Goal: Task Accomplishment & Management: Use online tool/utility

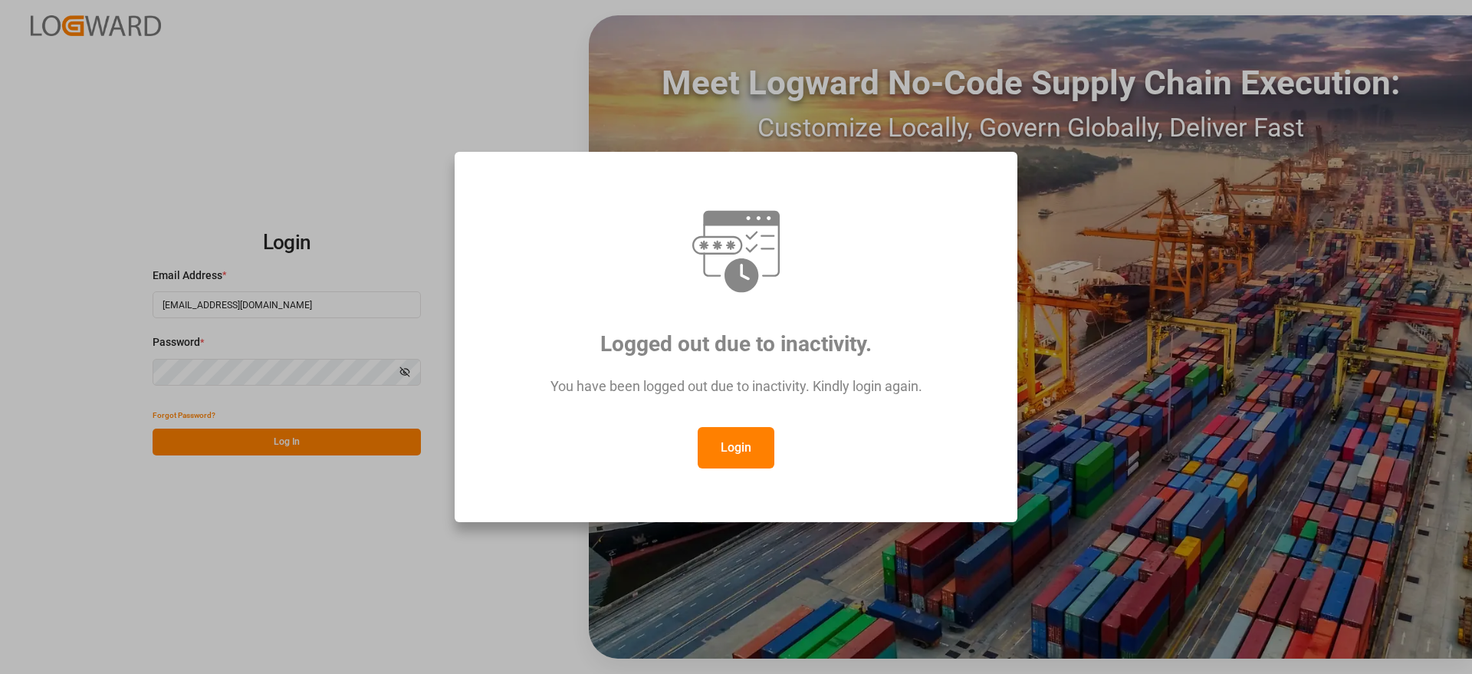
click at [760, 452] on button "Login" at bounding box center [736, 447] width 77 height 41
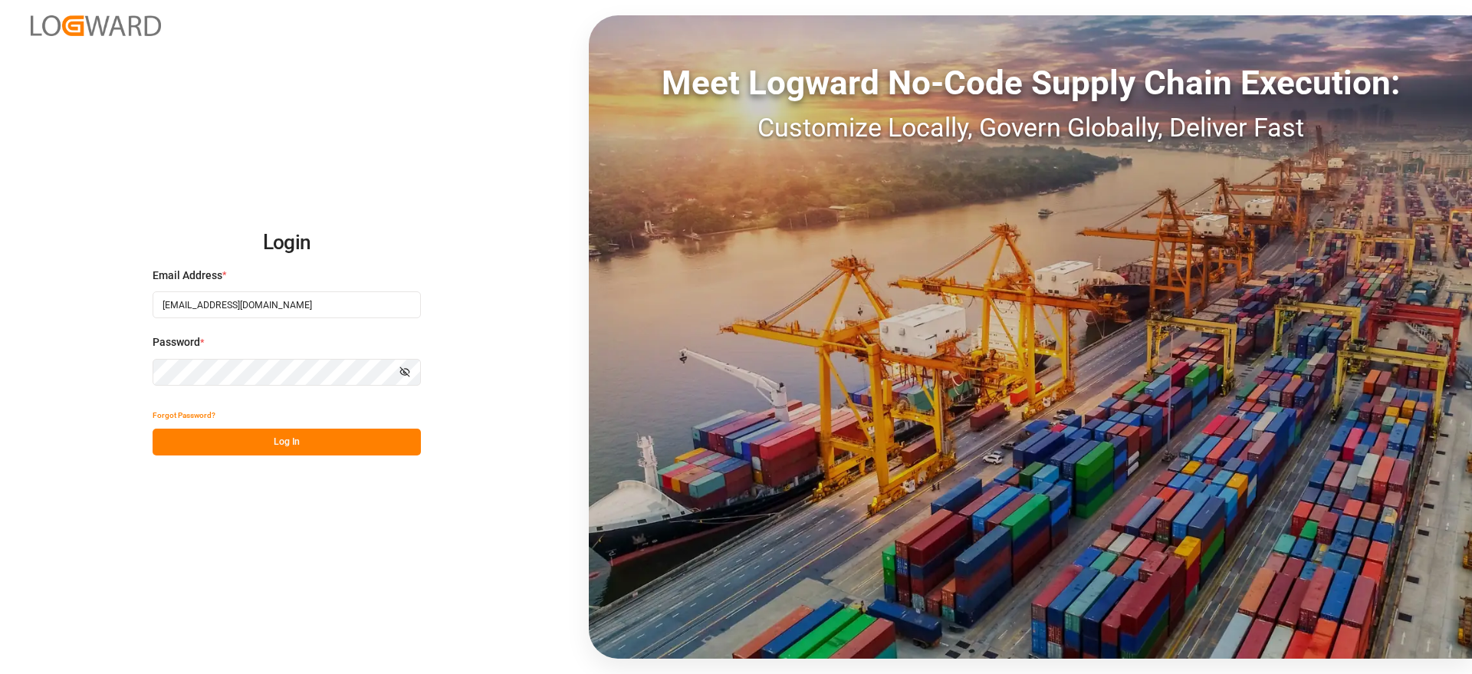
click at [321, 440] on button "Log In" at bounding box center [287, 442] width 268 height 27
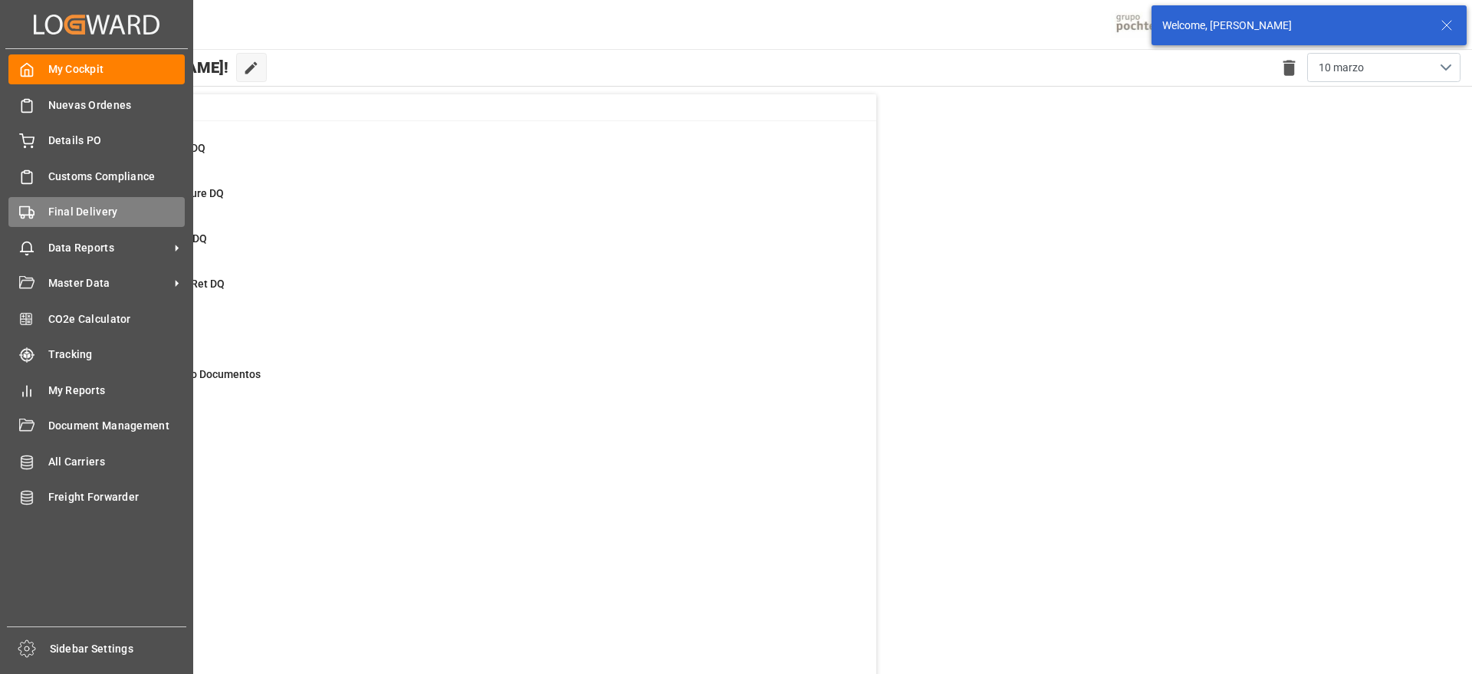
click at [59, 199] on div "Final Delivery Final Delivery" at bounding box center [96, 212] width 176 height 30
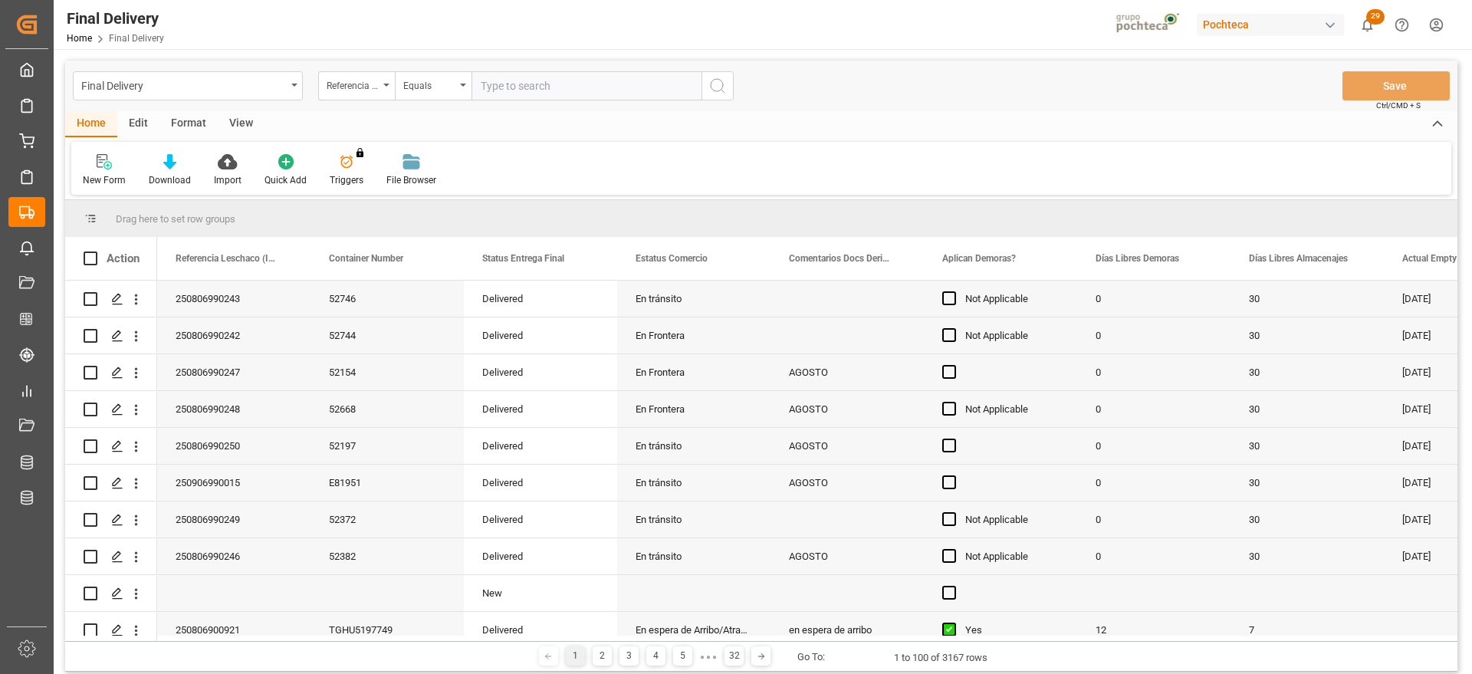
click at [536, 84] on input "text" at bounding box center [587, 85] width 230 height 29
type input "250806900823"
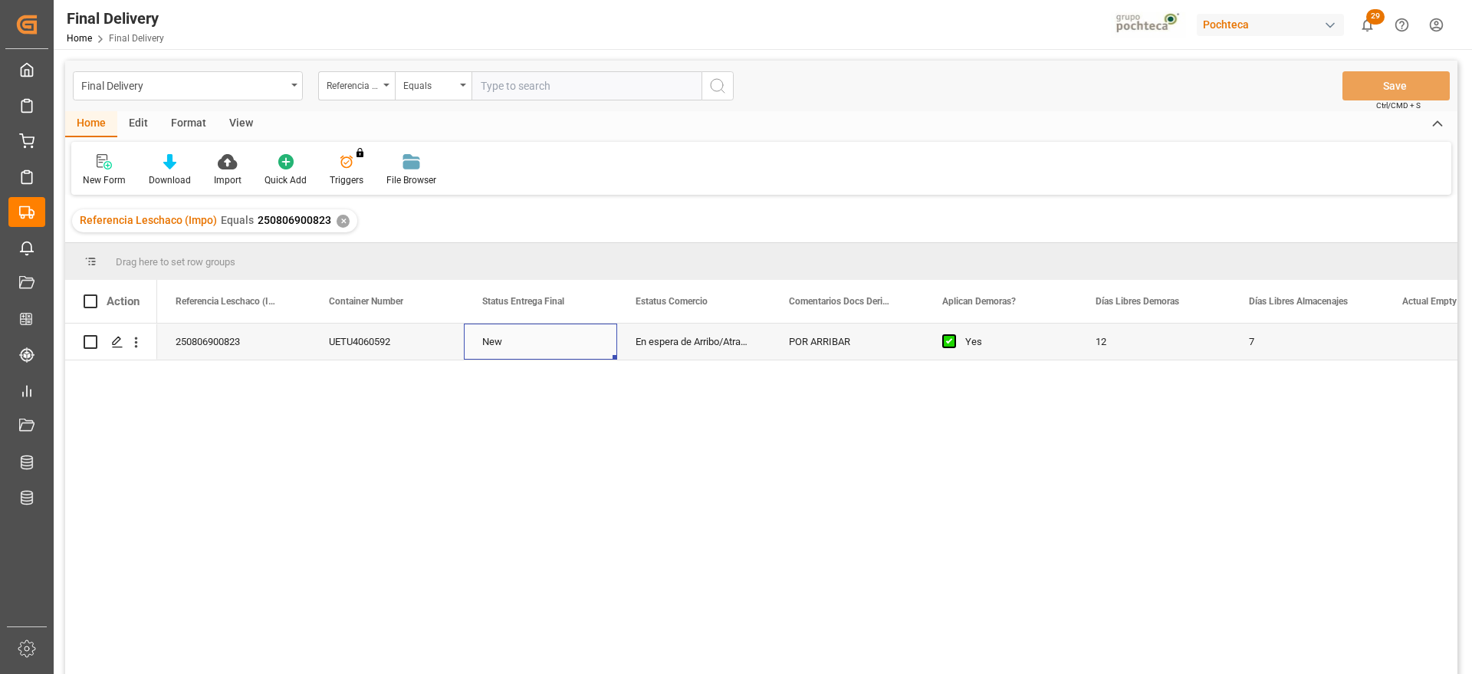
click at [530, 350] on div "New" at bounding box center [540, 342] width 153 height 36
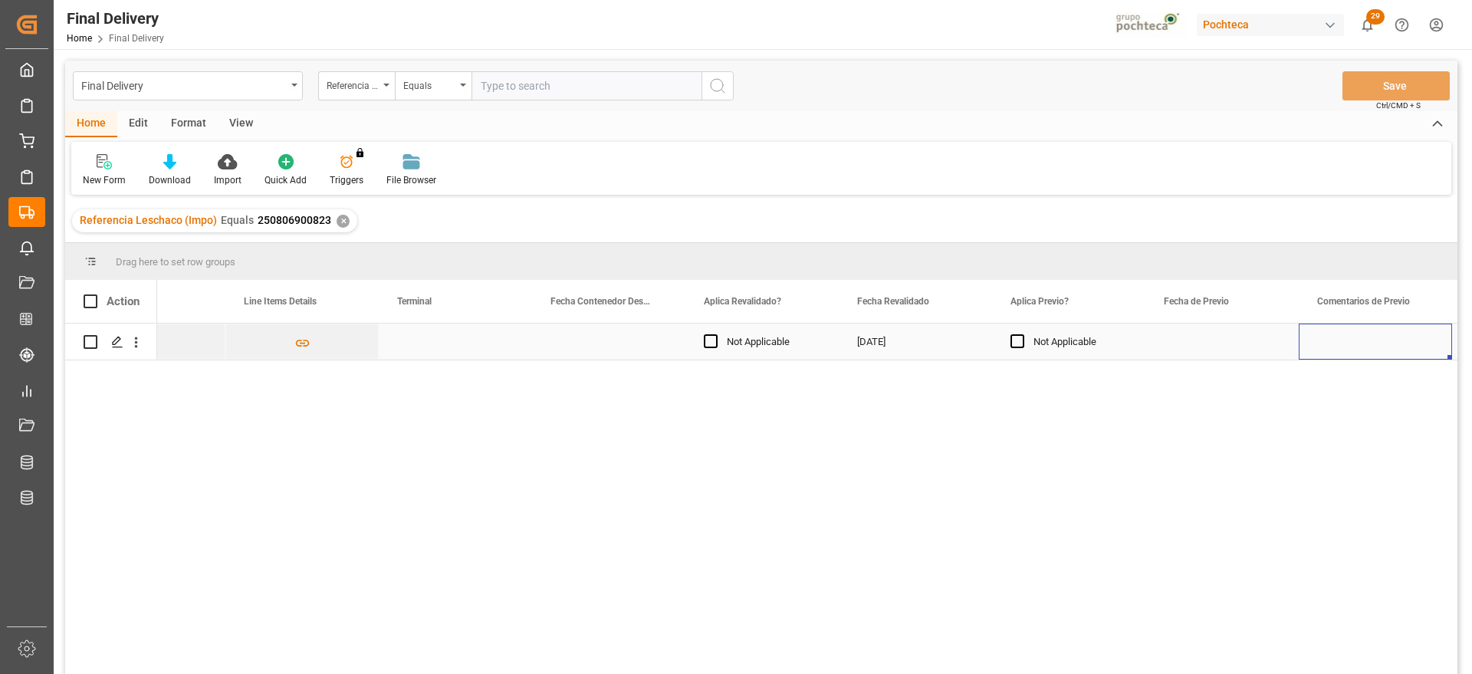
click at [485, 346] on div "Press SPACE to select this row." at bounding box center [455, 342] width 153 height 36
click at [485, 346] on input "Press SPACE to select this row." at bounding box center [455, 350] width 129 height 29
type input "SSA"
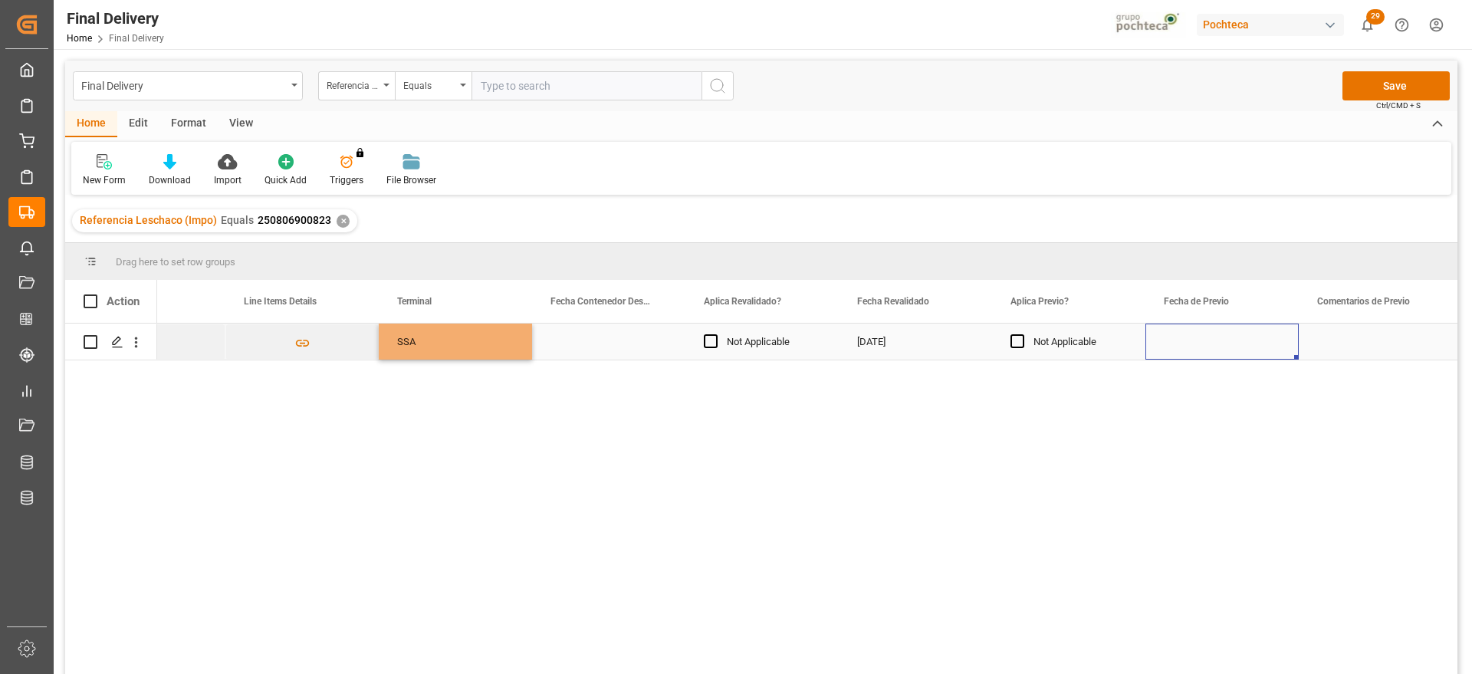
click at [1240, 340] on div "Press SPACE to select this row." at bounding box center [1221, 342] width 153 height 36
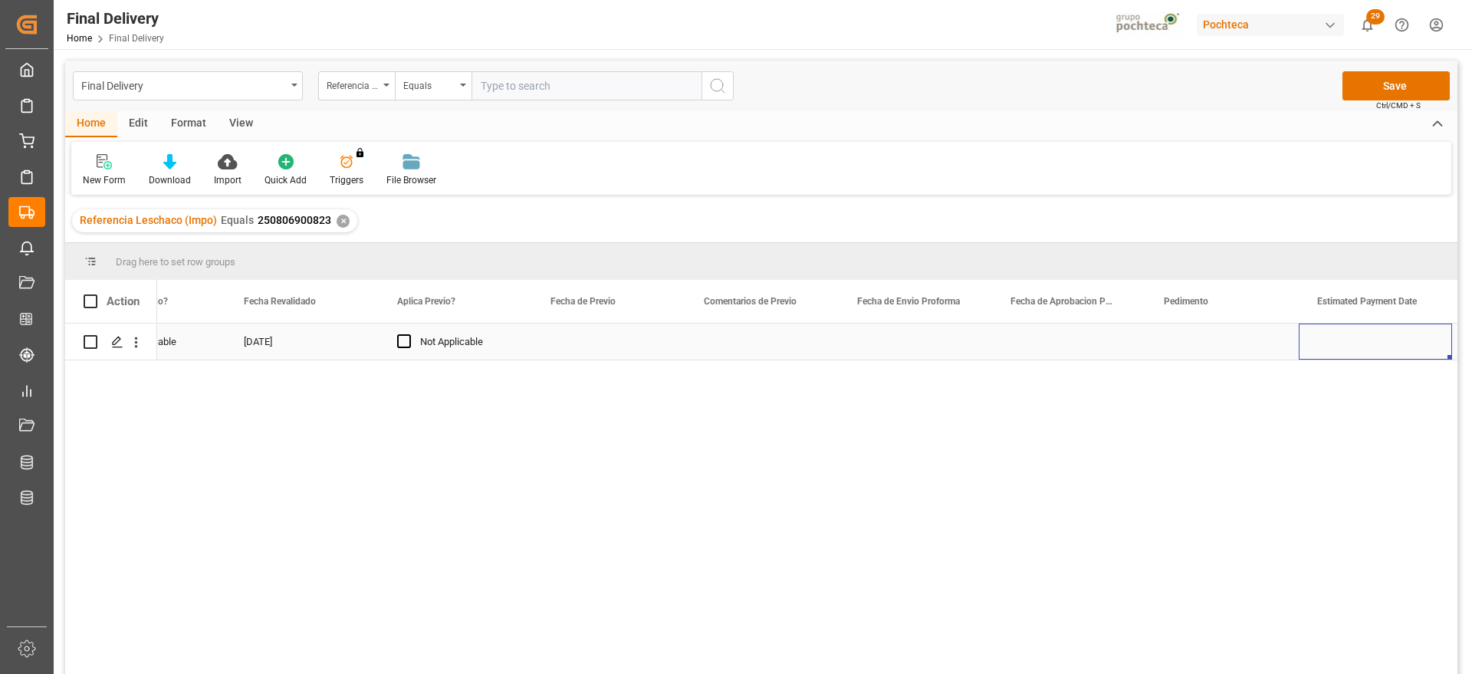
scroll to position [0, 2385]
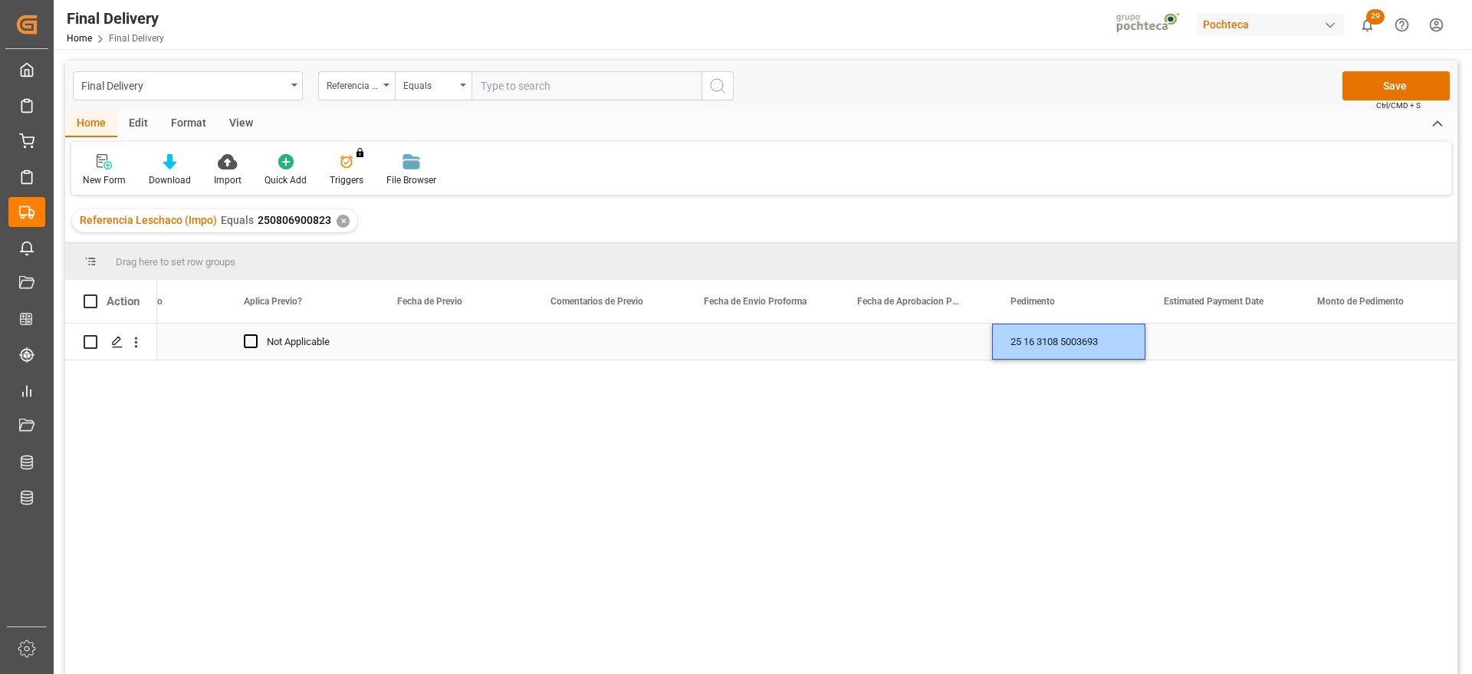
click at [1201, 334] on div "Press SPACE to select this row." at bounding box center [1221, 342] width 153 height 36
click at [1188, 348] on div "Press SPACE to select this row." at bounding box center [1221, 342] width 153 height 36
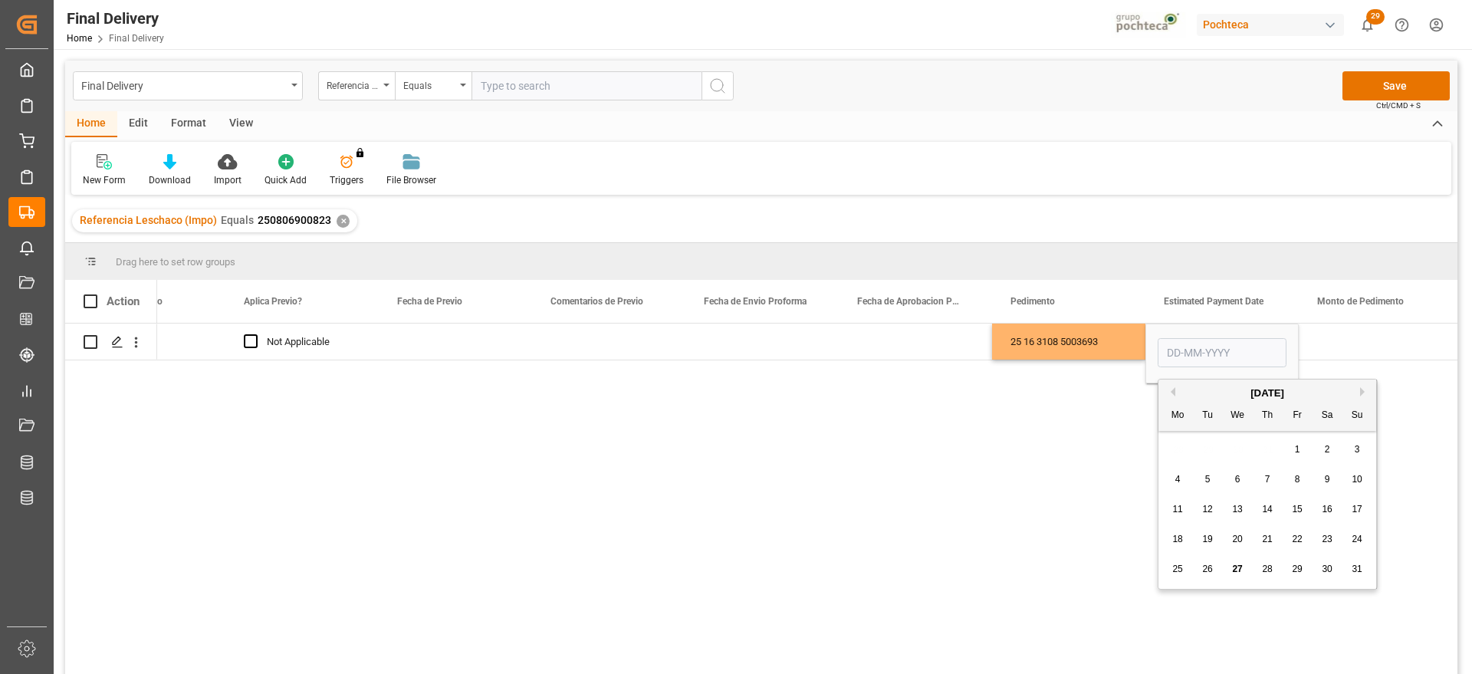
click at [1238, 564] on span "27" at bounding box center [1237, 569] width 10 height 11
type input "[DATE]"
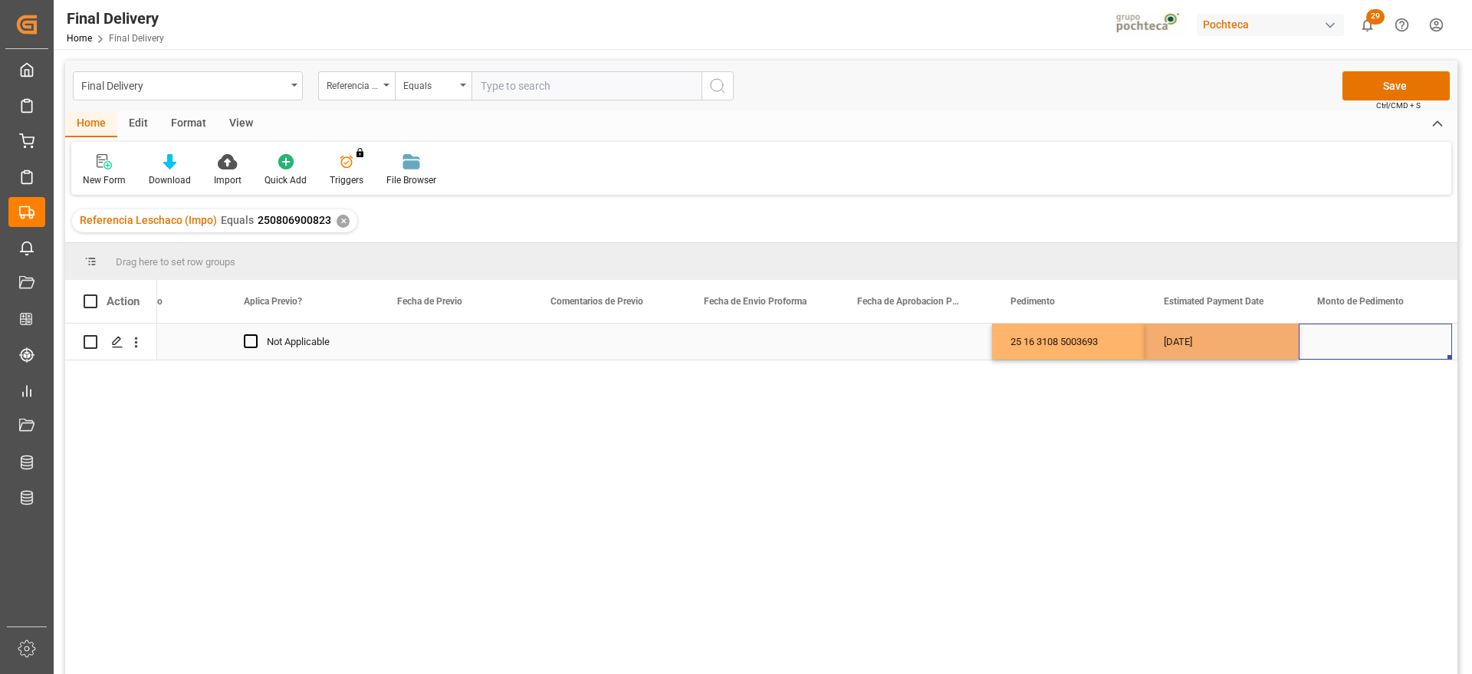
click at [1359, 340] on div "Press SPACE to select this row." at bounding box center [1375, 342] width 153 height 36
click at [1374, 340] on div "Press SPACE to select this row." at bounding box center [1375, 342] width 153 height 36
click at [1374, 340] on input "Press SPACE to select this row." at bounding box center [1375, 350] width 129 height 29
type input "89574"
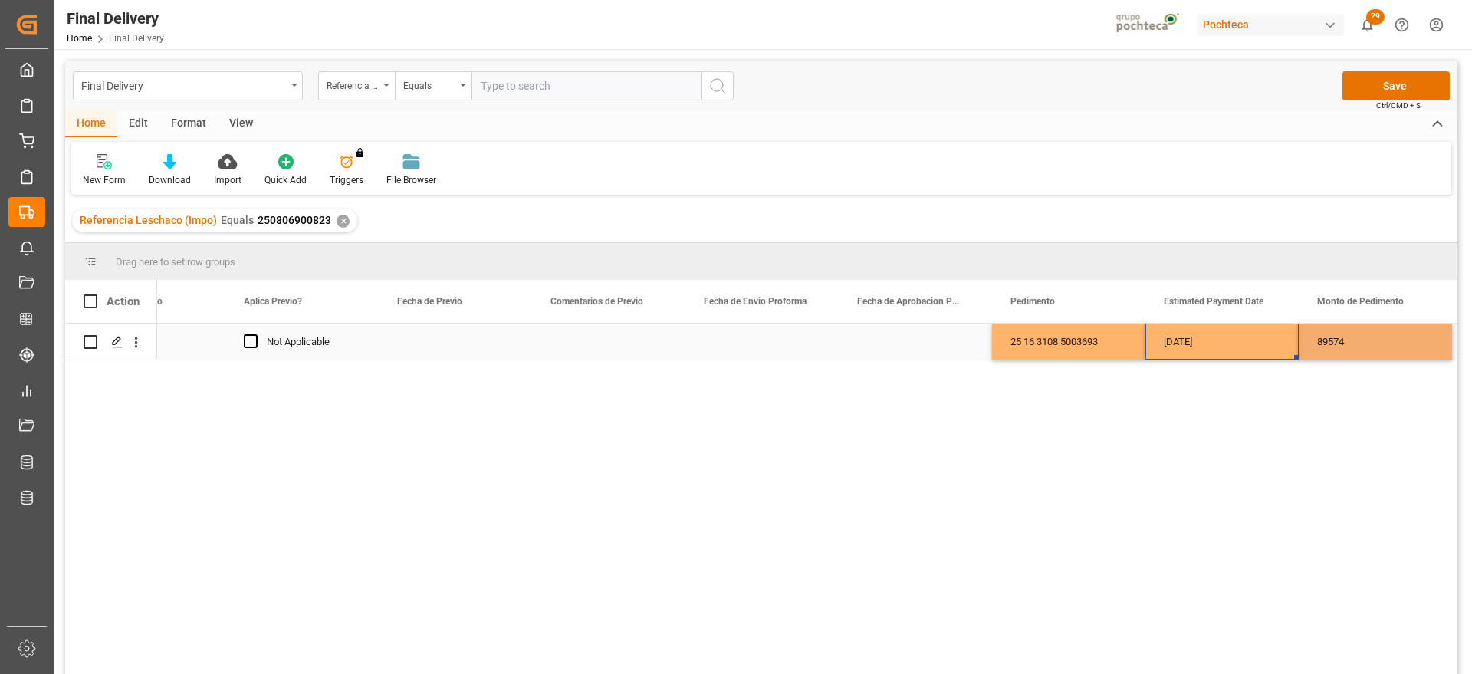
click at [1162, 330] on div "[DATE]" at bounding box center [1221, 342] width 153 height 36
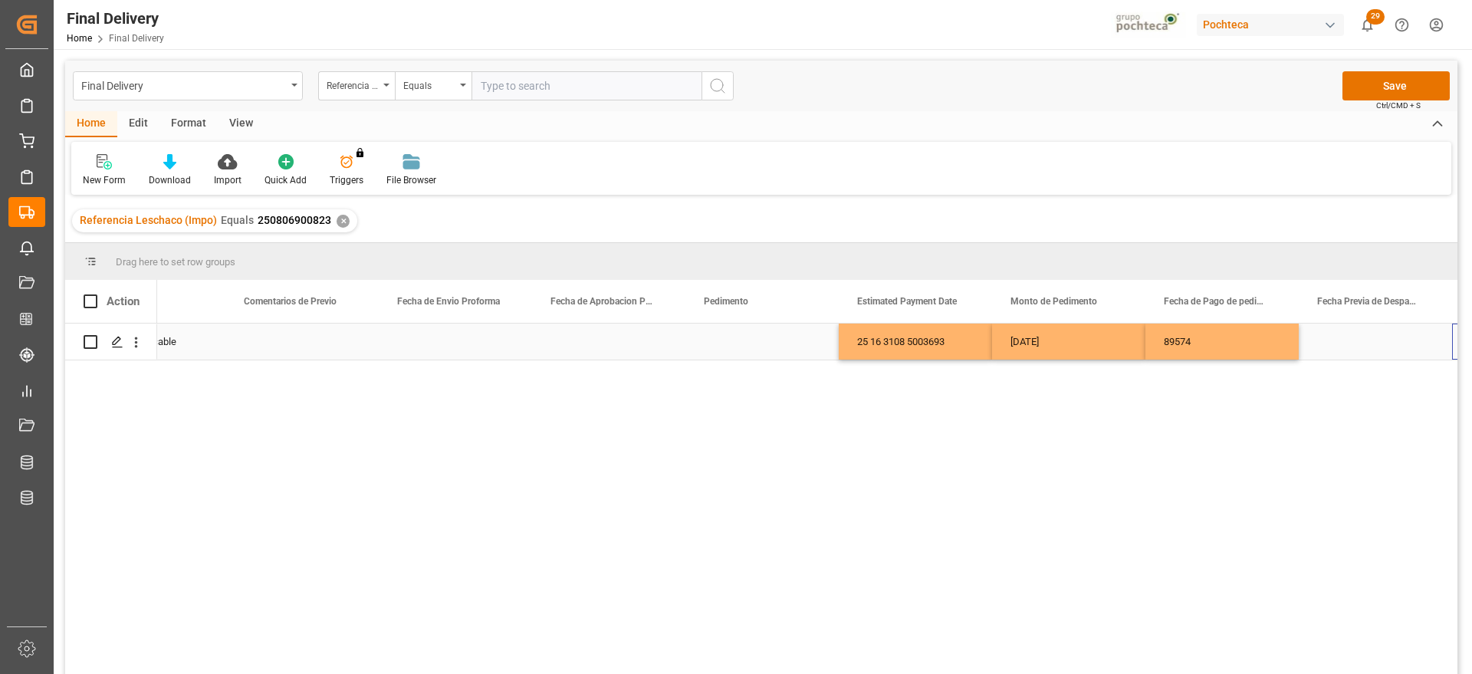
scroll to position [0, 2692]
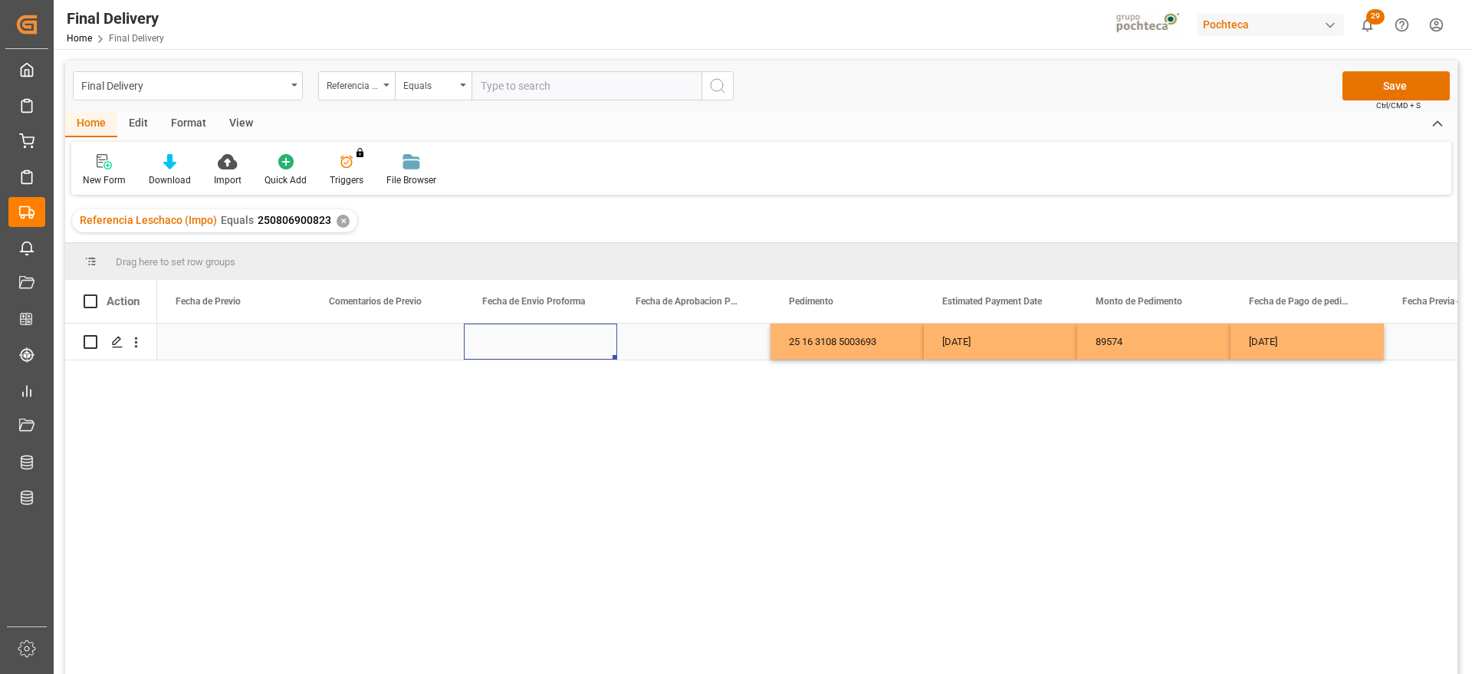
click at [544, 349] on div "Press SPACE to select this row." at bounding box center [540, 342] width 153 height 36
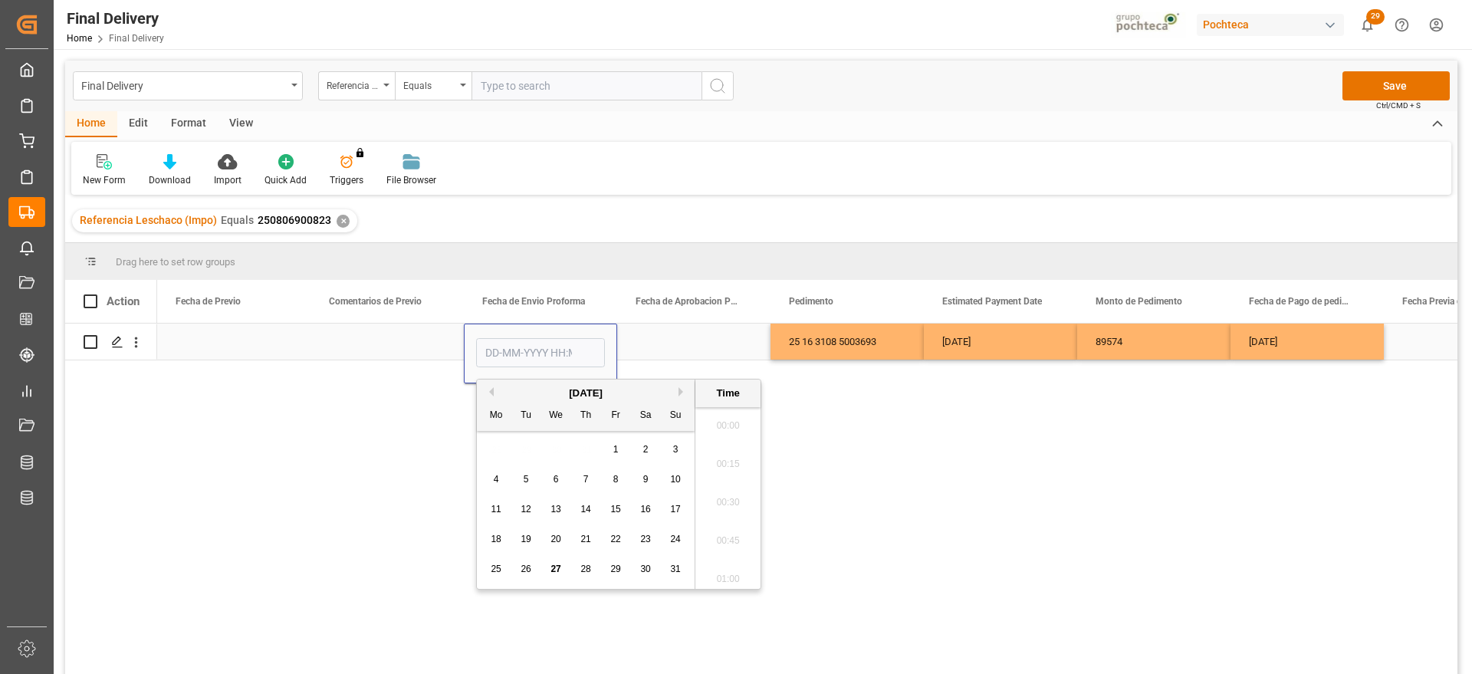
scroll to position [1424, 0]
click at [498, 541] on span "18" at bounding box center [496, 539] width 10 height 11
type input "18-08-2025 00:00"
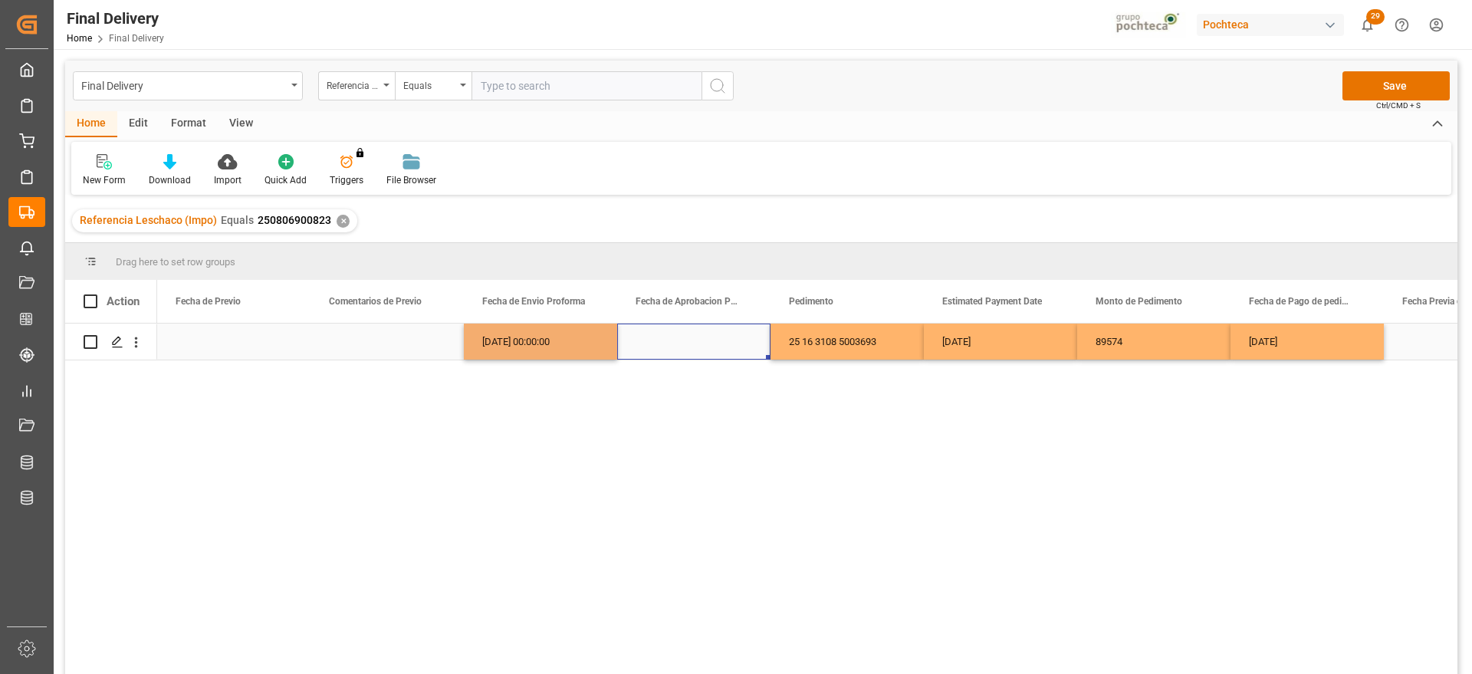
click at [692, 336] on div "Press SPACE to select this row." at bounding box center [693, 342] width 153 height 36
click at [560, 336] on div "18-08-2025 00:00:00" at bounding box center [540, 342] width 153 height 36
click at [706, 347] on div "Press SPACE to select this row." at bounding box center [693, 342] width 153 height 36
click at [804, 347] on div "25 16 3108 5003693" at bounding box center [847, 342] width 153 height 36
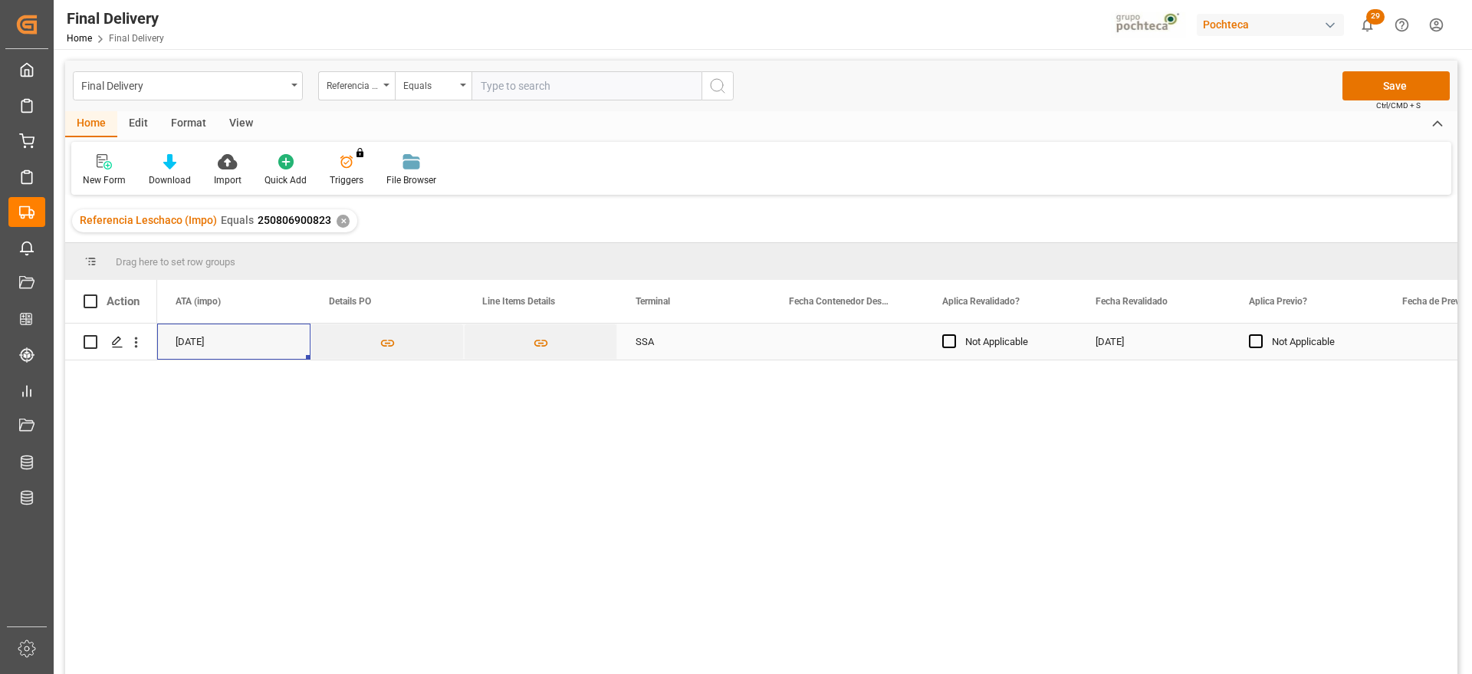
scroll to position [0, 1227]
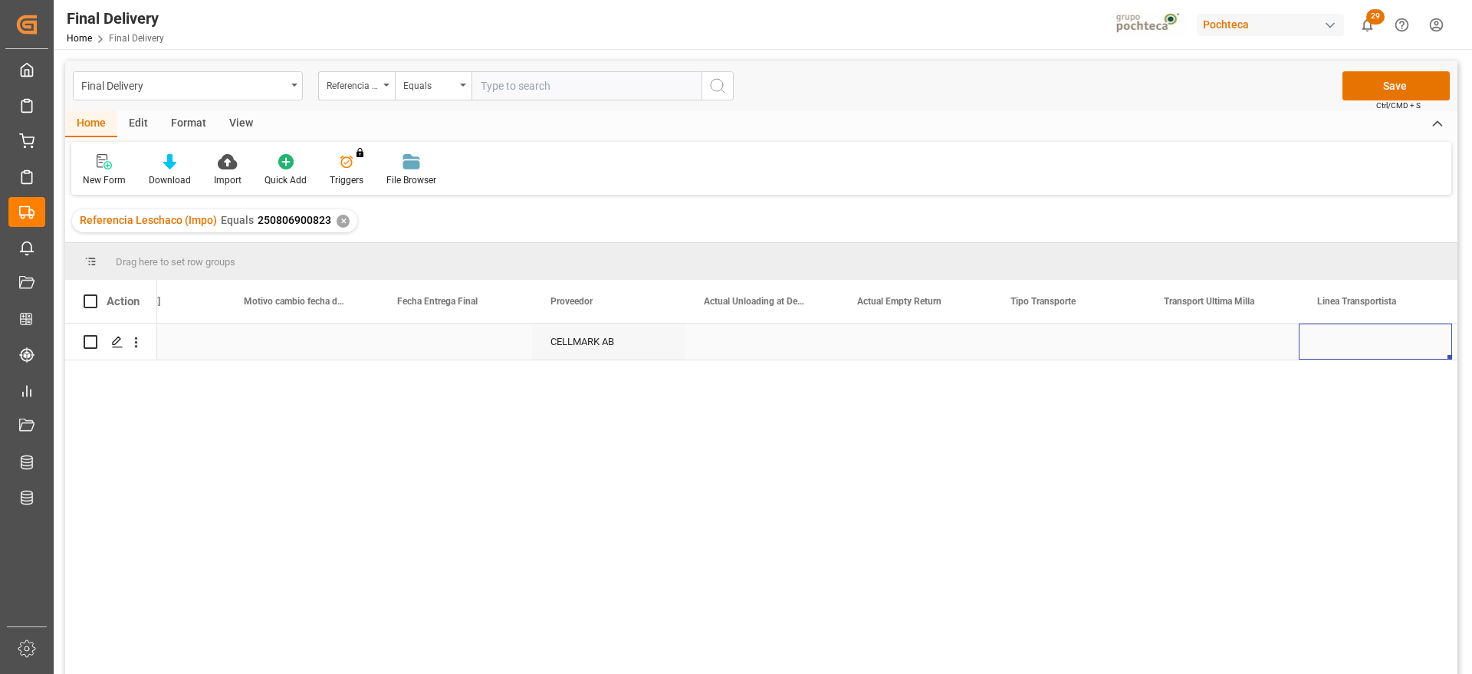
click at [1083, 336] on div "Press SPACE to select this row." at bounding box center [1068, 342] width 153 height 36
click at [1115, 347] on button "Select" at bounding box center [1068, 350] width 129 height 29
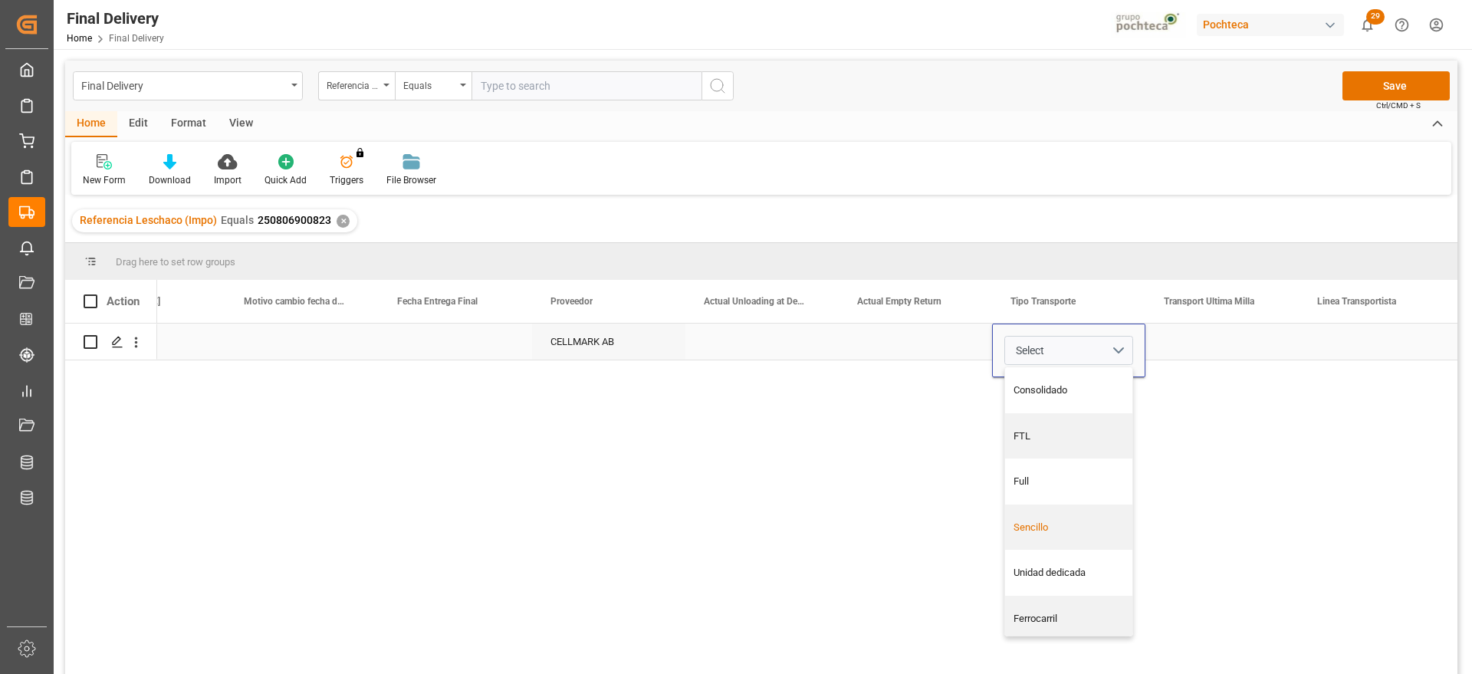
click at [1082, 533] on div "Sencillo" at bounding box center [1069, 527] width 111 height 15
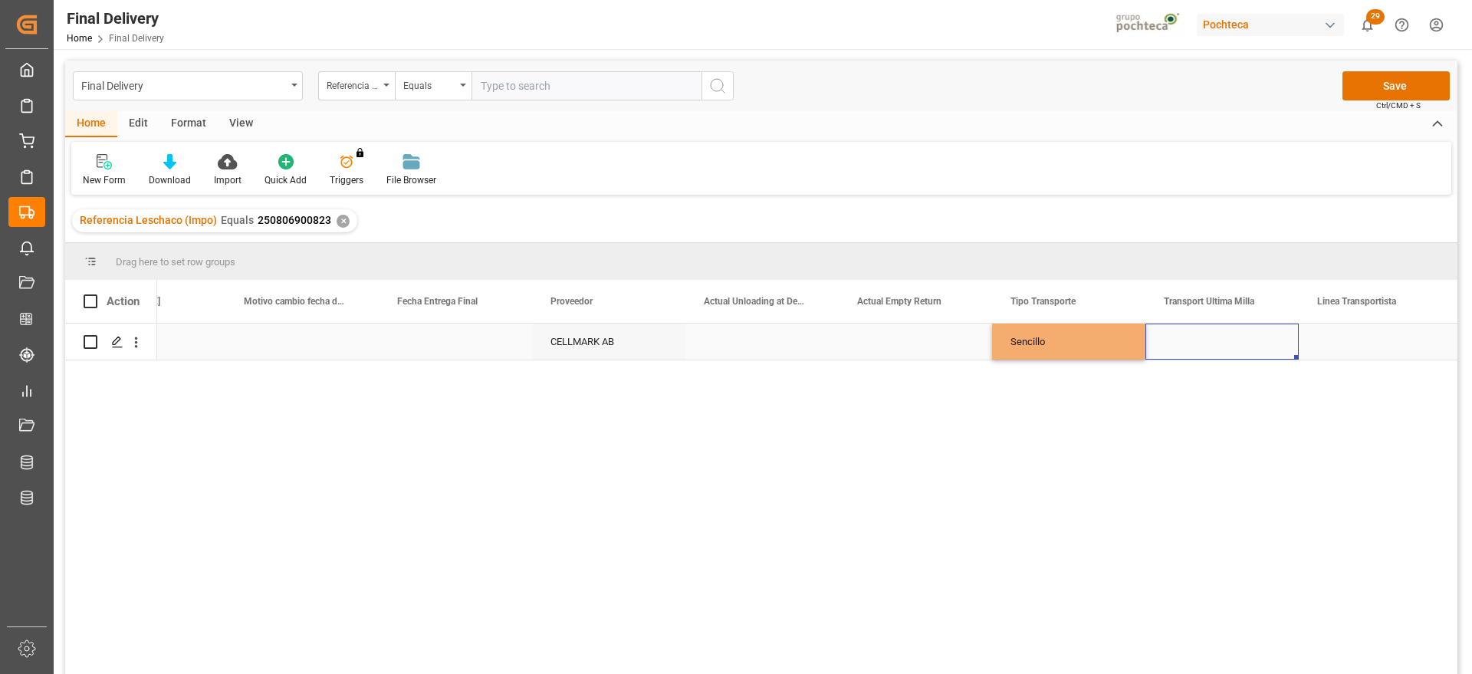
click at [1226, 335] on div "Press SPACE to select this row." at bounding box center [1221, 342] width 153 height 36
click at [1269, 348] on button "Select" at bounding box center [1222, 350] width 129 height 29
click at [1209, 395] on div "Leschaco" at bounding box center [1222, 390] width 111 height 15
click at [1365, 349] on div "Press SPACE to select this row." at bounding box center [1375, 342] width 153 height 36
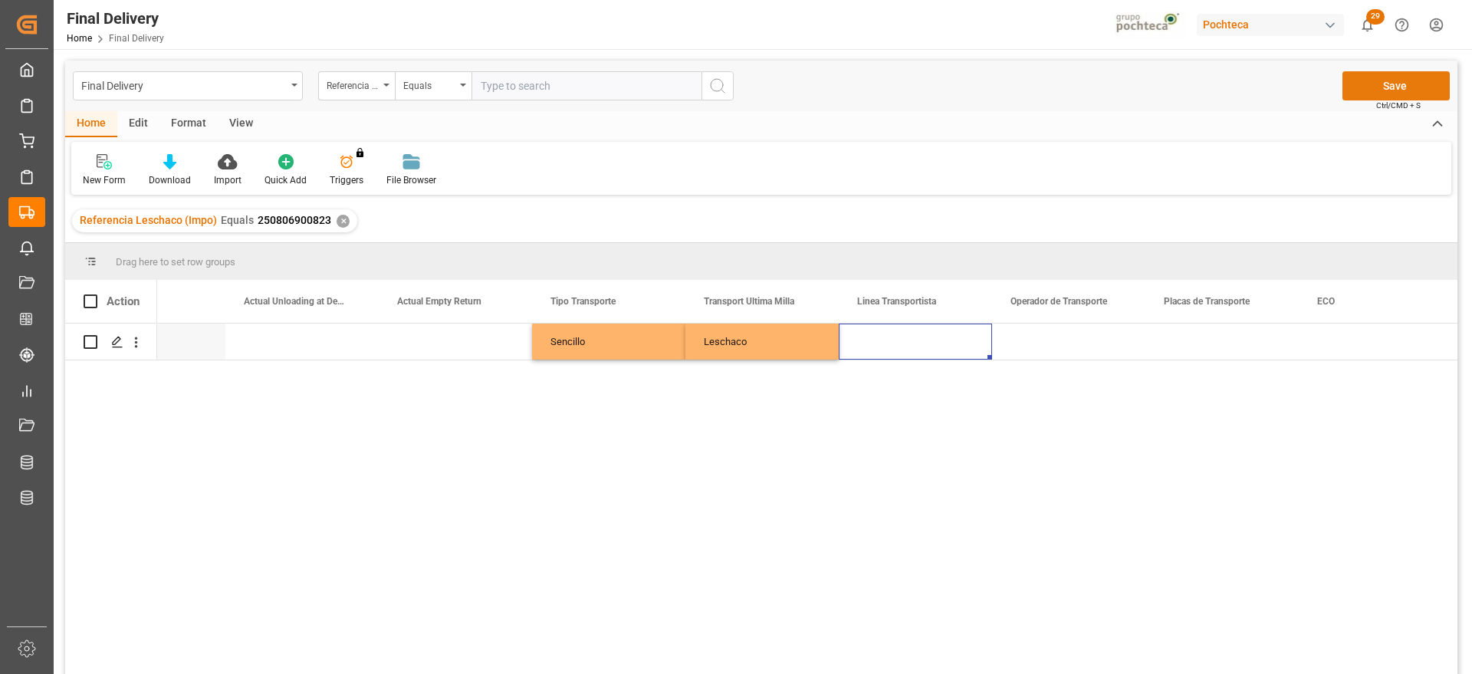
click at [1439, 76] on button "Save" at bounding box center [1395, 85] width 107 height 29
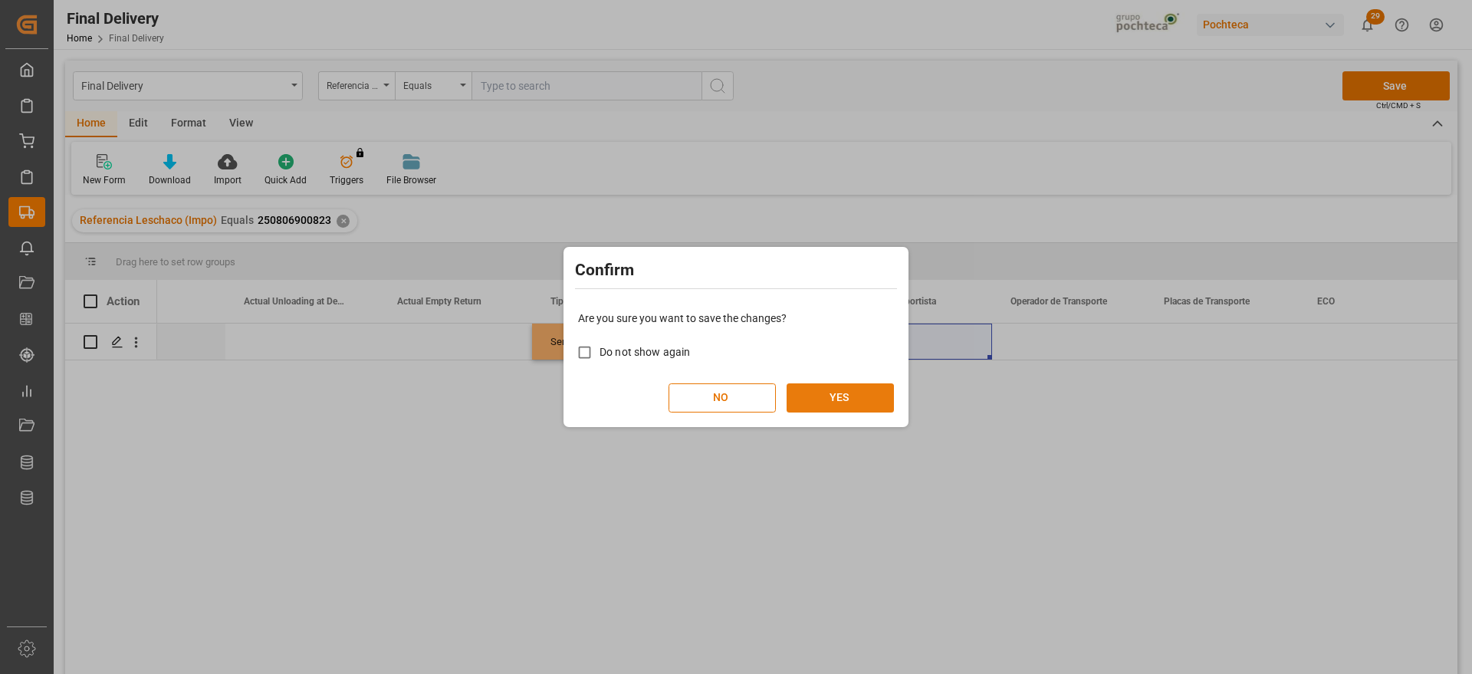
click at [879, 399] on button "YES" at bounding box center [840, 397] width 107 height 29
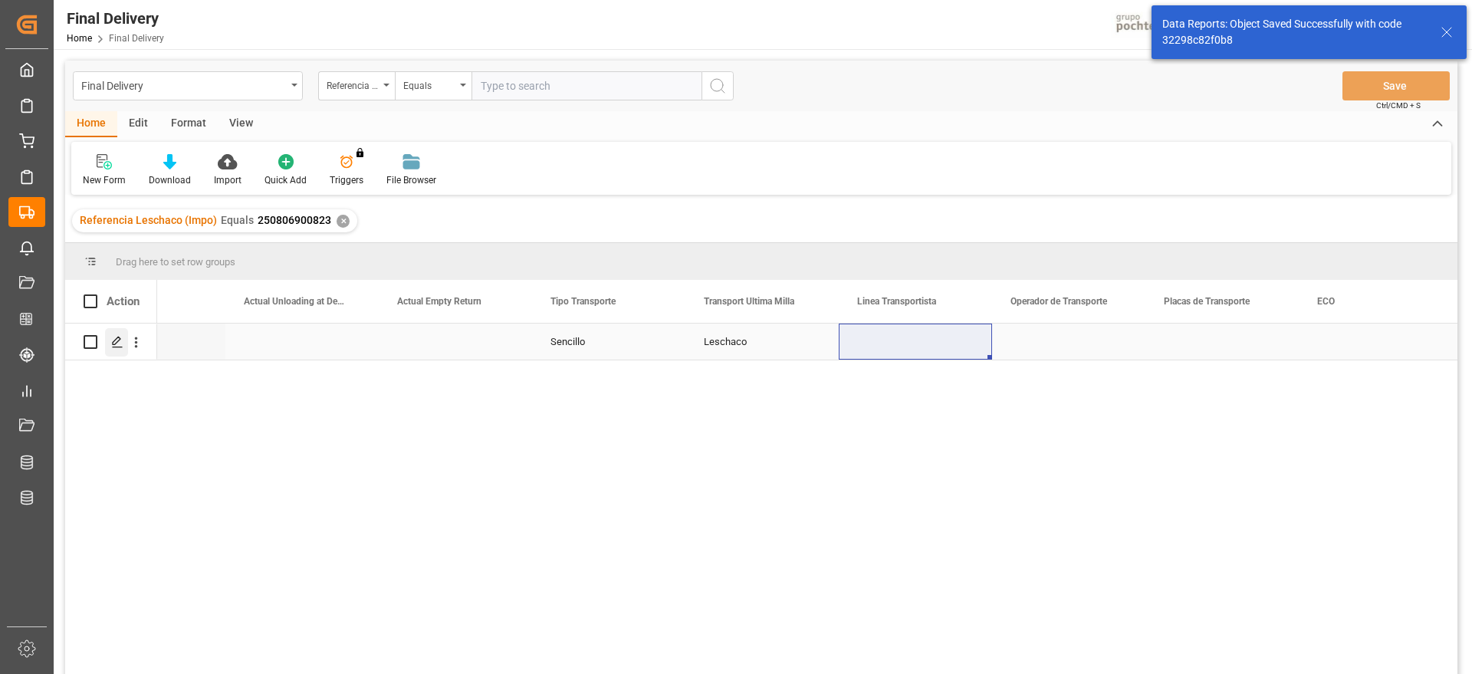
click at [116, 340] on icon "Press SPACE to select this row." at bounding box center [117, 342] width 12 height 12
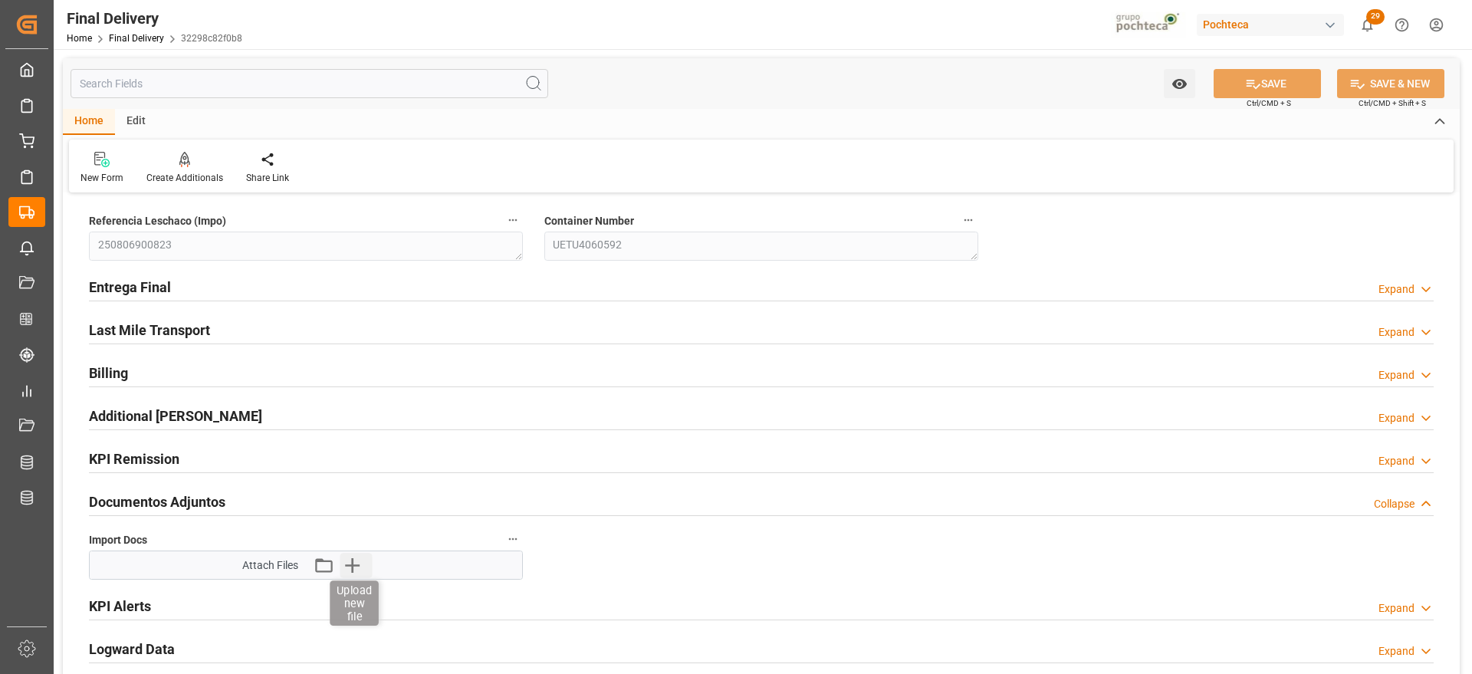
click at [353, 564] on icon "button" at bounding box center [352, 565] width 15 height 15
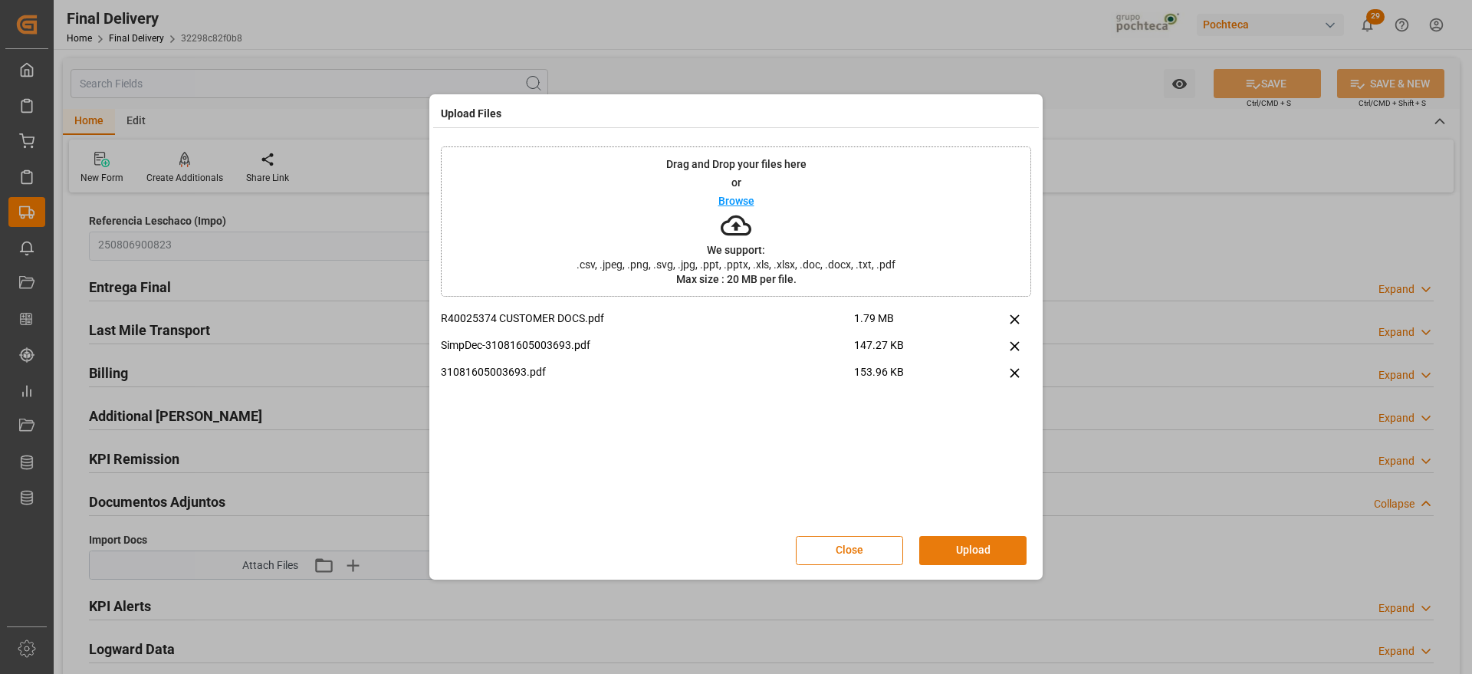
click at [991, 550] on button "Upload" at bounding box center [972, 550] width 107 height 29
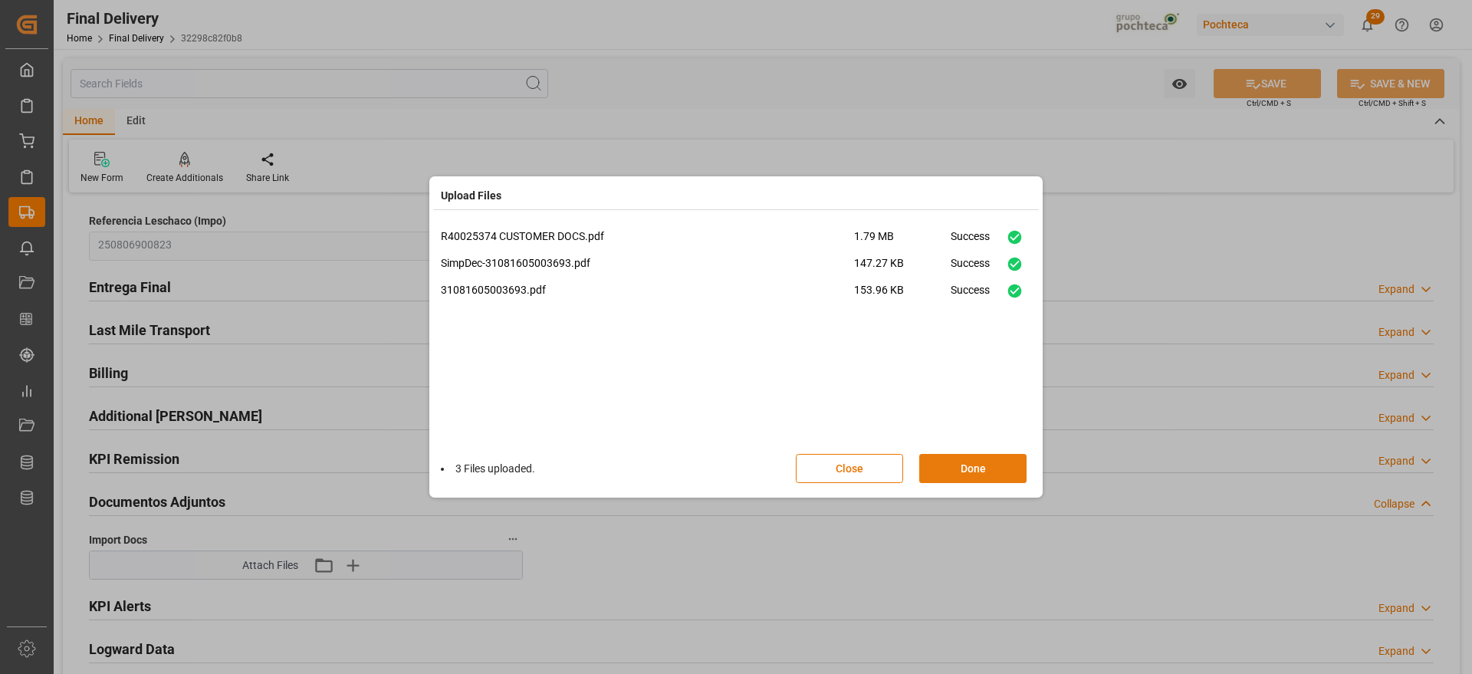
click at [981, 468] on button "Done" at bounding box center [972, 468] width 107 height 29
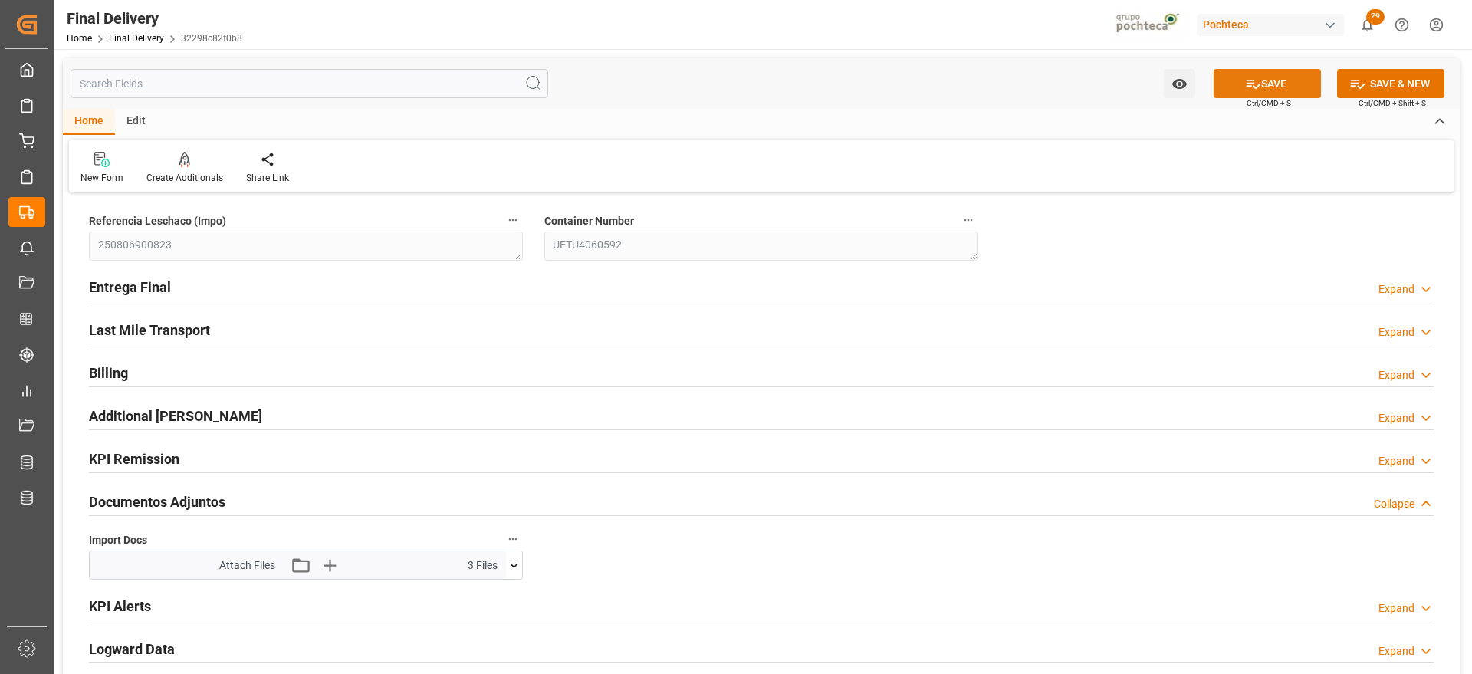
click at [1290, 84] on button "SAVE" at bounding box center [1267, 83] width 107 height 29
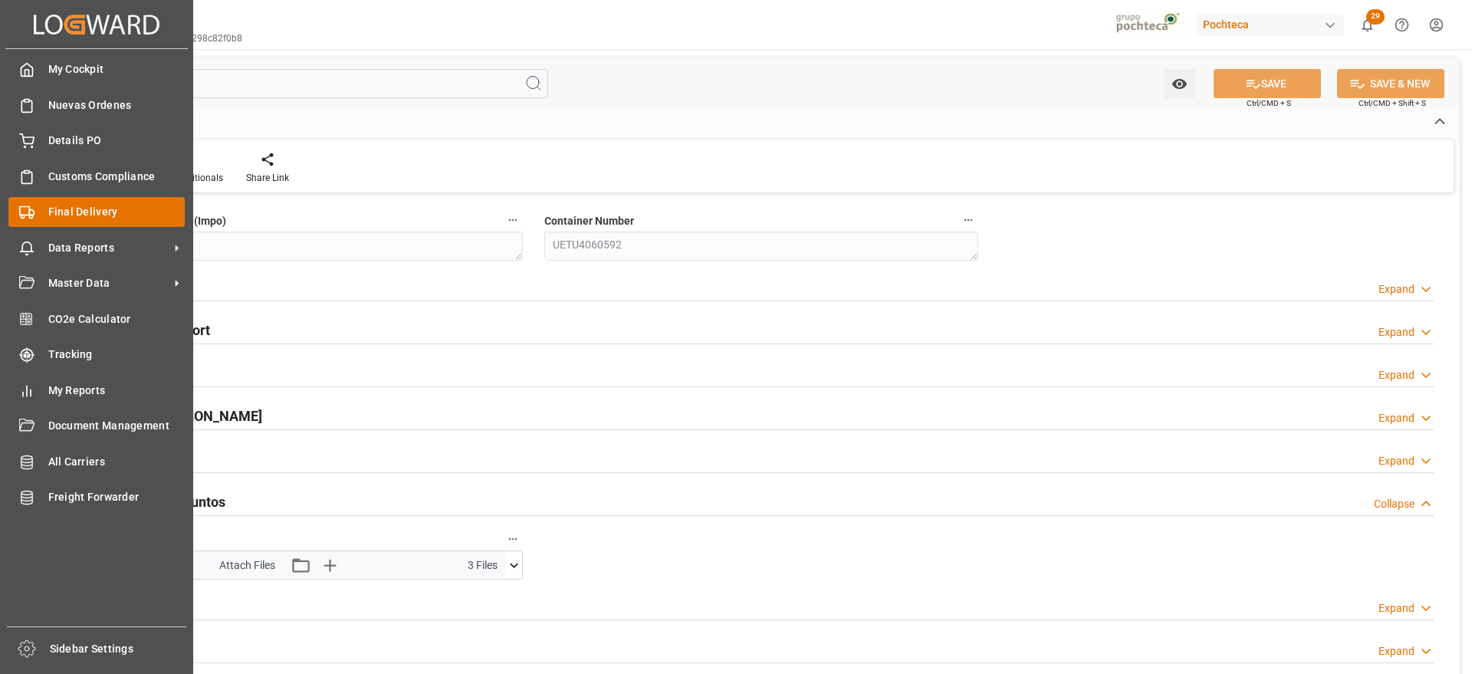
click at [53, 212] on span "Final Delivery" at bounding box center [116, 212] width 137 height 16
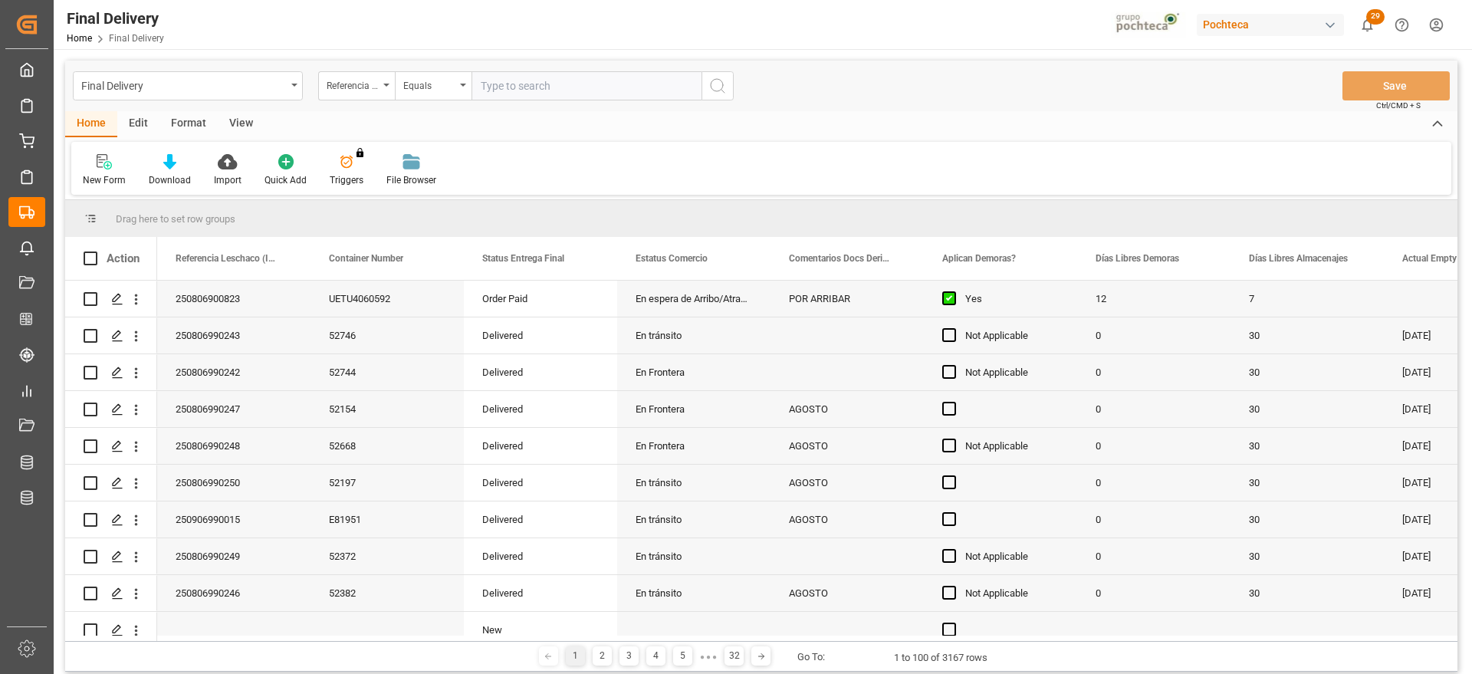
click at [552, 86] on input "text" at bounding box center [587, 85] width 230 height 29
type input "250806900821"
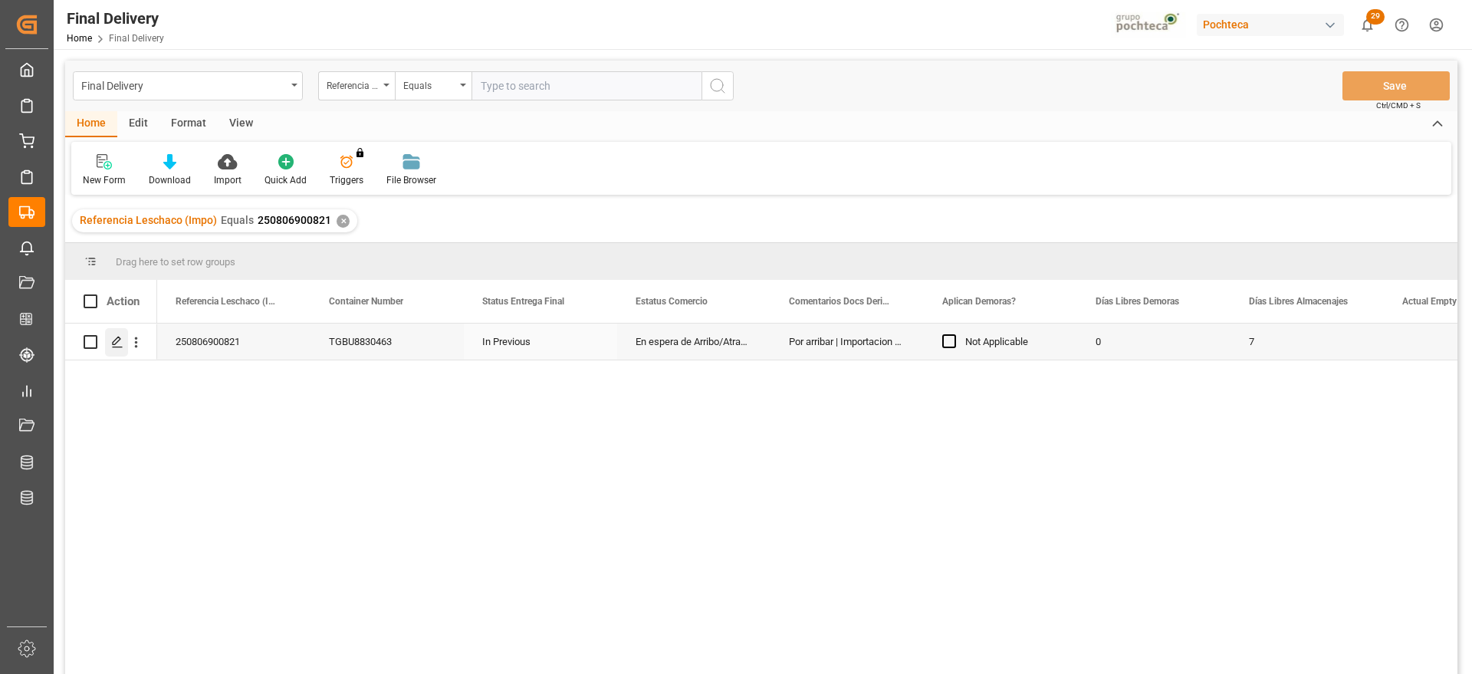
click at [116, 338] on icon "Press SPACE to select this row." at bounding box center [117, 342] width 12 height 12
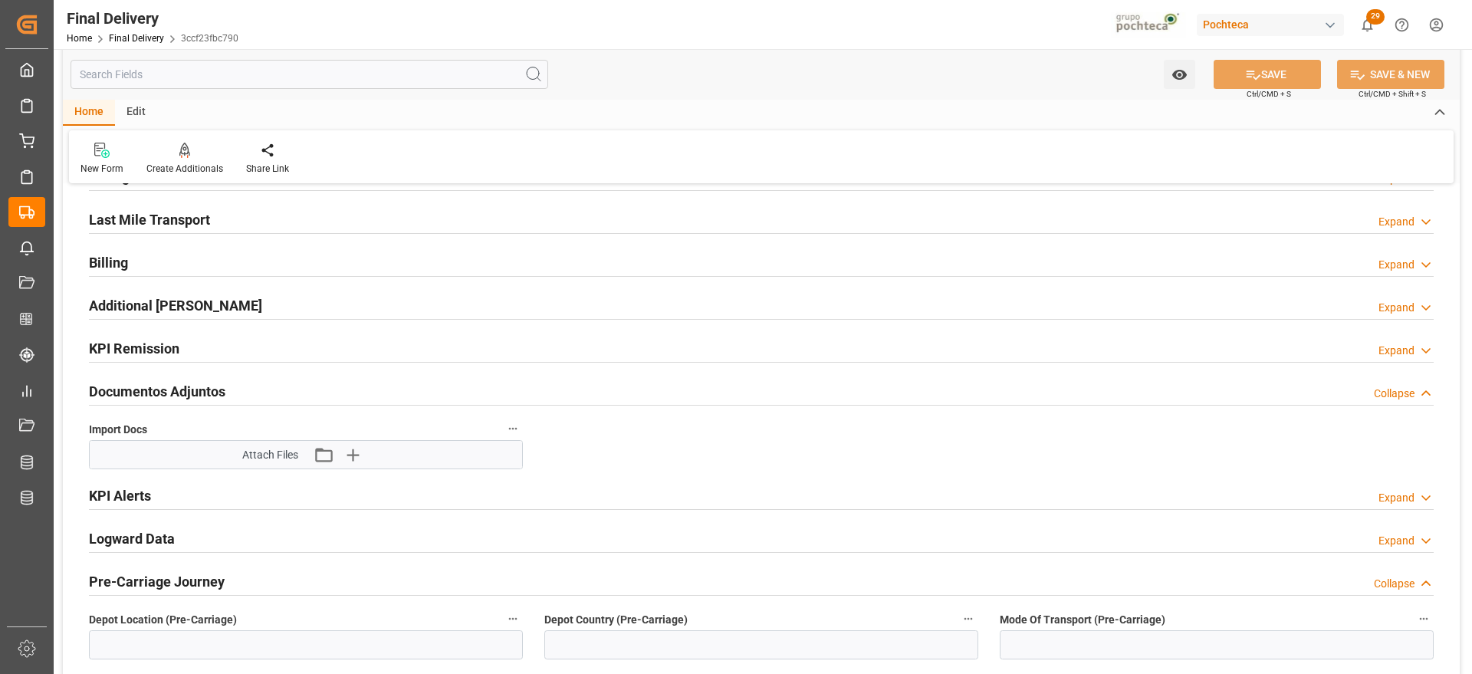
scroll to position [192, 0]
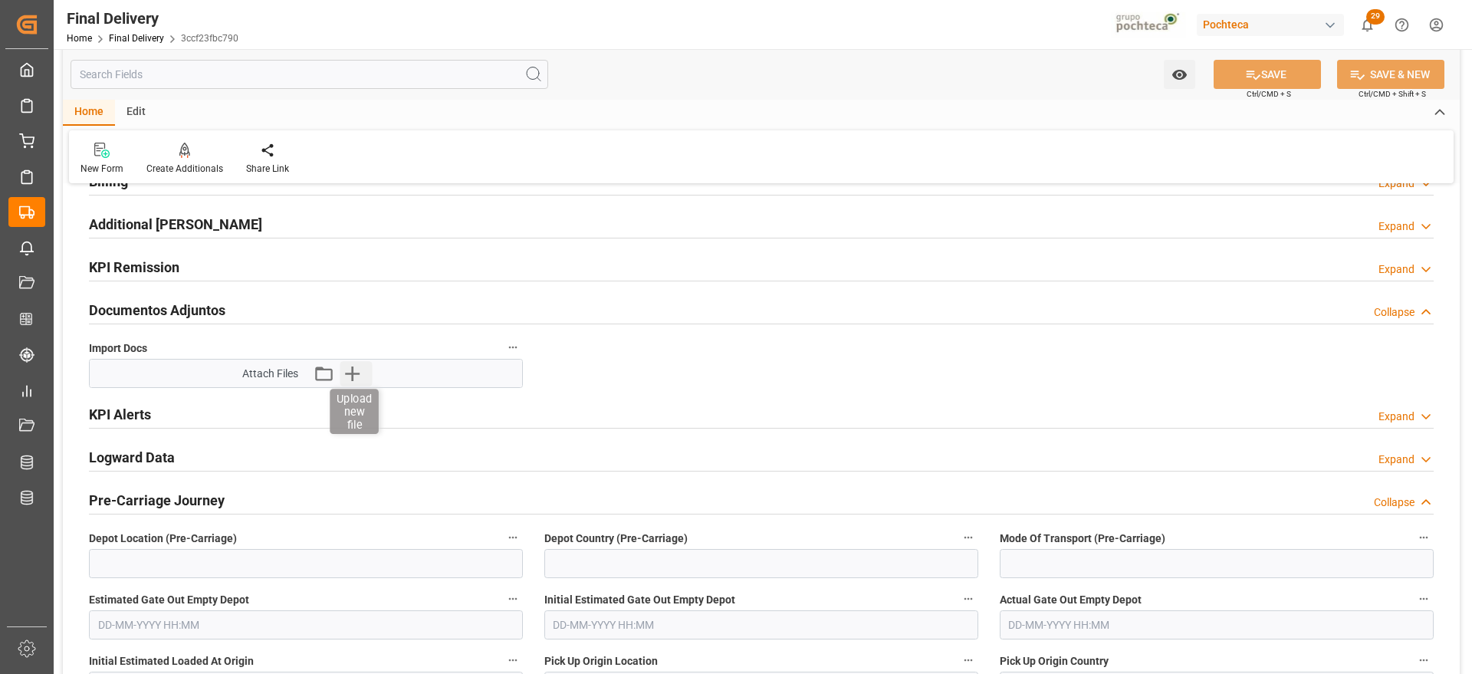
click at [357, 370] on icon "button" at bounding box center [352, 373] width 25 height 25
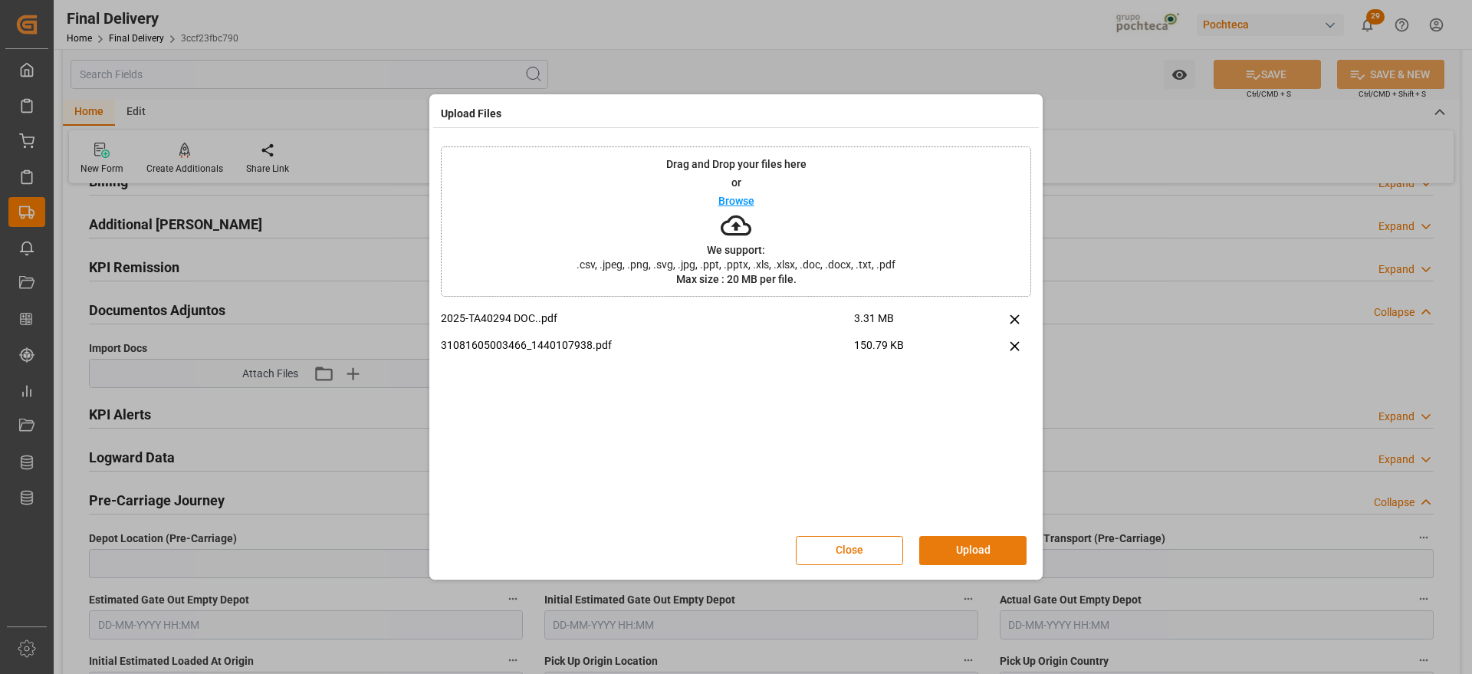
click at [979, 549] on button "Upload" at bounding box center [972, 550] width 107 height 29
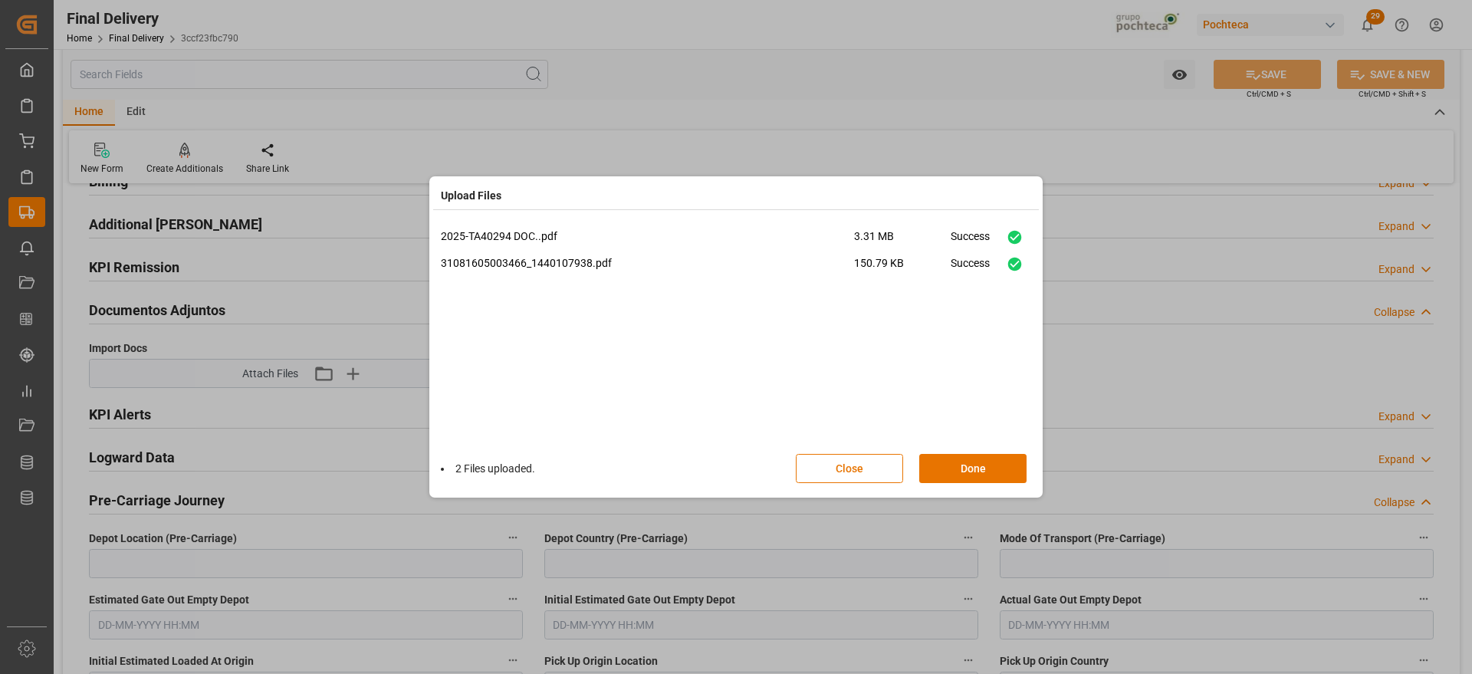
click at [964, 407] on div "2025-TA40294 DOC..pdf 3.31 MB Success 31081605003466_1440107938.pdf 150.79 KB S…" at bounding box center [736, 335] width 590 height 215
click at [987, 475] on button "Done" at bounding box center [972, 468] width 107 height 29
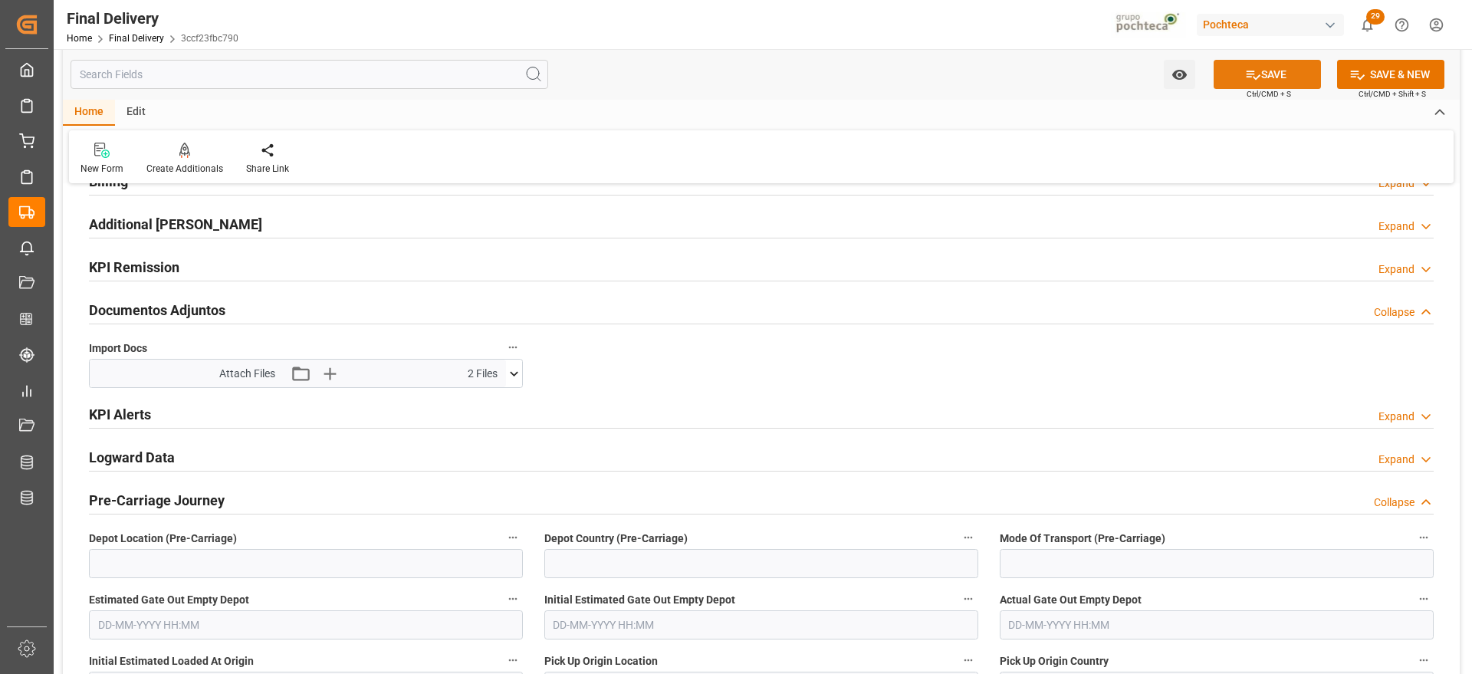
click at [1257, 76] on icon at bounding box center [1253, 75] width 16 height 16
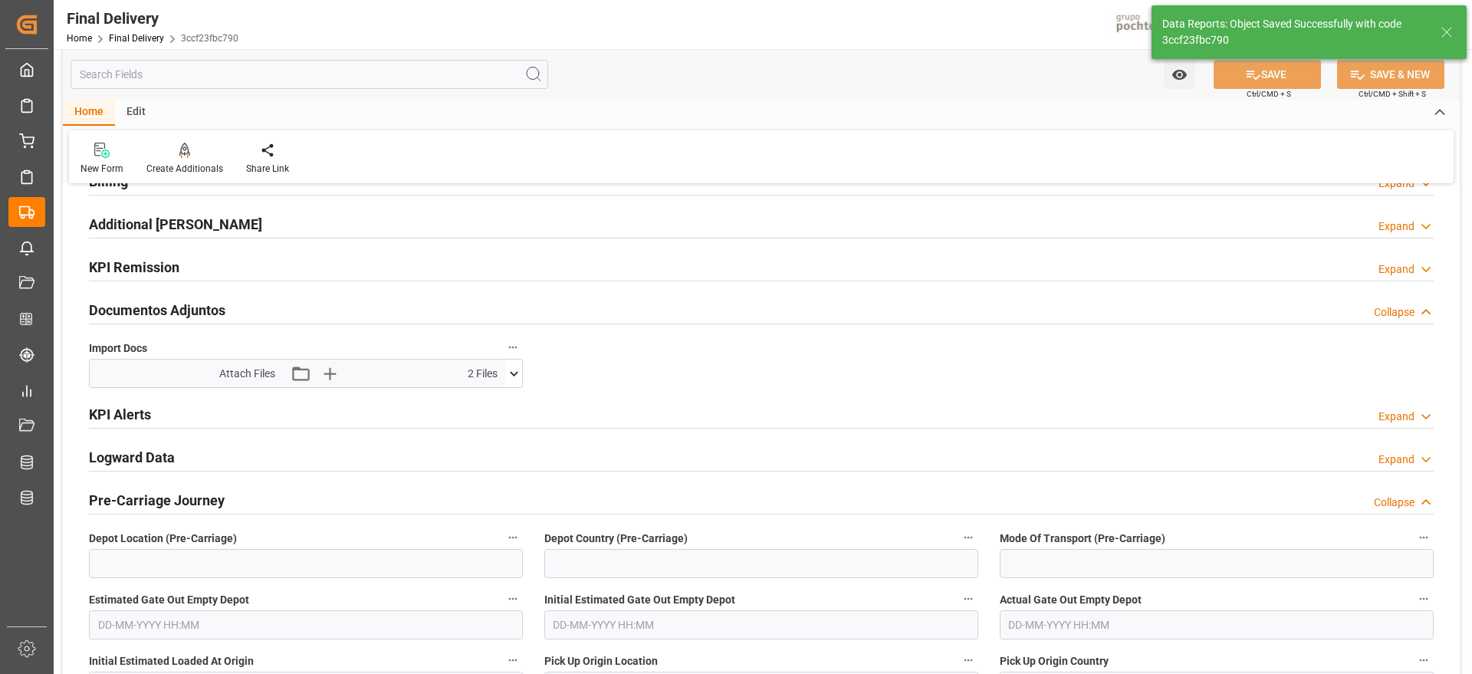
click at [1453, 25] on icon at bounding box center [1447, 32] width 18 height 18
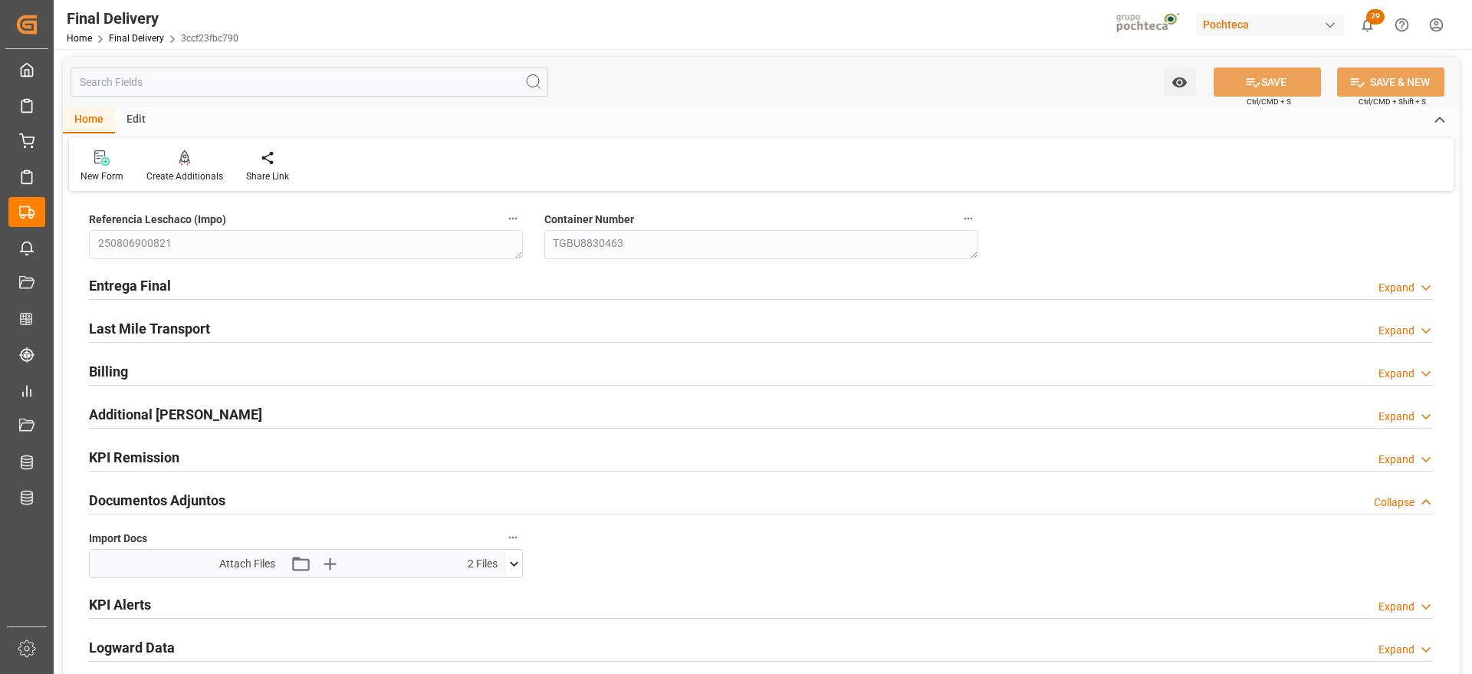
scroll to position [0, 0]
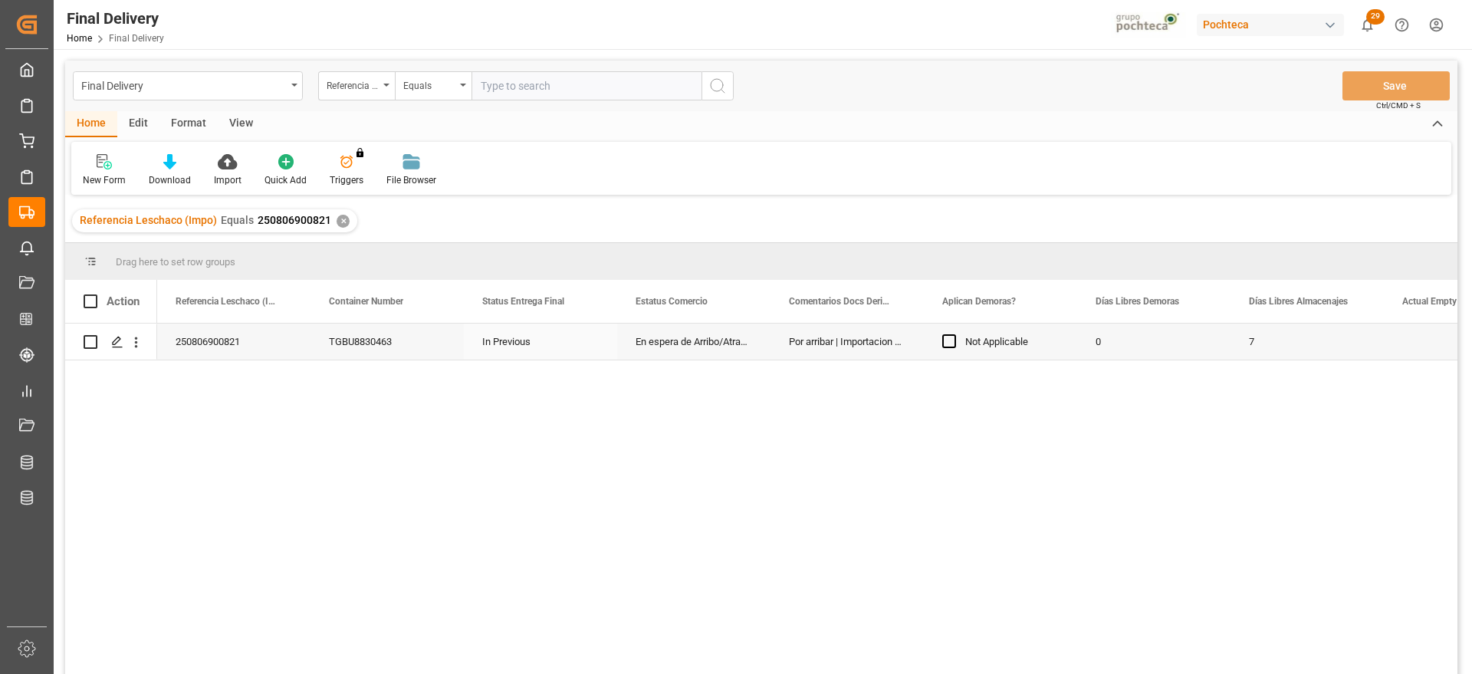
click at [686, 342] on div "En espera de Arribo/Atraque" at bounding box center [693, 342] width 153 height 36
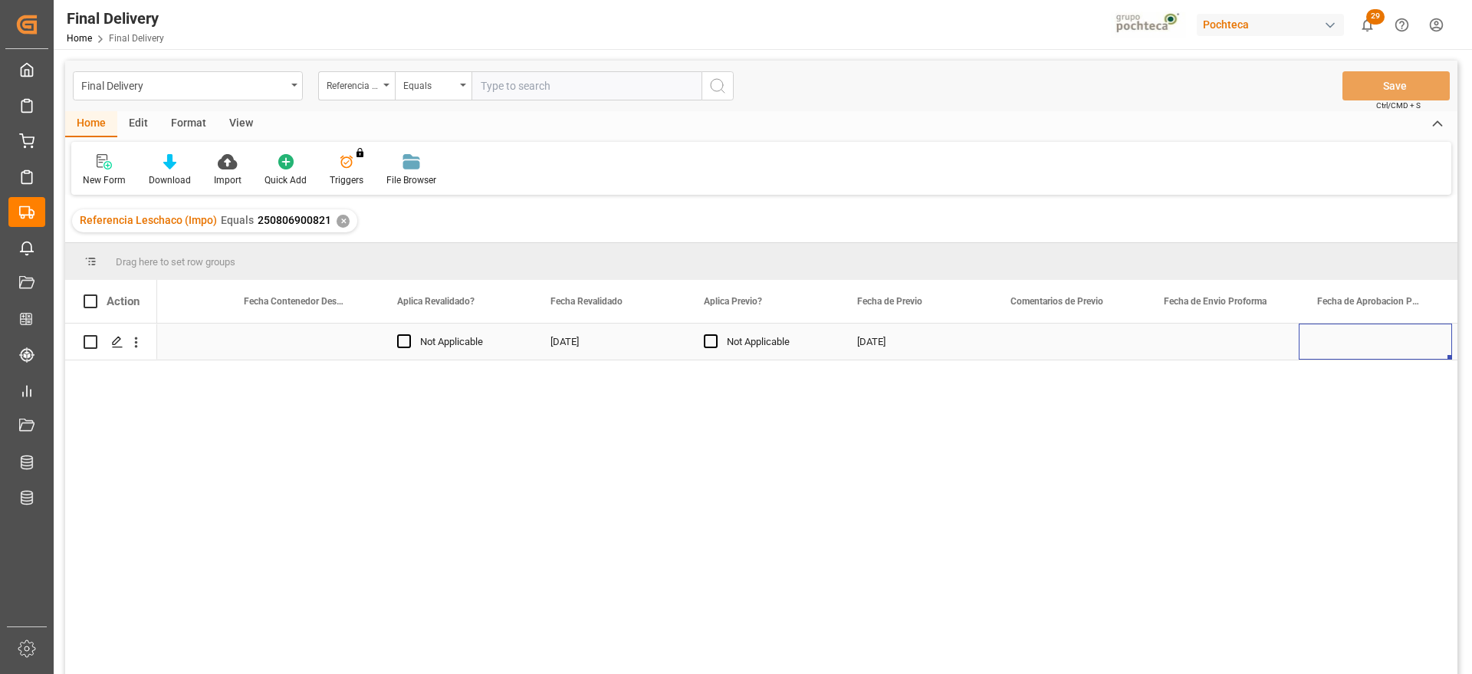
scroll to position [0, 2078]
click at [1225, 344] on div "Press SPACE to select this row." at bounding box center [1221, 342] width 153 height 36
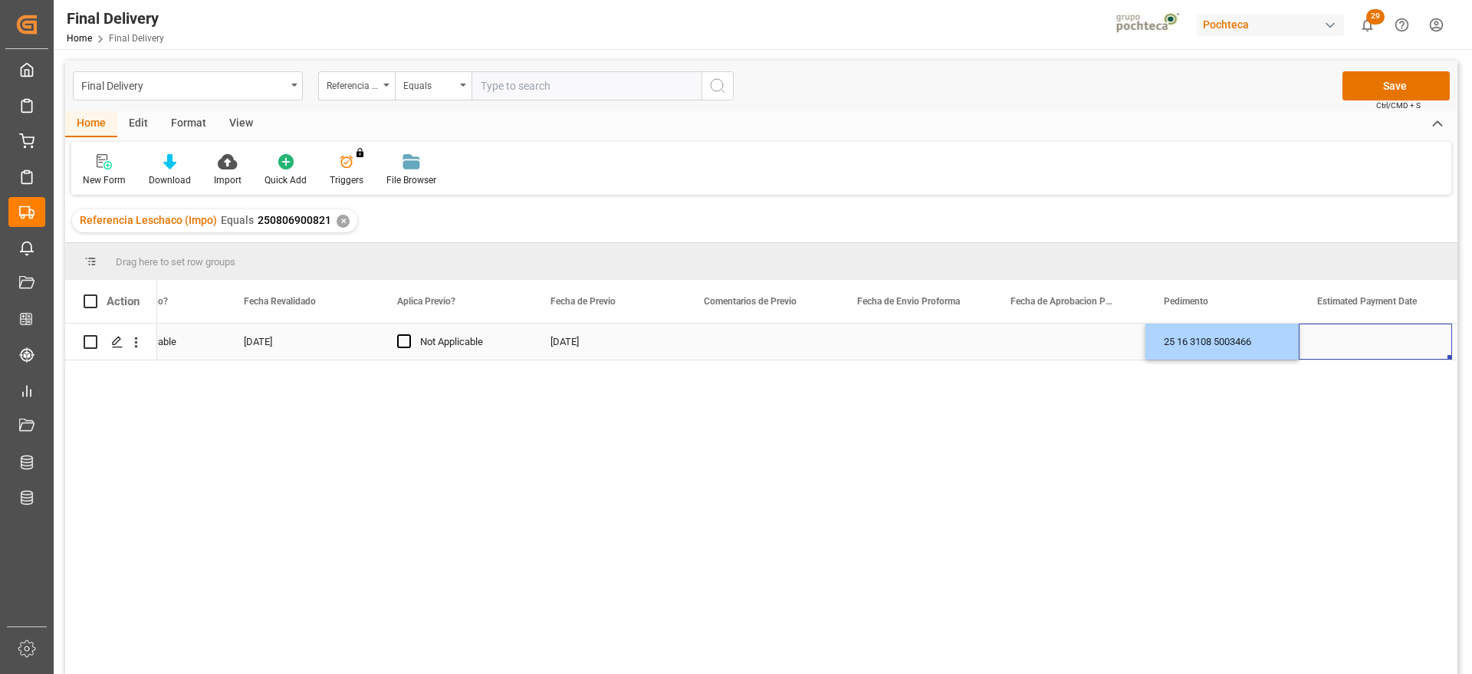
click at [1356, 343] on div "Press SPACE to select this row." at bounding box center [1375, 342] width 153 height 36
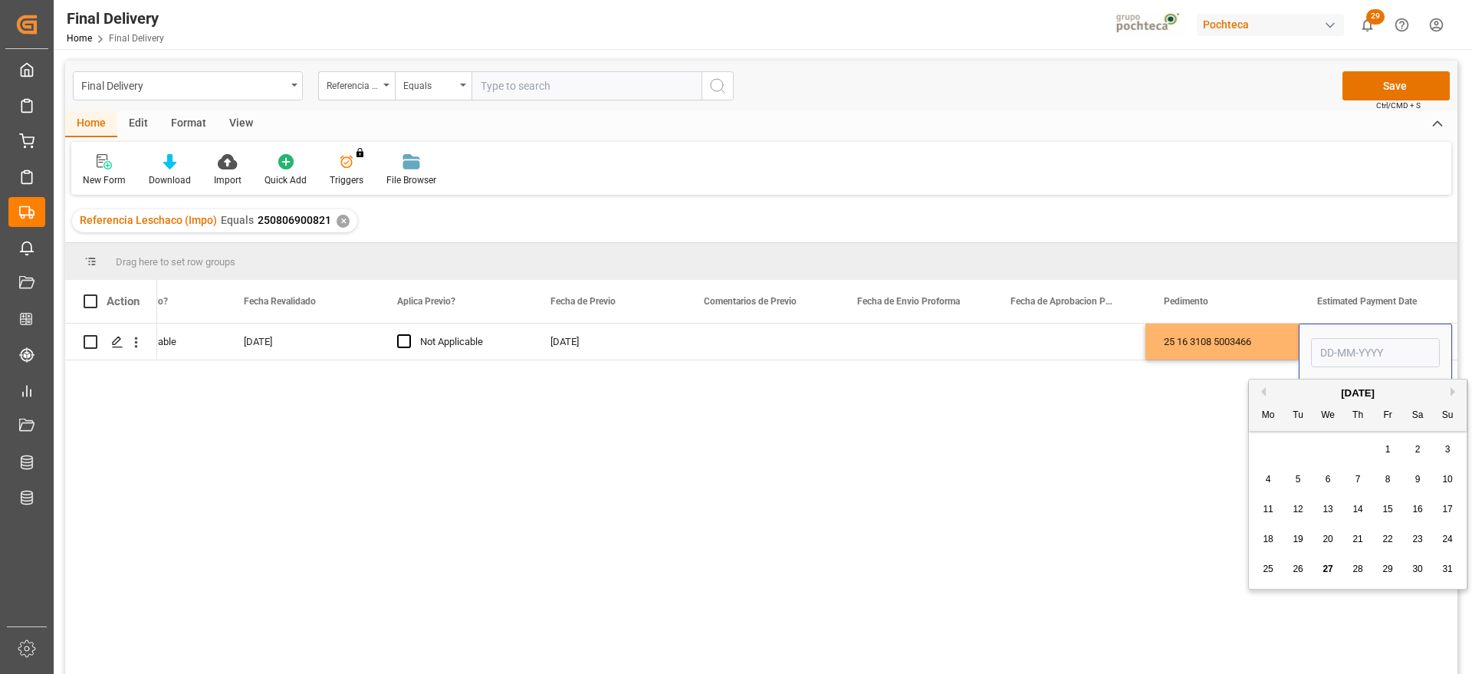
click at [1303, 570] on div "26" at bounding box center [1298, 569] width 19 height 18
type input "26-08-2025"
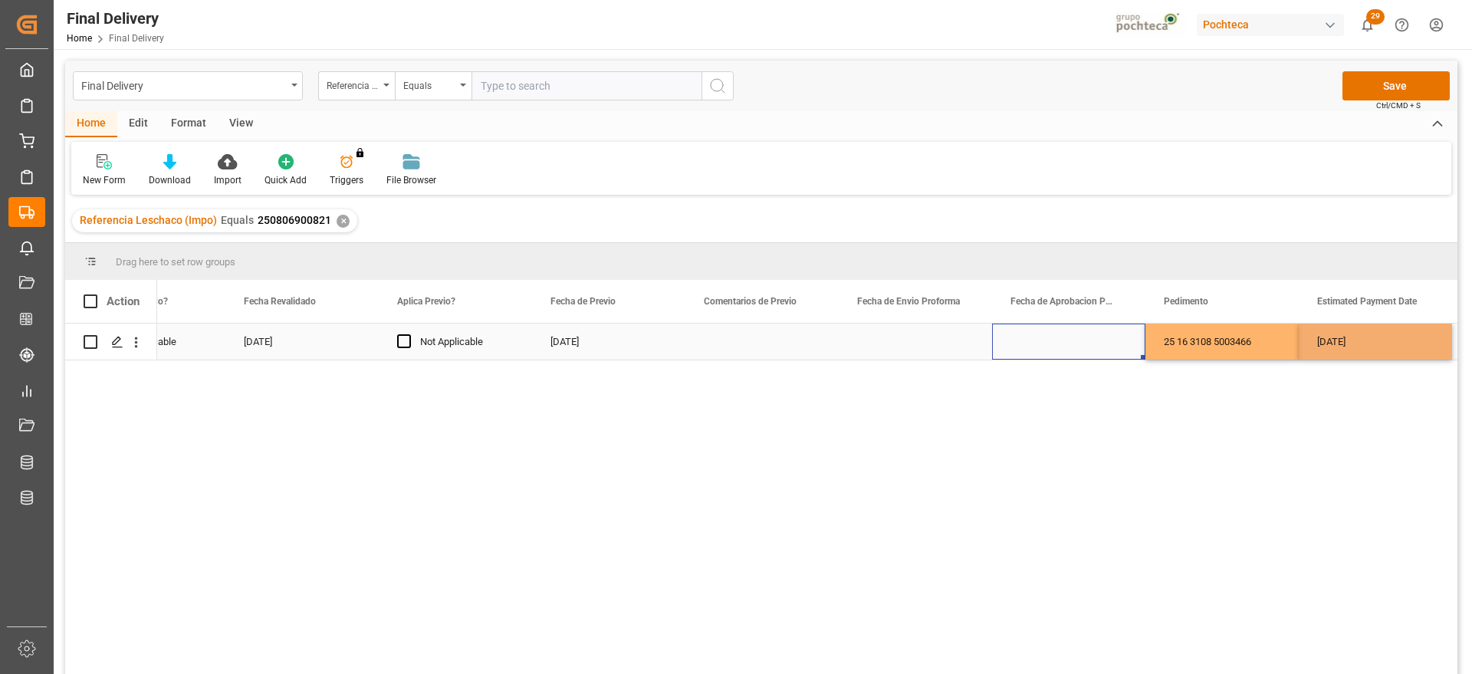
click at [1093, 347] on div "Press SPACE to select this row." at bounding box center [1068, 342] width 153 height 36
click at [898, 347] on div "Press SPACE to select this row." at bounding box center [915, 342] width 153 height 36
click at [924, 343] on div "Press SPACE to select this row." at bounding box center [915, 342] width 153 height 36
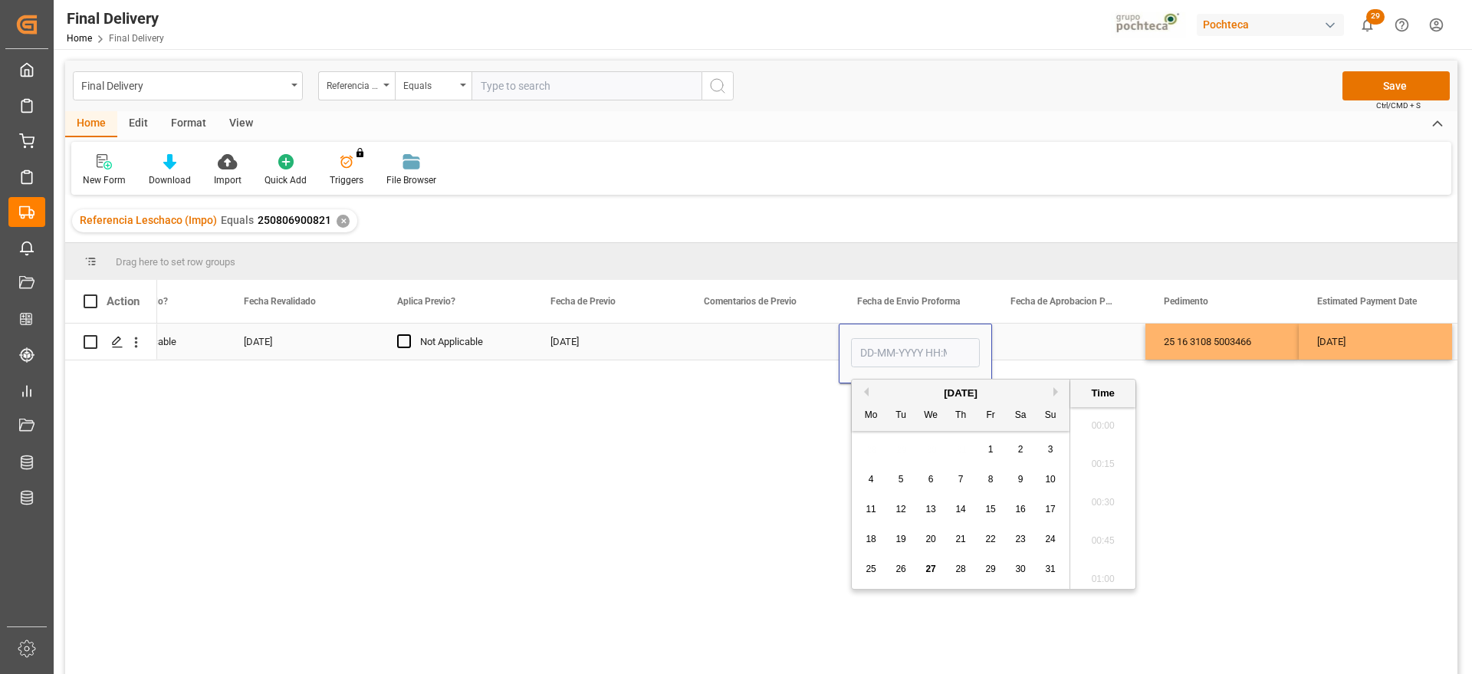
scroll to position [1462, 0]
click at [931, 572] on span "27" at bounding box center [930, 569] width 10 height 11
click at [991, 534] on span "22" at bounding box center [990, 539] width 10 height 11
type input "22-08-2025 00:00"
click at [1032, 353] on div "Press SPACE to select this row." at bounding box center [1068, 342] width 153 height 36
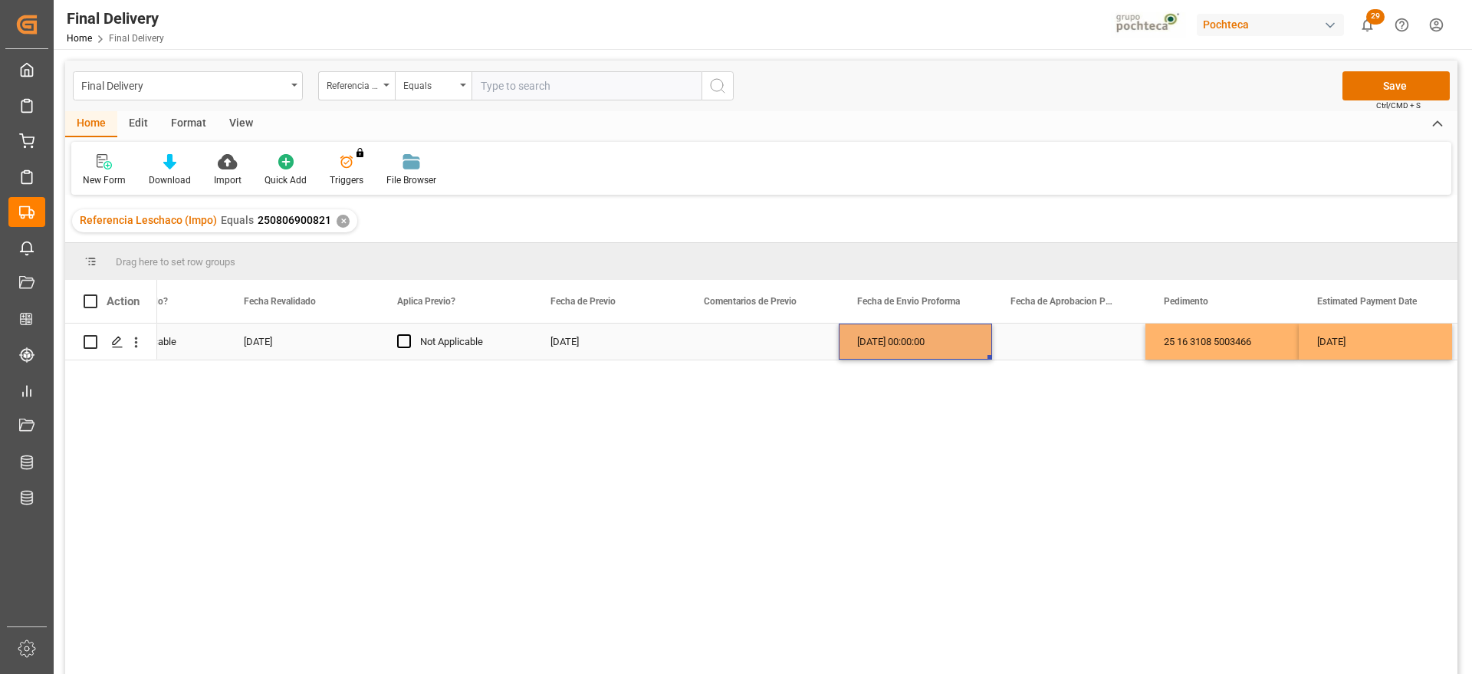
click at [932, 347] on div "22-08-2025 00:00:00" at bounding box center [915, 342] width 153 height 36
click at [1022, 338] on div "Press SPACE to select this row." at bounding box center [1068, 342] width 153 height 36
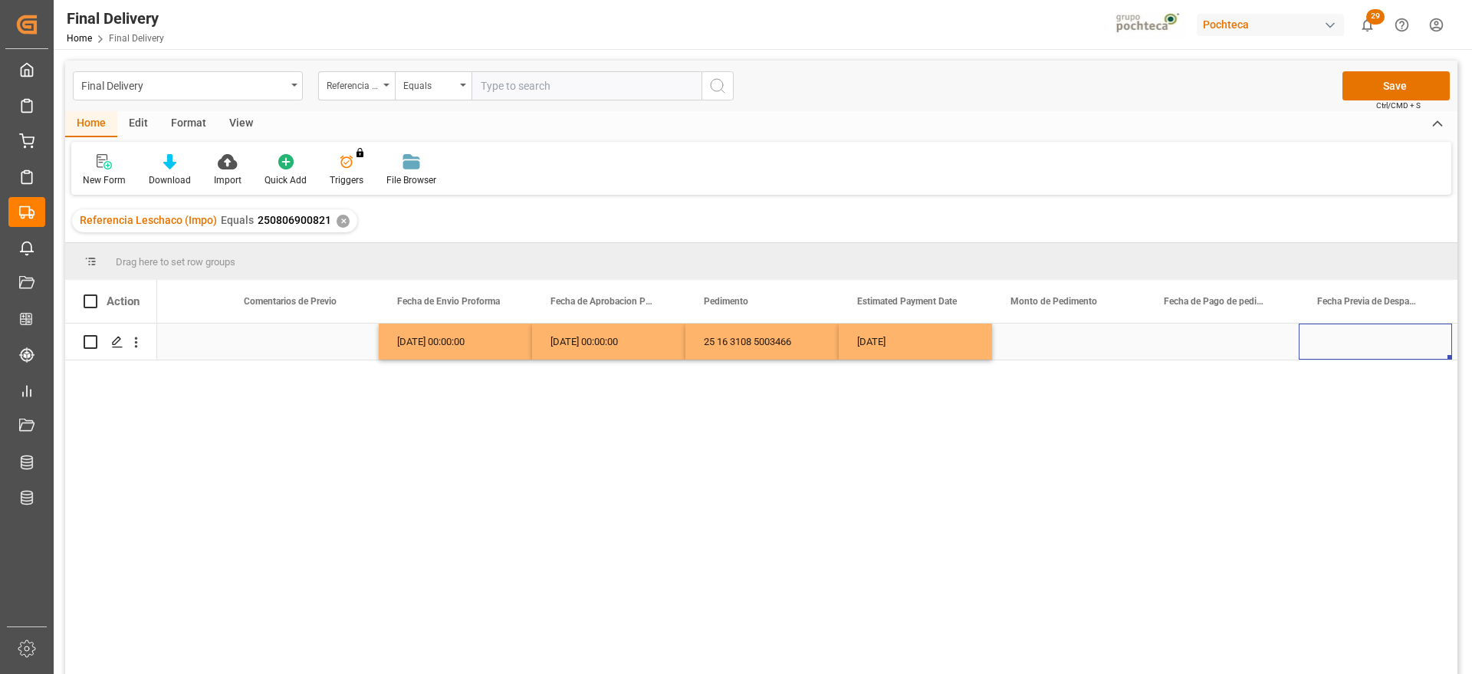
scroll to position [0, 2845]
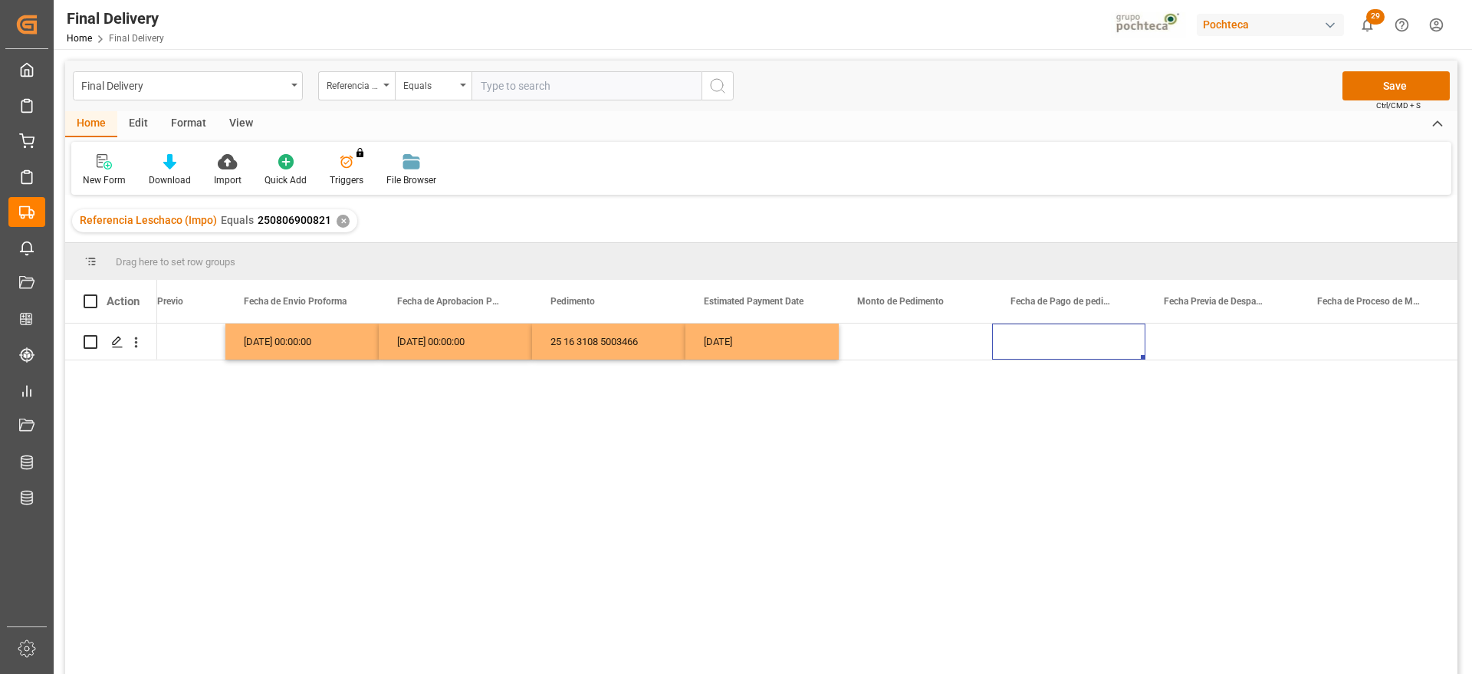
click at [889, 343] on div "Press SPACE to select this row." at bounding box center [915, 342] width 153 height 36
click at [901, 340] on div "Press SPACE to select this row." at bounding box center [915, 342] width 153 height 36
click at [901, 340] on input "Press SPACE to select this row." at bounding box center [915, 350] width 129 height 29
paste input "95535"
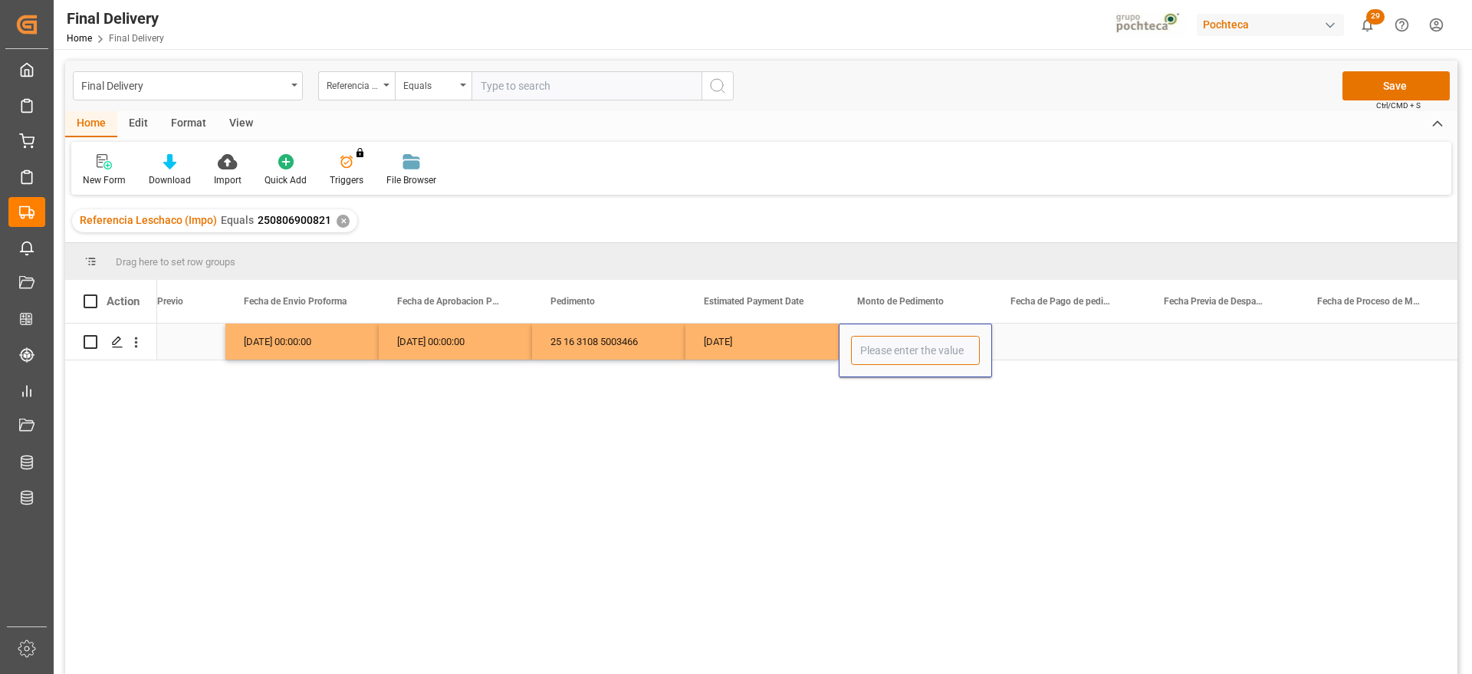
type input "95535"
click at [1063, 353] on div "Press SPACE to select this row." at bounding box center [1068, 342] width 153 height 36
click at [758, 343] on div "26-08-2025" at bounding box center [761, 342] width 153 height 36
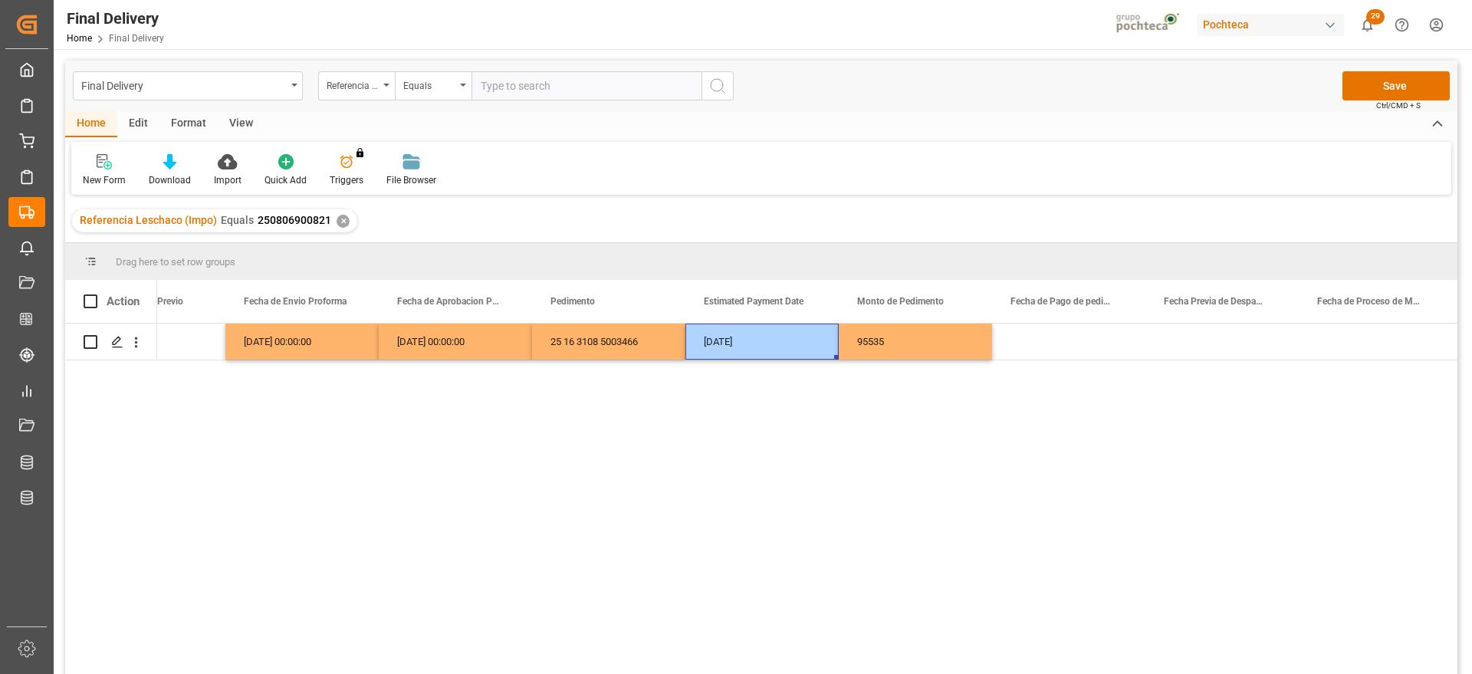
click at [1027, 366] on div "25-08-2025 22-08-2025 00:00:00 22-08-2025 00:00:00 25 16 3108 5003466 26-08-202…" at bounding box center [807, 504] width 1300 height 360
click at [1038, 350] on div "Press SPACE to select this row." at bounding box center [1068, 342] width 153 height 36
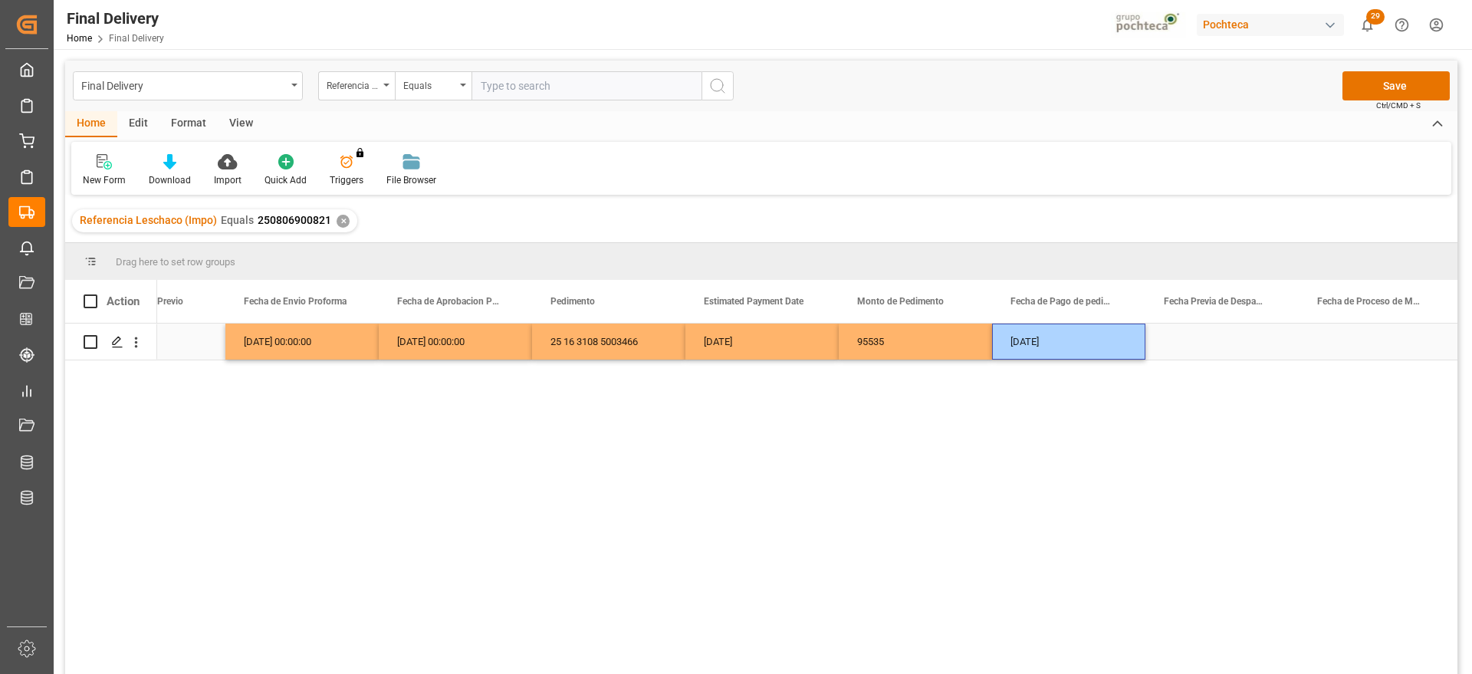
click at [1172, 351] on div "Press SPACE to select this row." at bounding box center [1221, 342] width 153 height 36
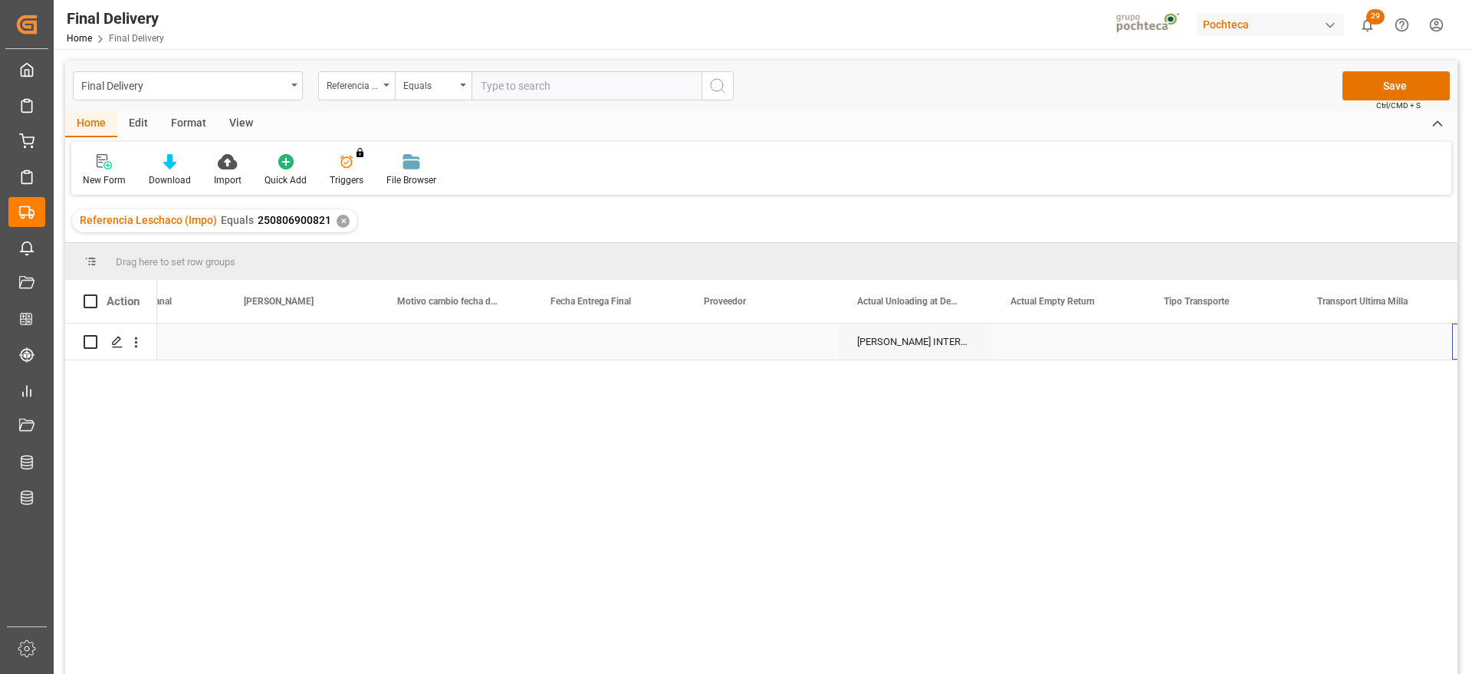
scroll to position [0, 4225]
click at [1203, 331] on div "Press SPACE to select this row." at bounding box center [1221, 342] width 153 height 36
click at [1266, 343] on button "Select" at bounding box center [1222, 350] width 129 height 29
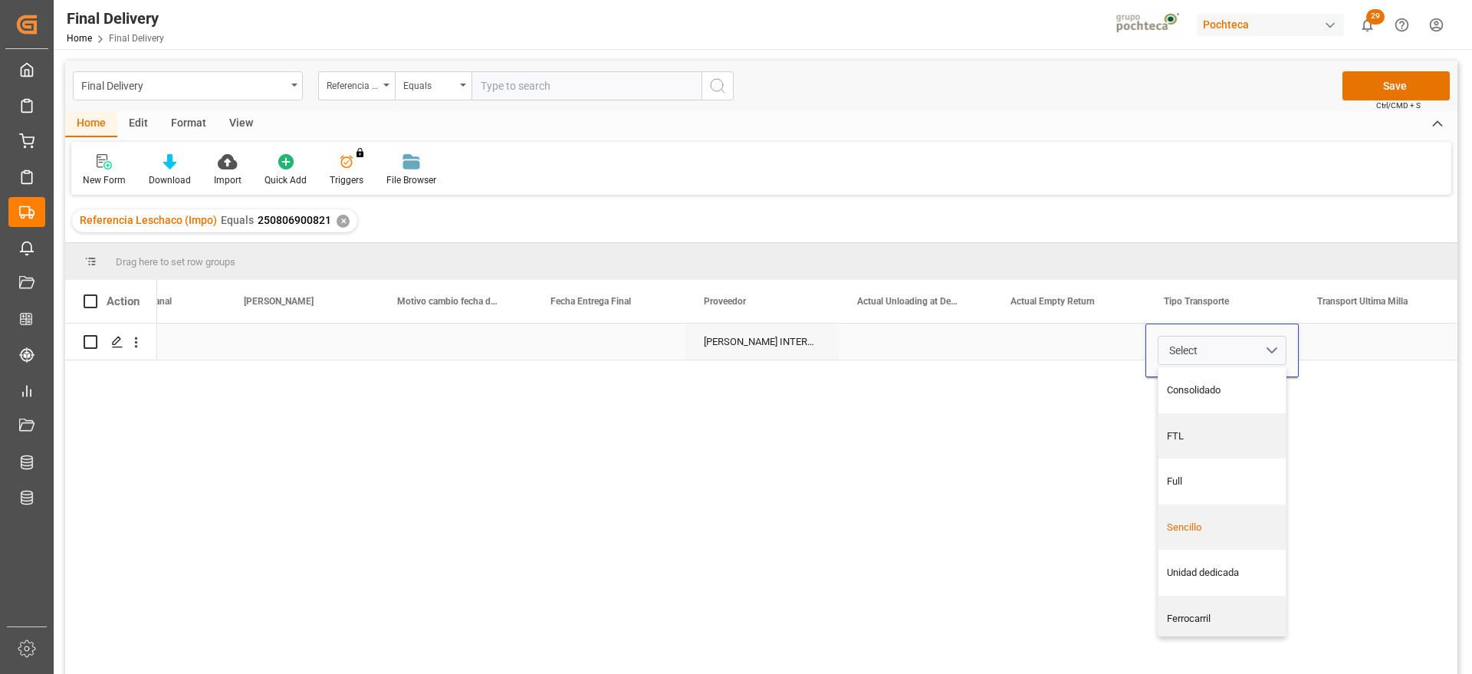
click at [1232, 533] on div "Sencillo" at bounding box center [1222, 527] width 111 height 15
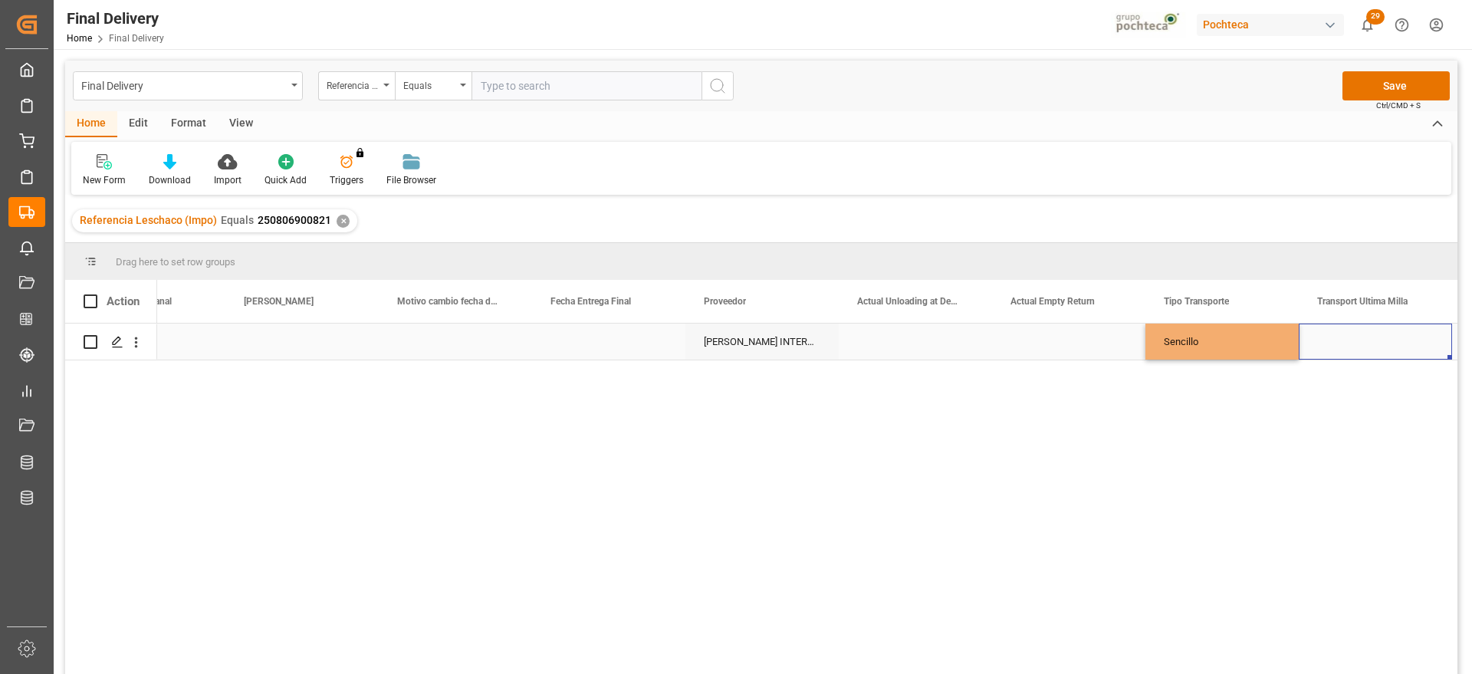
click at [1379, 344] on div "Press SPACE to select this row." at bounding box center [1375, 342] width 153 height 36
click at [1411, 345] on button "Select" at bounding box center [1375, 350] width 129 height 29
click at [1368, 384] on div "Leschaco" at bounding box center [1375, 390] width 111 height 15
click at [1227, 334] on div "Sencillo" at bounding box center [1221, 342] width 153 height 36
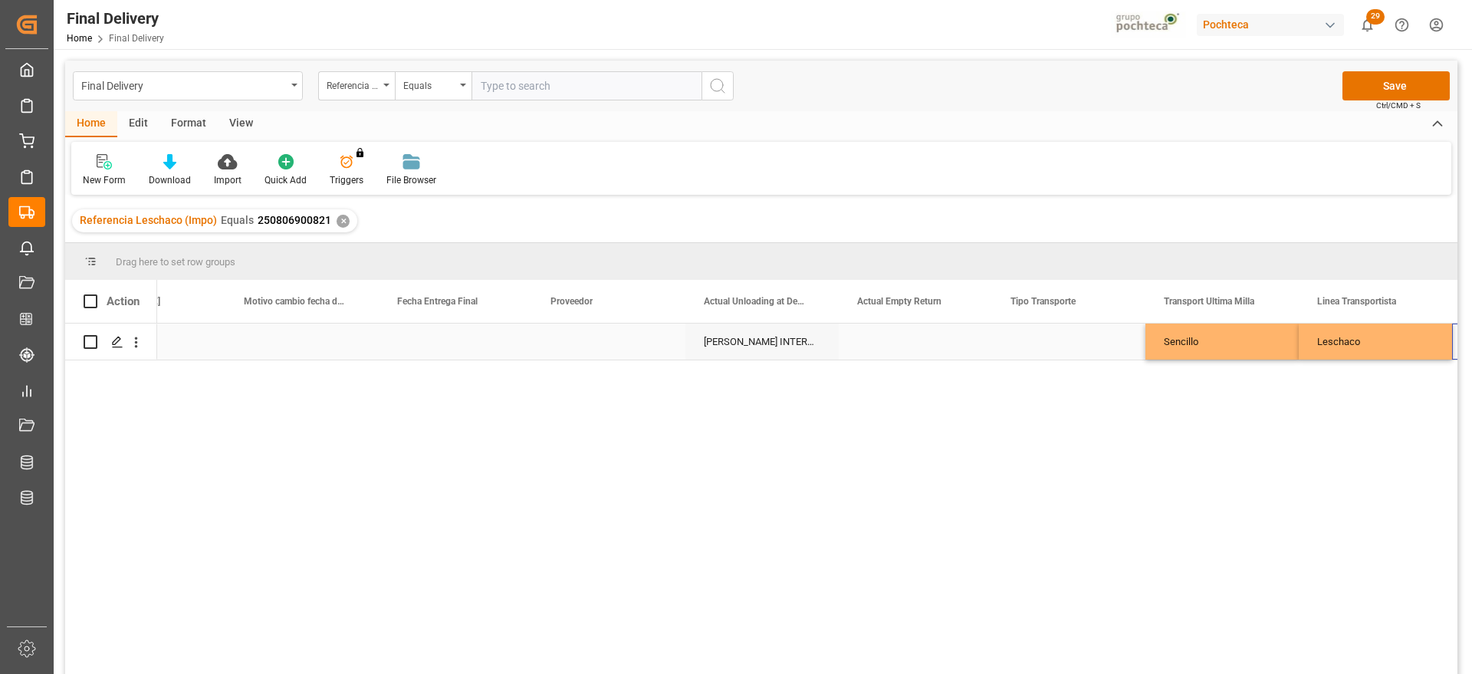
scroll to position [0, 4379]
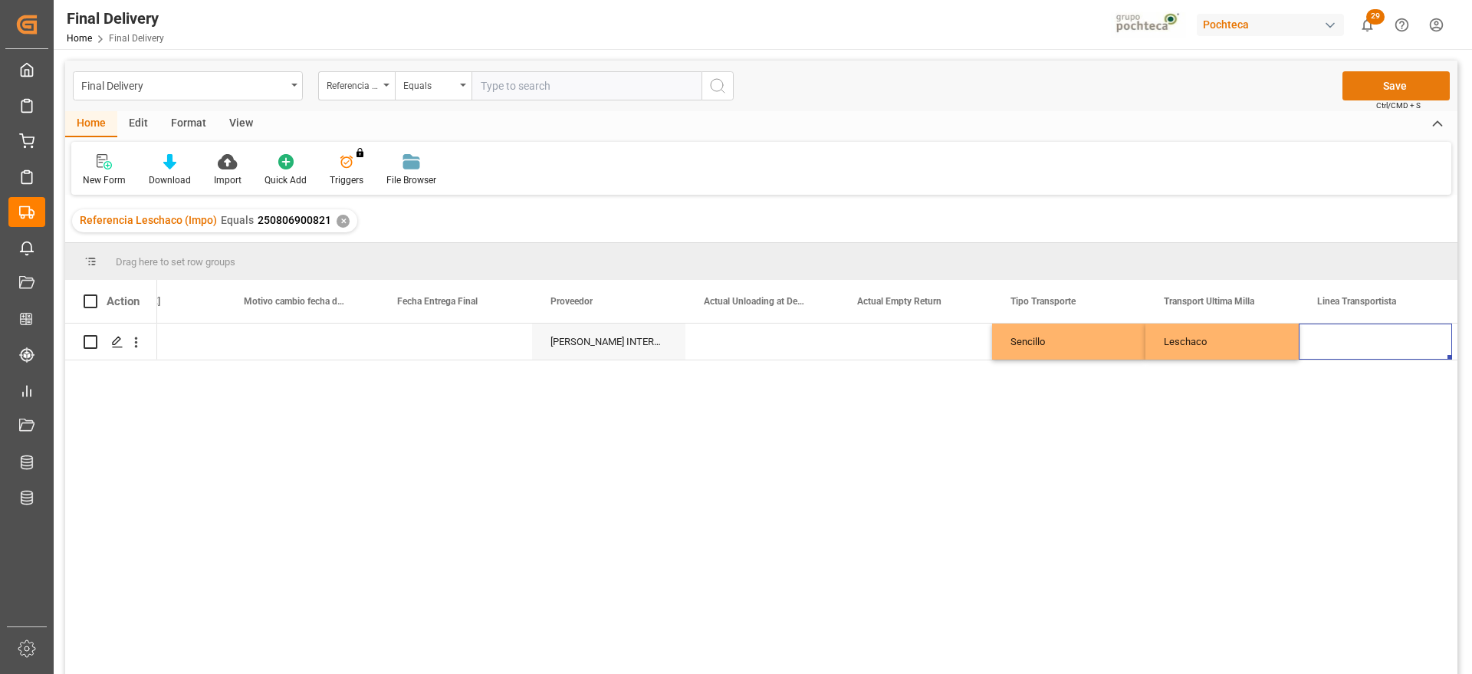
click at [1421, 82] on button "Save" at bounding box center [1395, 85] width 107 height 29
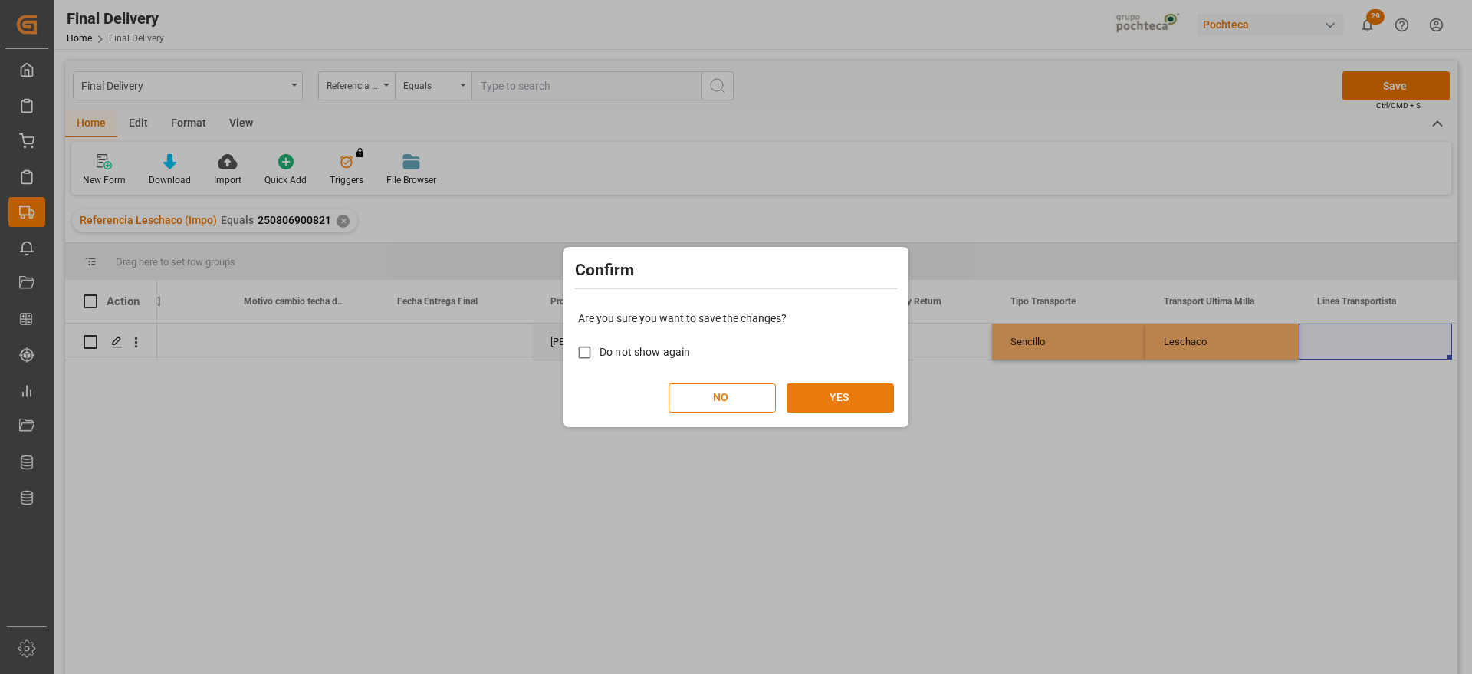
click at [854, 387] on button "YES" at bounding box center [840, 397] width 107 height 29
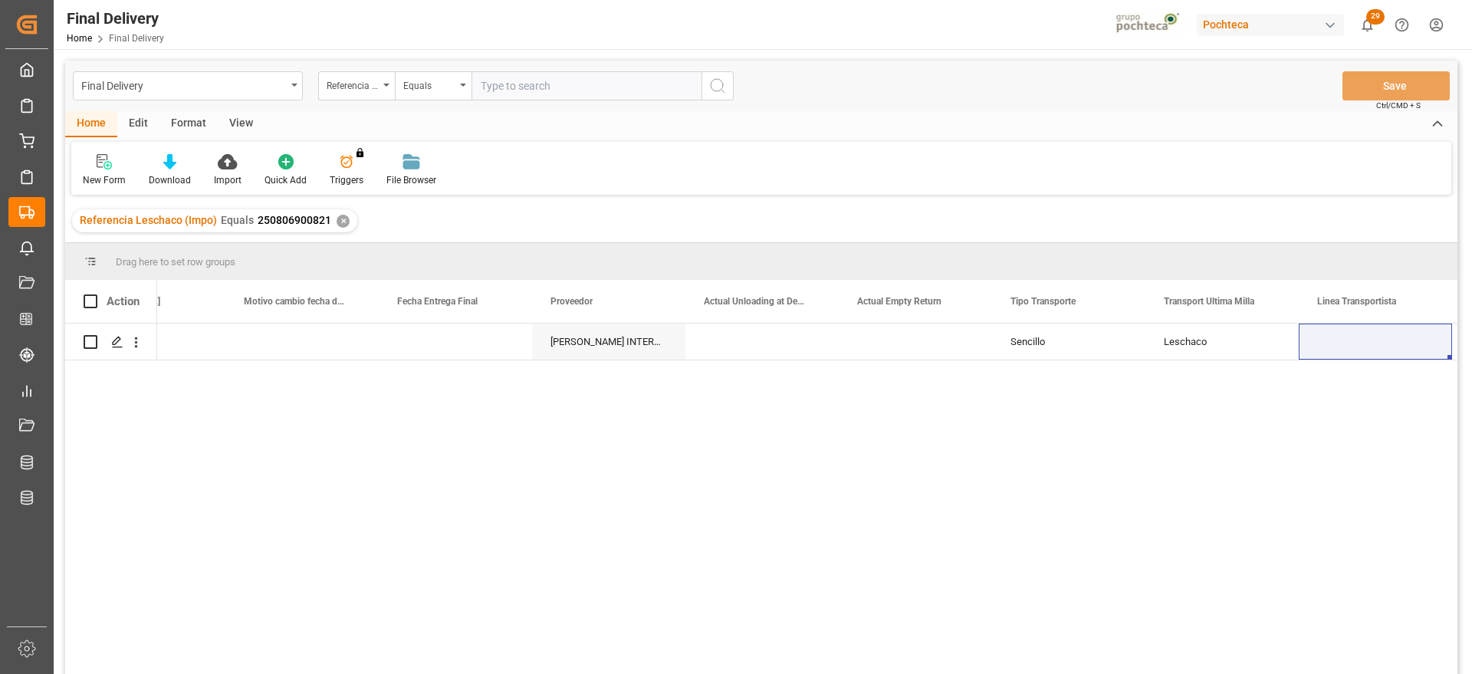
click at [343, 221] on div "✕" at bounding box center [343, 221] width 13 height 13
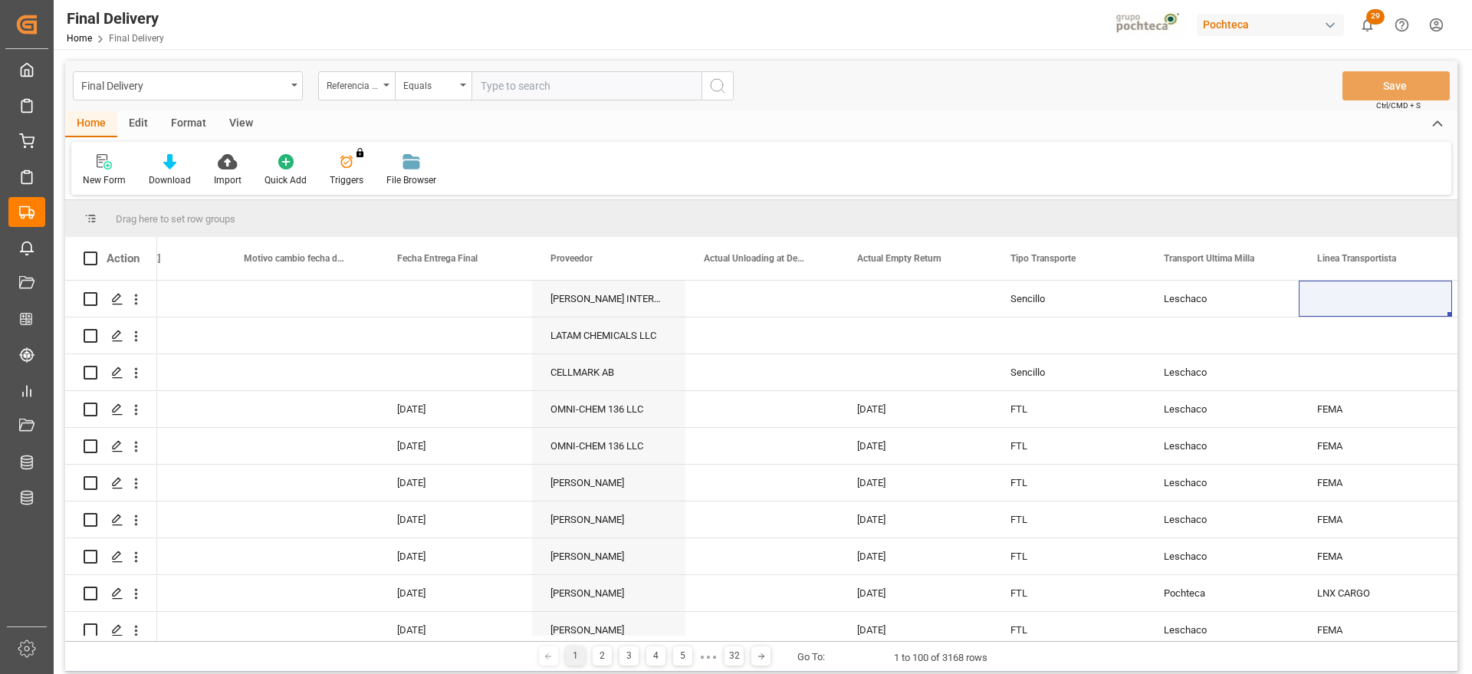
click at [542, 84] on input "text" at bounding box center [587, 85] width 230 height 29
paste input "250906900243"
type input "250906900243"
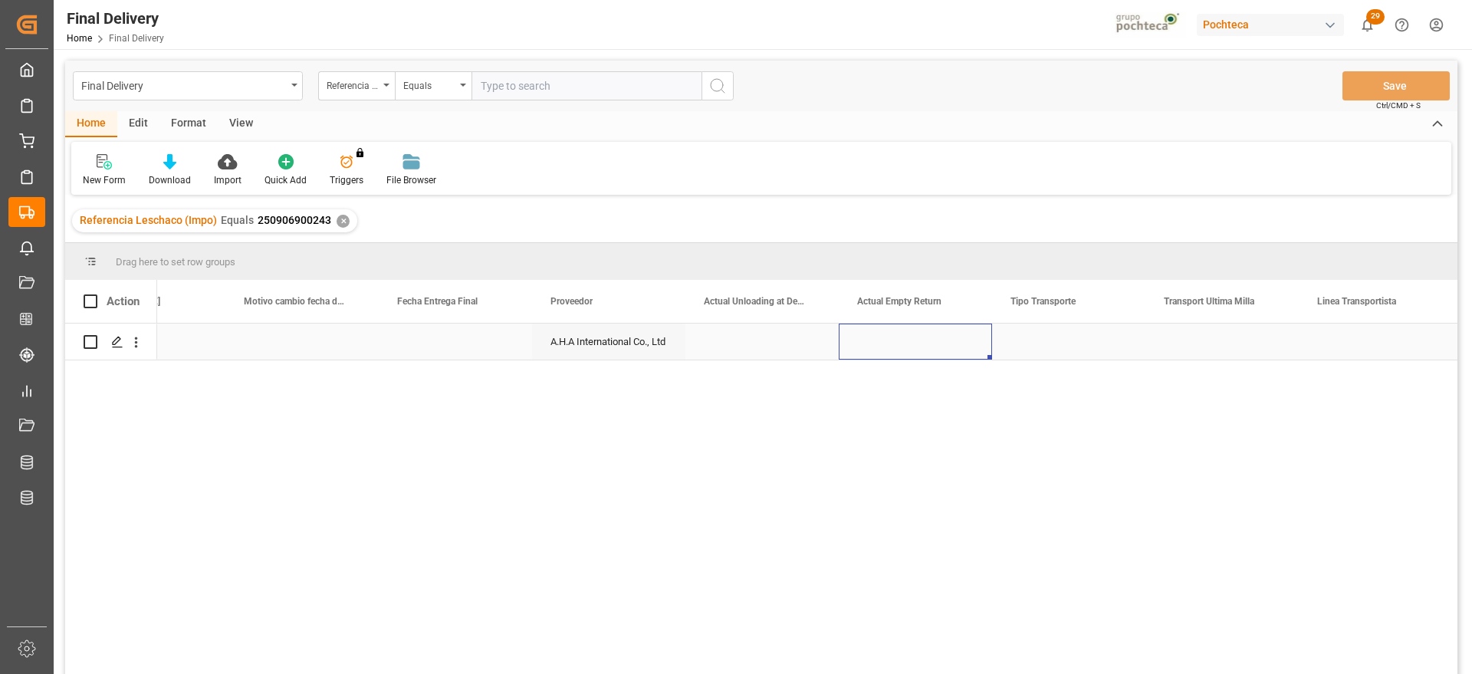
click at [882, 349] on div "Press SPACE to select this row." at bounding box center [915, 342] width 153 height 36
click at [1359, 354] on div "Press SPACE to select this row." at bounding box center [1375, 342] width 153 height 36
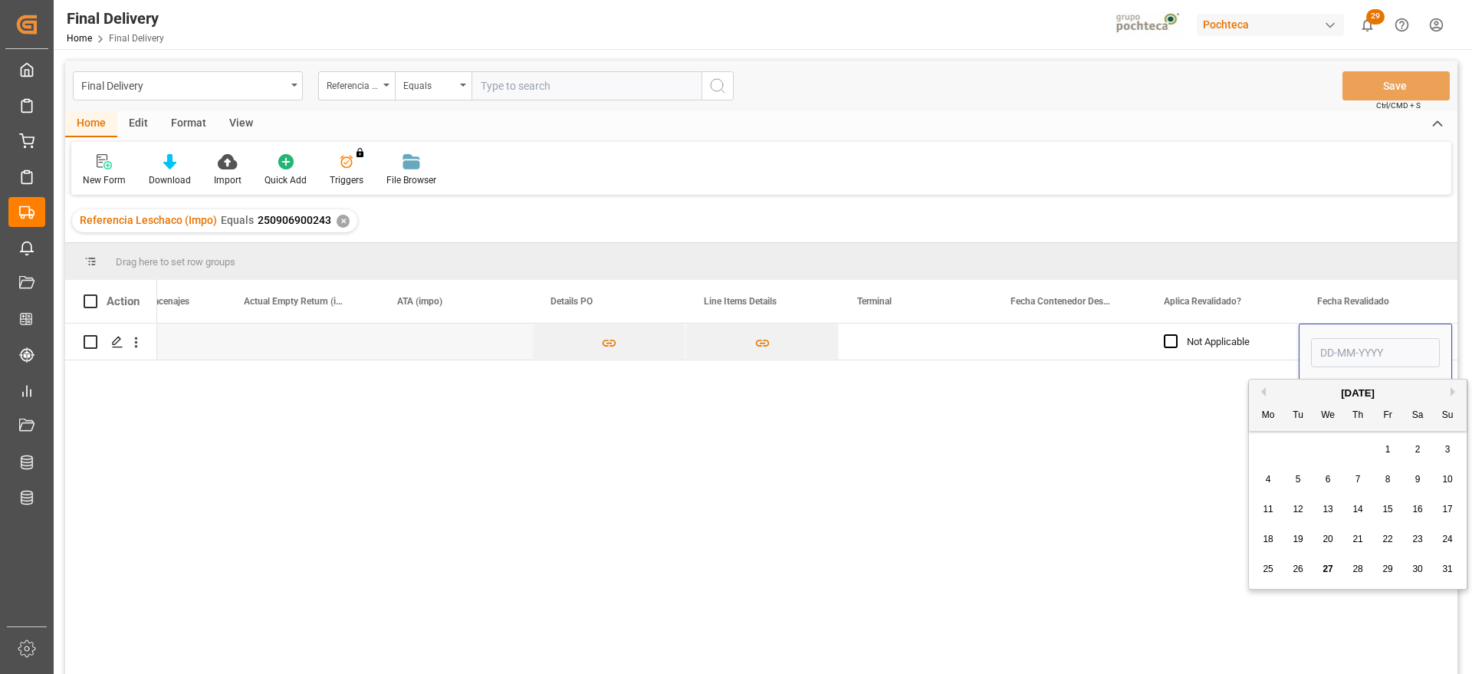
click at [1326, 572] on span "27" at bounding box center [1328, 569] width 10 height 11
type input "27-08-2025"
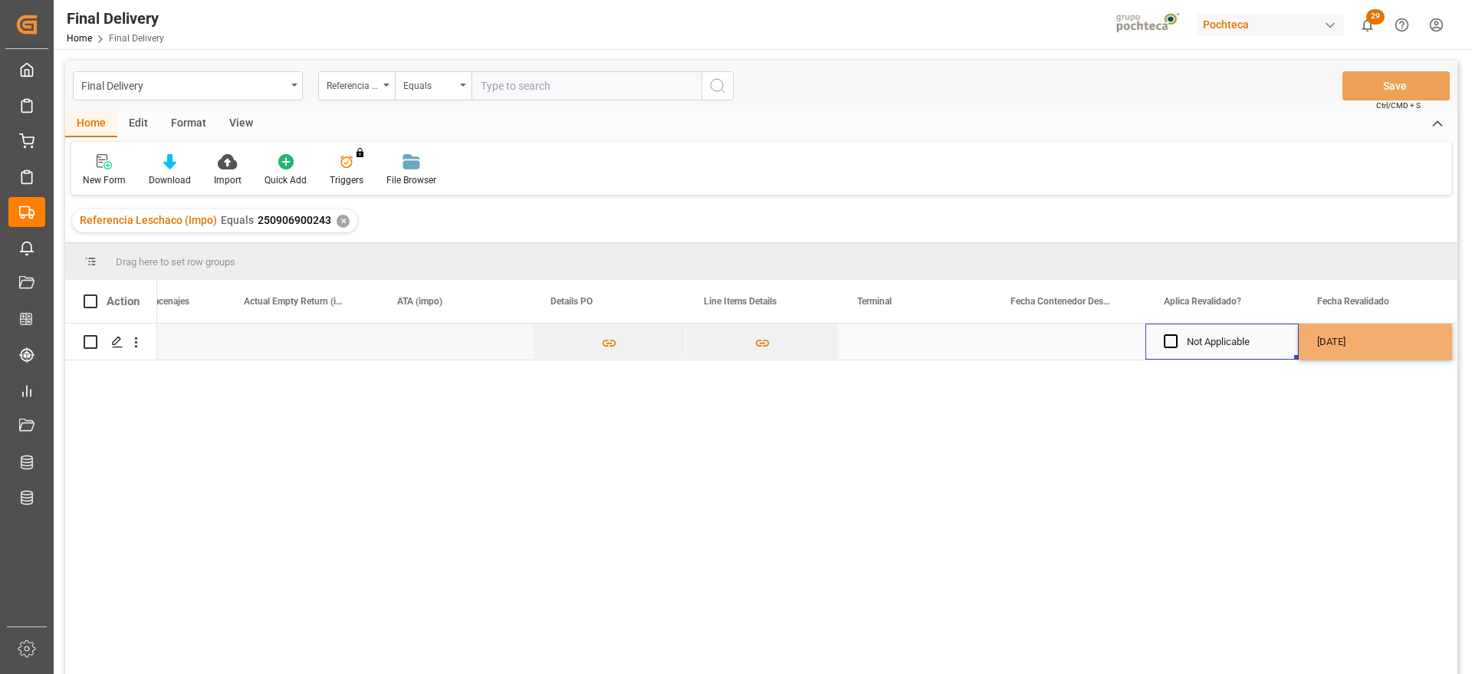
click at [1247, 342] on div "Not Applicable" at bounding box center [1234, 341] width 94 height 35
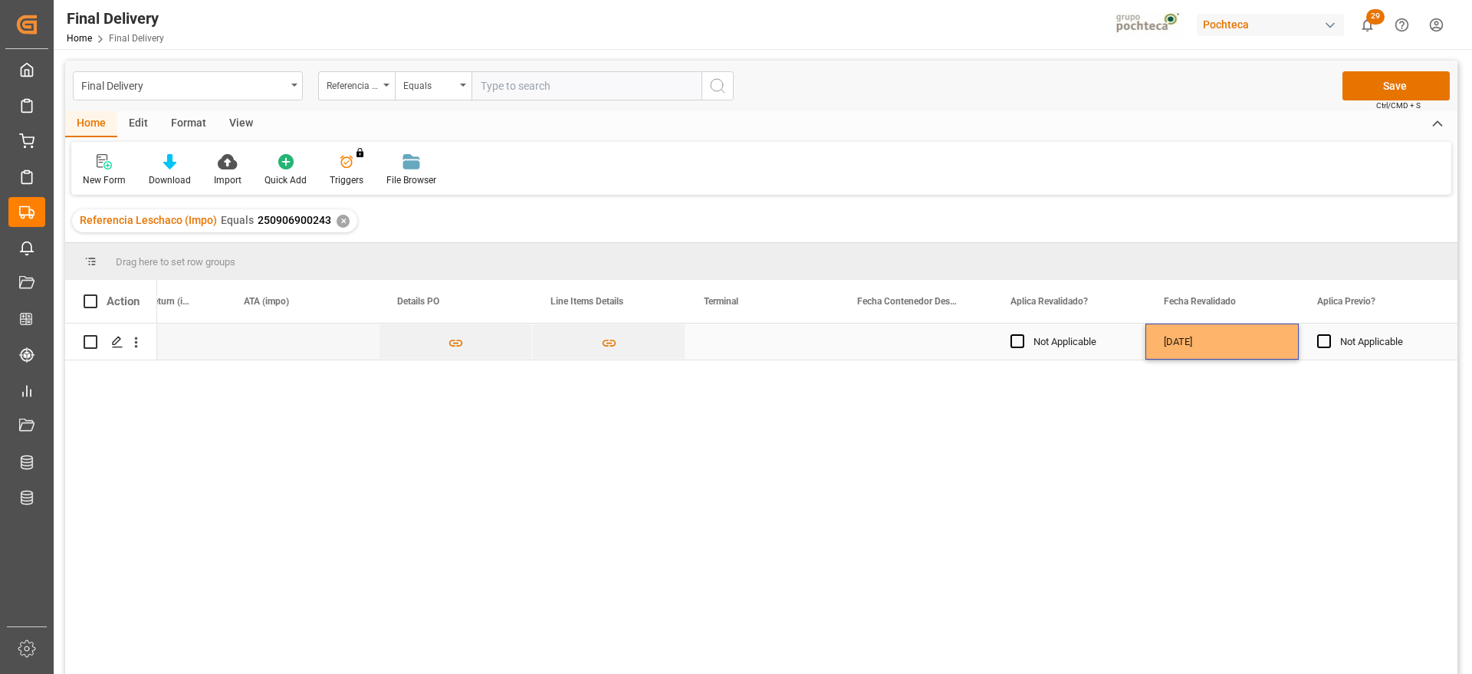
click at [1217, 344] on div "27-08-2025" at bounding box center [1221, 342] width 153 height 36
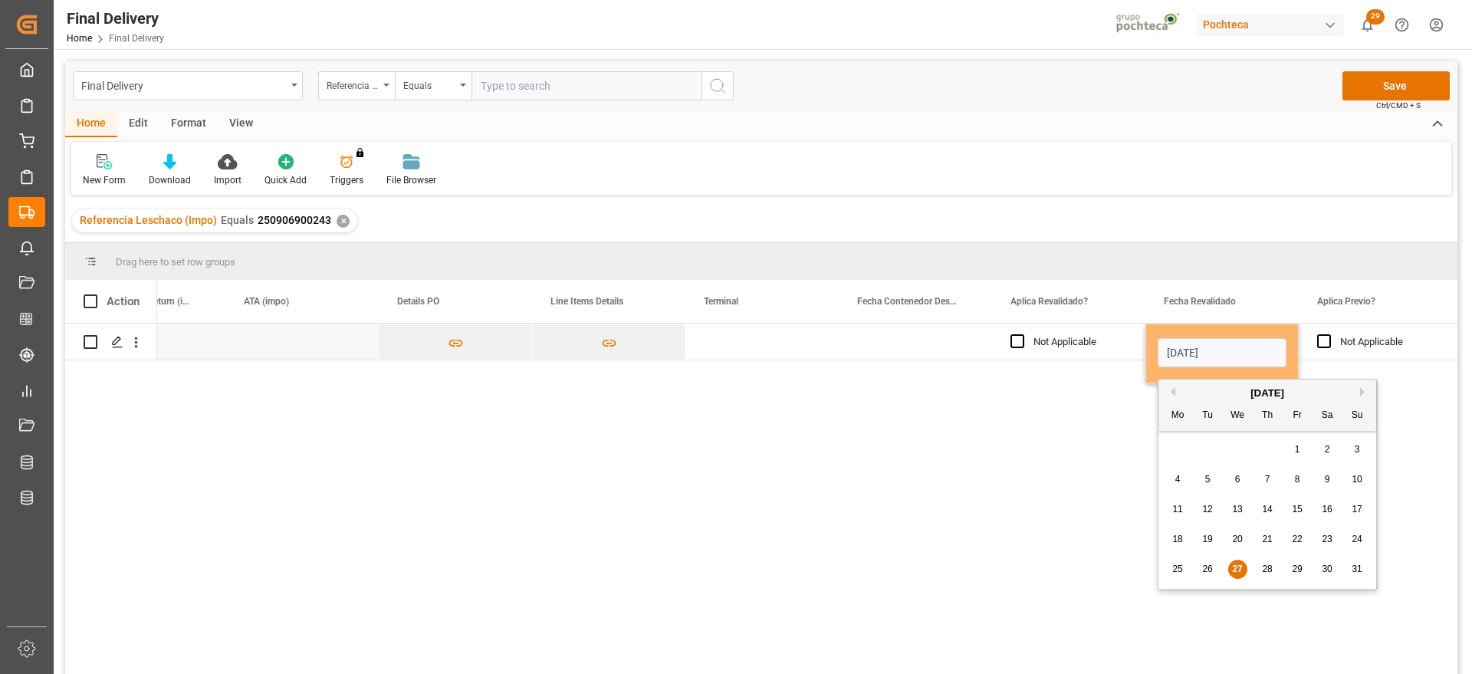
click at [1211, 570] on span "26" at bounding box center [1207, 569] width 10 height 11
type input "26-08-2025"
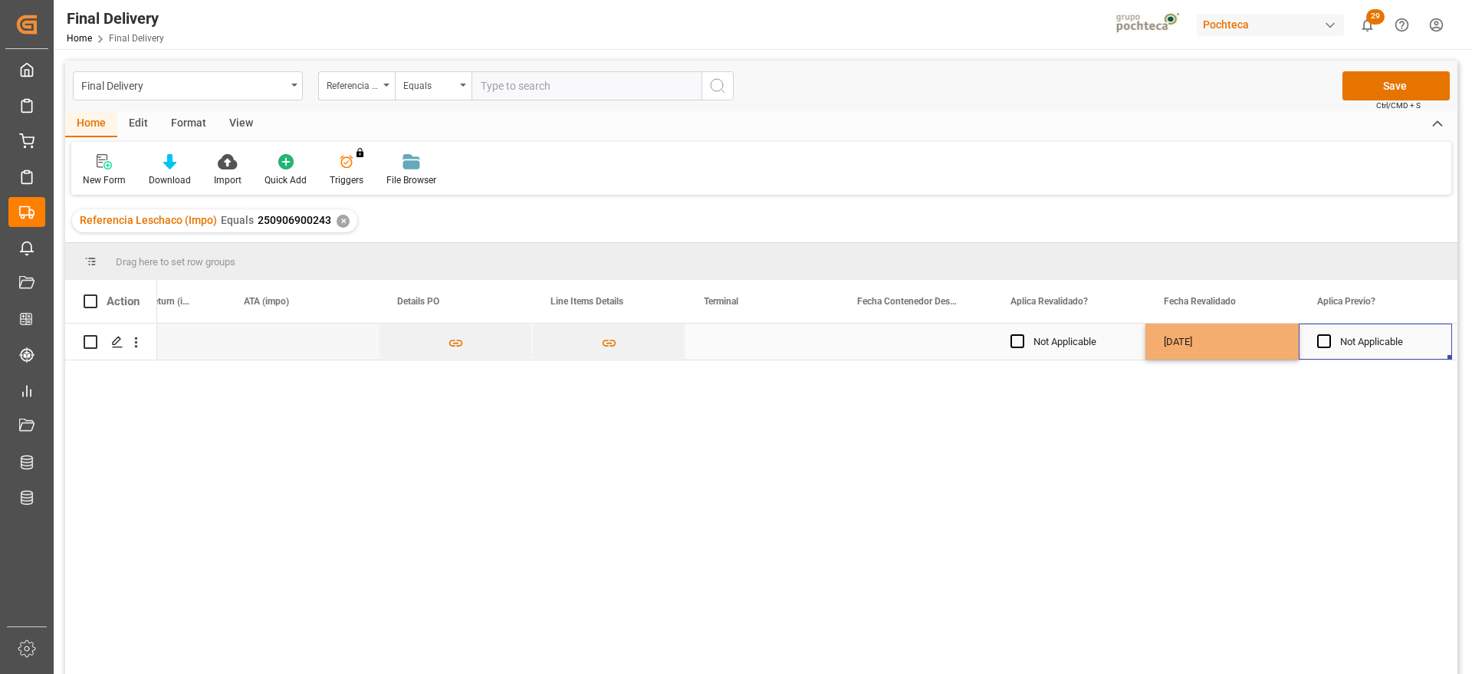
click at [1394, 350] on div "Not Applicable" at bounding box center [1387, 341] width 94 height 35
click at [1415, 83] on button "Save" at bounding box center [1395, 85] width 107 height 29
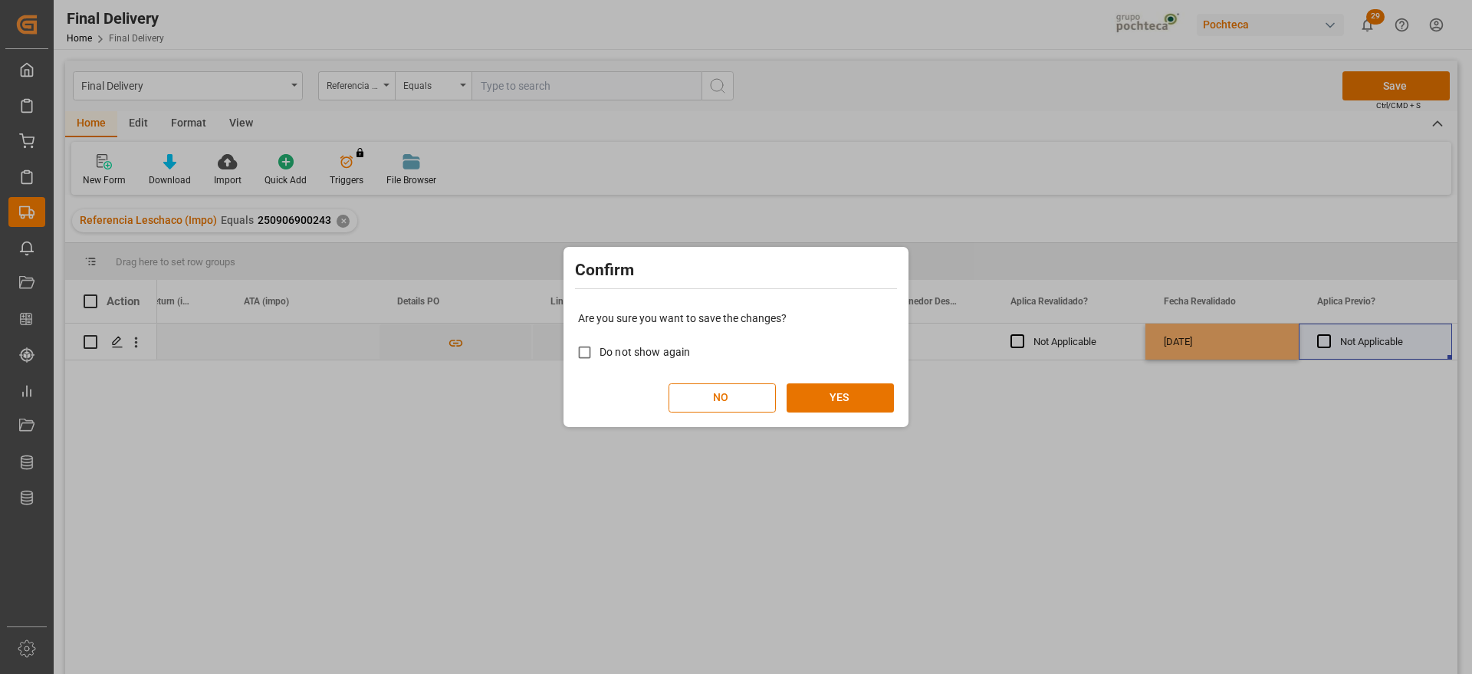
click at [828, 379] on div "Are you sure you want to save the changes? Do not show again NO YES" at bounding box center [735, 361] width 337 height 123
click at [827, 392] on button "YES" at bounding box center [840, 397] width 107 height 29
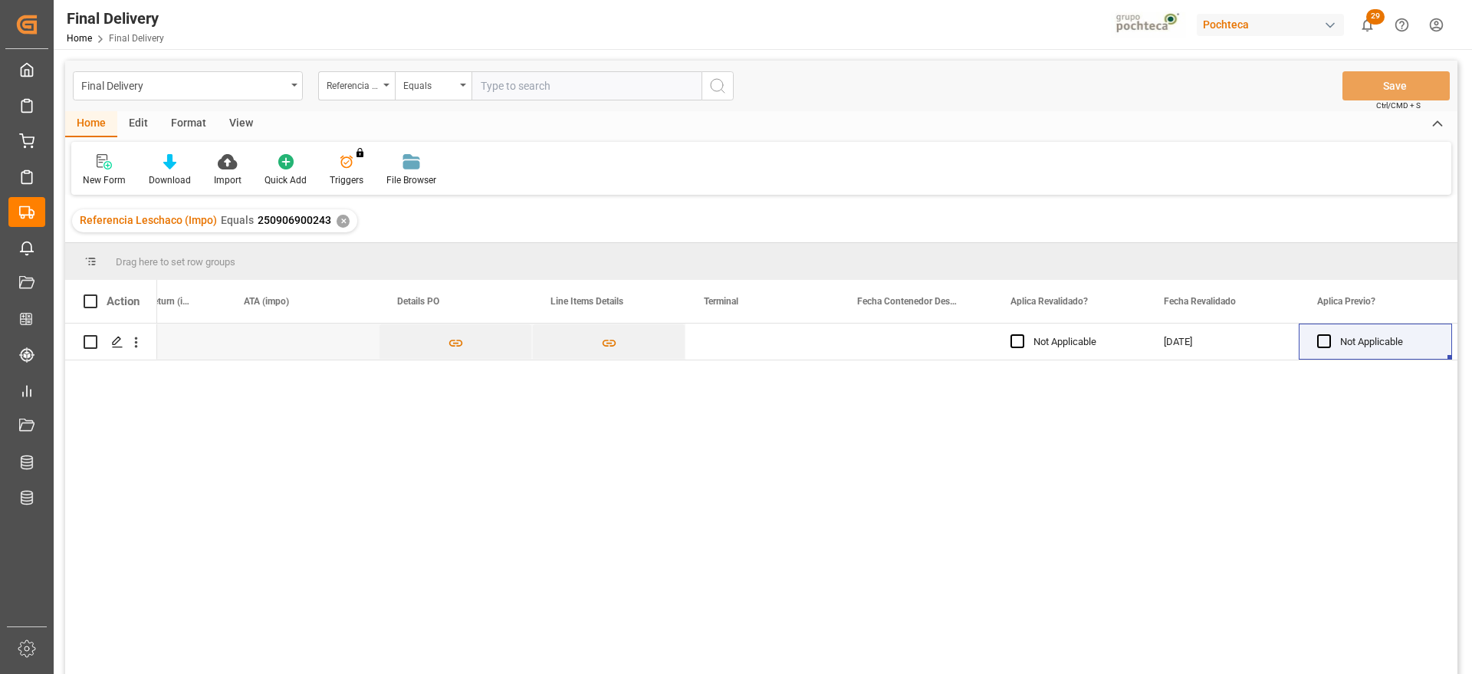
click at [337, 221] on div "✕" at bounding box center [343, 221] width 13 height 13
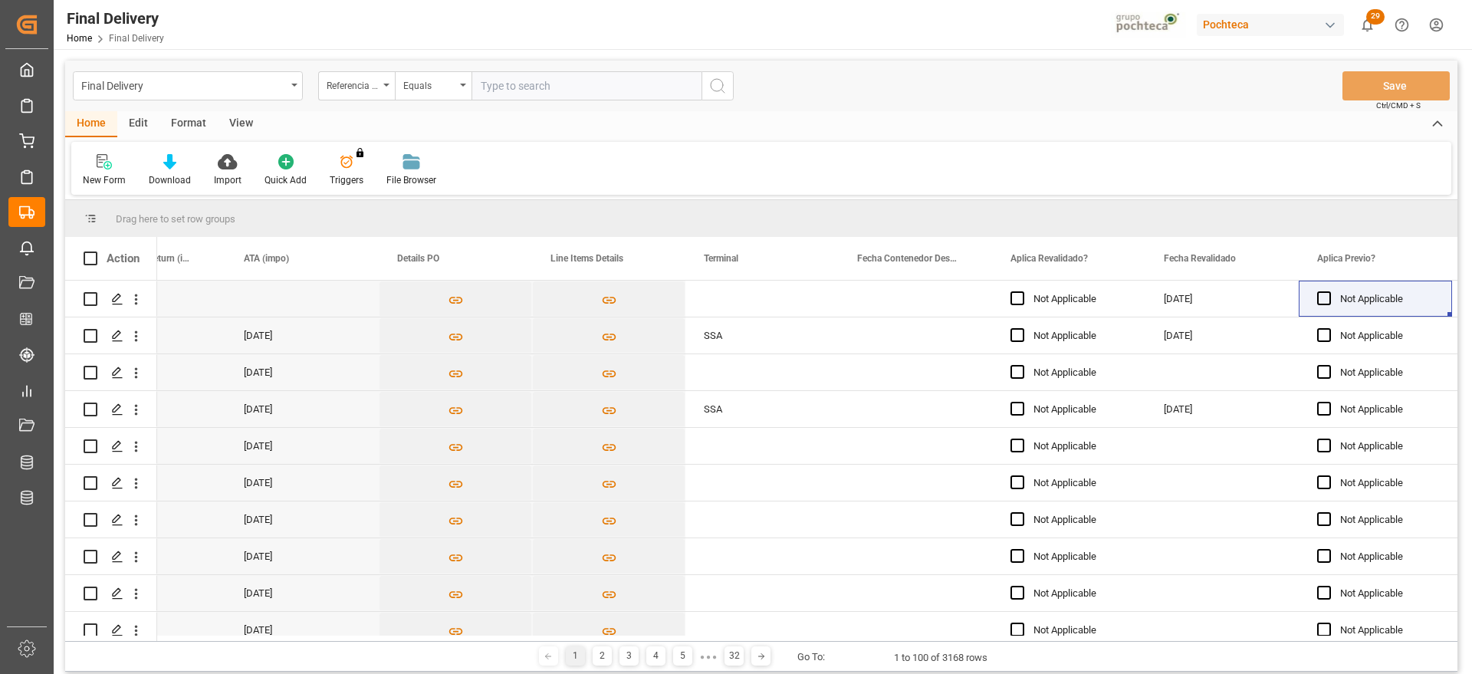
click at [544, 83] on input "text" at bounding box center [587, 85] width 230 height 29
paste input "250906900244"
type input "250906900244"
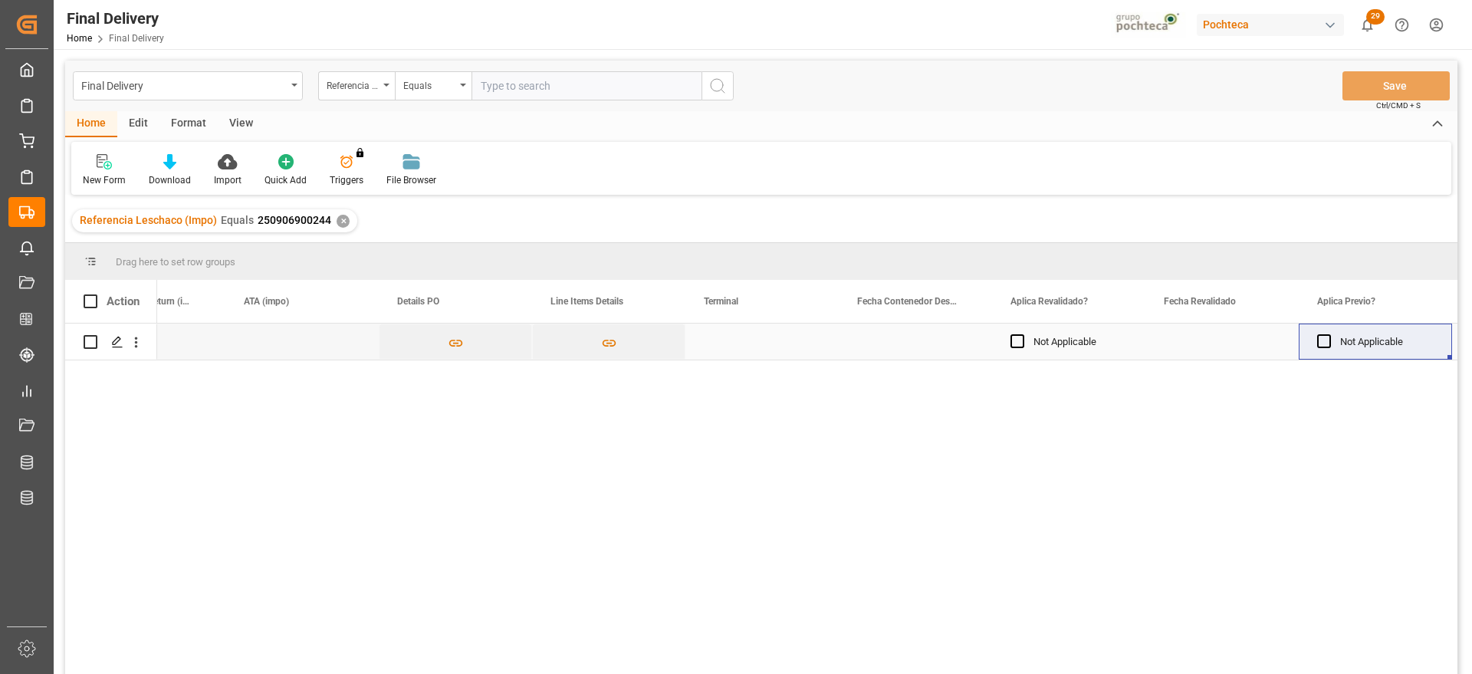
click at [1239, 347] on div "Press SPACE to select this row." at bounding box center [1221, 342] width 153 height 36
click at [1238, 347] on div "Press SPACE to select this row." at bounding box center [1221, 342] width 153 height 36
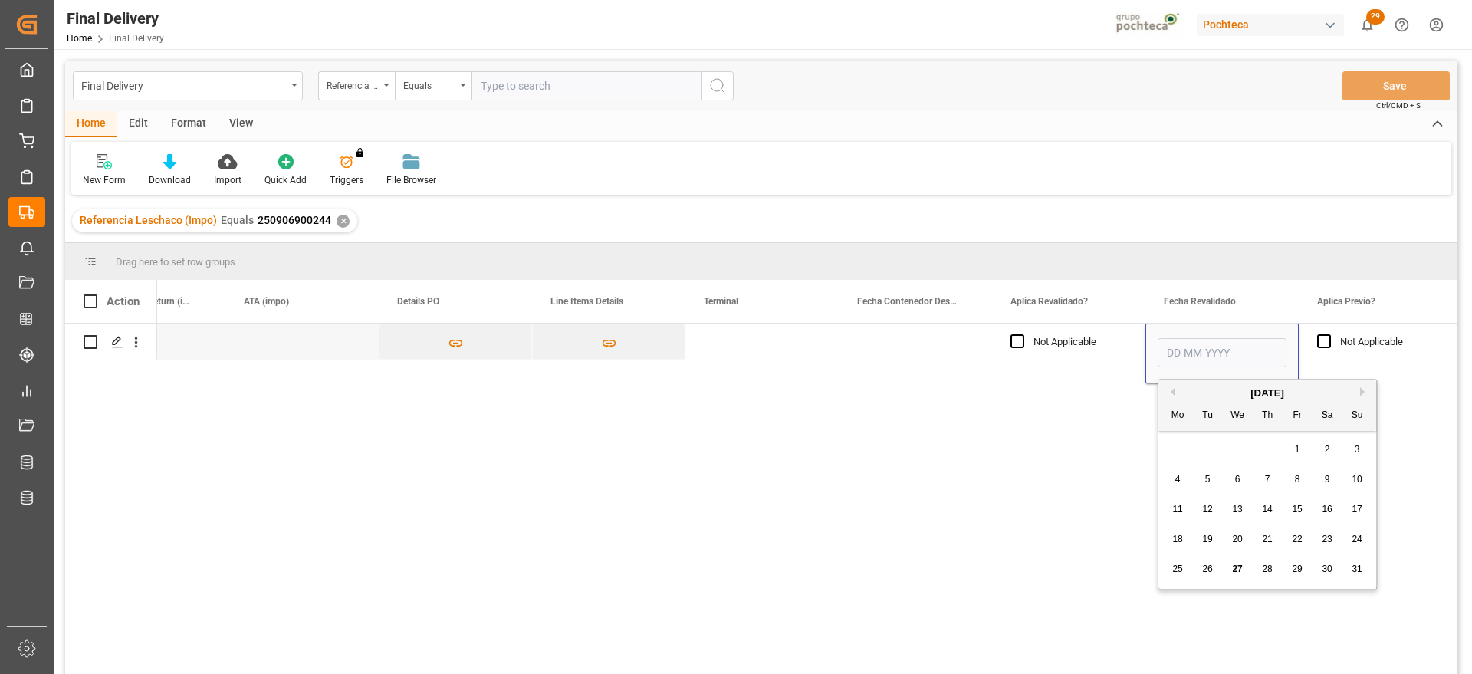
click at [1234, 564] on span "27" at bounding box center [1237, 569] width 10 height 11
type input "27-08-2025"
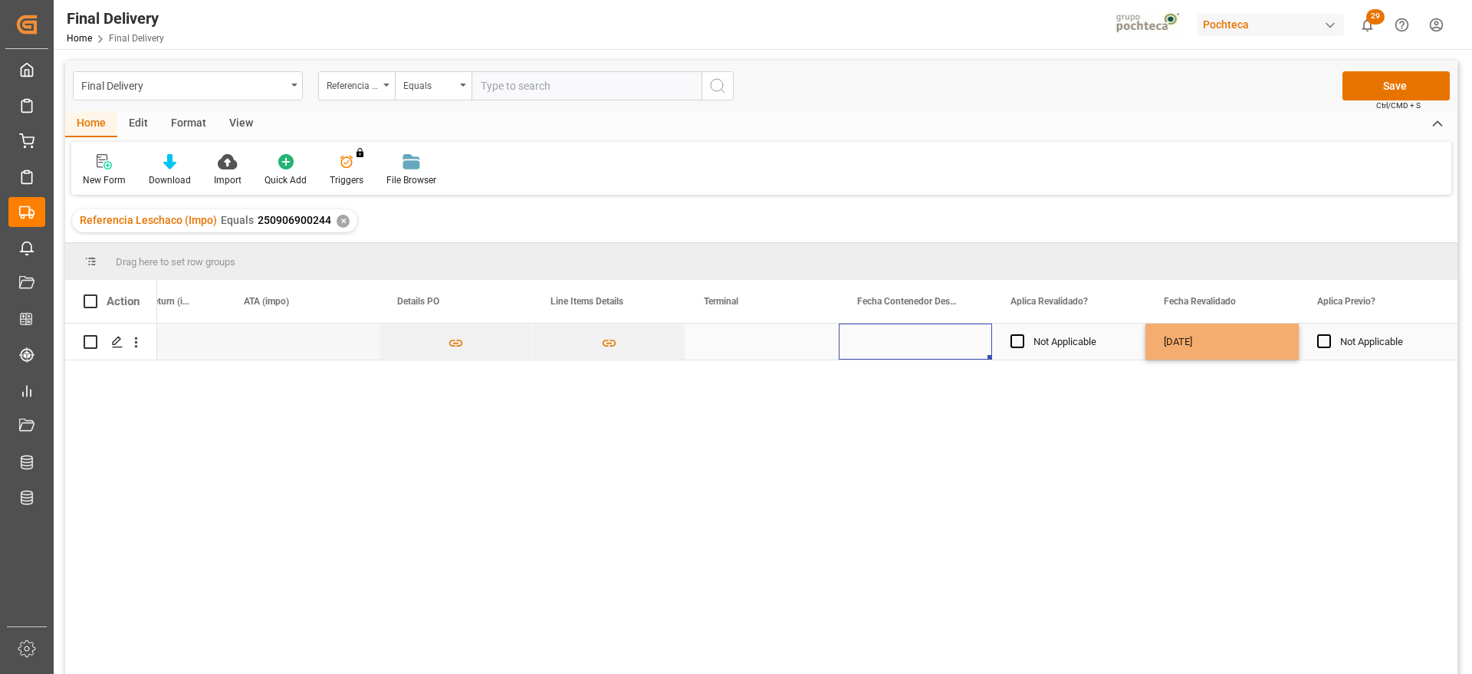
click at [940, 342] on div "Press SPACE to select this row." at bounding box center [915, 342] width 153 height 36
click at [1384, 82] on button "Save" at bounding box center [1395, 85] width 107 height 29
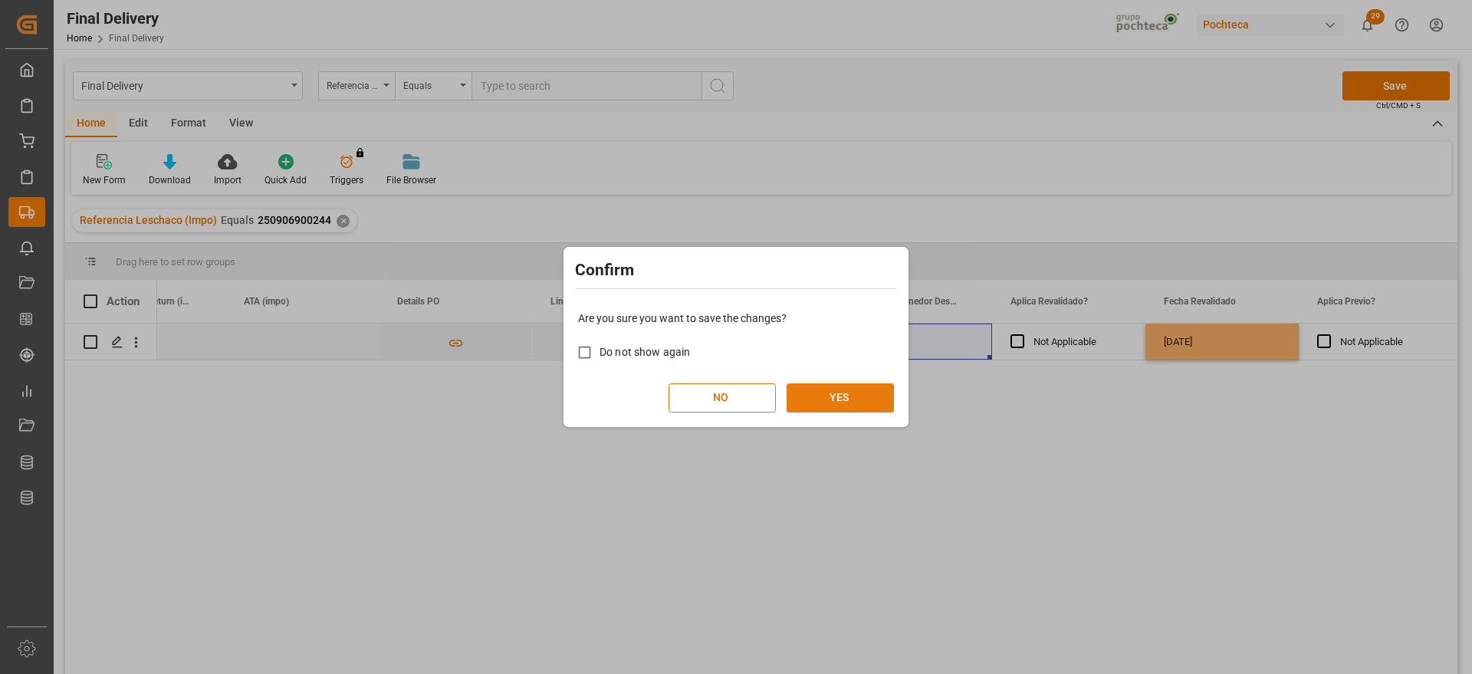
click at [854, 387] on button "YES" at bounding box center [840, 397] width 107 height 29
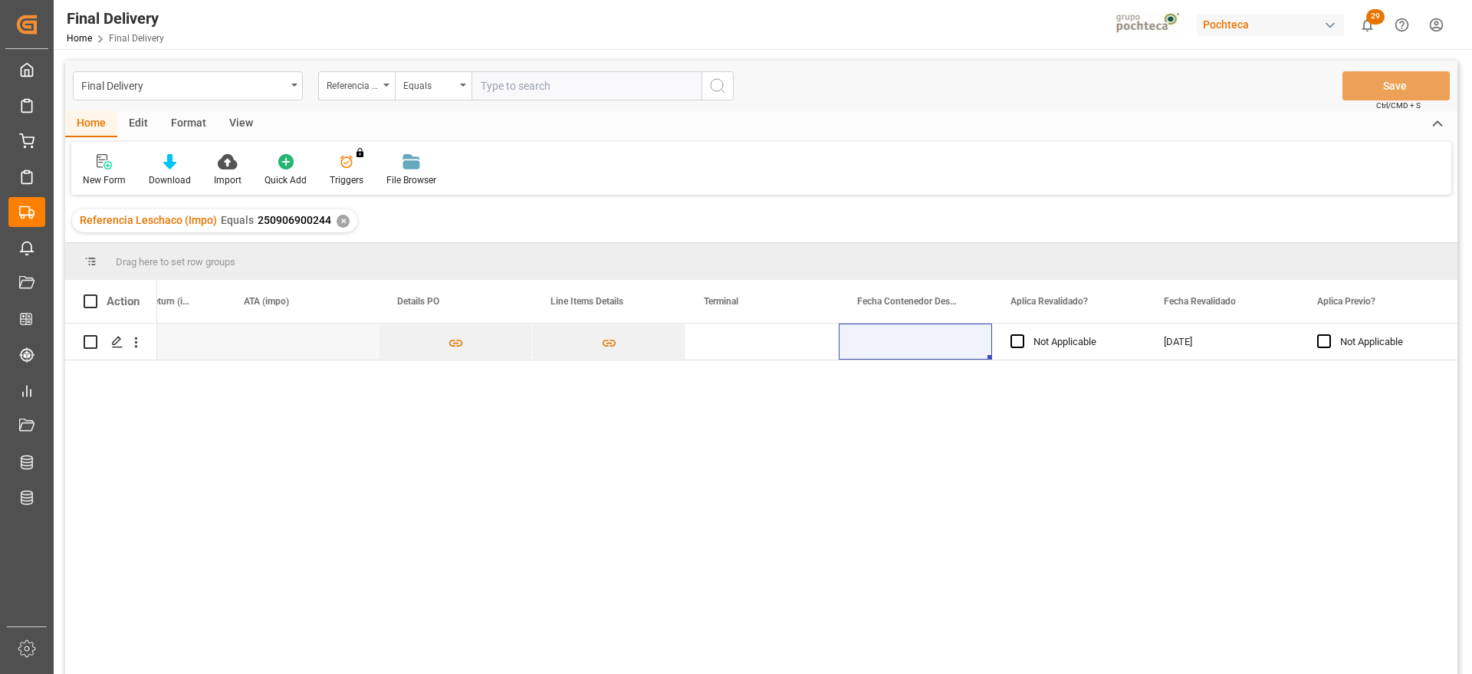
click at [340, 222] on div "✕" at bounding box center [343, 221] width 13 height 13
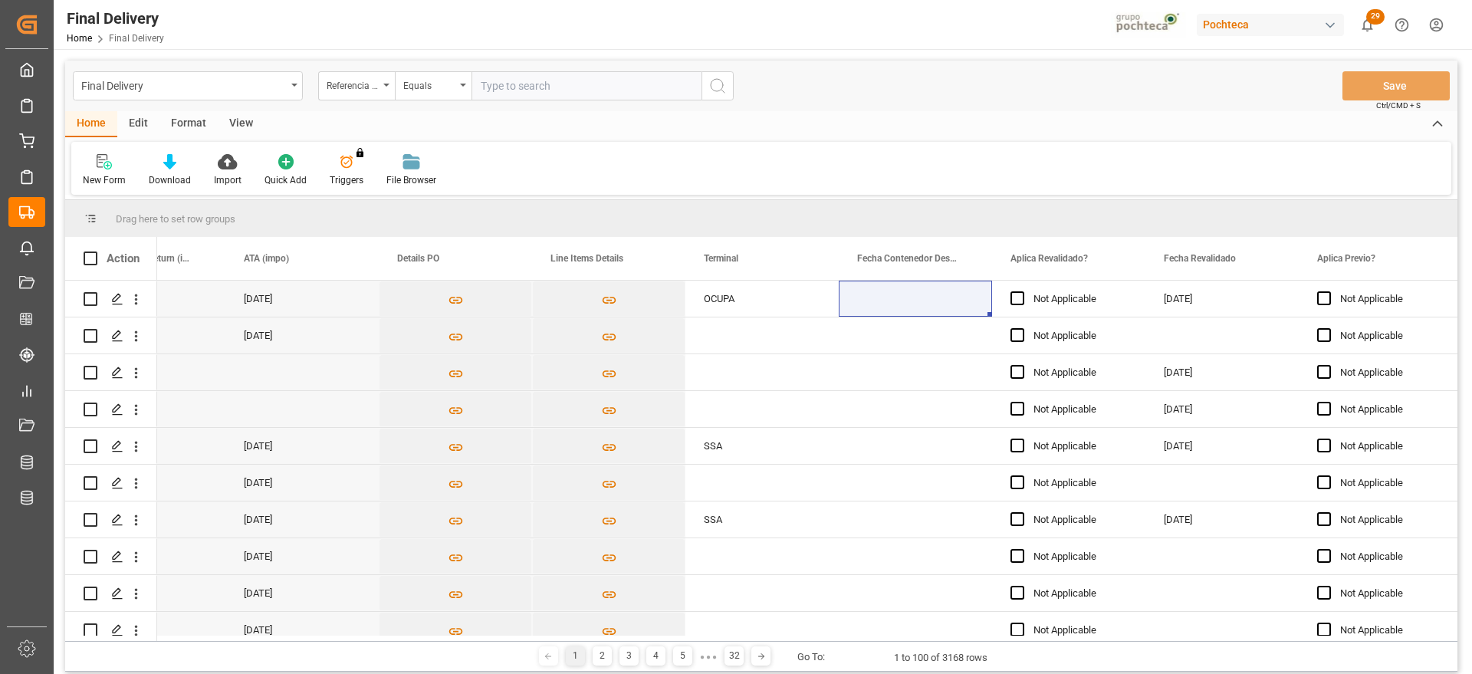
click at [242, 122] on div "View" at bounding box center [241, 124] width 47 height 26
click at [180, 126] on div "Format" at bounding box center [188, 124] width 58 height 26
click at [111, 173] on div "Filter Rows" at bounding box center [105, 180] width 45 height 14
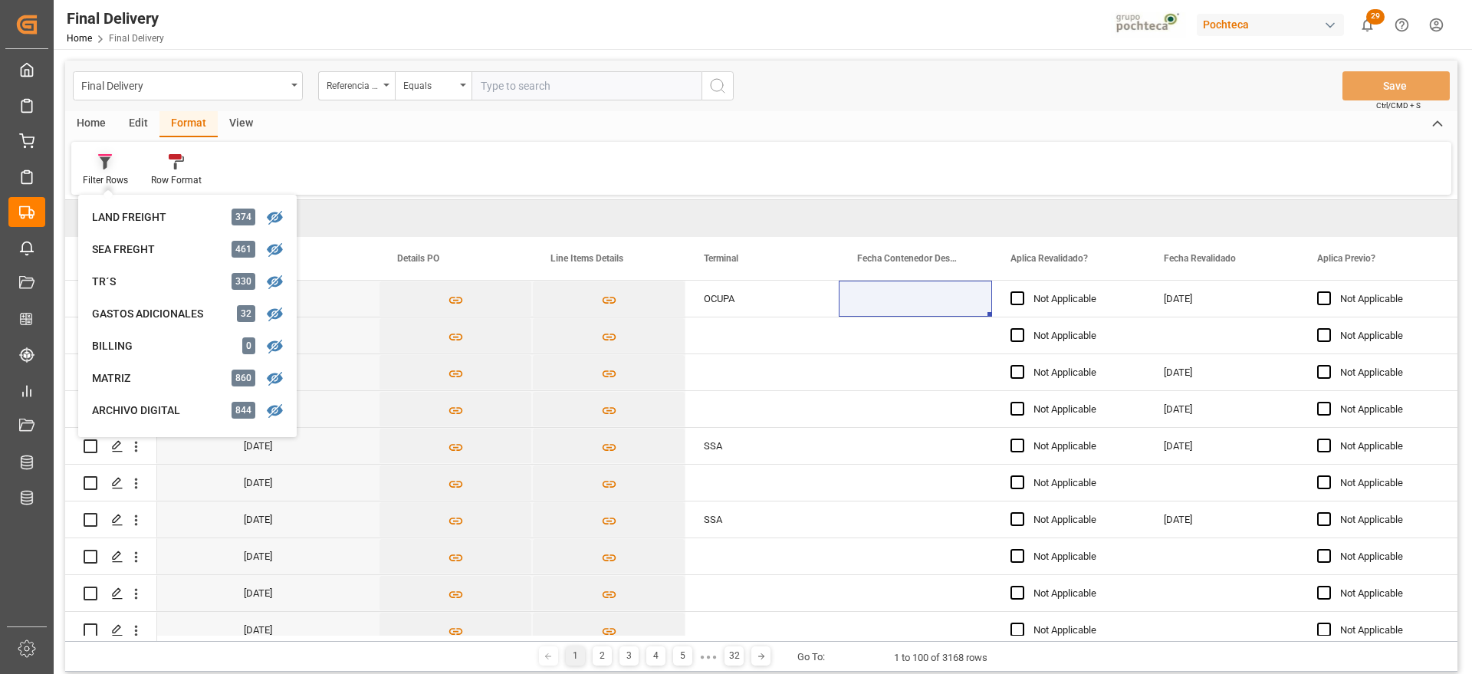
click at [109, 176] on div "Filter Rows" at bounding box center [105, 180] width 45 height 14
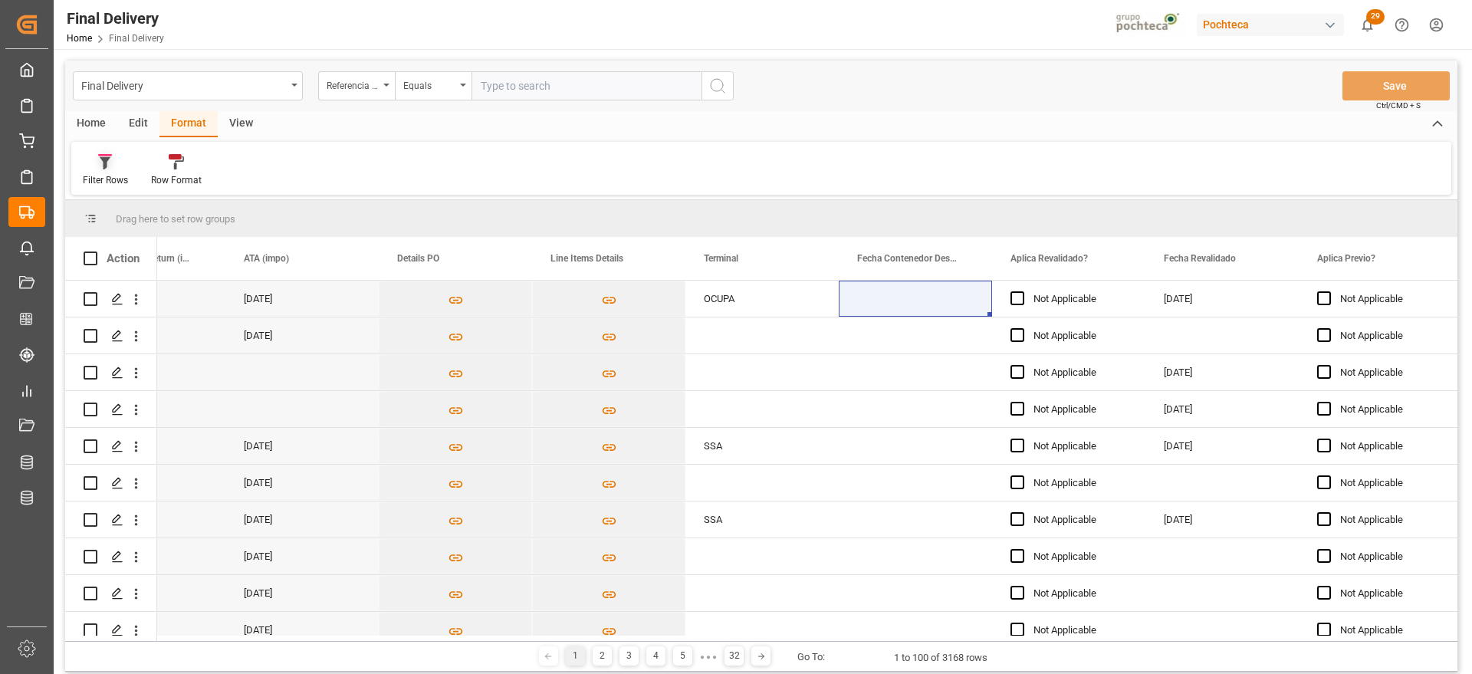
click at [109, 172] on div "Filter Rows" at bounding box center [105, 170] width 68 height 34
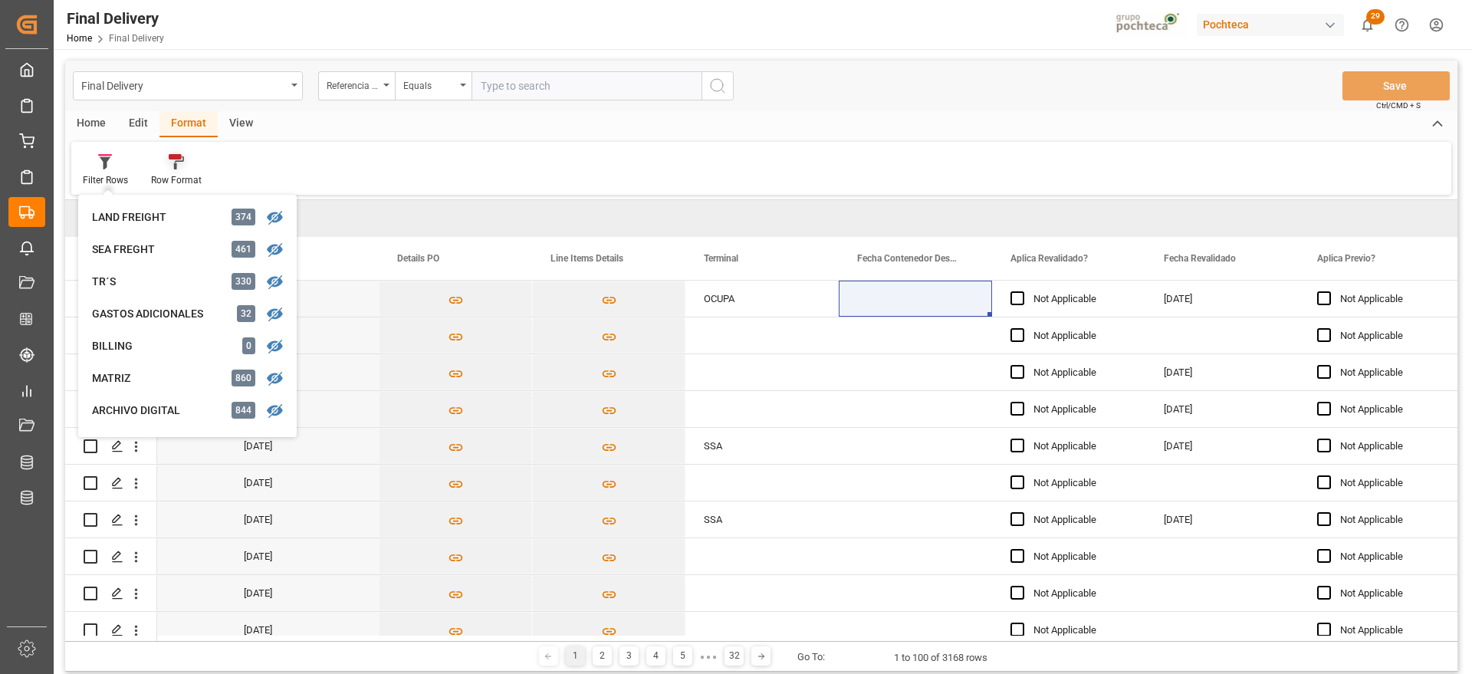
click at [188, 175] on div "Row Format" at bounding box center [176, 180] width 51 height 14
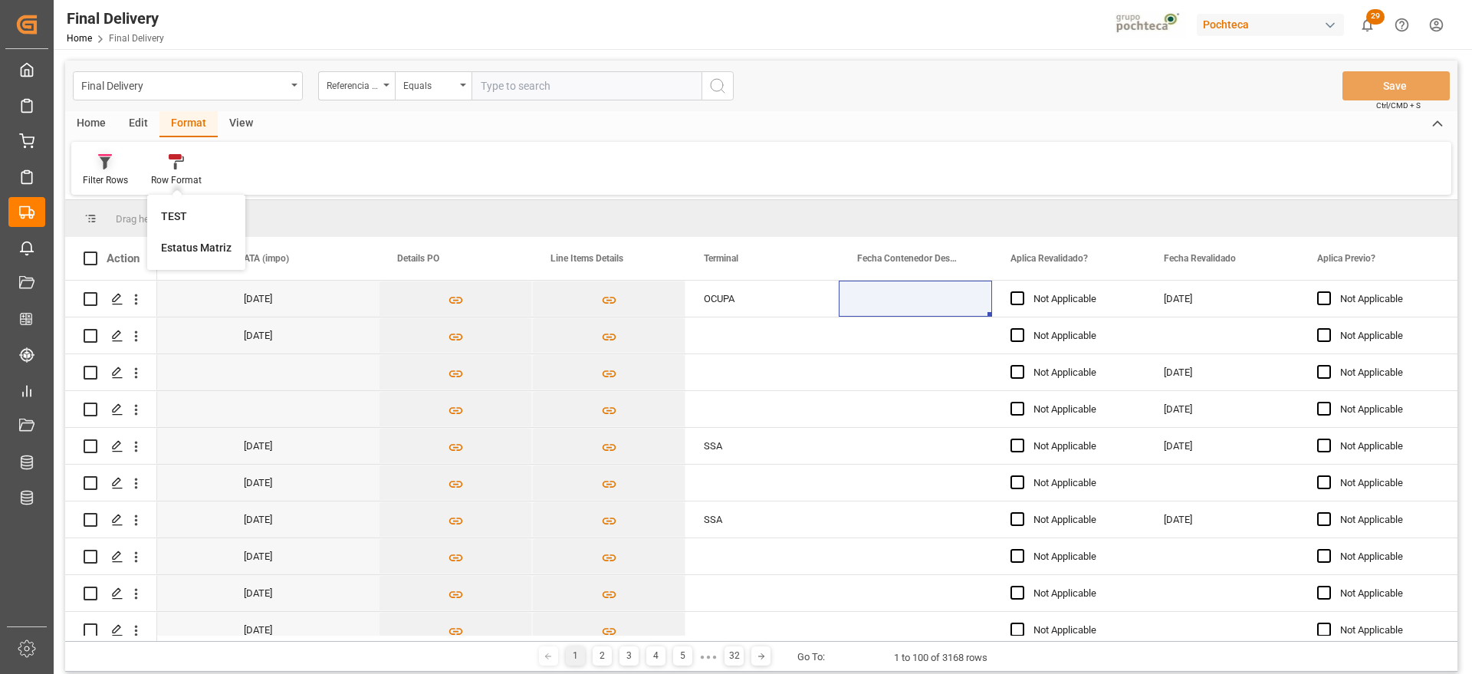
click at [99, 159] on icon at bounding box center [105, 161] width 14 height 15
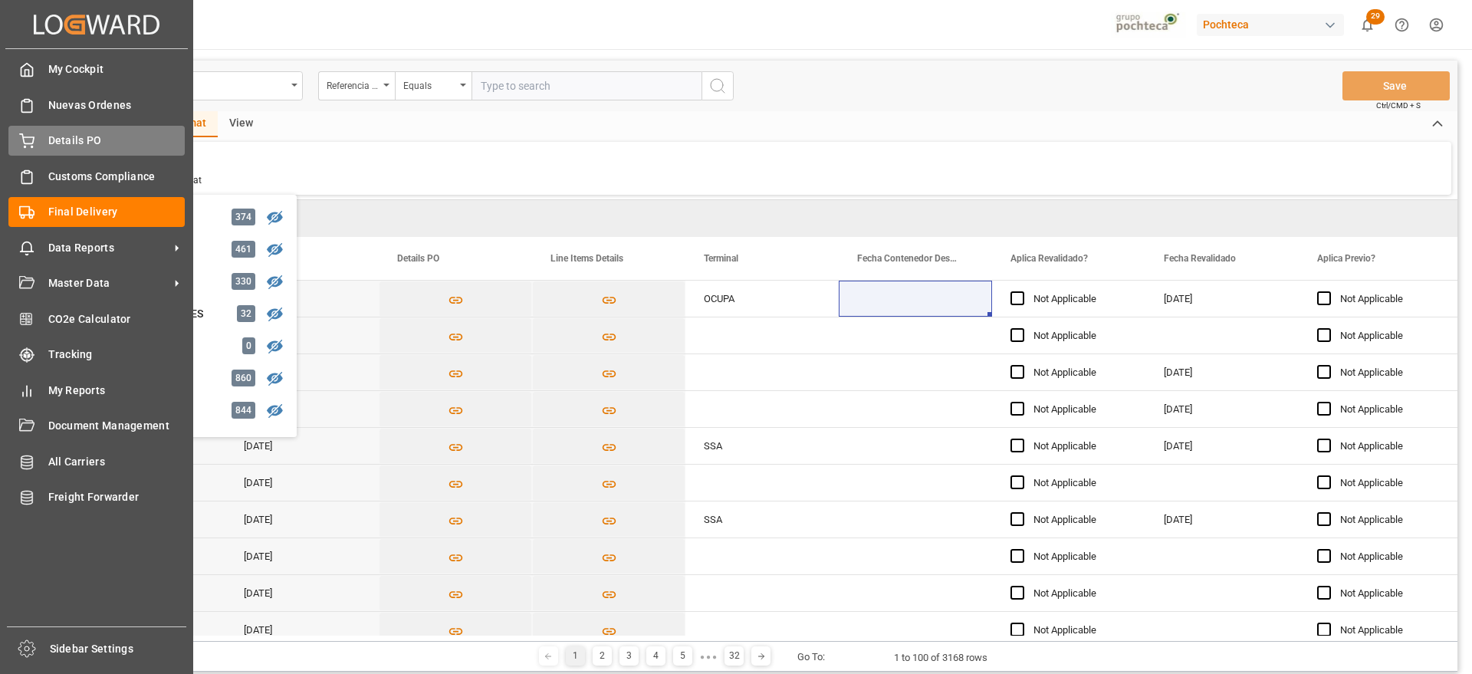
drag, startPoint x: 83, startPoint y: 136, endPoint x: 127, endPoint y: 143, distance: 45.0
click at [83, 136] on span "Details PO" at bounding box center [116, 141] width 137 height 16
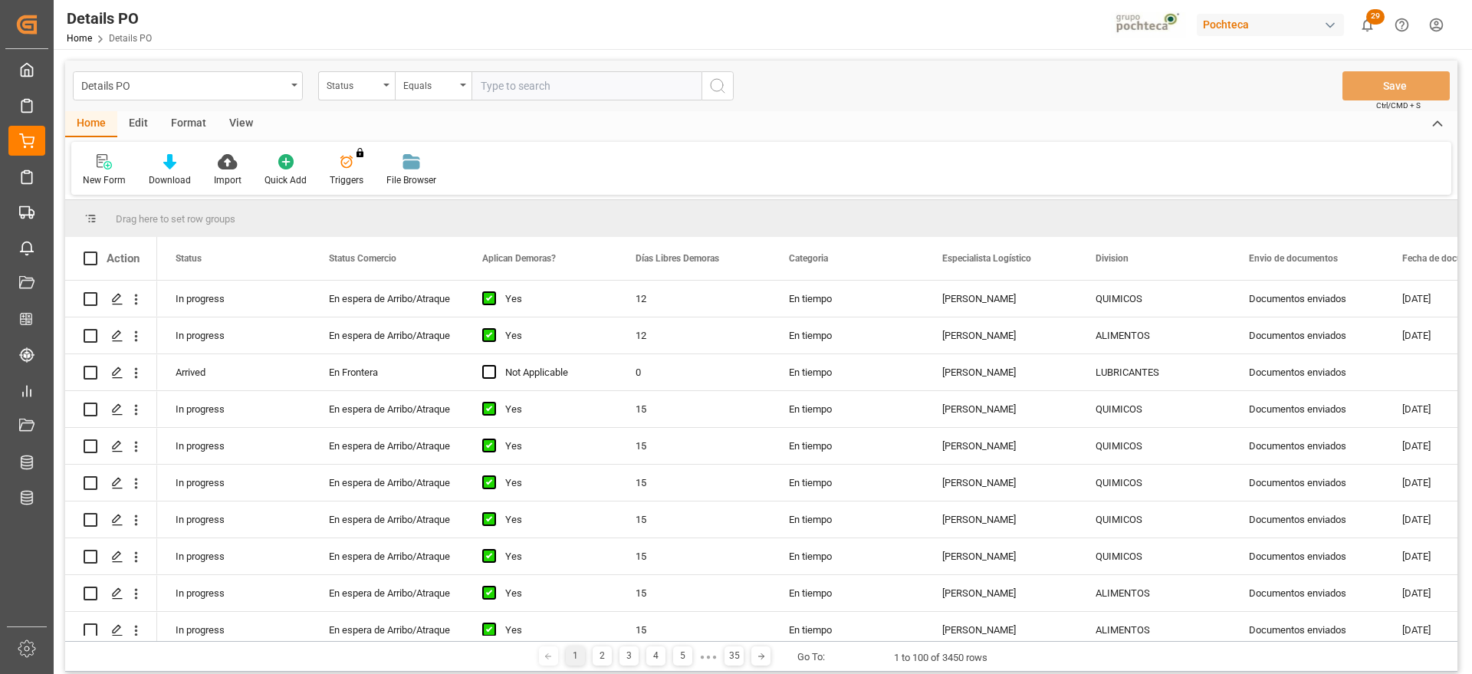
click at [189, 115] on div "Format" at bounding box center [188, 124] width 58 height 26
click at [103, 179] on div "Filter Rows" at bounding box center [105, 180] width 45 height 14
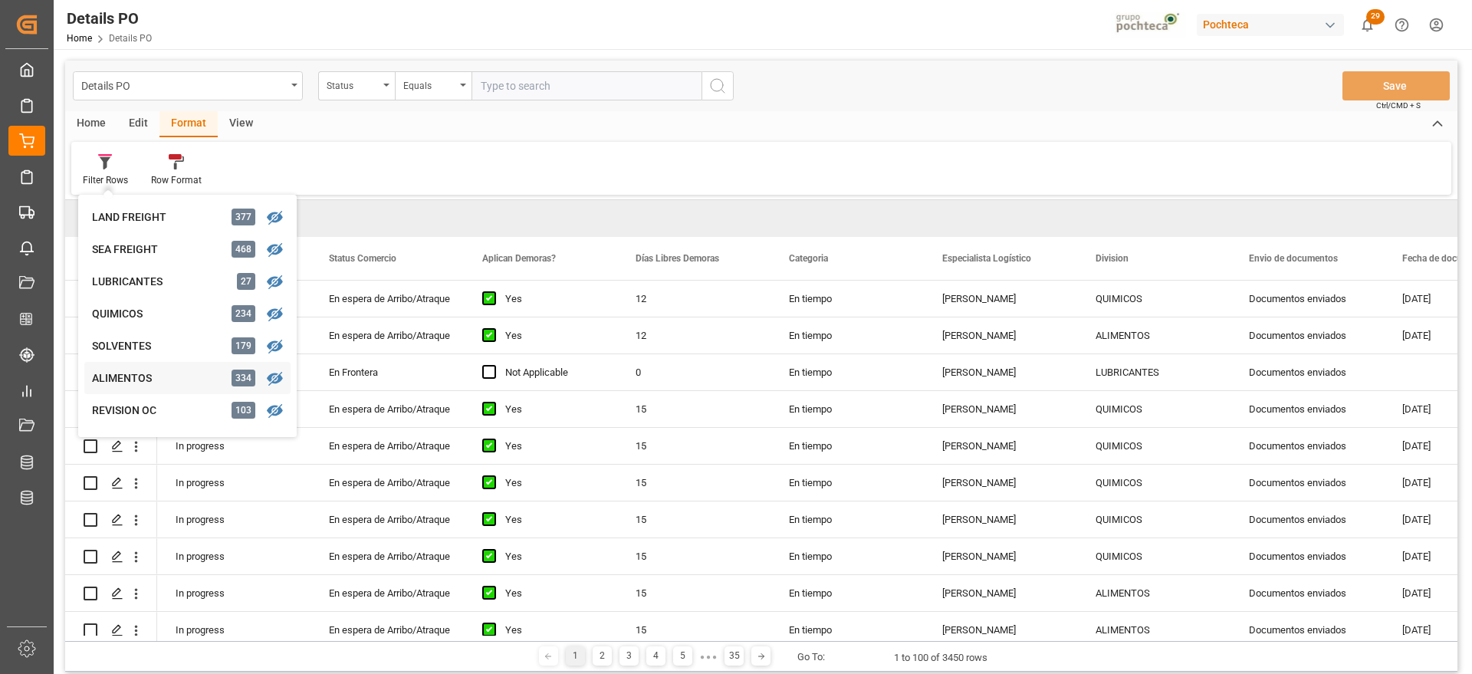
click at [183, 380] on div "ALIMENTOS" at bounding box center [159, 378] width 134 height 16
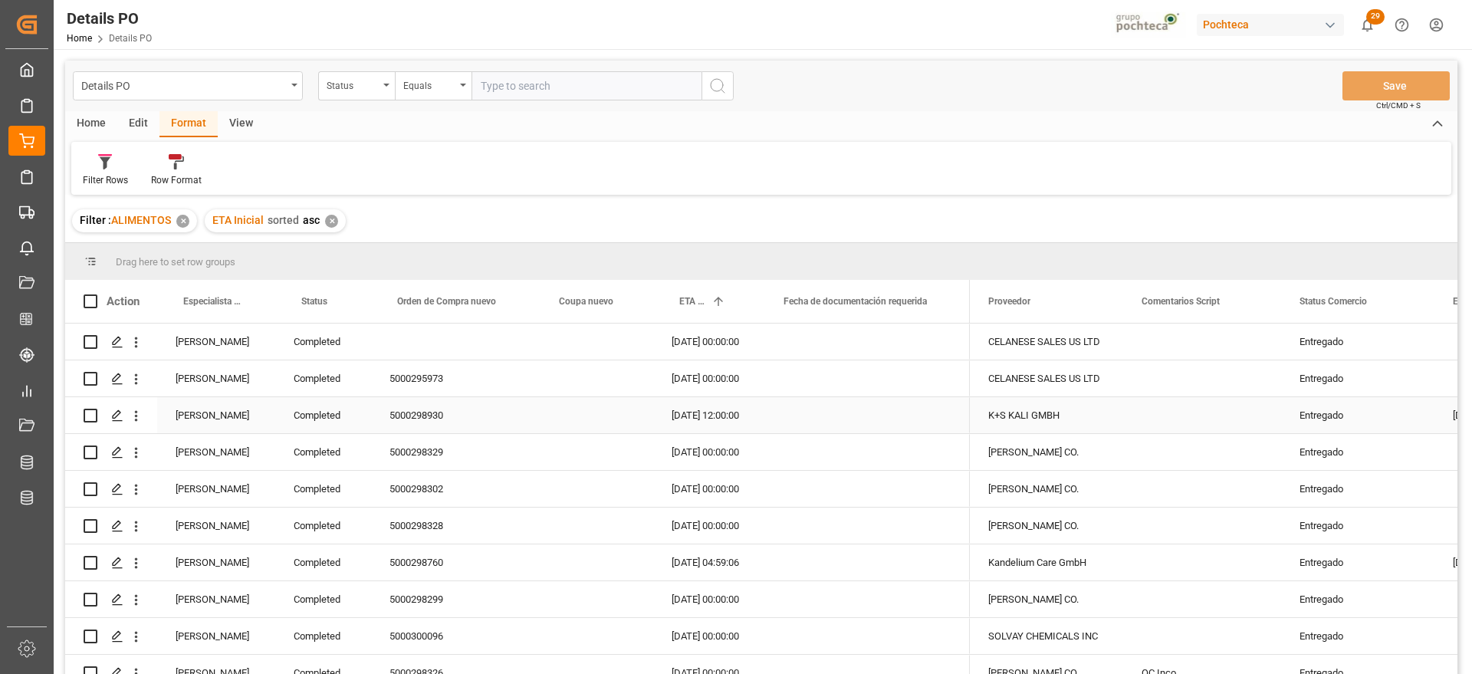
click at [237, 412] on div "[PERSON_NAME]" at bounding box center [216, 415] width 118 height 36
click at [249, 302] on span at bounding box center [250, 301] width 14 height 14
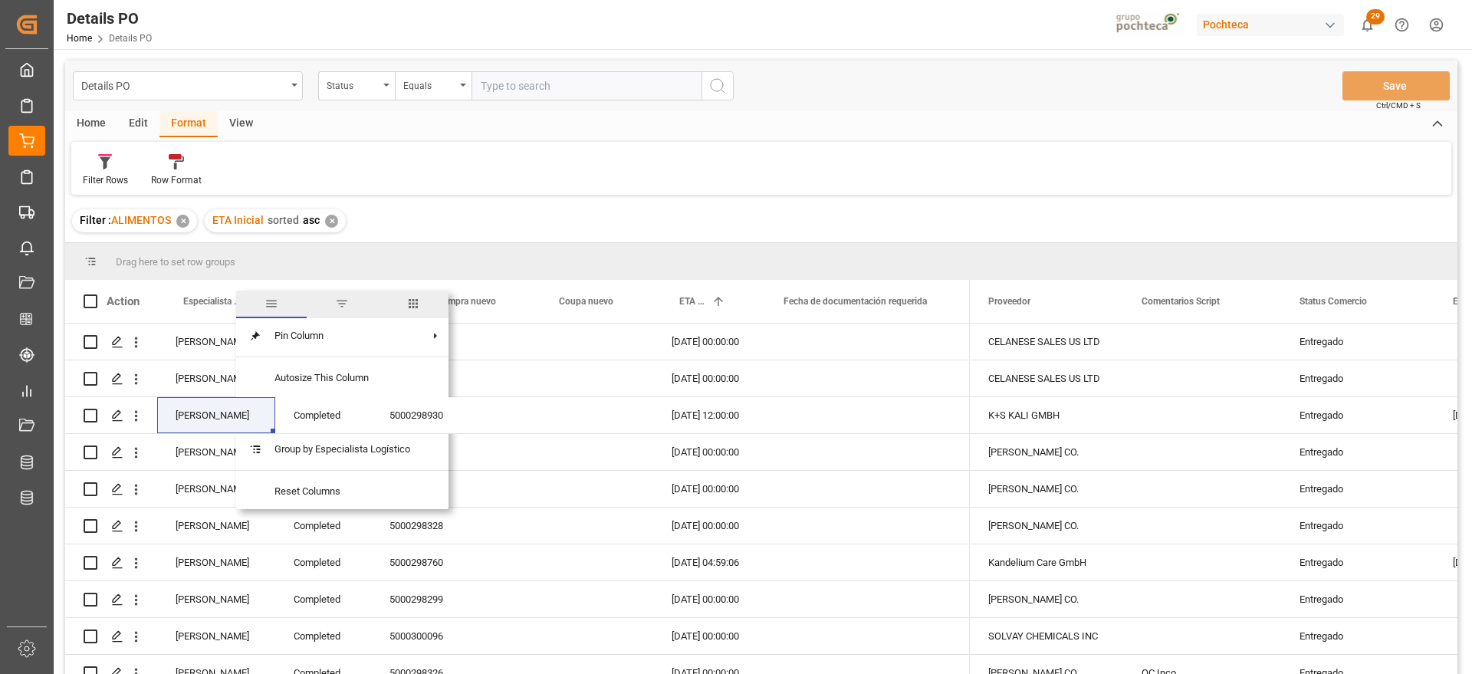
click at [341, 301] on span "filter" at bounding box center [342, 304] width 14 height 14
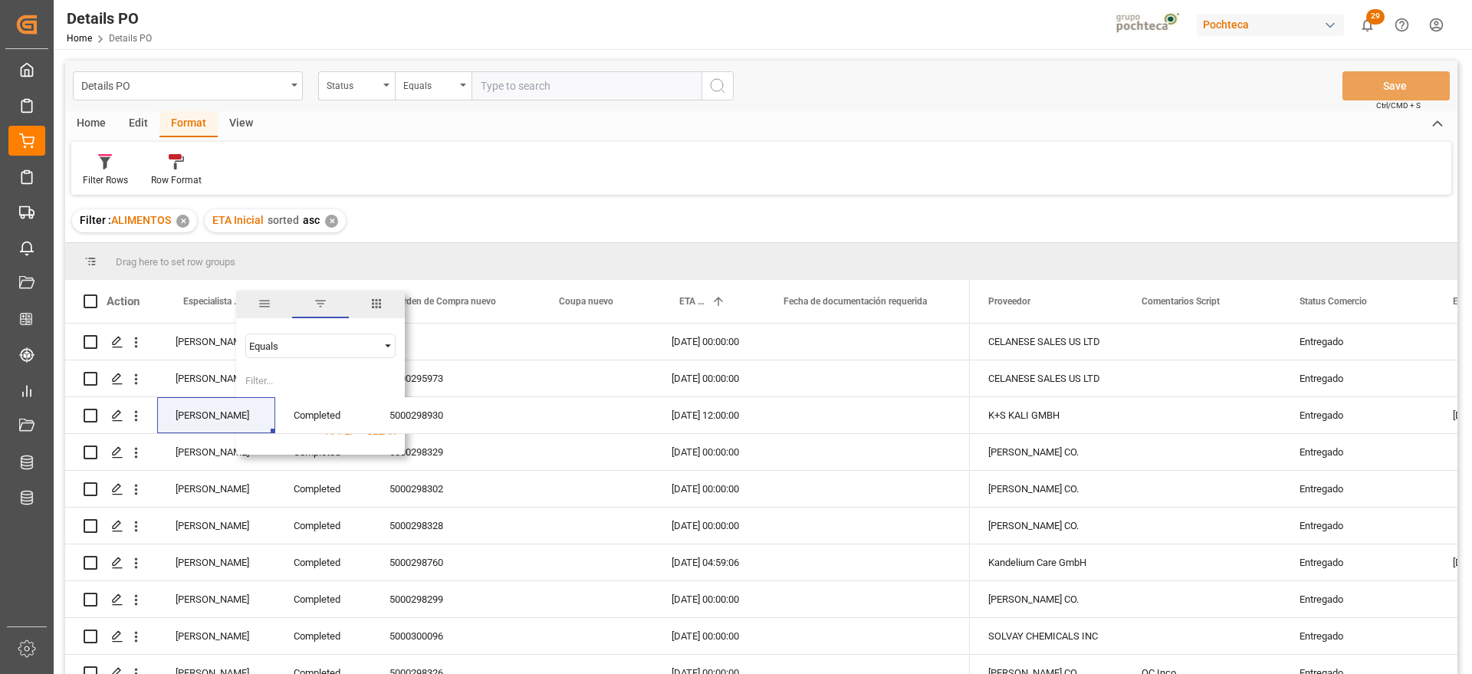
click at [314, 381] on input "Filter Value" at bounding box center [320, 384] width 150 height 31
type input "[PERSON_NAME]"
click at [340, 435] on button "Apply" at bounding box center [340, 431] width 28 height 15
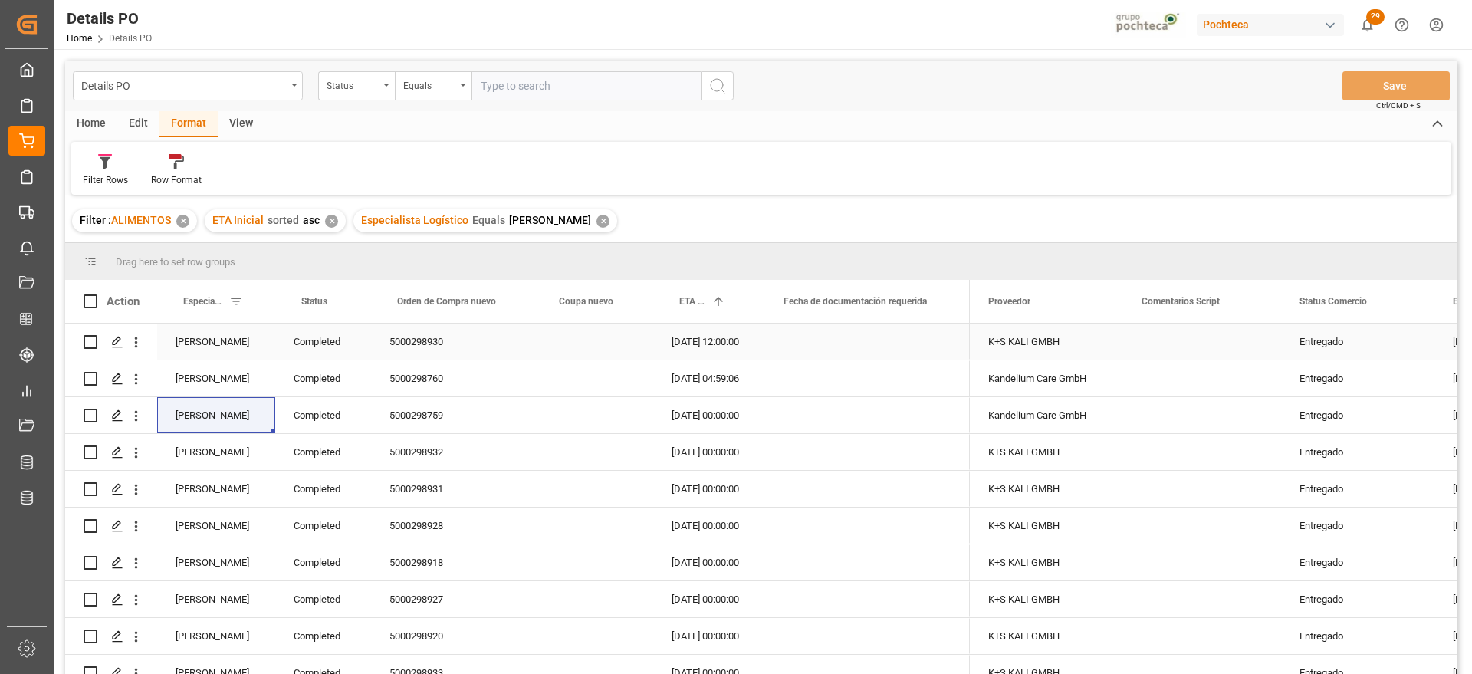
click at [330, 347] on div "Completed" at bounding box center [323, 342] width 96 height 36
click at [347, 301] on span at bounding box center [346, 301] width 14 height 14
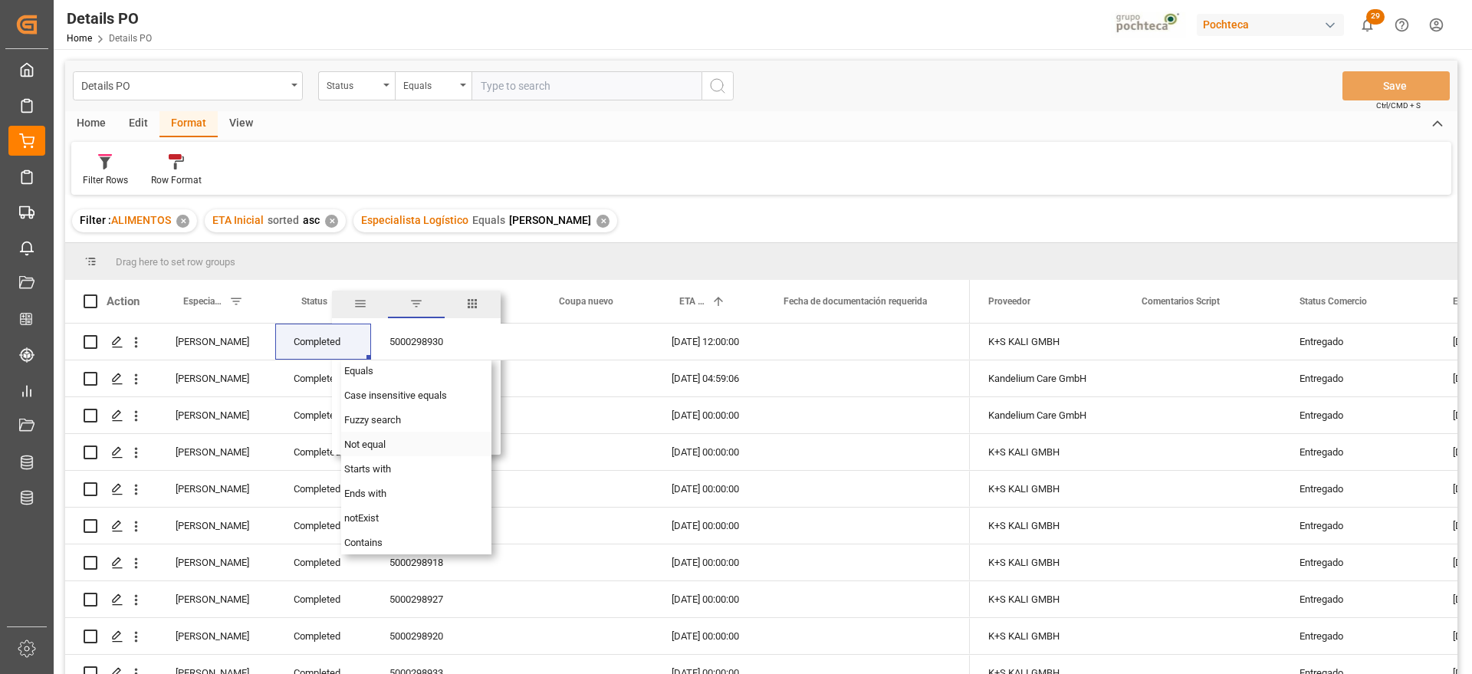
click at [384, 439] on span "Not equal" at bounding box center [364, 445] width 41 height 12
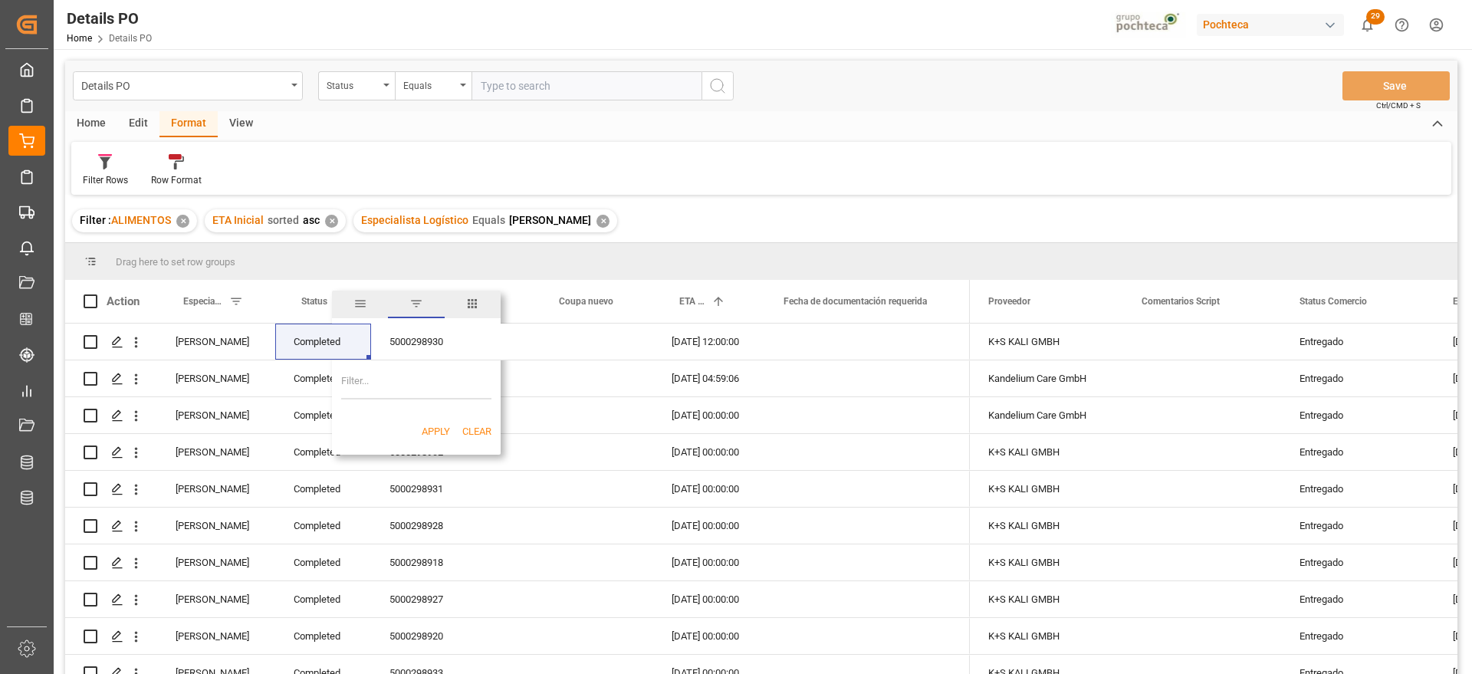
click at [386, 380] on input "Filter Value" at bounding box center [416, 384] width 150 height 31
paste input "Completed"
type input "Completed"
click at [430, 435] on button "Apply" at bounding box center [436, 431] width 28 height 15
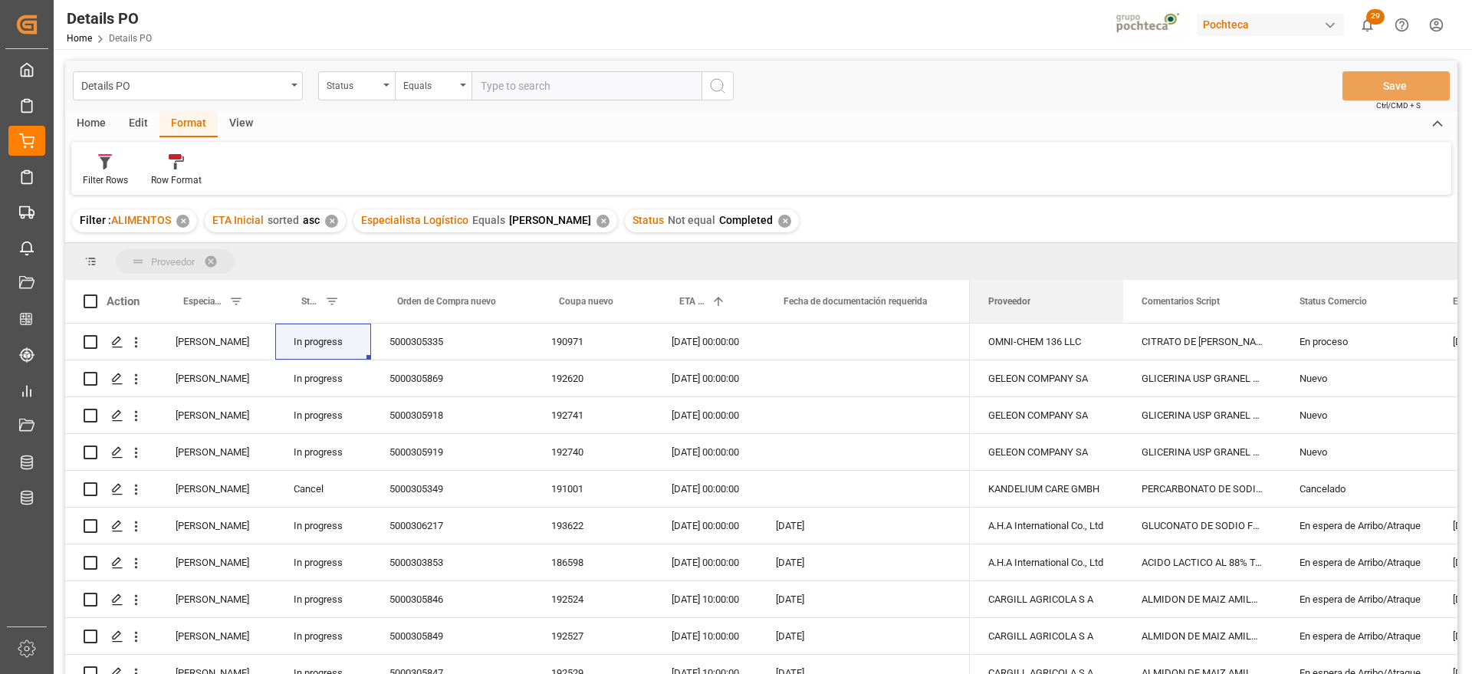
drag, startPoint x: 1036, startPoint y: 304, endPoint x: 996, endPoint y: 261, distance: 58.6
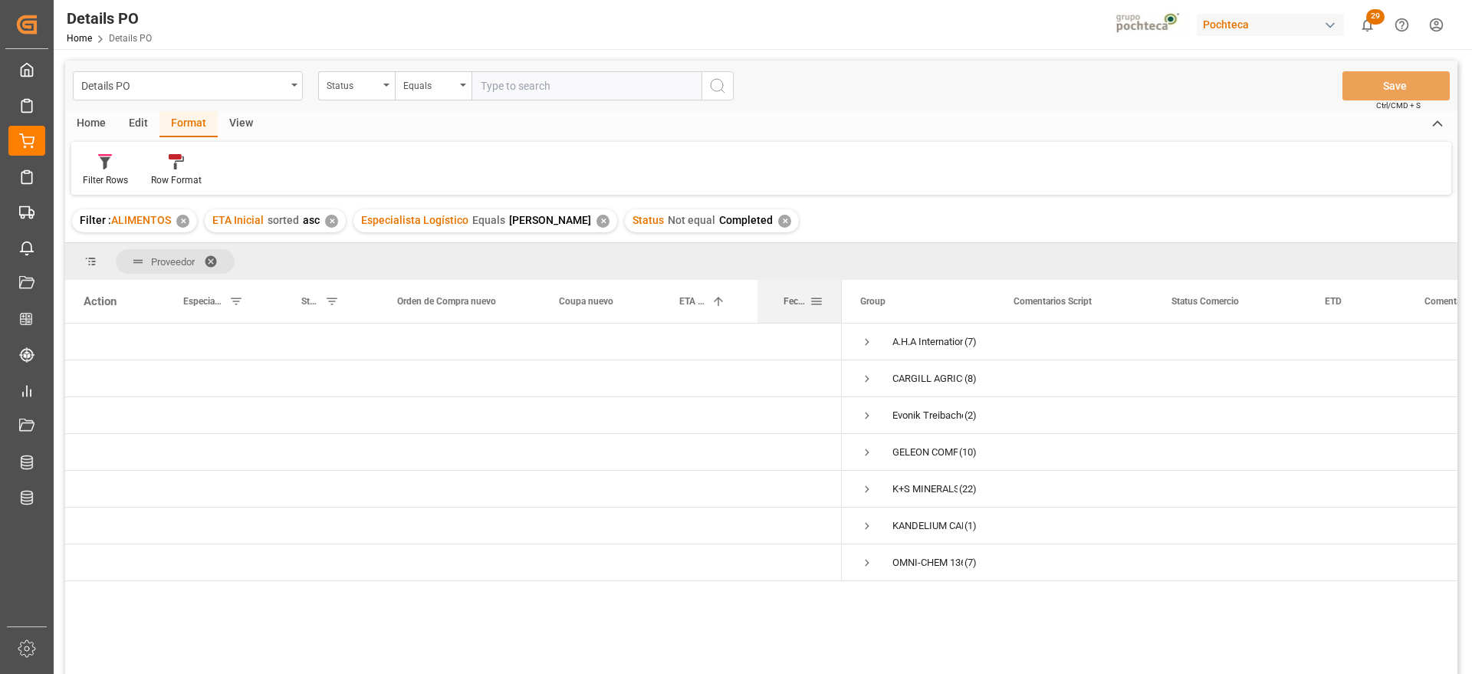
drag, startPoint x: 968, startPoint y: 303, endPoint x: 840, endPoint y: 304, distance: 128.0
click at [840, 304] on div at bounding box center [842, 301] width 6 height 43
click at [865, 340] on span "Press SPACE to select this row." at bounding box center [867, 342] width 14 height 14
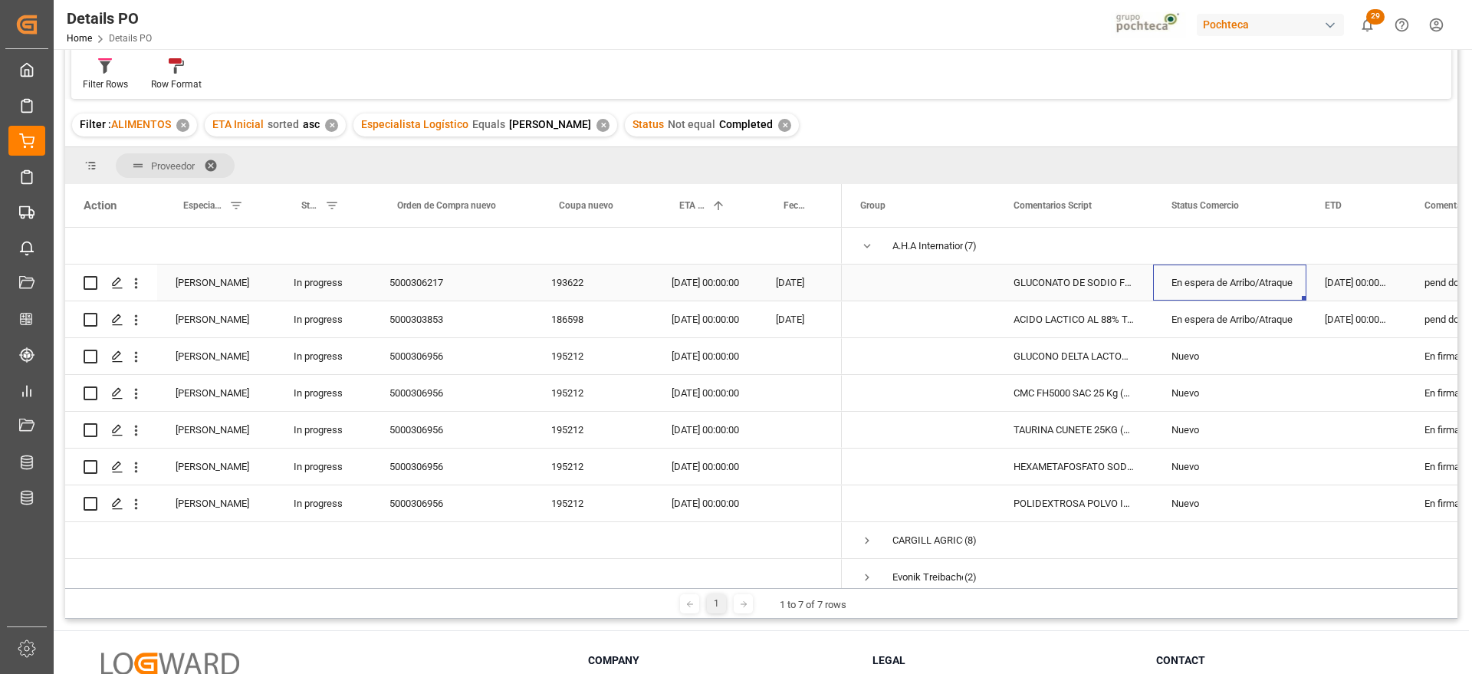
click at [1233, 297] on div "En espera de Arribo/Atraque" at bounding box center [1229, 282] width 117 height 35
click at [418, 360] on div "5000306956" at bounding box center [452, 356] width 162 height 36
click at [1256, 359] on div "Nuevo" at bounding box center [1229, 356] width 117 height 35
click at [704, 350] on div "[DATE] 00:00:00" at bounding box center [705, 356] width 104 height 36
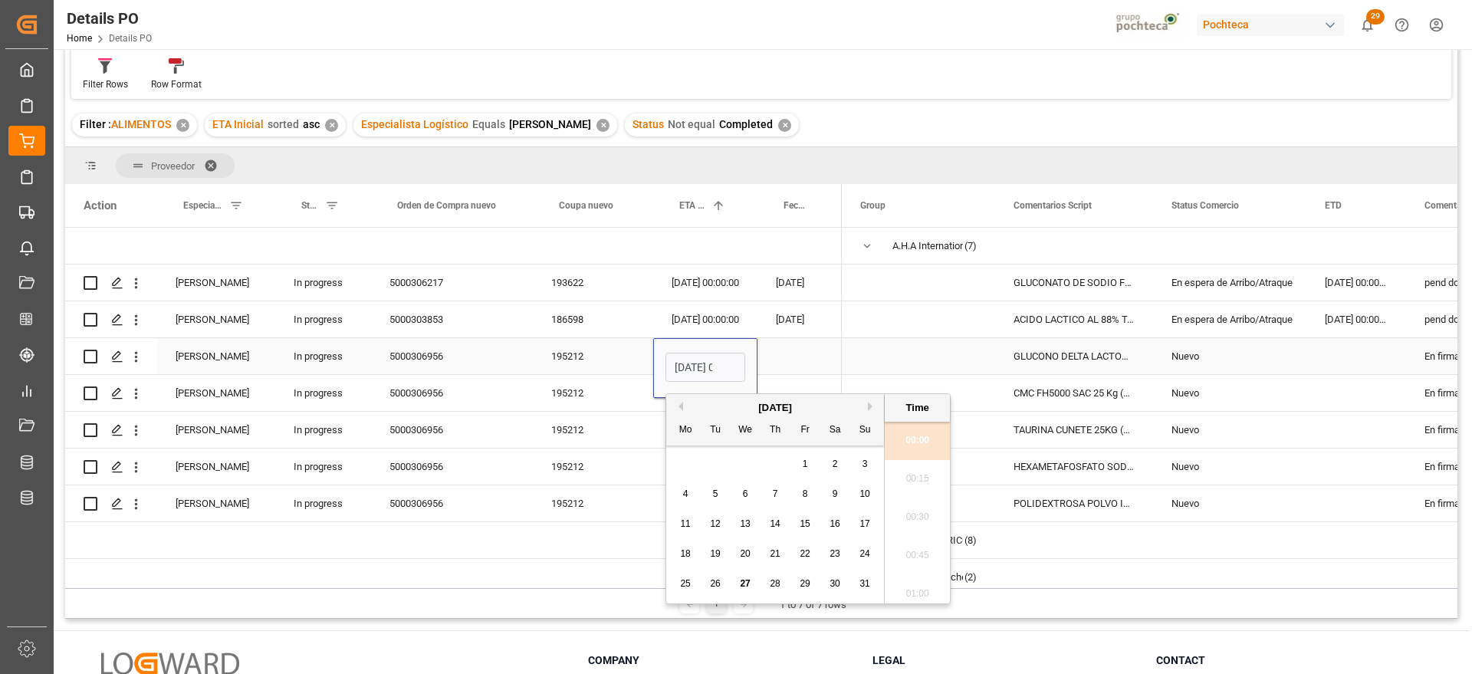
scroll to position [1615, 0]
click at [1003, 357] on div "GLUCONO DELTA LACTONA S. KAISON SAC 25KG" at bounding box center [1074, 356] width 158 height 36
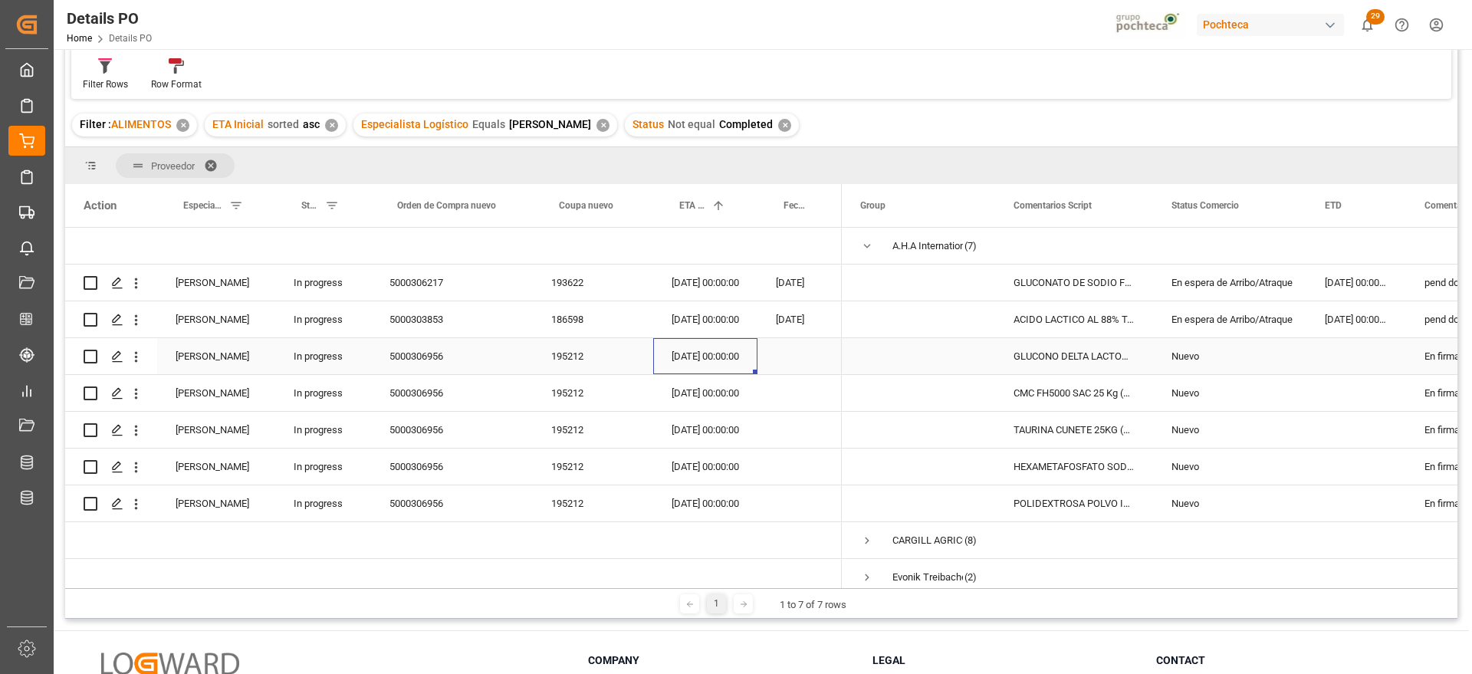
click at [718, 360] on div "[DATE] 00:00:00" at bounding box center [705, 356] width 104 height 36
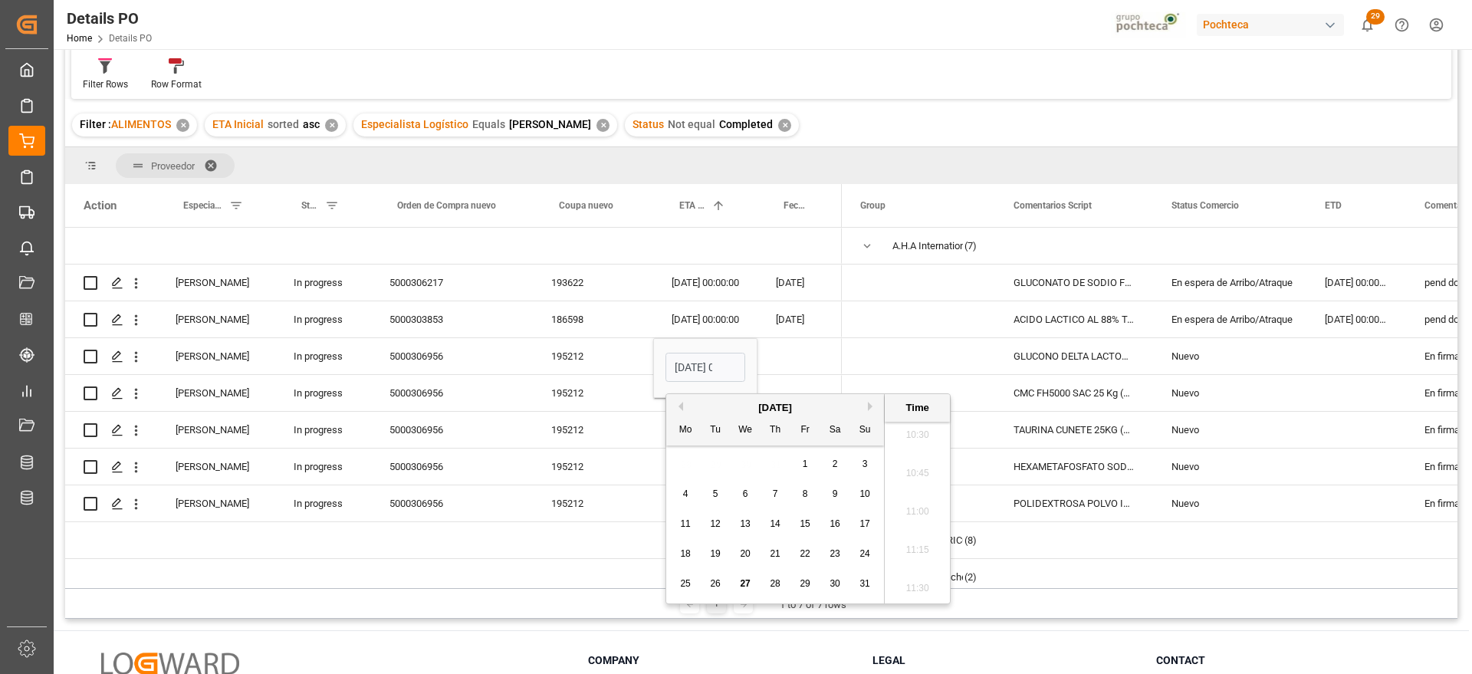
click at [870, 402] on button "Next Month" at bounding box center [872, 406] width 9 height 9
click at [833, 526] on span "20" at bounding box center [835, 523] width 10 height 11
type input "20-09-2025 00:00"
click at [787, 356] on div "Press SPACE to select this row." at bounding box center [799, 356] width 84 height 36
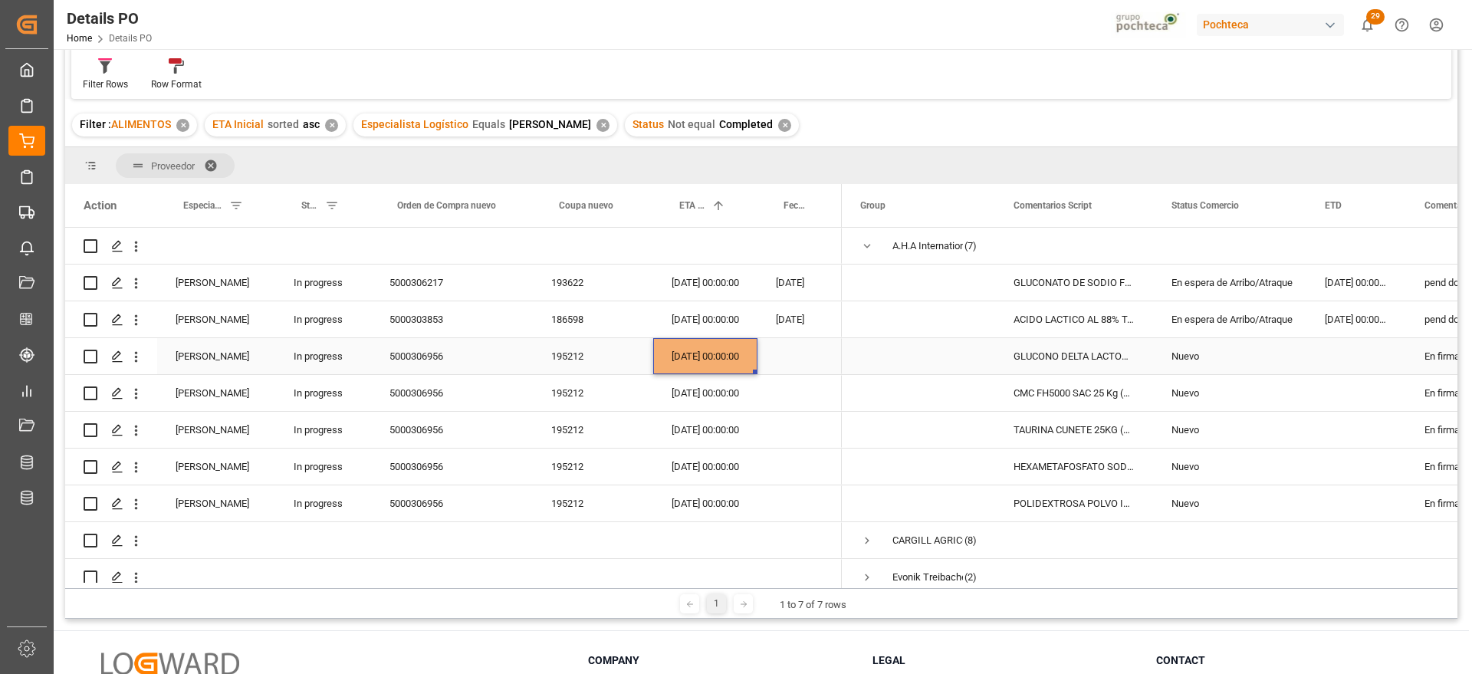
click at [713, 355] on div "[DATE] 00:00:00" at bounding box center [705, 356] width 104 height 36
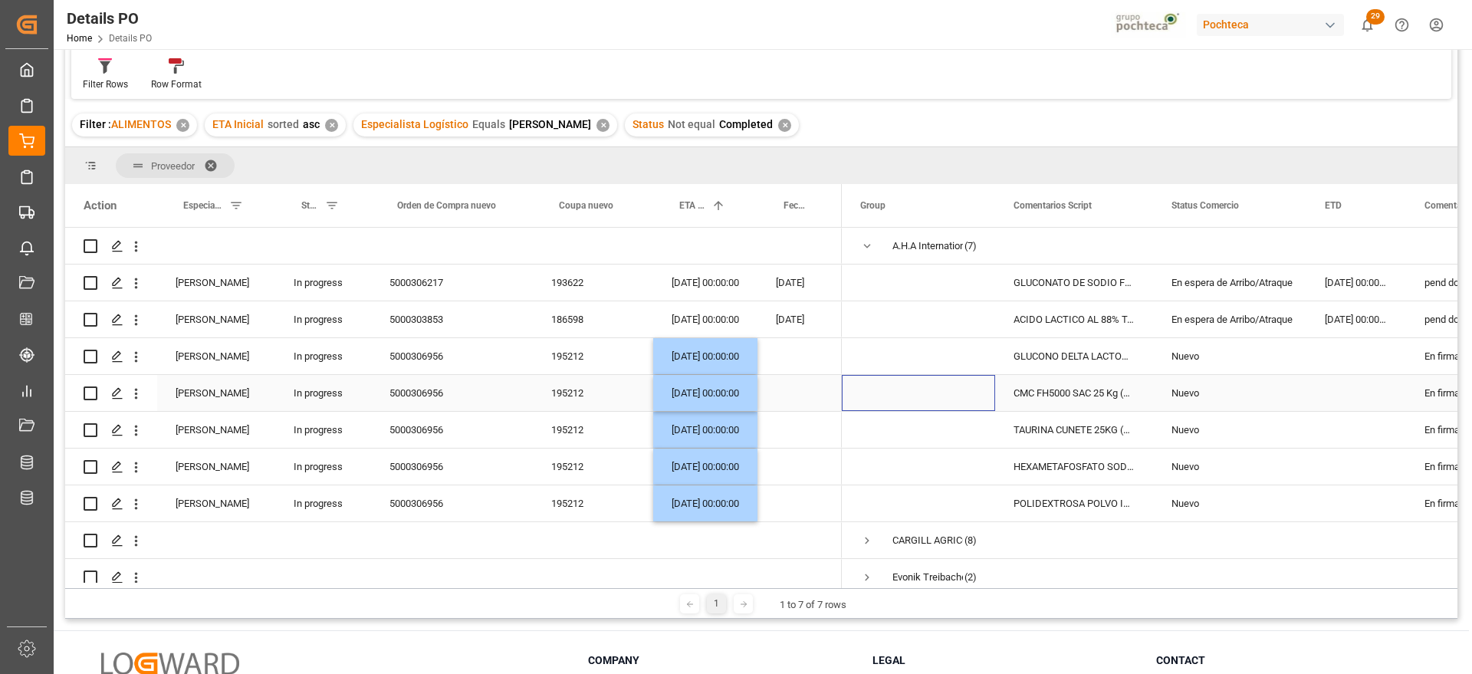
click at [984, 384] on div "Press SPACE to select this row." at bounding box center [918, 393] width 153 height 36
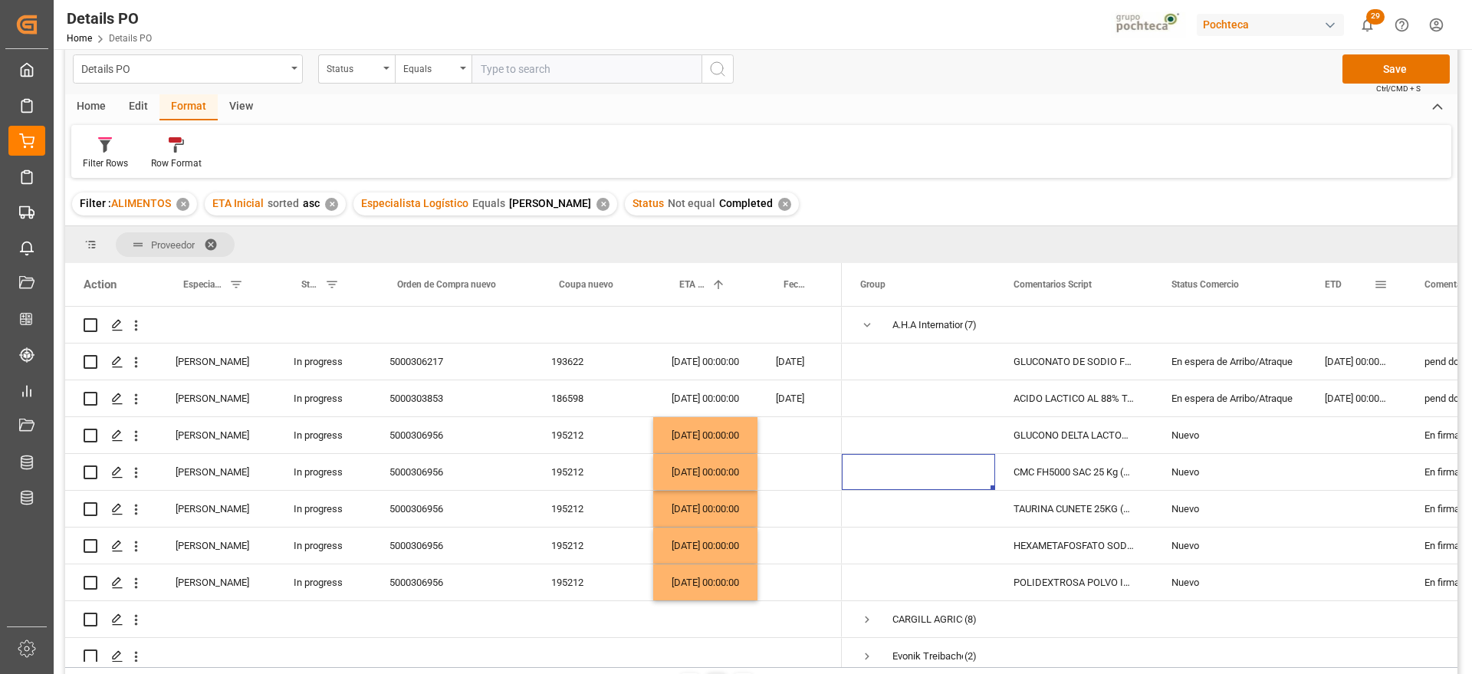
scroll to position [0, 0]
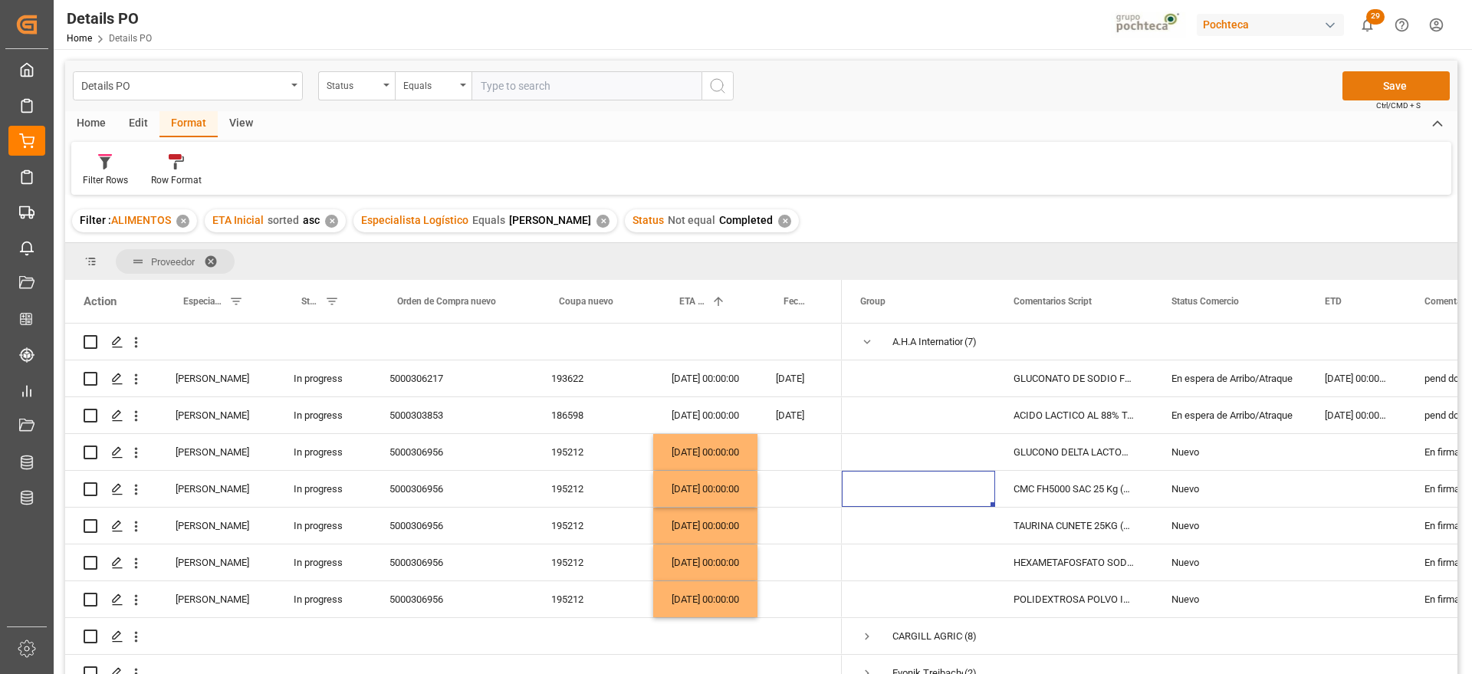
click at [1392, 76] on button "Save" at bounding box center [1395, 85] width 107 height 29
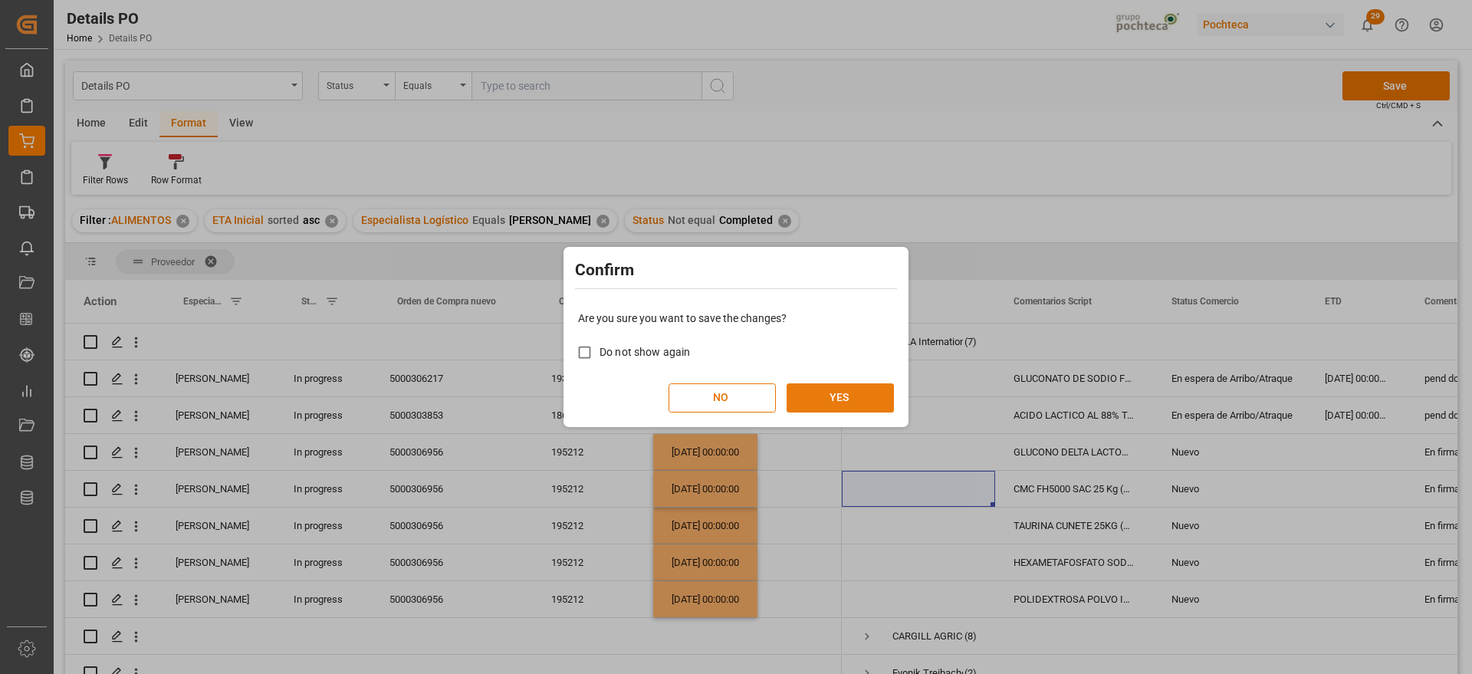
click at [849, 403] on button "YES" at bounding box center [840, 397] width 107 height 29
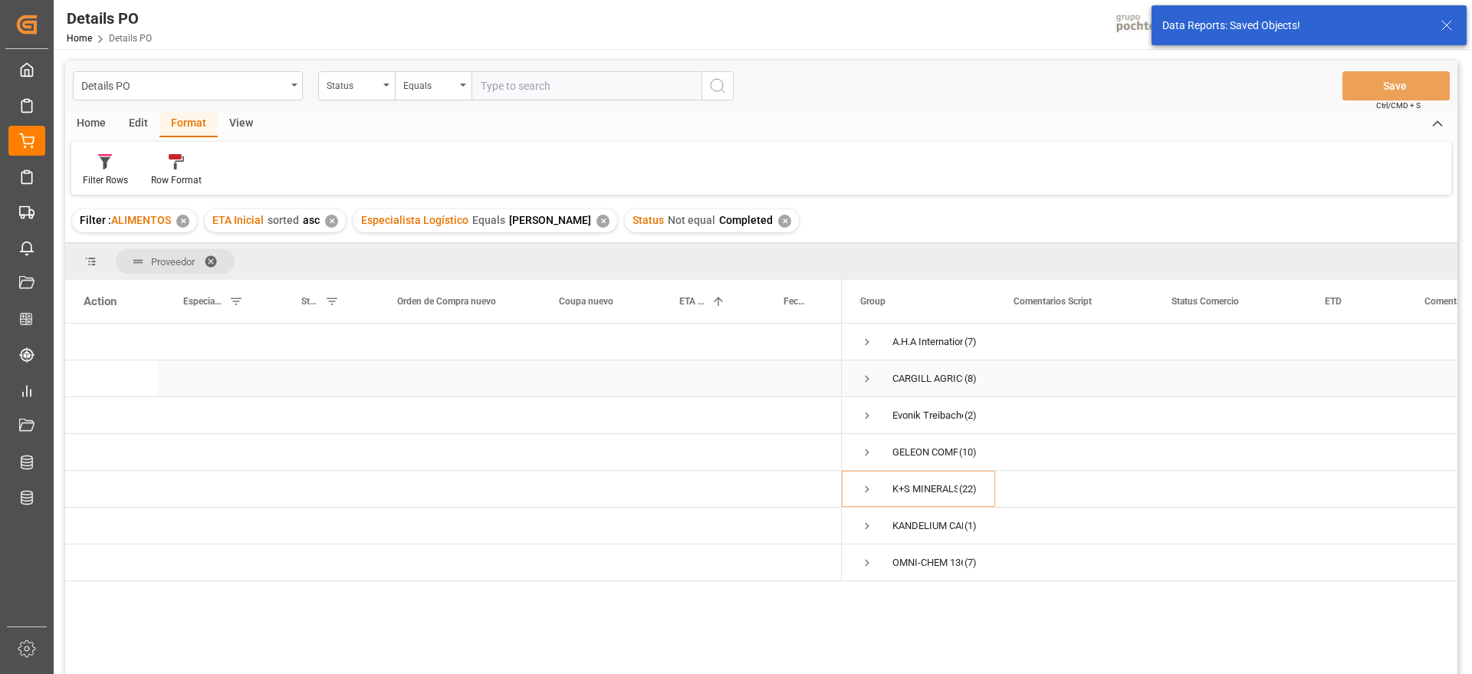
click at [862, 378] on span "Press SPACE to select this row." at bounding box center [867, 379] width 14 height 14
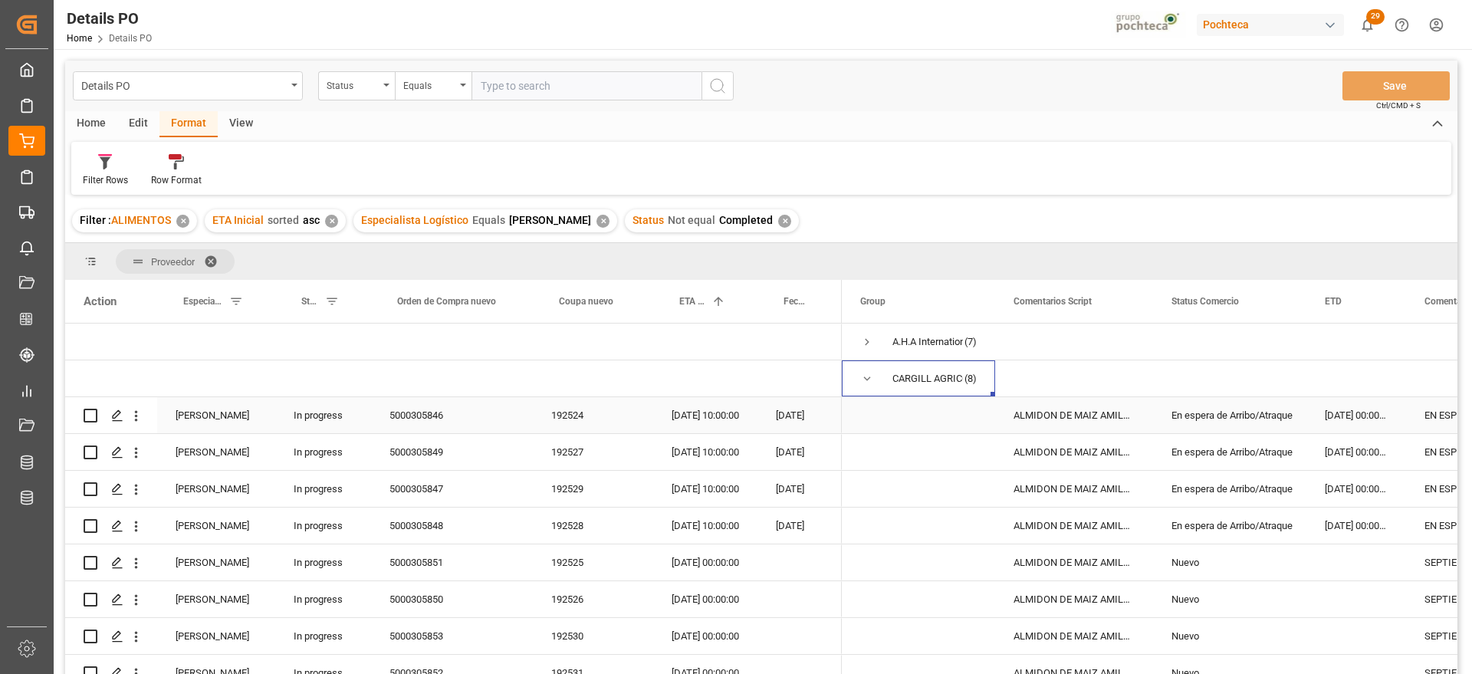
click at [1247, 424] on div "En espera de Arribo/Atraque" at bounding box center [1229, 415] width 117 height 35
click at [1247, 426] on div "En espera de Arribo/Atraque" at bounding box center [1229, 415] width 117 height 35
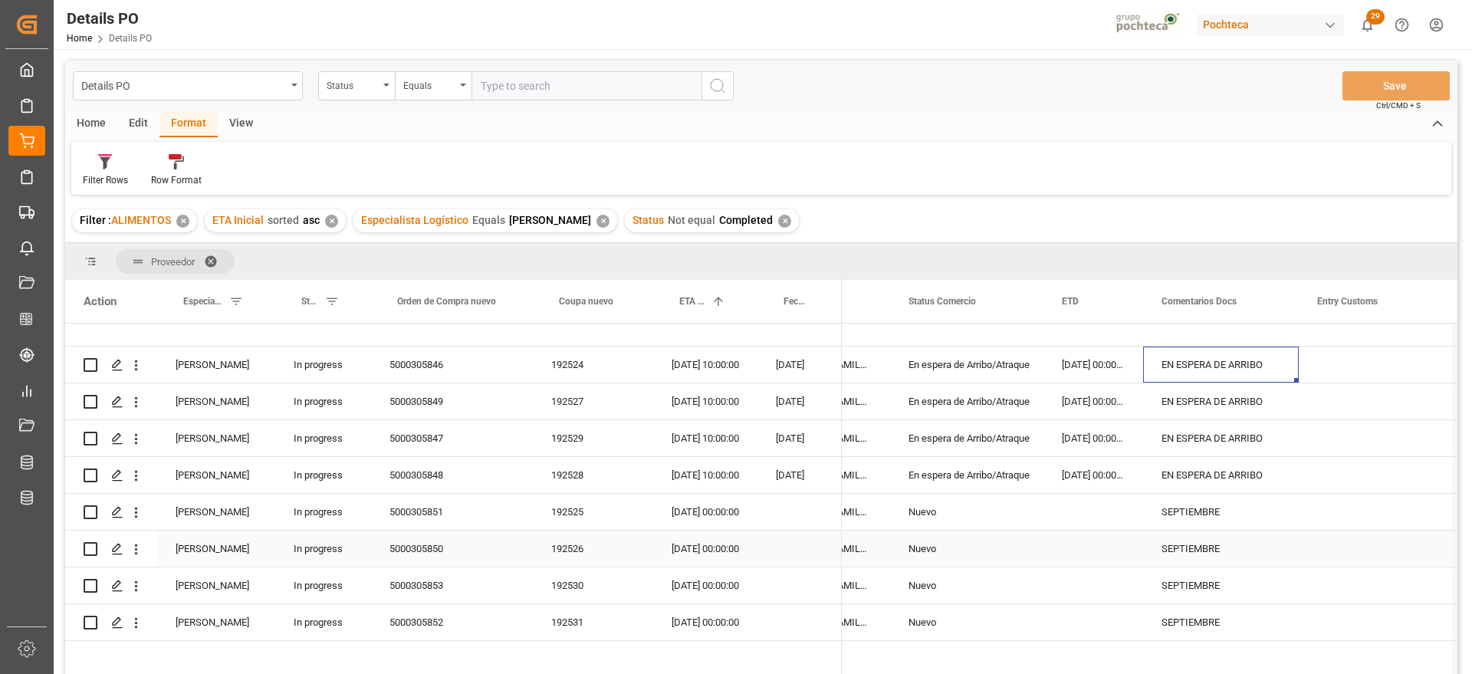
scroll to position [96, 0]
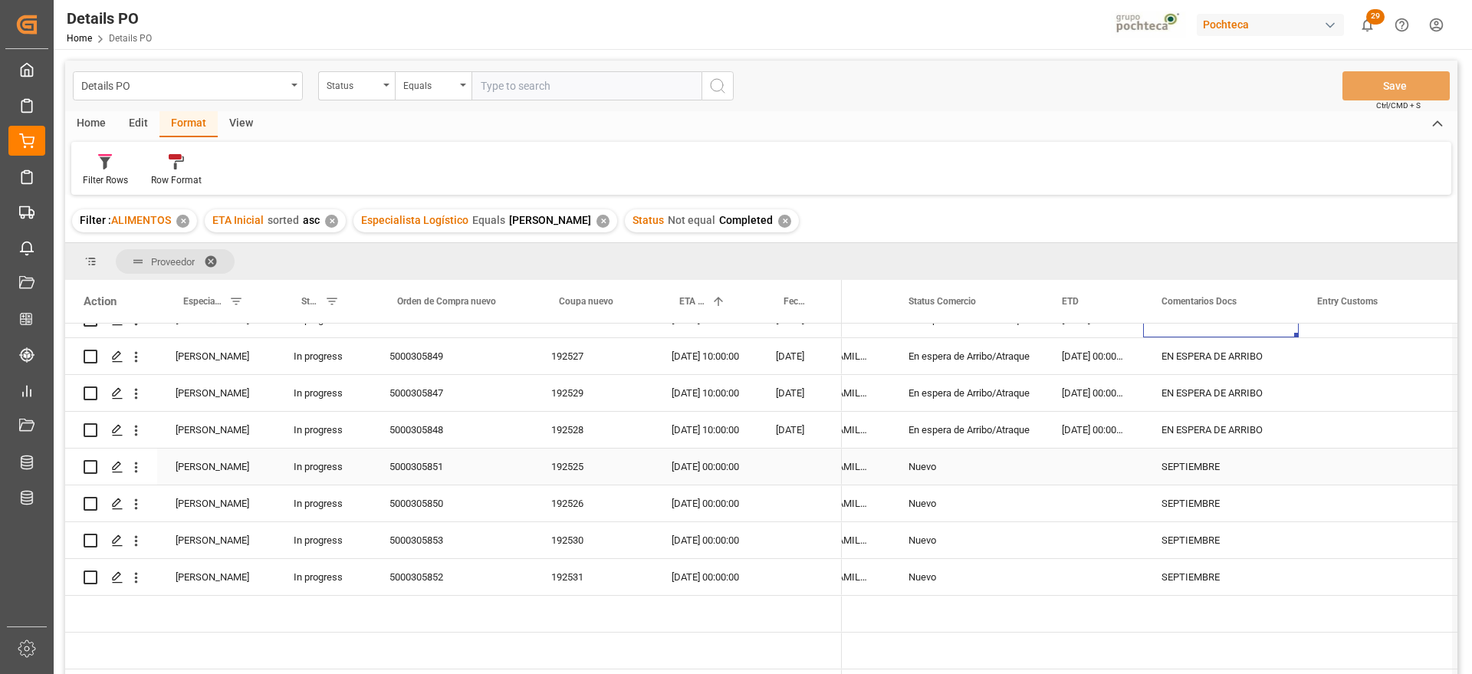
click at [715, 465] on div "29-09-2025 00:00:00" at bounding box center [705, 467] width 104 height 36
click at [693, 462] on div "29-09-2025 00:00:00" at bounding box center [705, 467] width 104 height 36
click at [693, 466] on div "29-09-2025 00:00:00" at bounding box center [705, 467] width 104 height 36
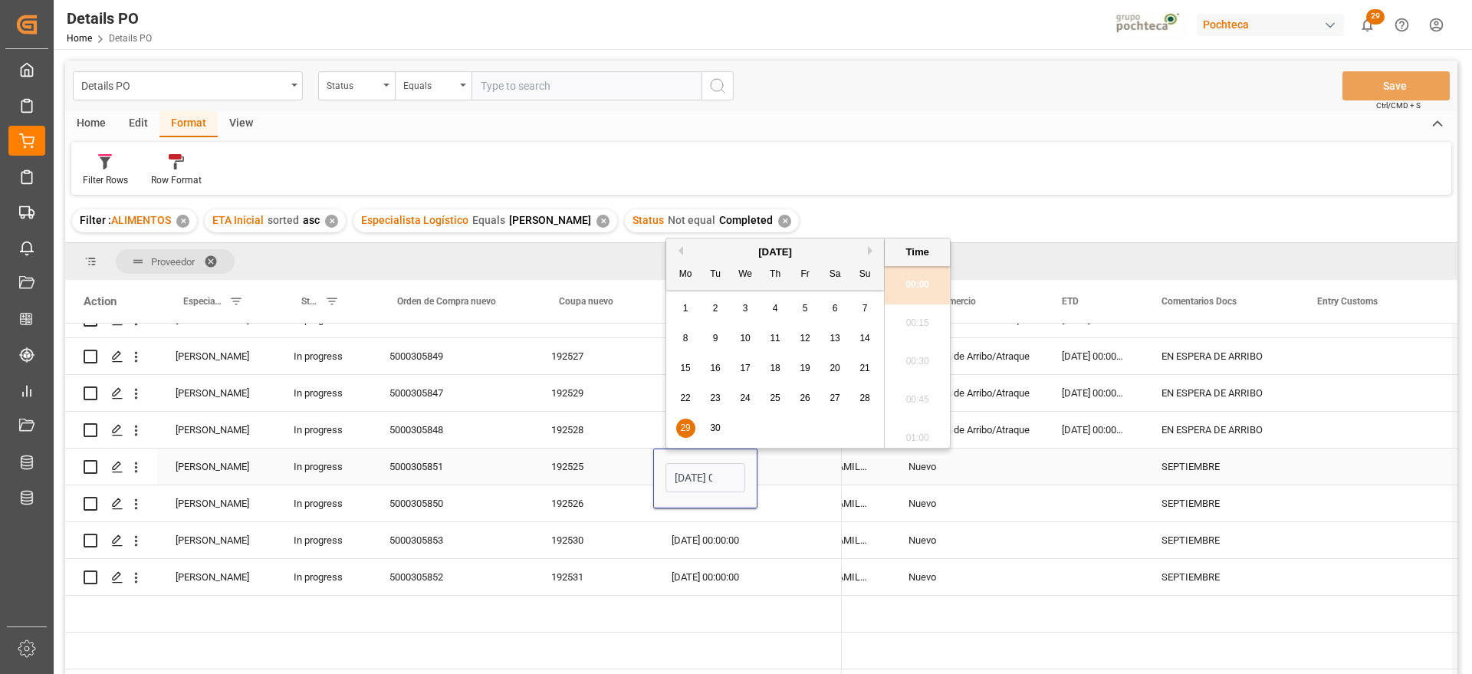
scroll to position [0, 45]
click at [748, 337] on span "10" at bounding box center [745, 338] width 10 height 11
type input "10-09-2025 00:00"
click at [788, 488] on div "Press SPACE to select this row." at bounding box center [799, 503] width 84 height 36
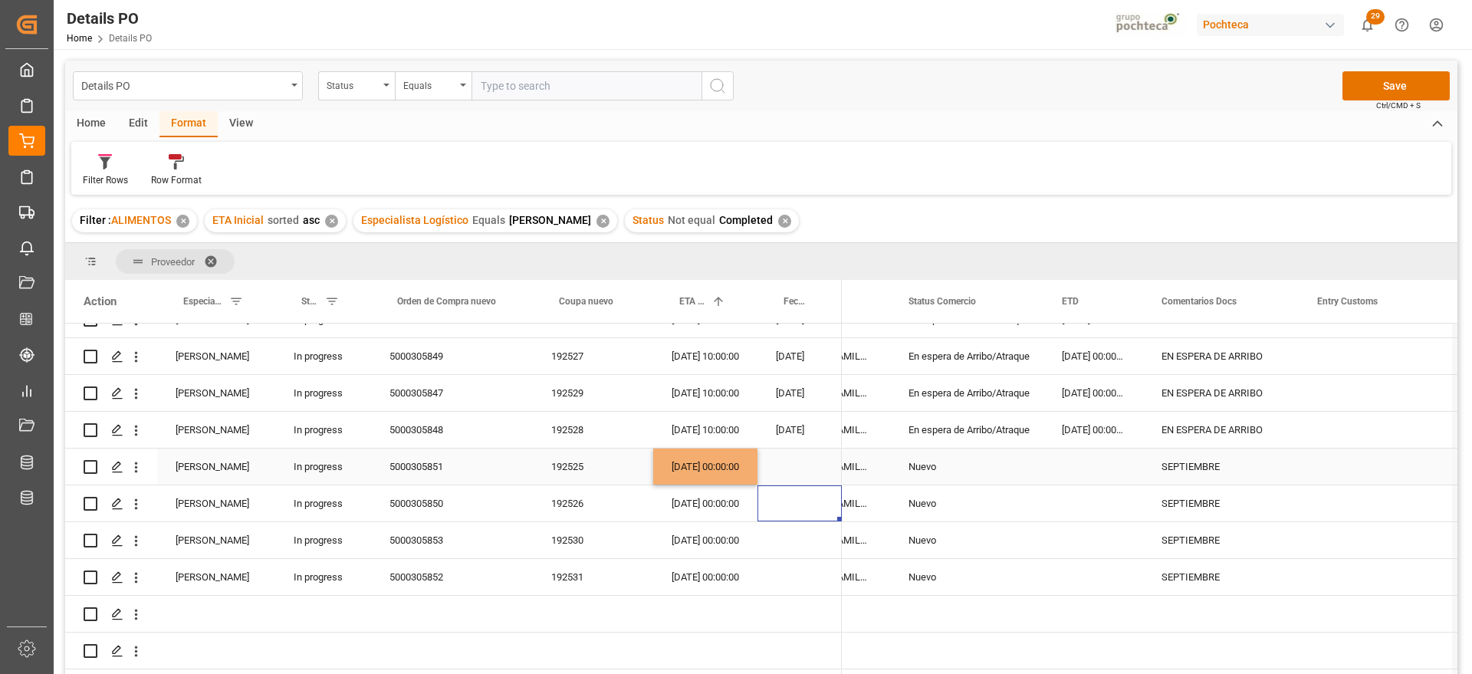
click at [715, 458] on div "[DATE] 00:00:00" at bounding box center [705, 467] width 104 height 36
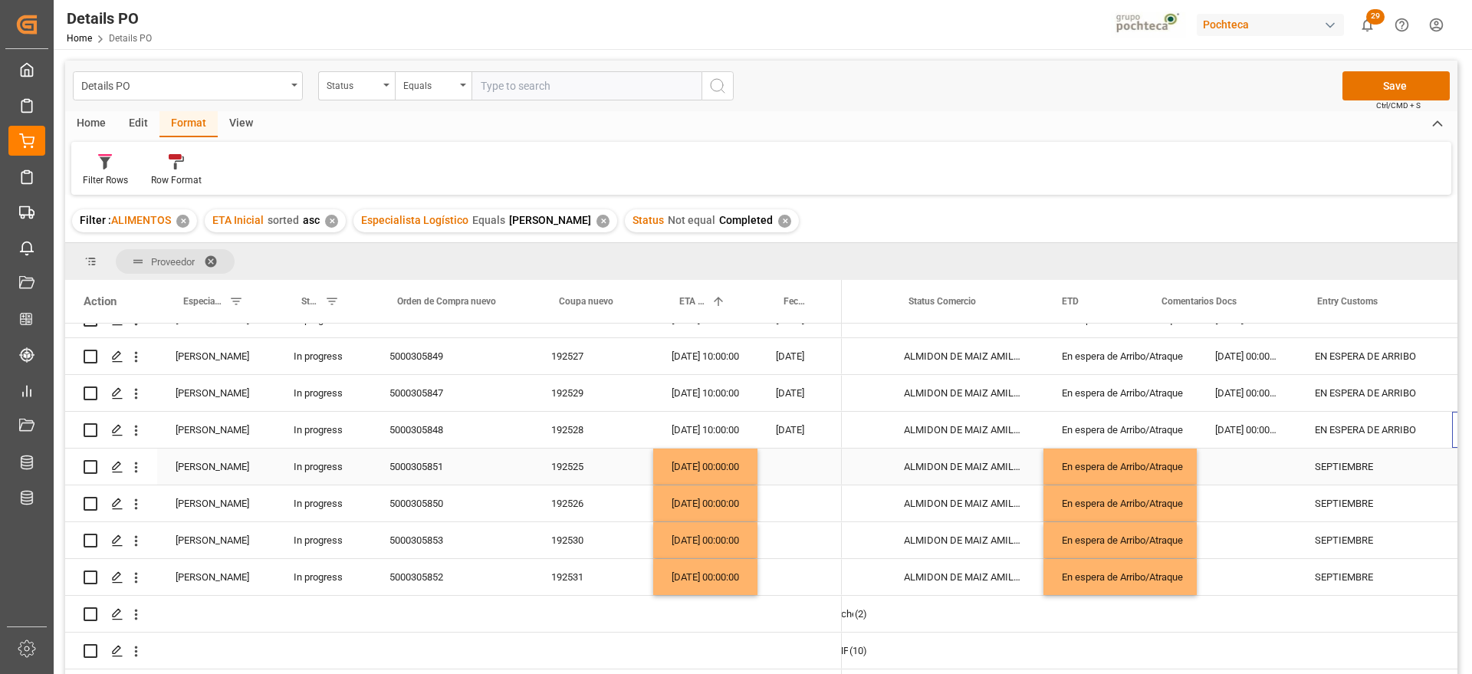
scroll to position [0, 263]
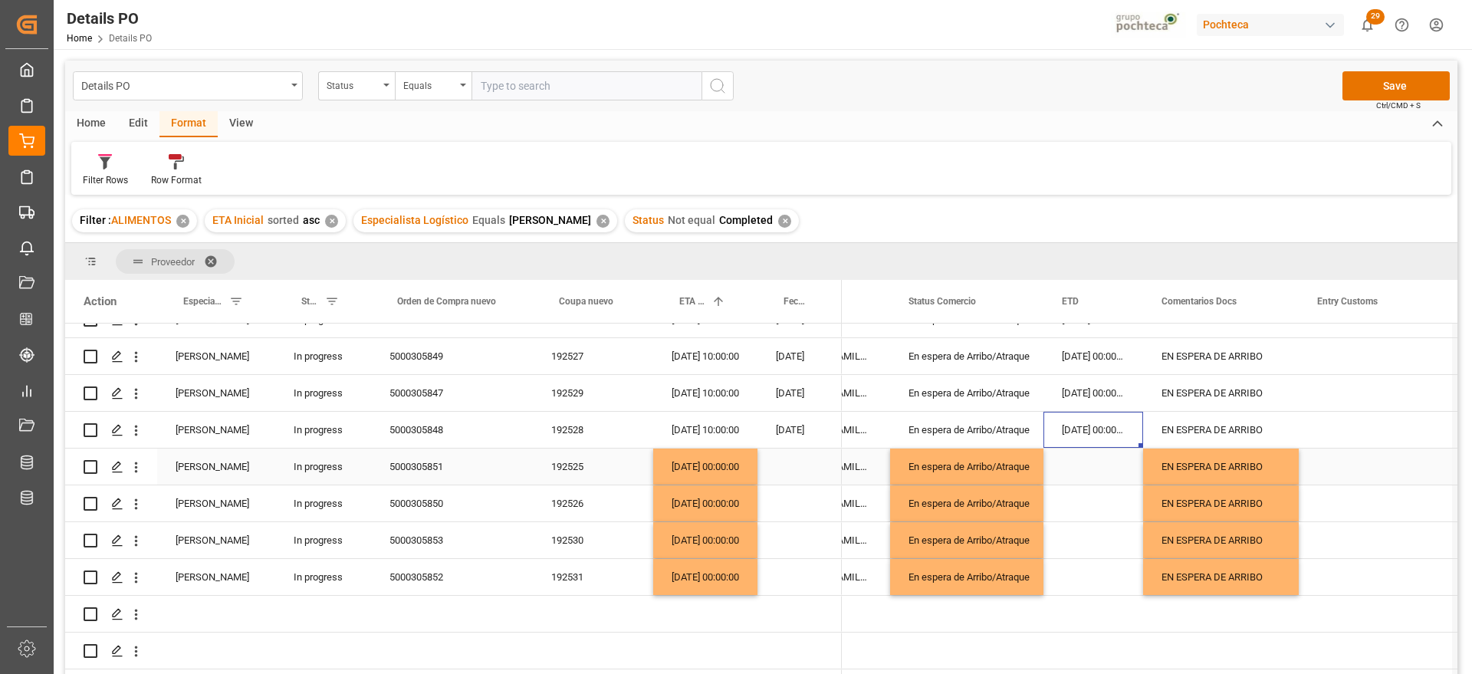
click at [1033, 475] on div "En espera de Arribo/Atraque" at bounding box center [966, 467] width 153 height 36
click at [1398, 85] on button "Save" at bounding box center [1395, 85] width 107 height 29
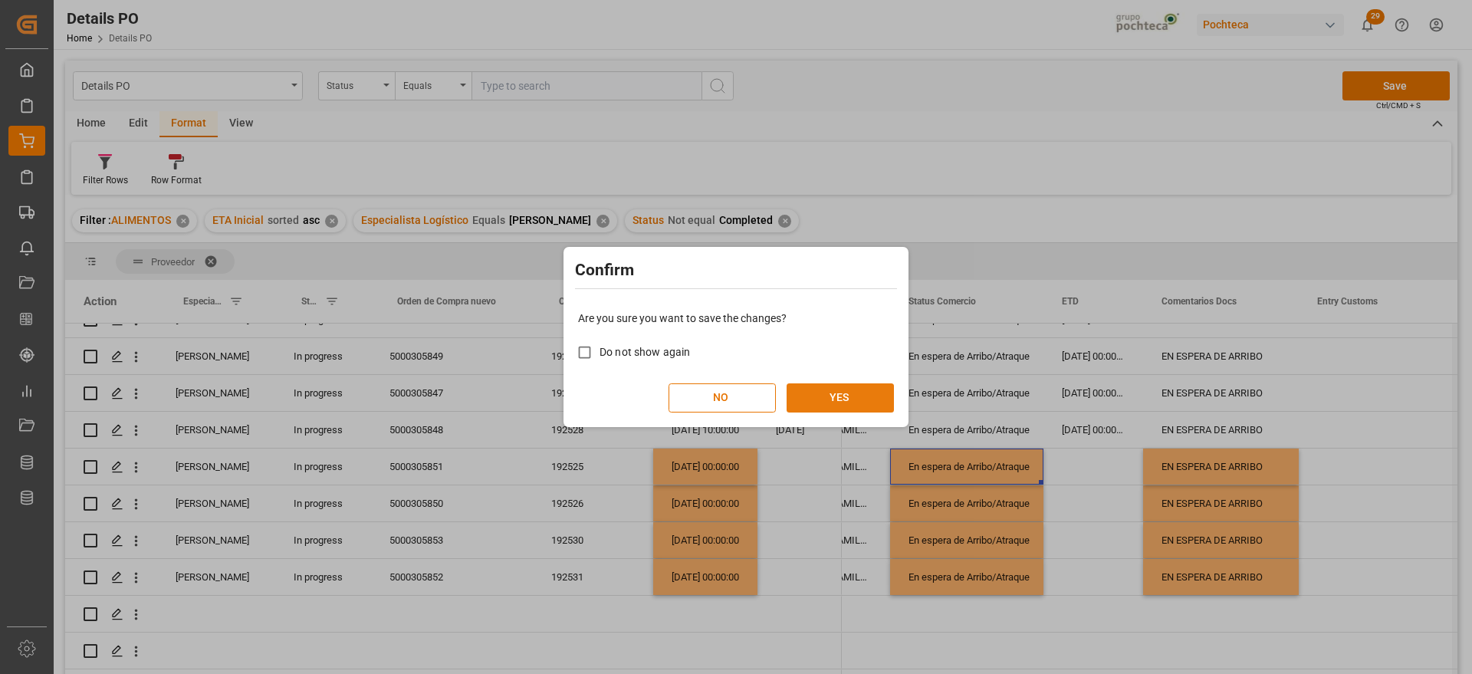
click at [840, 406] on button "YES" at bounding box center [840, 397] width 107 height 29
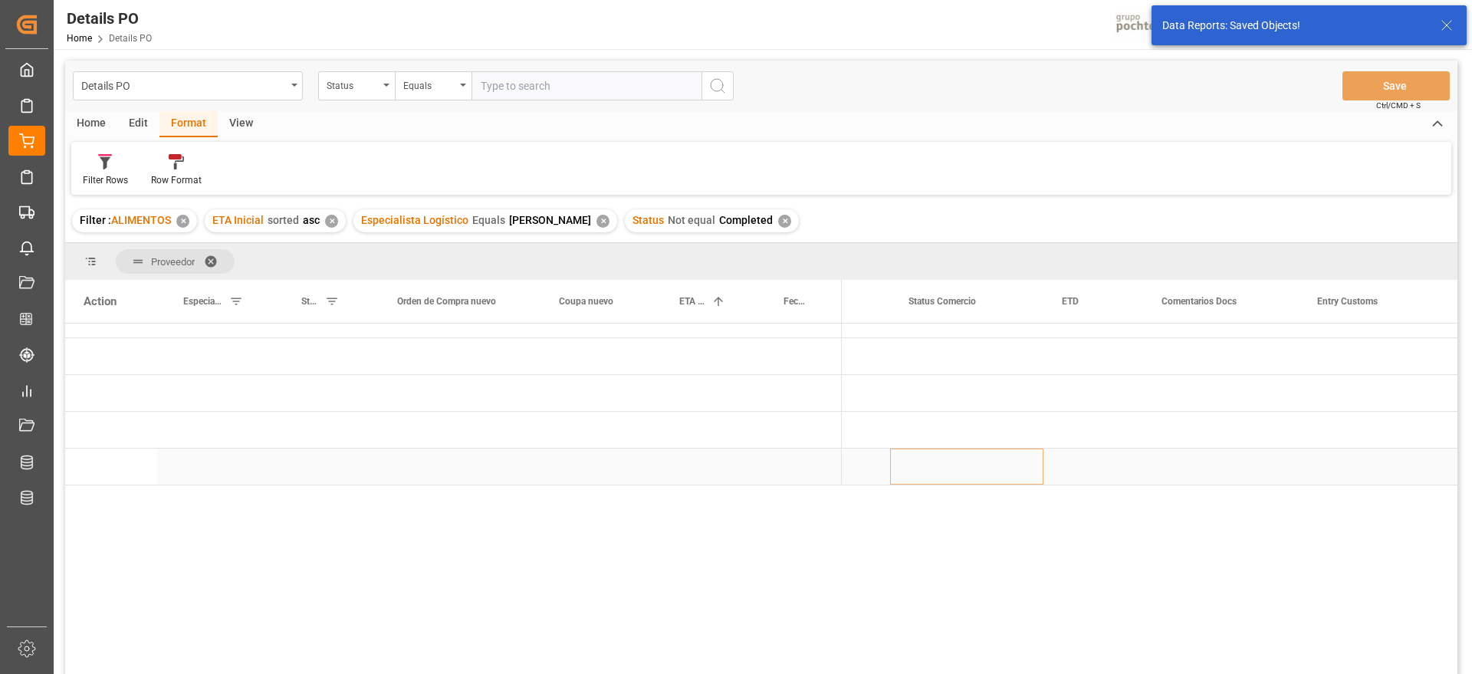
scroll to position [0, 0]
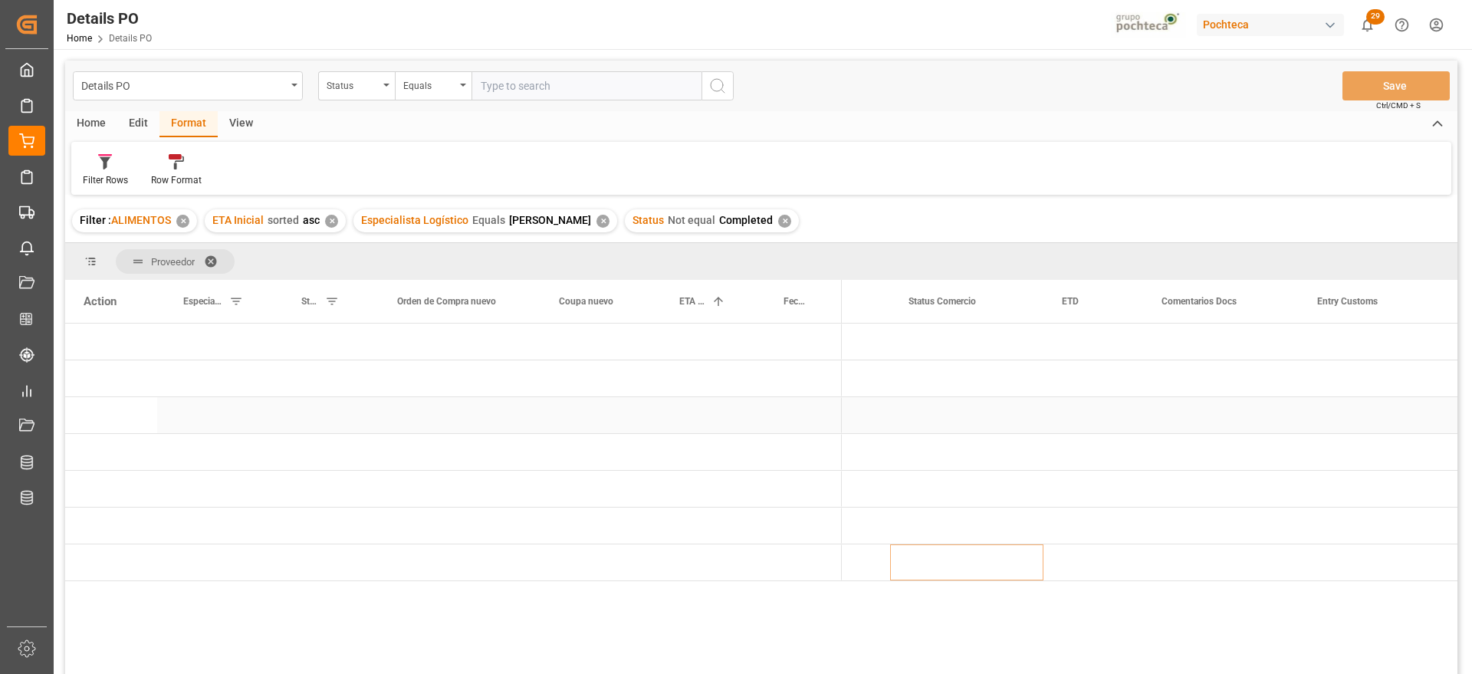
click at [778, 426] on div "Press SPACE to select this row." at bounding box center [799, 415] width 84 height 36
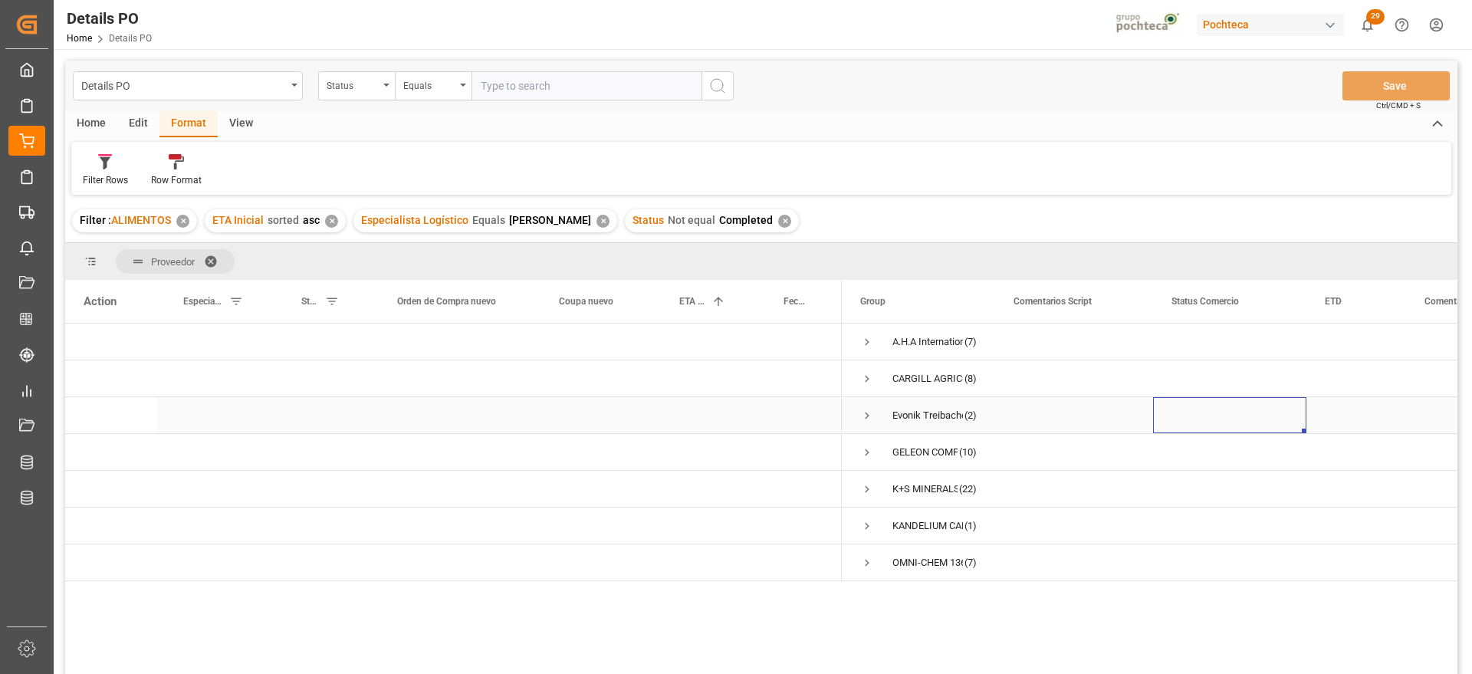
click at [862, 411] on span "Press SPACE to select this row." at bounding box center [867, 416] width 14 height 14
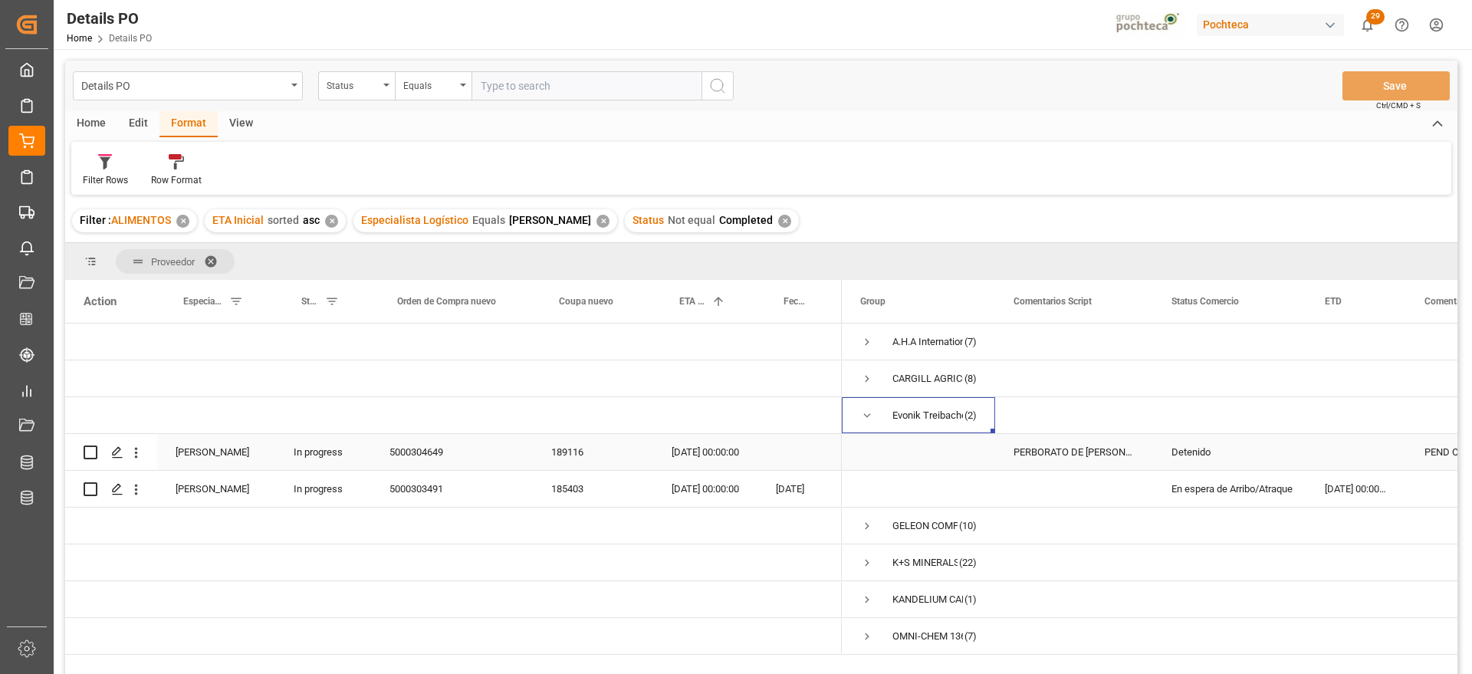
click at [1077, 453] on div "PERBORATO DE [PERSON_NAME] EVO S-25KG" at bounding box center [1074, 452] width 158 height 36
click at [431, 454] on div "5000304649" at bounding box center [452, 452] width 162 height 36
click at [563, 449] on div "189116" at bounding box center [593, 452] width 120 height 36
click at [583, 492] on div "185403" at bounding box center [593, 489] width 120 height 36
click at [688, 485] on div "[DATE] 00:00:00" at bounding box center [705, 489] width 104 height 36
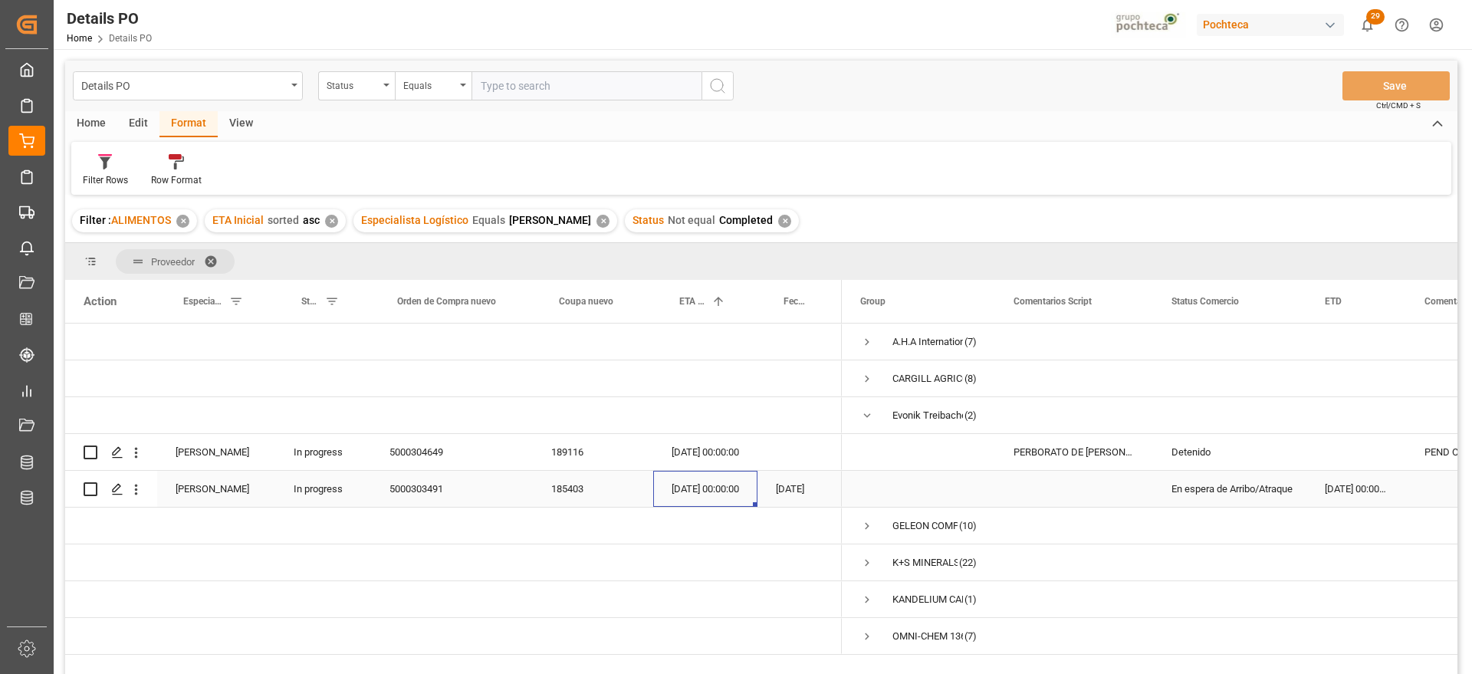
click at [1147, 493] on div "Press SPACE to select this row." at bounding box center [1074, 489] width 158 height 36
click at [1072, 449] on div "PERBORATO DE [PERSON_NAME] EVO S-25KG" at bounding box center [1074, 452] width 158 height 36
click at [1075, 485] on div "Press SPACE to select this row." at bounding box center [1074, 489] width 158 height 36
click at [1075, 485] on input "Press SPACE to select this row." at bounding box center [1073, 497] width 133 height 29
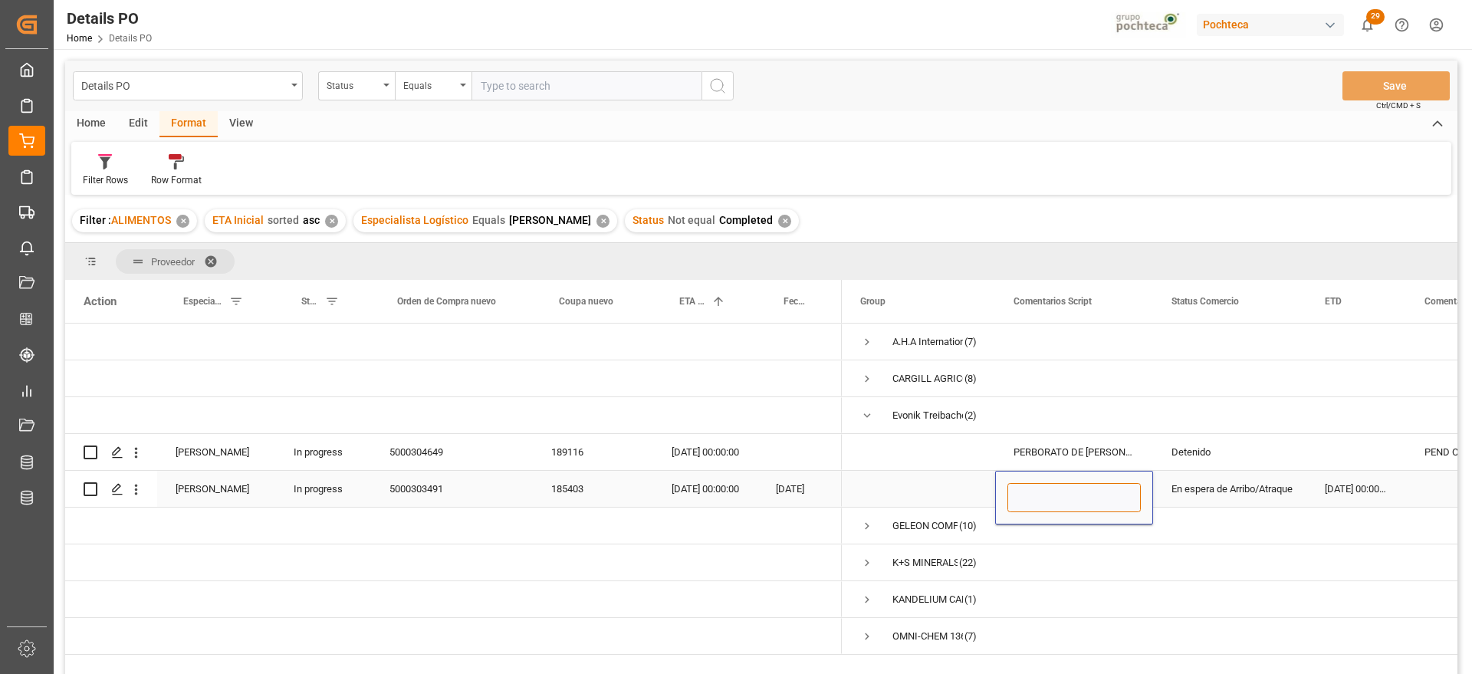
click at [1075, 485] on input "Press SPACE to select this row." at bounding box center [1073, 497] width 133 height 29
paste input "PERBORATO DE [PERSON_NAME] EVO S-25KG"
type input "PERBORATO DE [PERSON_NAME] EVO S-25KG"
click at [1216, 481] on div "En espera de Arribo/Atraque" at bounding box center [1229, 489] width 117 height 35
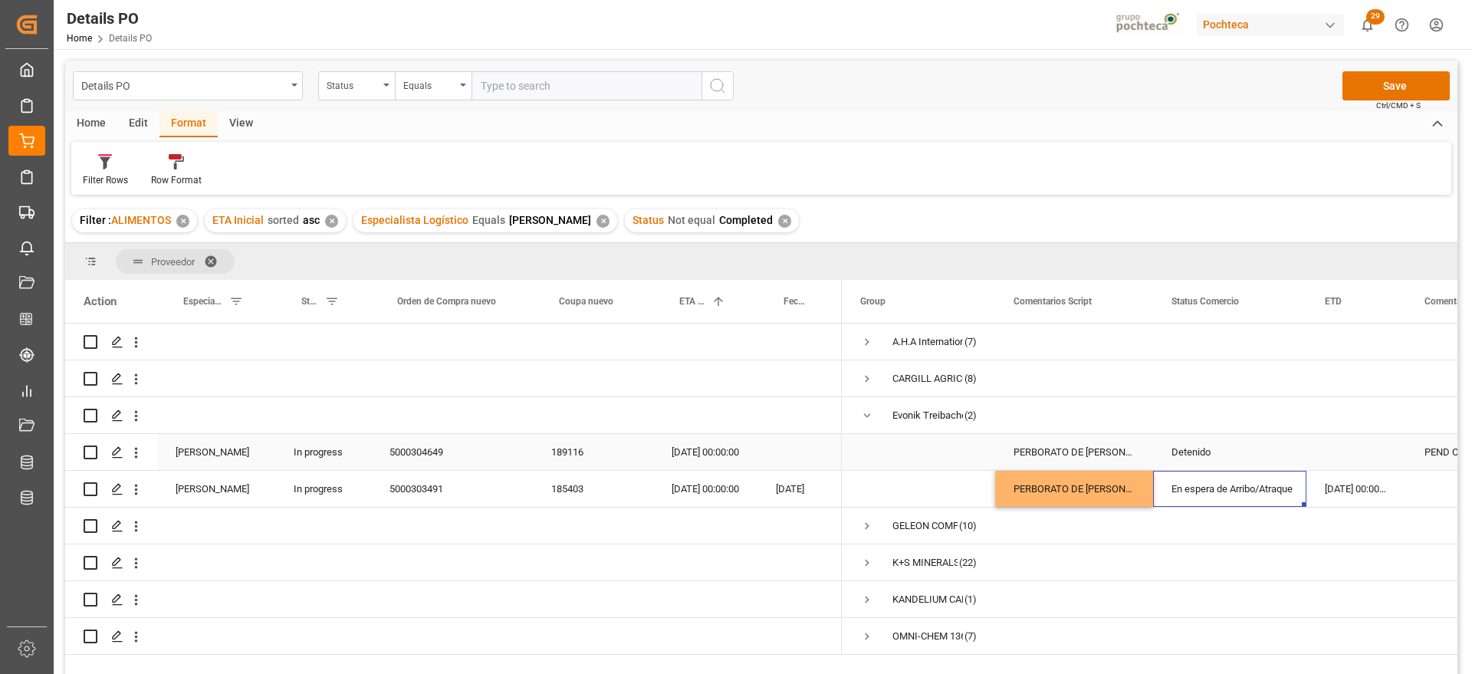
click at [1243, 453] on div "Detenido" at bounding box center [1229, 452] width 117 height 35
click at [1378, 486] on div "[DATE] 00:00:00" at bounding box center [1356, 489] width 100 height 36
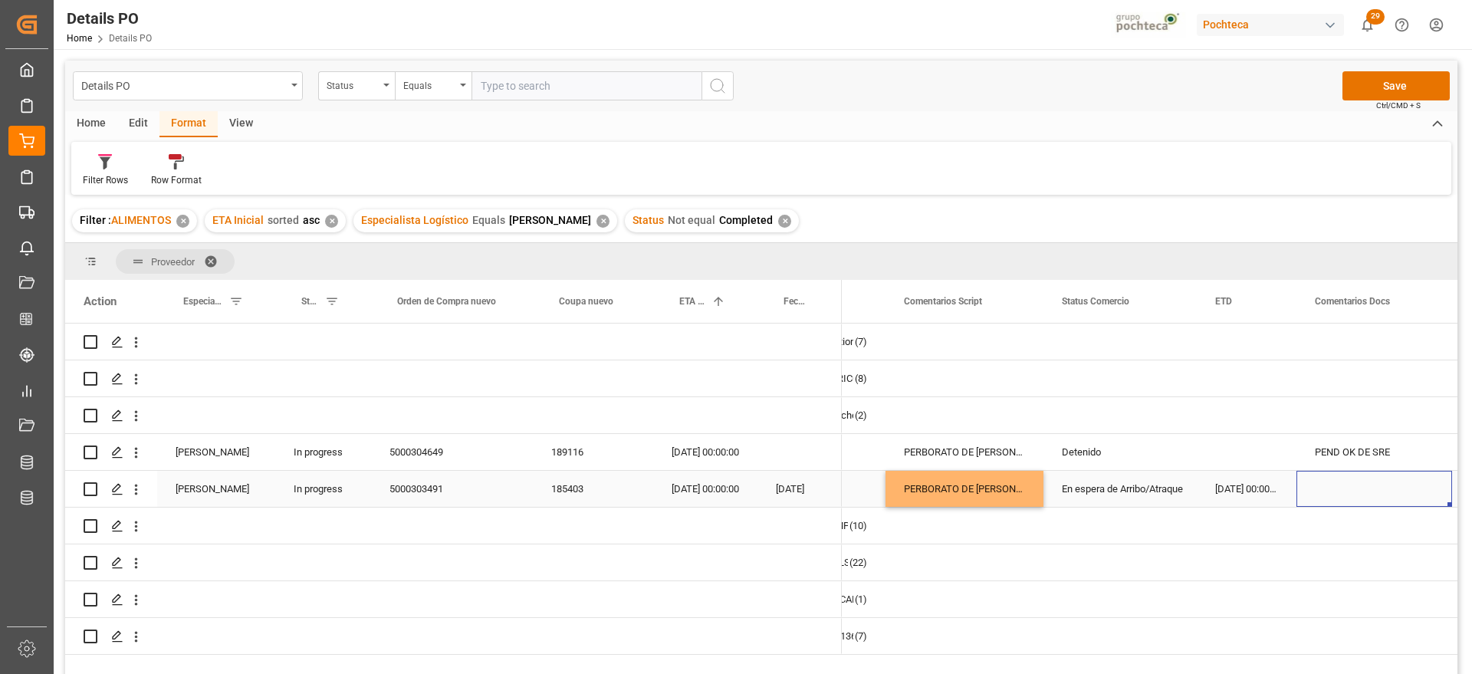
scroll to position [0, 110]
click at [1378, 486] on div "Press SPACE to select this row." at bounding box center [1374, 489] width 156 height 36
click at [1378, 486] on input "Press SPACE to select this row." at bounding box center [1374, 497] width 131 height 29
type input "e"
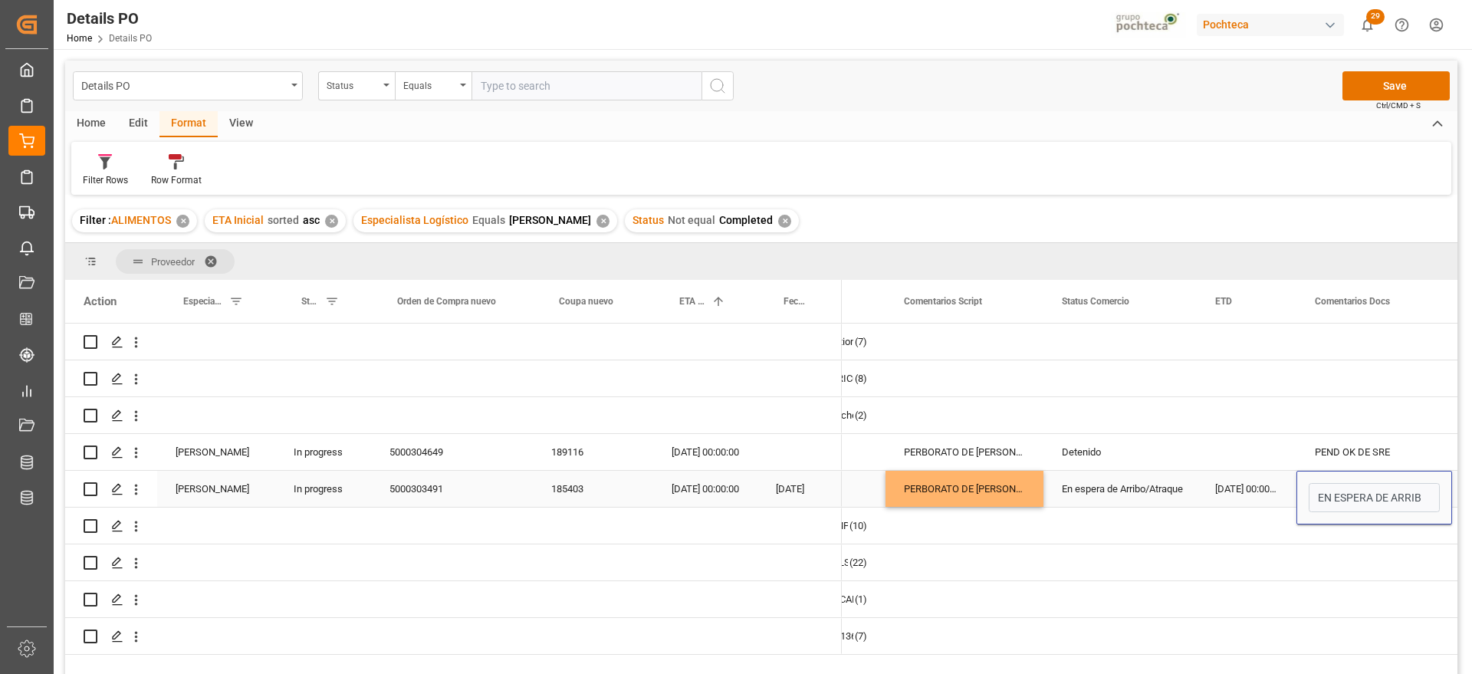
type input "EN ESPERA DE ARRIBO"
click at [1223, 496] on div "[DATE] 00:00:00" at bounding box center [1247, 489] width 100 height 36
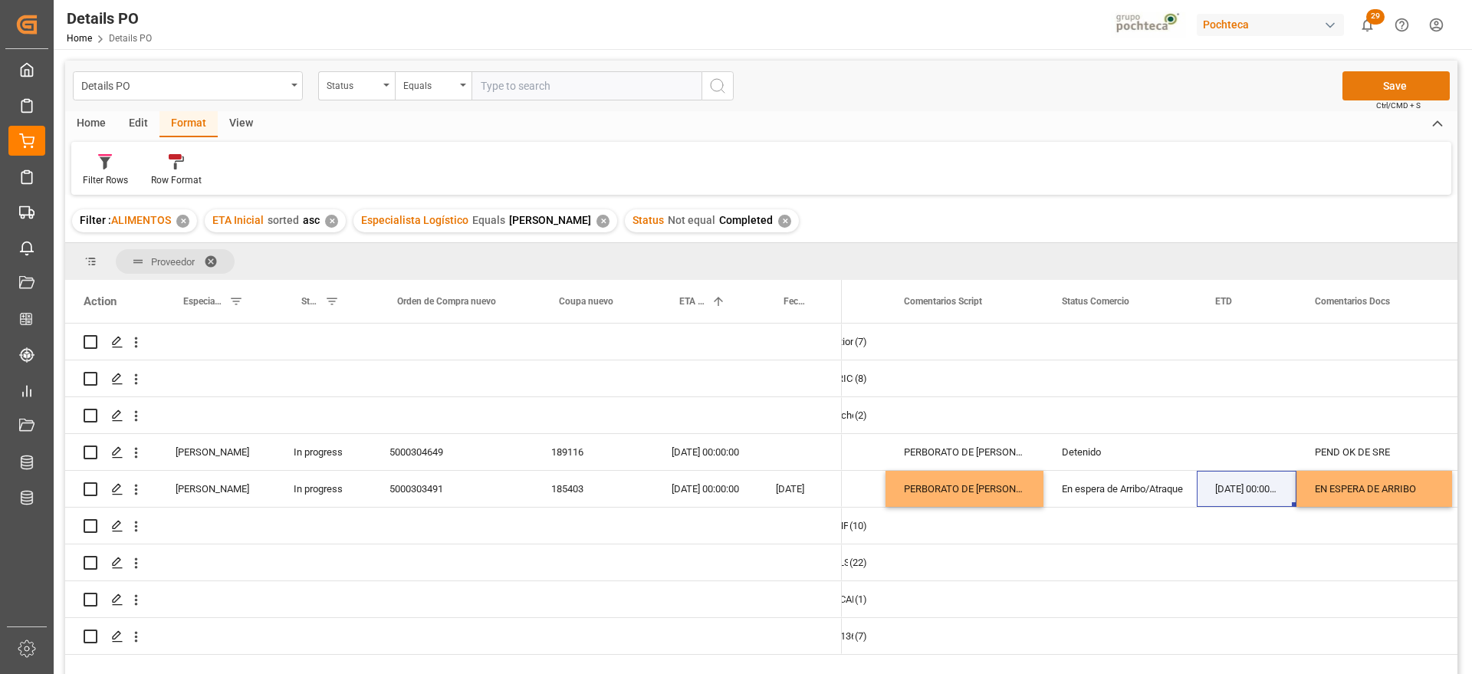
click at [1401, 88] on button "Save" at bounding box center [1395, 85] width 107 height 29
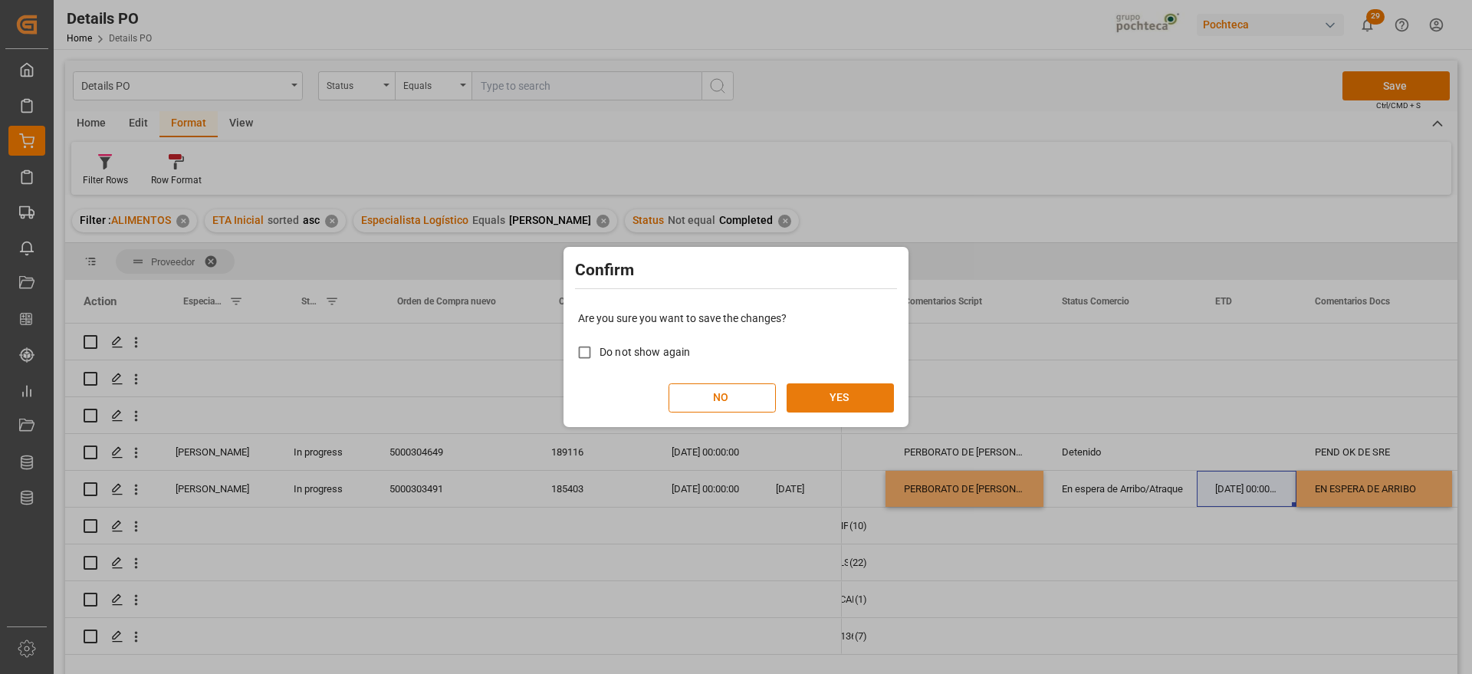
click at [858, 395] on button "YES" at bounding box center [840, 397] width 107 height 29
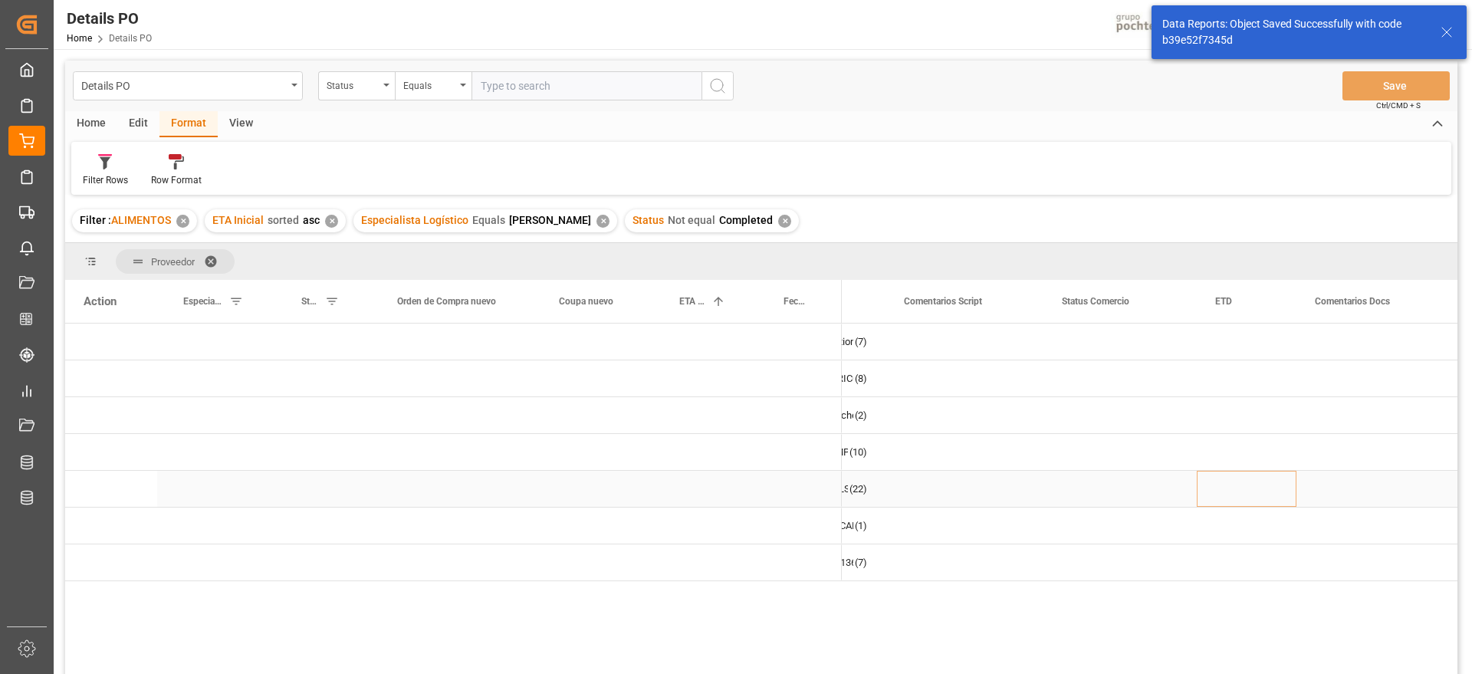
click at [1369, 504] on div "Press SPACE to select this row." at bounding box center [1374, 489] width 156 height 36
click at [770, 489] on div "Press SPACE to select this row." at bounding box center [799, 489] width 84 height 36
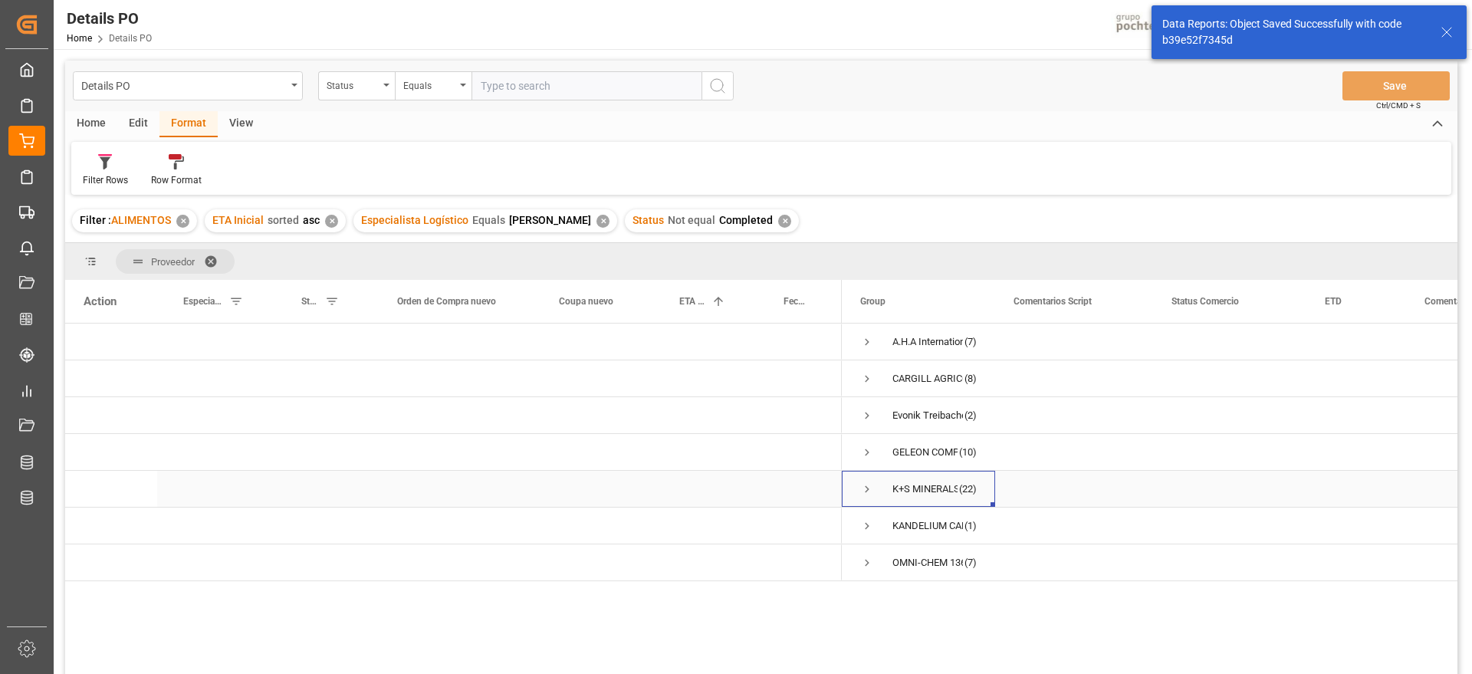
scroll to position [0, 0]
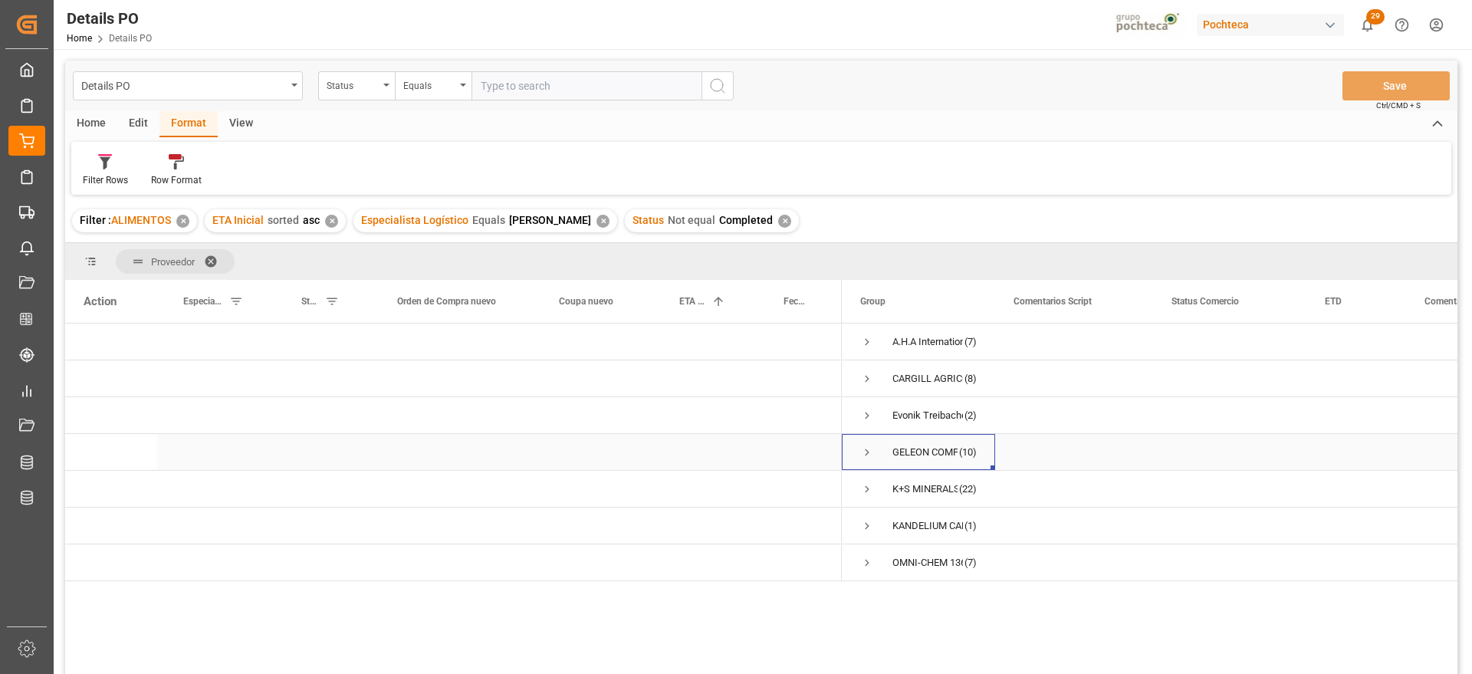
click at [868, 445] on span "Press SPACE to select this row." at bounding box center [867, 452] width 14 height 14
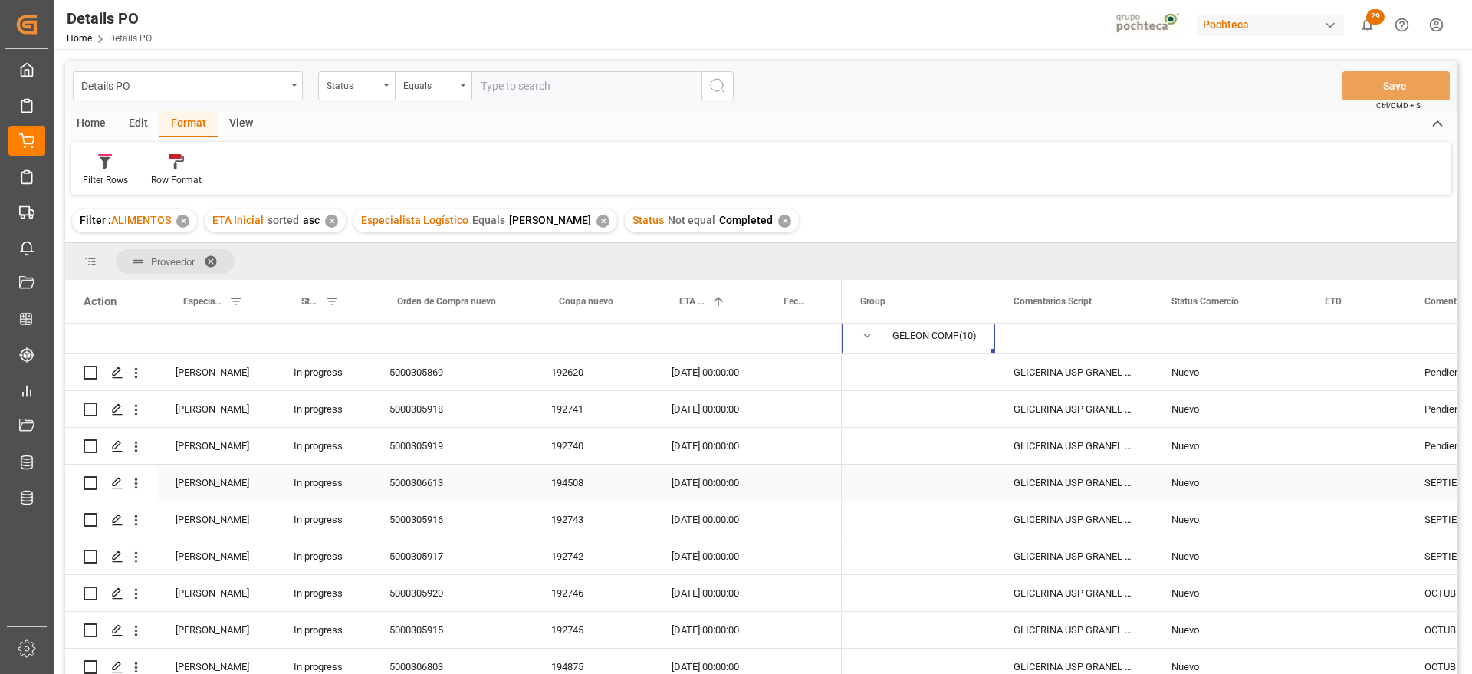
scroll to position [84, 0]
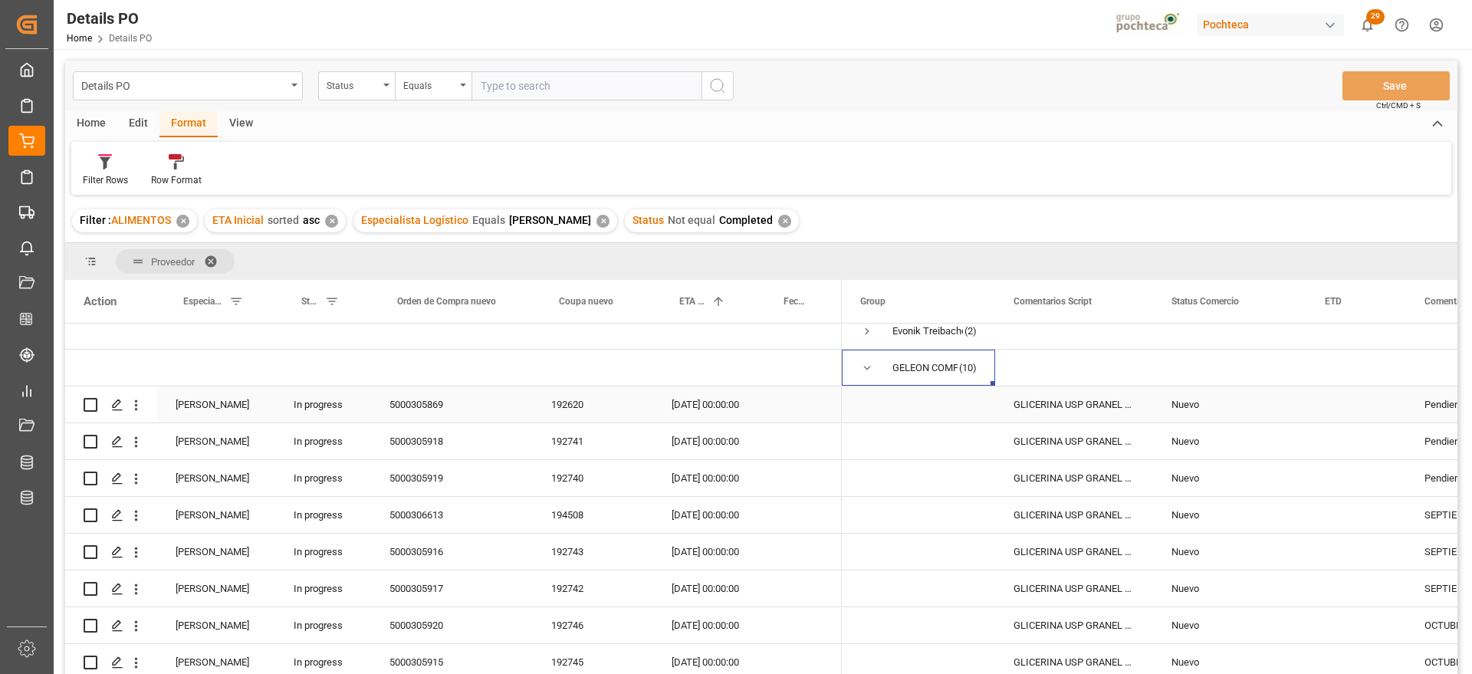
click at [1050, 396] on div "GLICERINA USP GRANEL ARG (69511)" at bounding box center [1074, 404] width 158 height 36
click at [589, 405] on div "192620" at bounding box center [593, 404] width 120 height 36
click at [596, 445] on div "192741" at bounding box center [593, 441] width 120 height 36
click at [614, 472] on div "192740" at bounding box center [593, 478] width 120 height 36
click at [699, 445] on div "23-08-2025 00:00:00" at bounding box center [705, 441] width 104 height 36
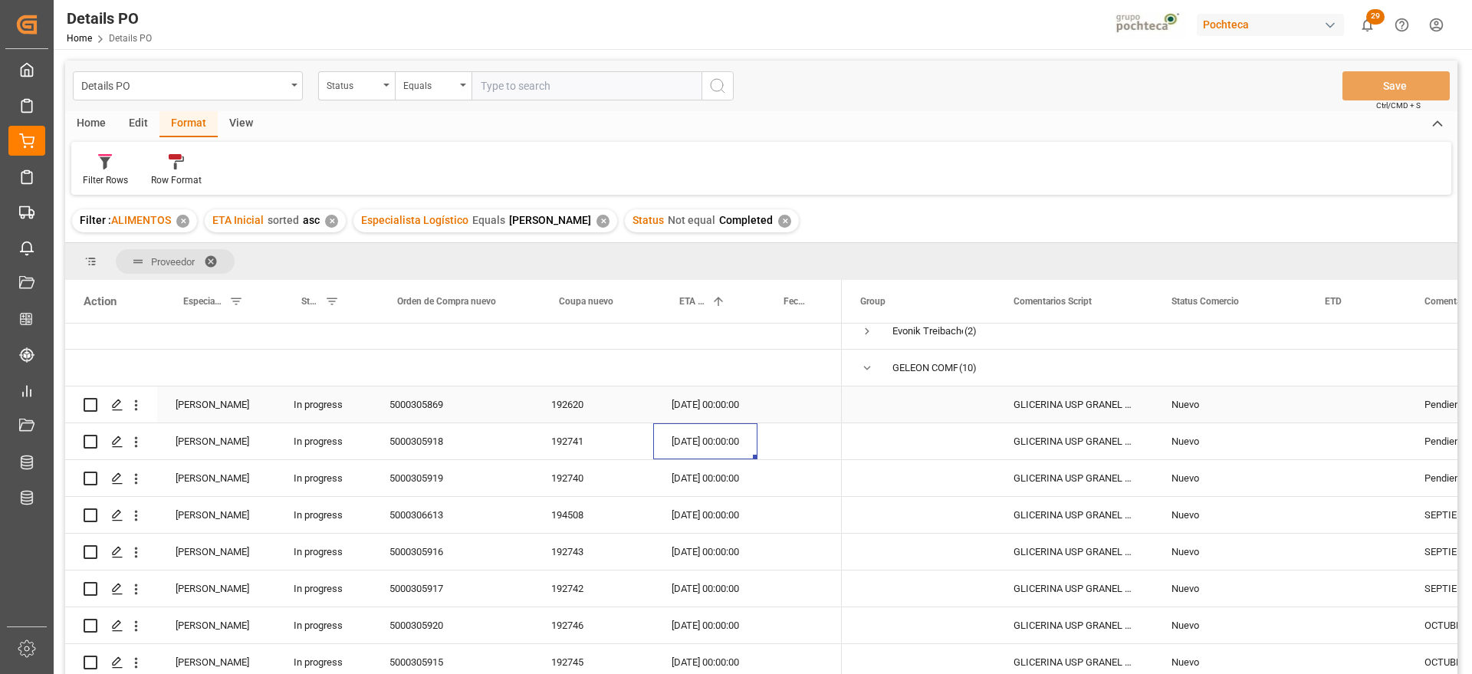
click at [682, 403] on div "23-08-2025 00:00:00" at bounding box center [705, 404] width 104 height 36
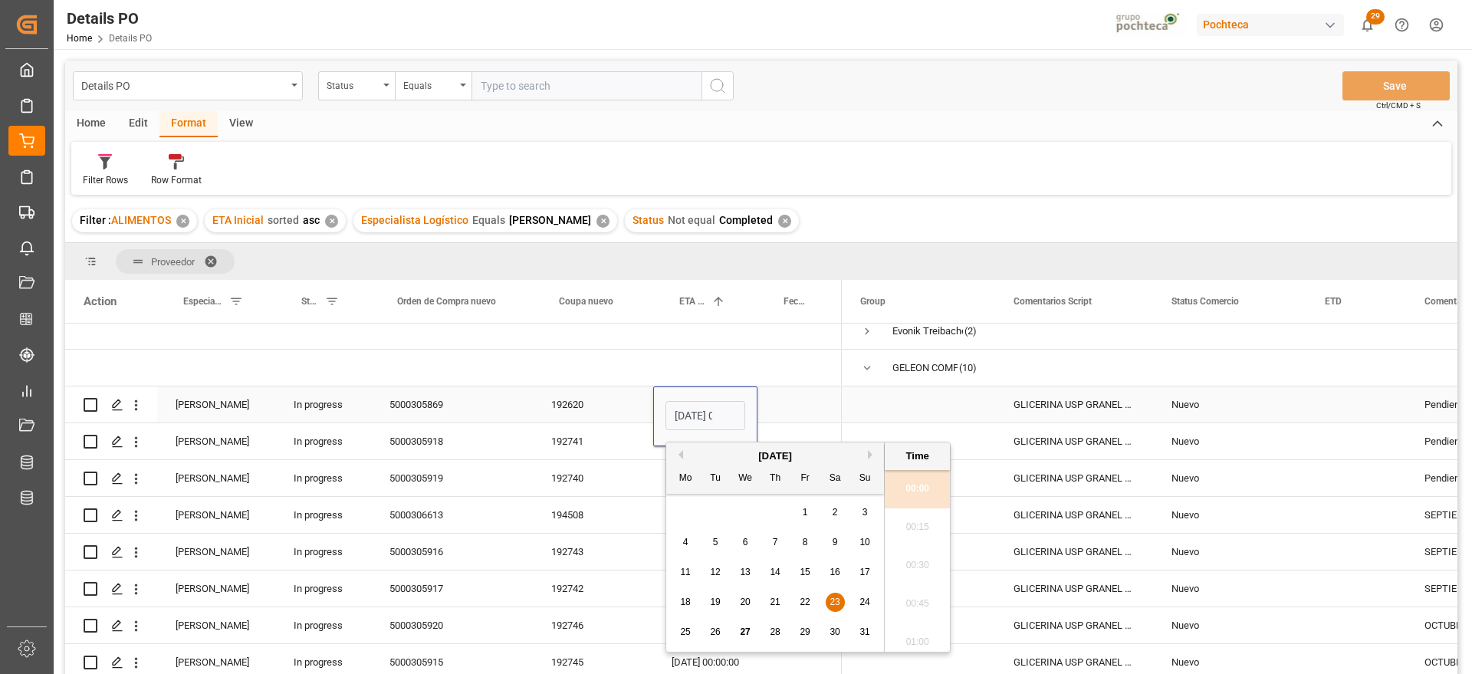
scroll to position [1615, 0]
click at [817, 435] on div "Press SPACE to select this row." at bounding box center [799, 441] width 84 height 36
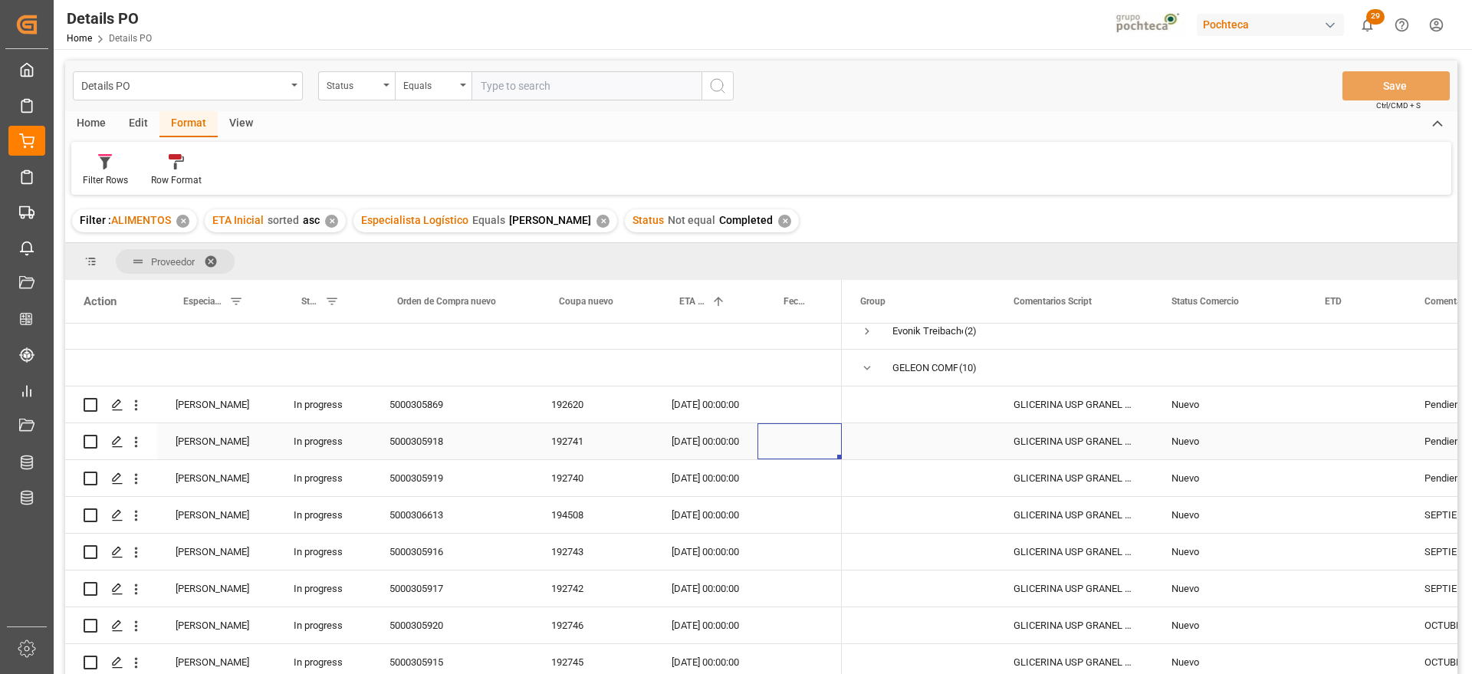
click at [717, 439] on div "23-08-2025 00:00:00" at bounding box center [705, 441] width 104 height 36
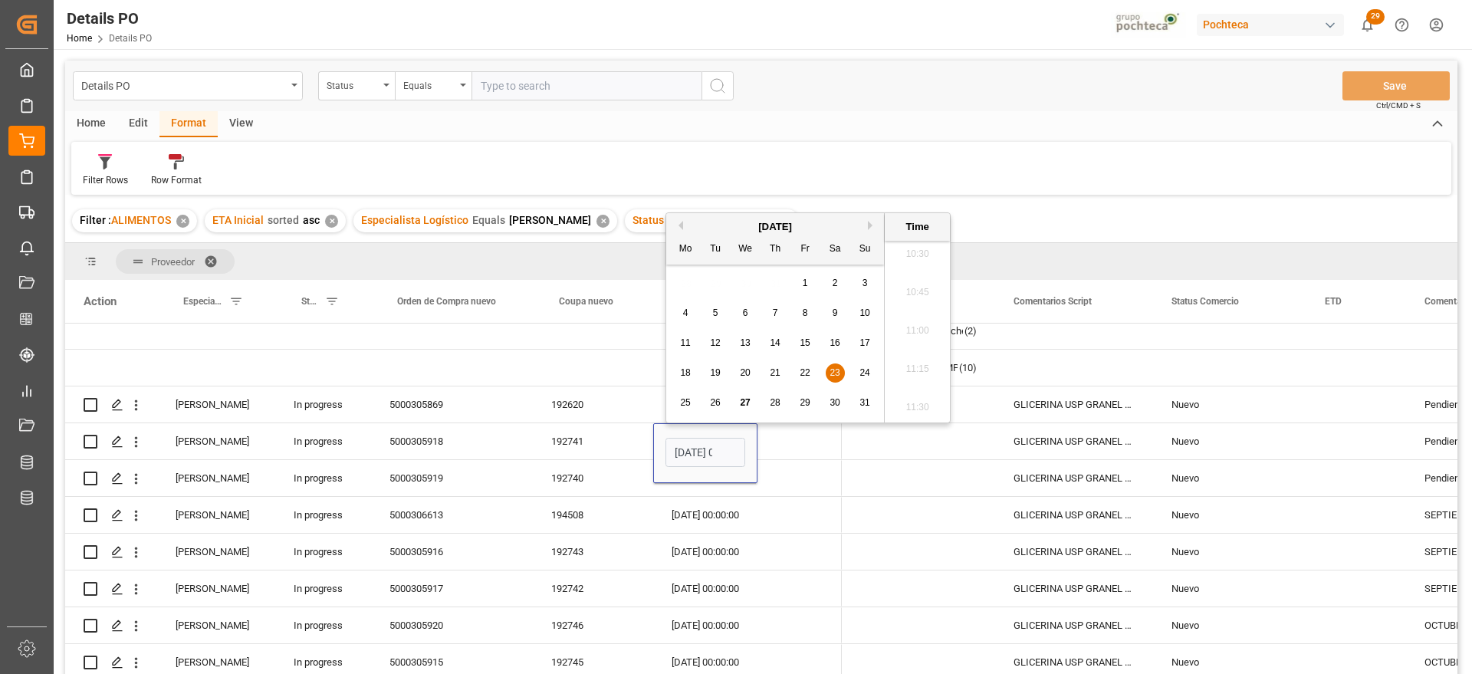
click at [871, 223] on button "Next Month" at bounding box center [872, 225] width 9 height 9
click at [874, 225] on button "Next Month" at bounding box center [872, 225] width 9 height 9
click at [810, 313] on div "10" at bounding box center [805, 313] width 19 height 18
type input "10-10-2025 00:00"
click at [765, 478] on div "Press SPACE to select this row." at bounding box center [799, 478] width 84 height 36
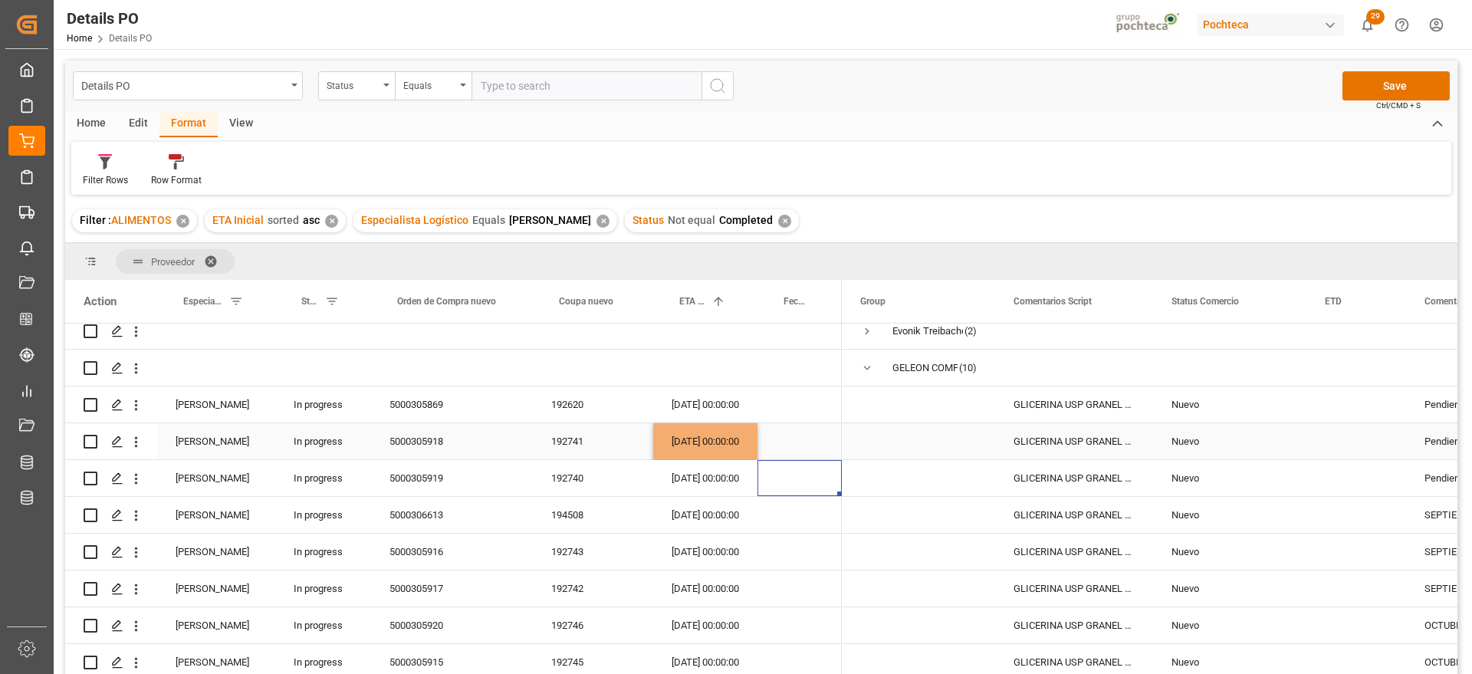
click at [712, 442] on div "[DATE] 00:00:00" at bounding box center [705, 441] width 104 height 36
click at [699, 472] on div "23-08-2025 00:00:00" at bounding box center [705, 478] width 104 height 36
click at [987, 442] on div "Press SPACE to select this row." at bounding box center [918, 441] width 153 height 36
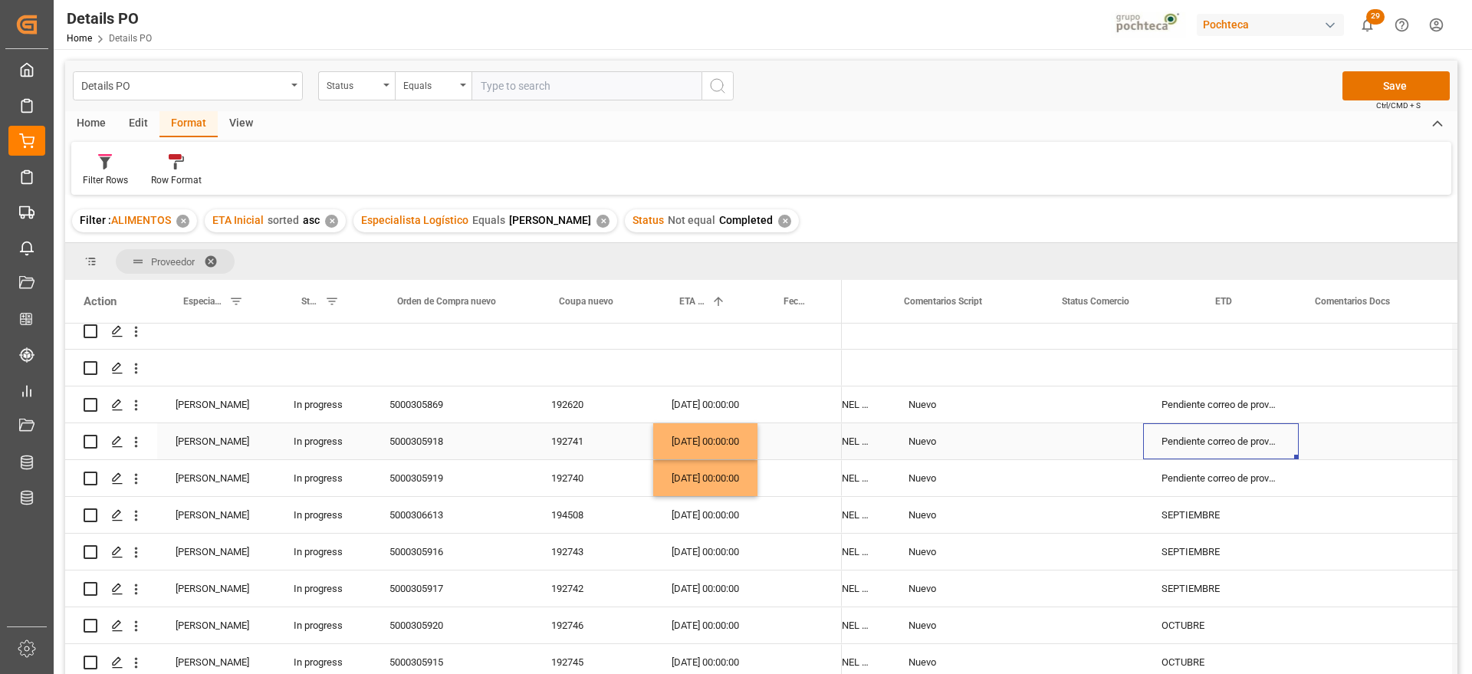
scroll to position [0, 263]
click at [1103, 432] on div "Press SPACE to select this row." at bounding box center [1093, 441] width 100 height 36
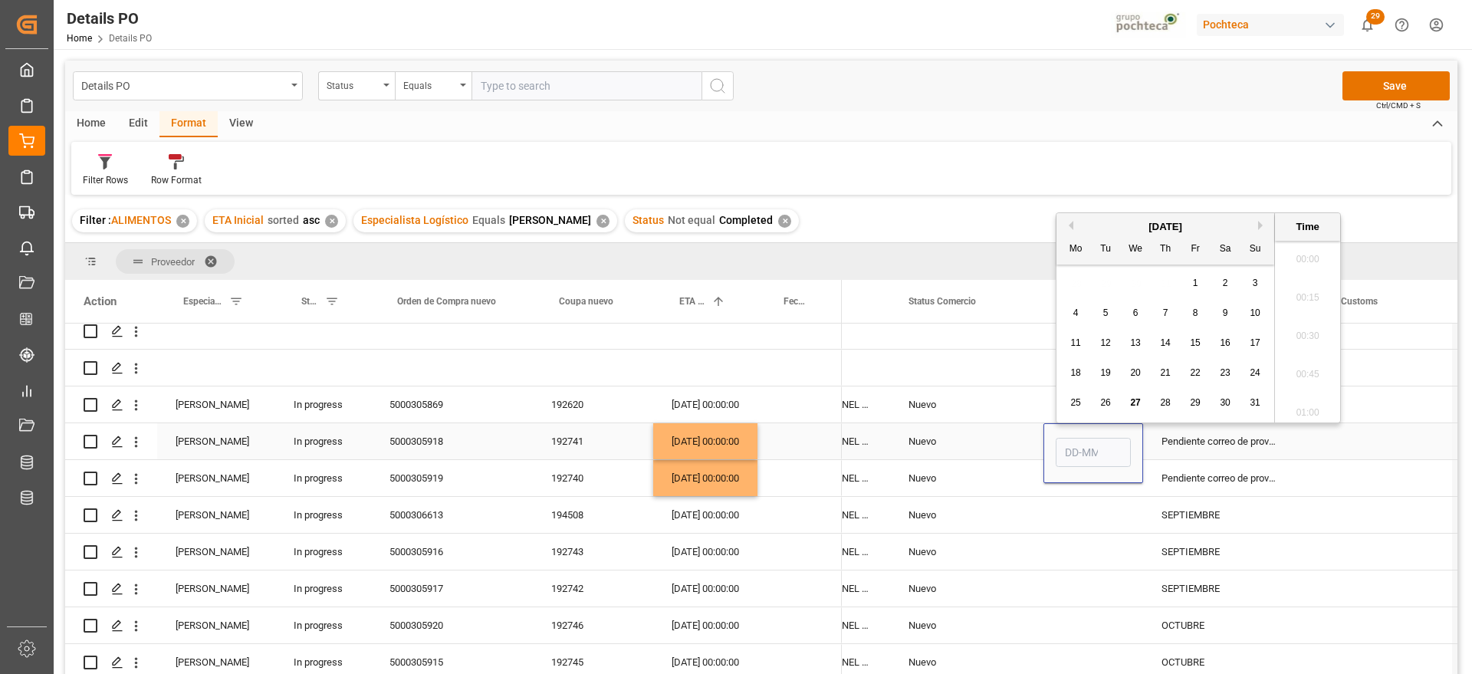
scroll to position [1615, 0]
click at [1260, 222] on button "Next Month" at bounding box center [1262, 225] width 9 height 9
click at [1103, 281] on span "2" at bounding box center [1105, 283] width 5 height 11
type input "02-09-2025 00:00"
click at [1176, 444] on div "Pendiente correo de proveedor" at bounding box center [1221, 441] width 156 height 36
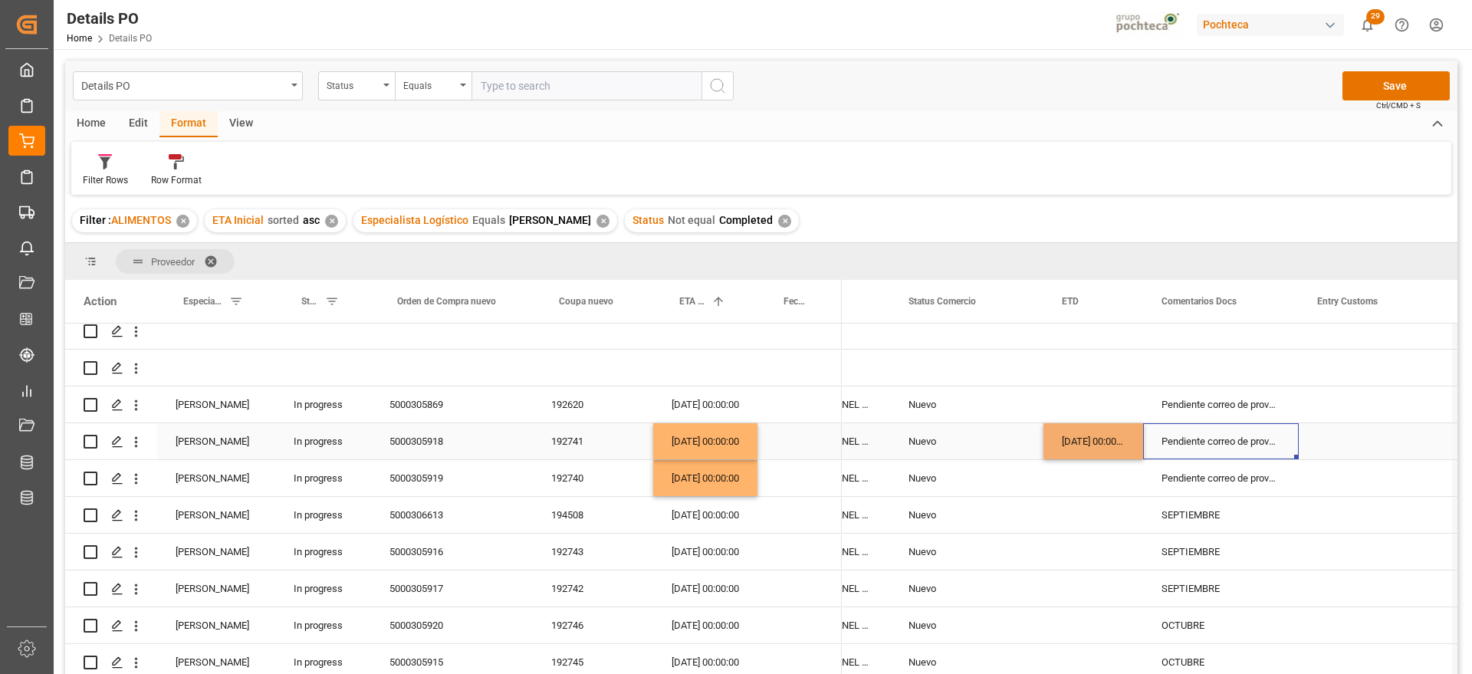
click at [1110, 443] on div "[DATE] 00:00:00" at bounding box center [1093, 441] width 100 height 36
click at [1105, 478] on div "Press SPACE to select this row." at bounding box center [1093, 478] width 100 height 36
click at [1231, 440] on div "Pendiente correo de proveedor" at bounding box center [1221, 441] width 156 height 36
click at [1210, 443] on div "Pendiente correo de proveedor" at bounding box center [1221, 441] width 156 height 36
click at [1209, 443] on div "Pendiente correo de proveedor" at bounding box center [1221, 441] width 156 height 36
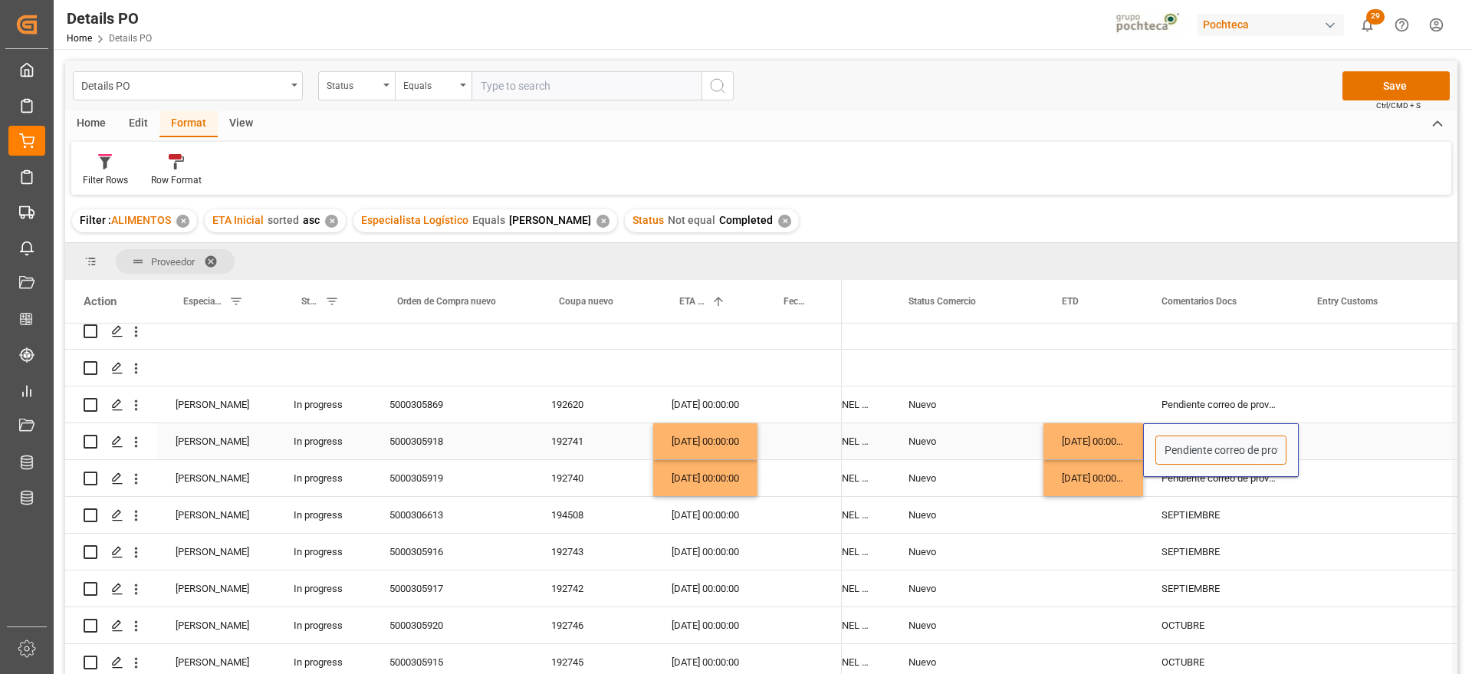
scroll to position [0, 35]
drag, startPoint x: 1161, startPoint y: 445, endPoint x: 1286, endPoint y: 443, distance: 125.8
click at [1286, 443] on div "Pendiente correo de proveedor" at bounding box center [1221, 450] width 156 height 54
type input "Por zarpar"
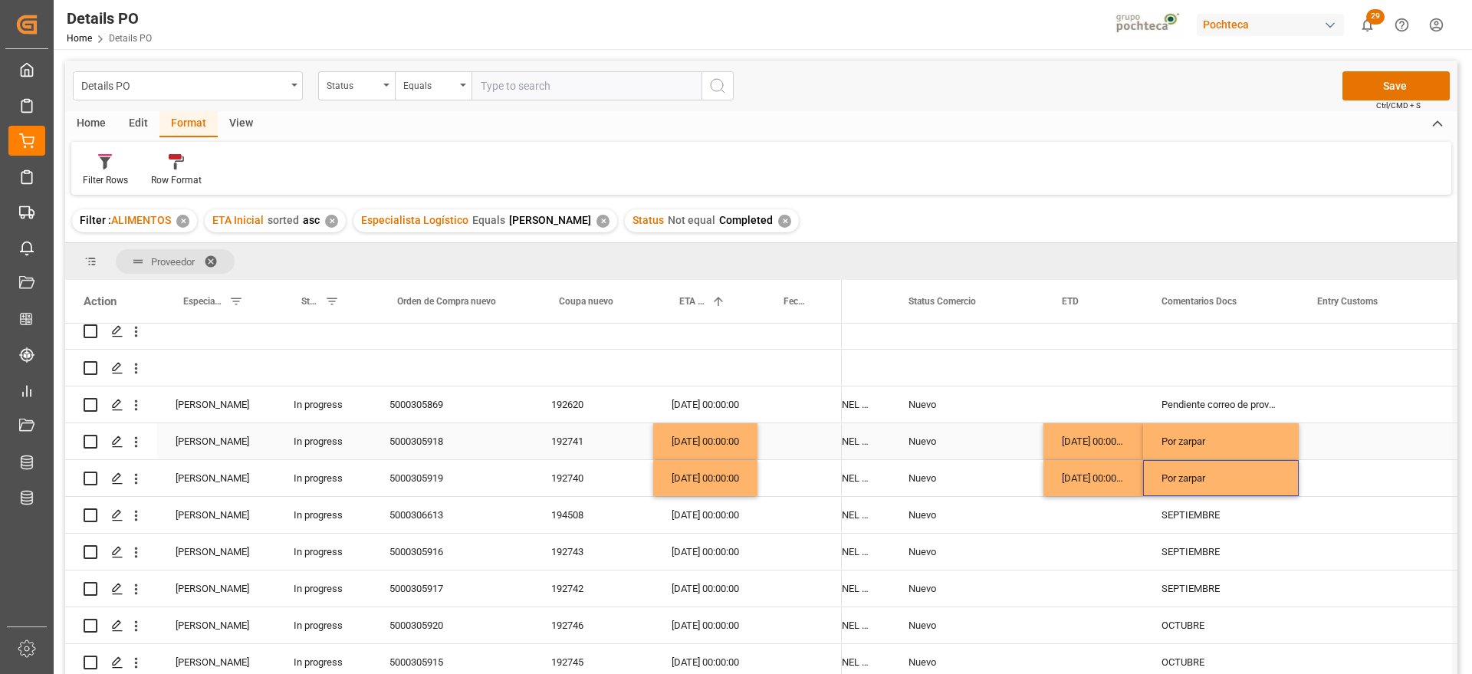
click at [731, 443] on div "[DATE] 00:00:00" at bounding box center [705, 441] width 104 height 36
click at [679, 399] on div "23-08-2025 00:00:00" at bounding box center [705, 404] width 104 height 36
click at [1110, 403] on div "Press SPACE to select this row." at bounding box center [1093, 404] width 100 height 36
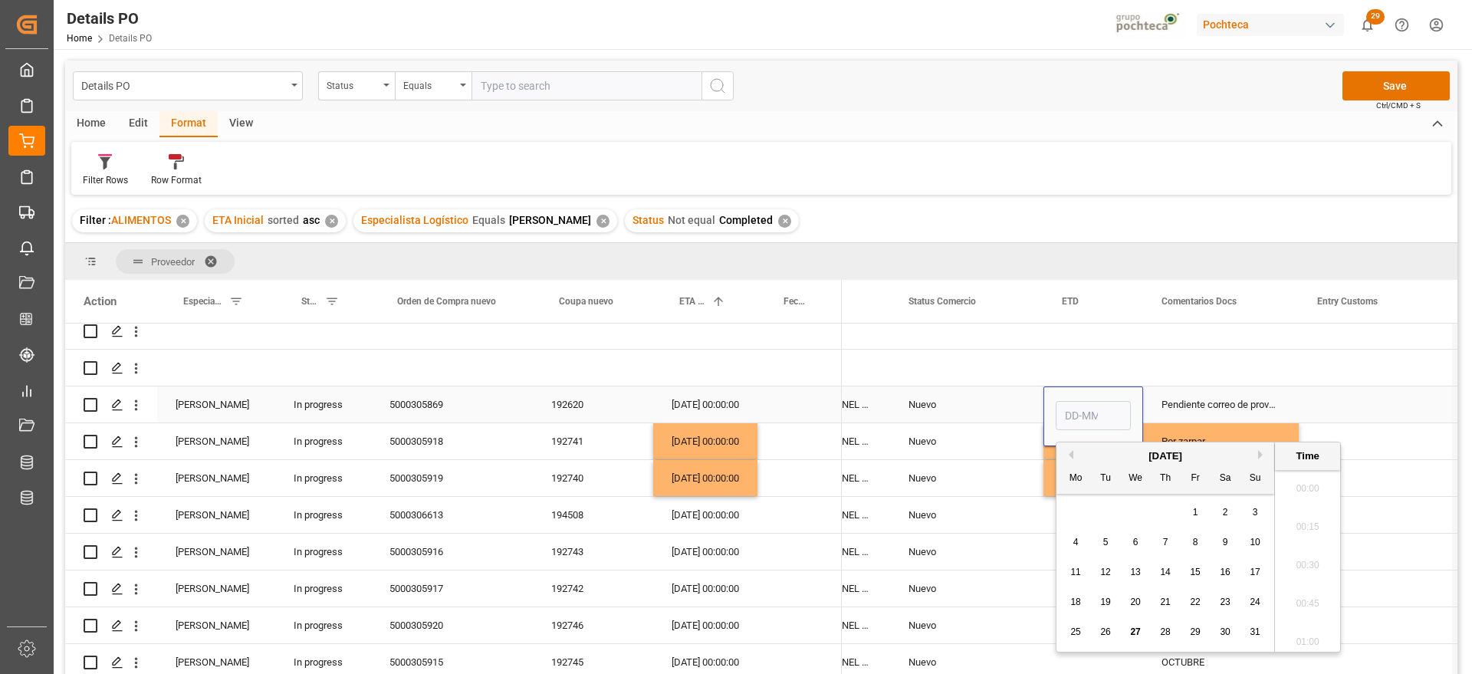
scroll to position [1615, 0]
click at [1329, 511] on ul "00:00 00:15 00:30 00:45 01:00 01:15 01:30 01:45 02:00 02:15 02:30 02:45 03:00 0…" at bounding box center [1307, 561] width 65 height 182
click at [1257, 514] on span "3" at bounding box center [1255, 512] width 5 height 11
click at [1257, 454] on div "August 2025" at bounding box center [1165, 456] width 218 height 15
click at [1258, 455] on button "Next Month" at bounding box center [1262, 454] width 9 height 9
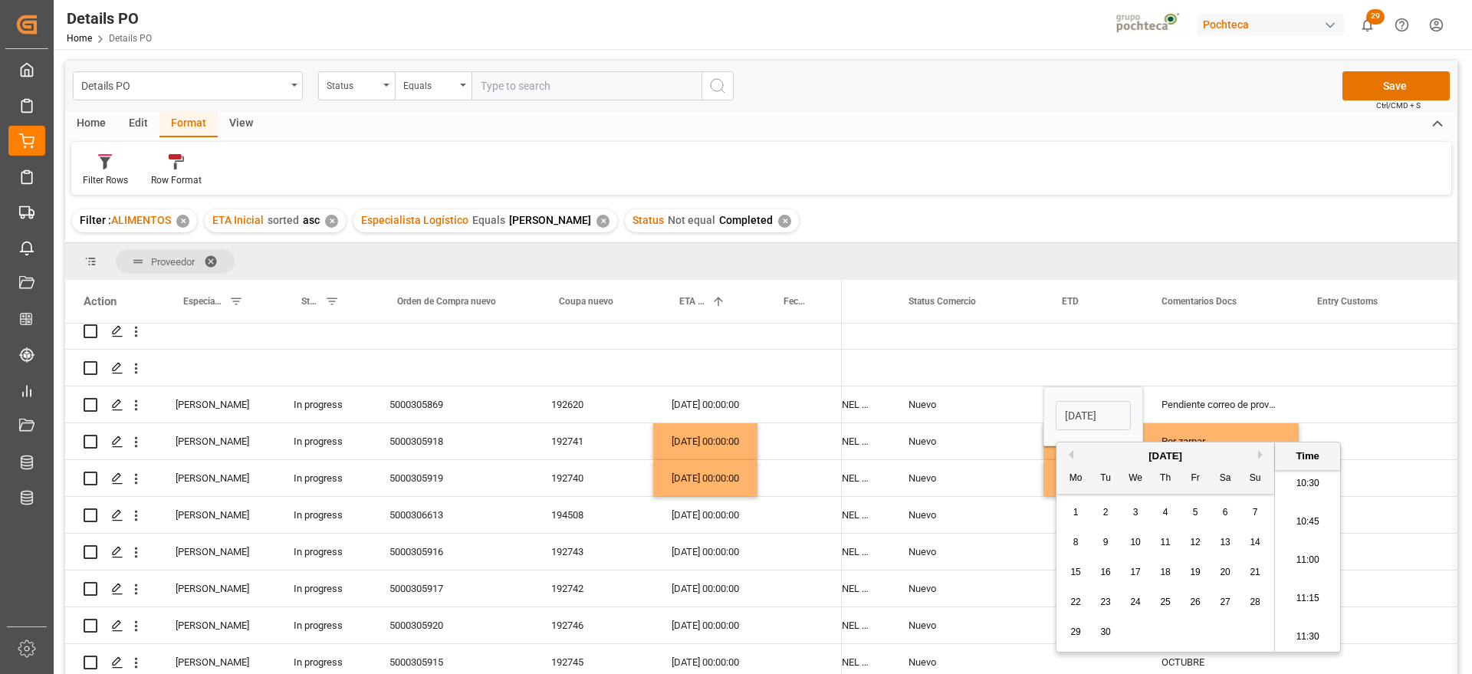
click at [1135, 511] on span "3" at bounding box center [1135, 512] width 5 height 11
type input "03-09-2025 00:00"
click at [1237, 405] on div "Pendiente correo de proveedor" at bounding box center [1221, 404] width 156 height 36
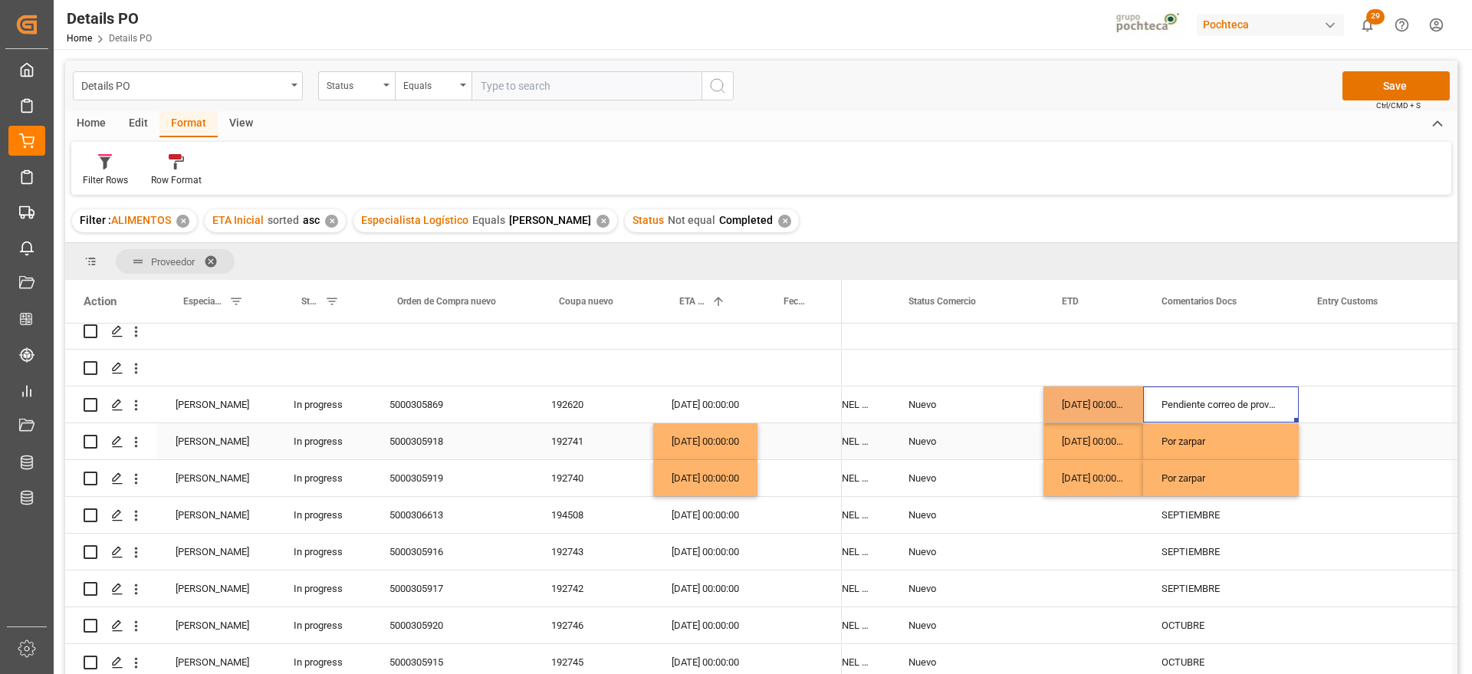
click at [1231, 438] on div "Por zarpar" at bounding box center [1221, 441] width 156 height 36
click at [1218, 395] on div "Pendiente correo de proveedor" at bounding box center [1221, 404] width 156 height 36
click at [722, 401] on div "23-08-2025 00:00:00" at bounding box center [705, 404] width 104 height 36
click at [706, 403] on div "23-08-2025 00:00:00" at bounding box center [705, 404] width 104 height 36
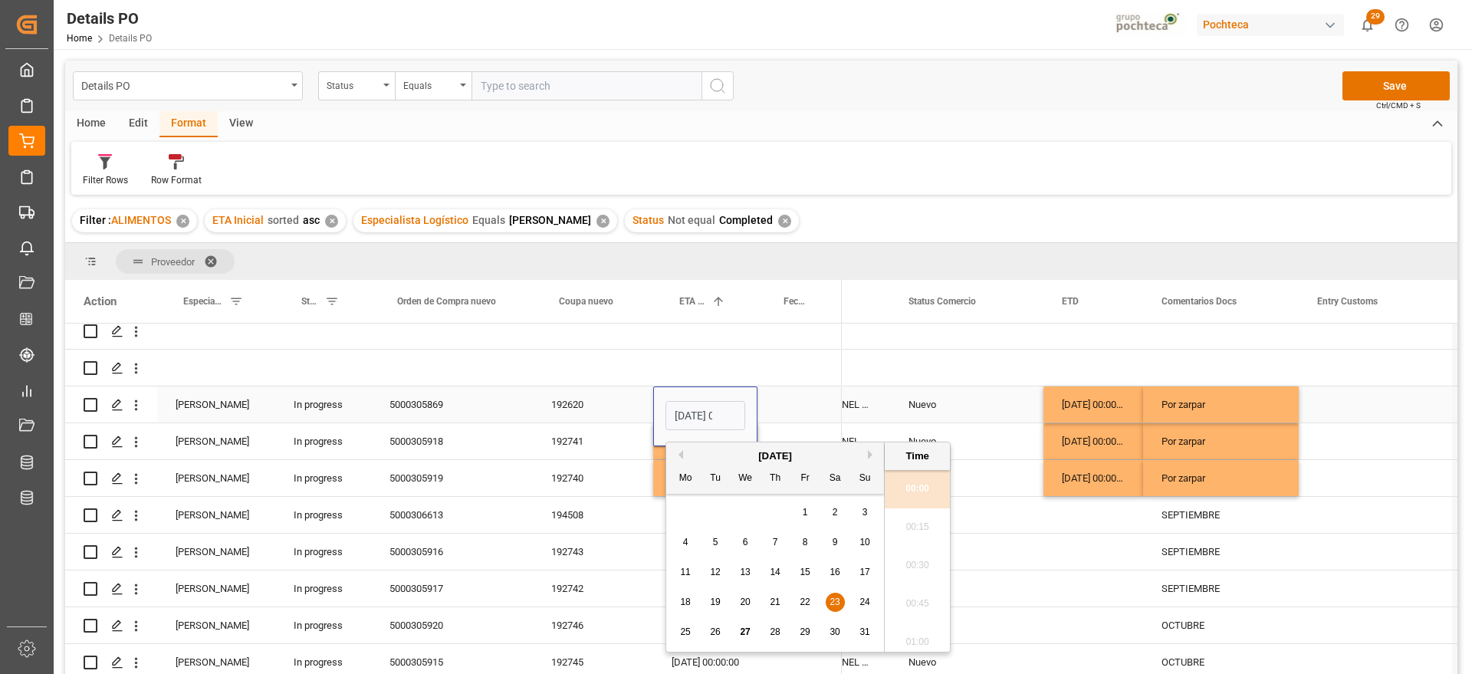
scroll to position [0, 45]
click at [872, 455] on button "Next Month" at bounding box center [872, 454] width 9 height 9
click at [871, 458] on button "Next Month" at bounding box center [872, 454] width 9 height 9
click at [751, 512] on div "1" at bounding box center [745, 513] width 19 height 18
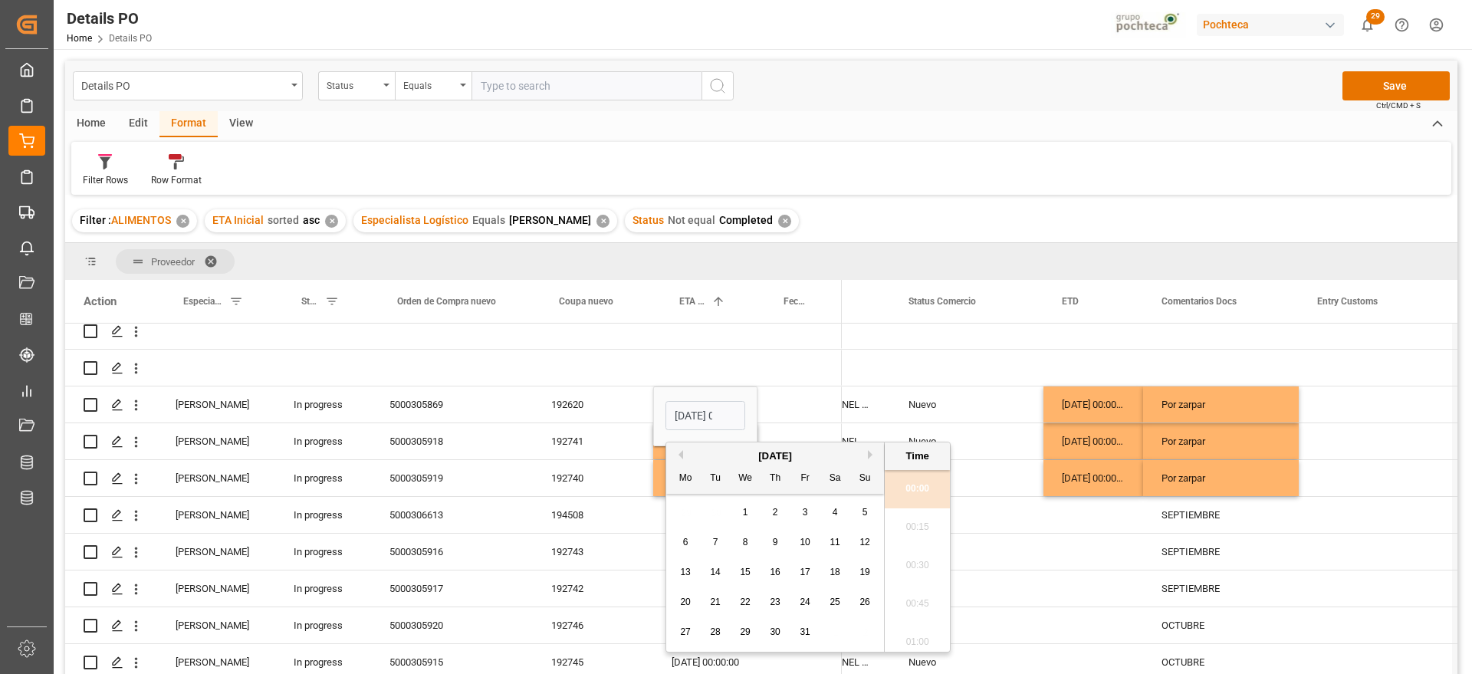
type input "01-10-2025 00:00"
click at [1033, 410] on div "Nuevo" at bounding box center [966, 404] width 153 height 36
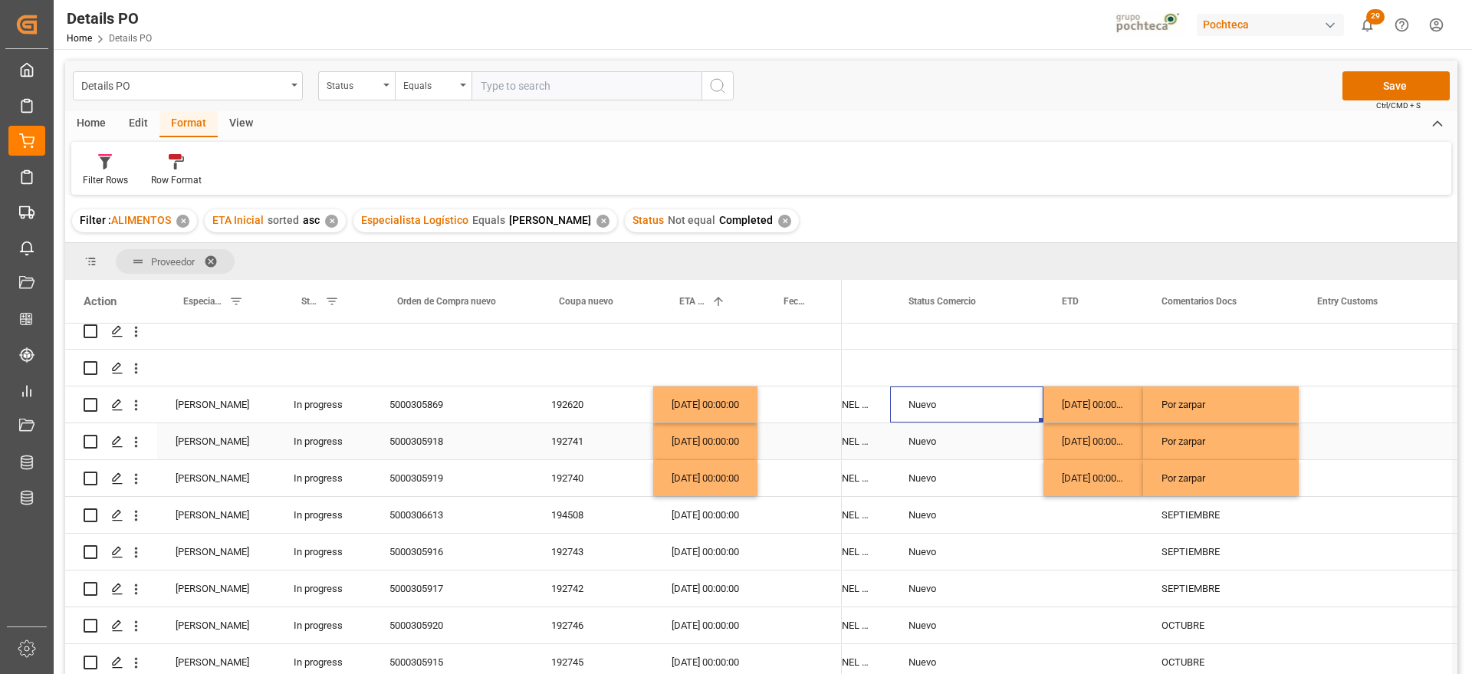
click at [954, 439] on div "Nuevo" at bounding box center [967, 441] width 117 height 35
click at [985, 408] on div "Nuevo" at bounding box center [967, 404] width 117 height 35
click at [981, 487] on div "Nuevo" at bounding box center [967, 478] width 117 height 35
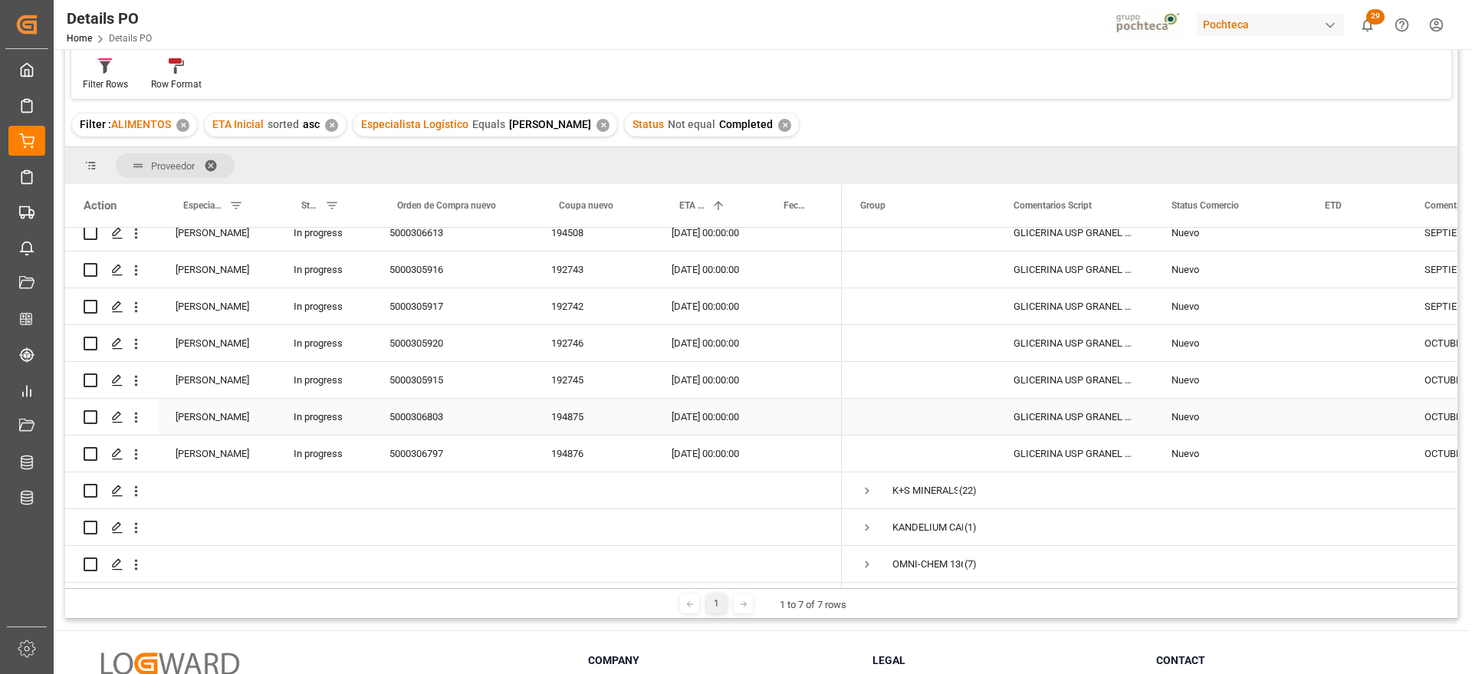
scroll to position [180, 0]
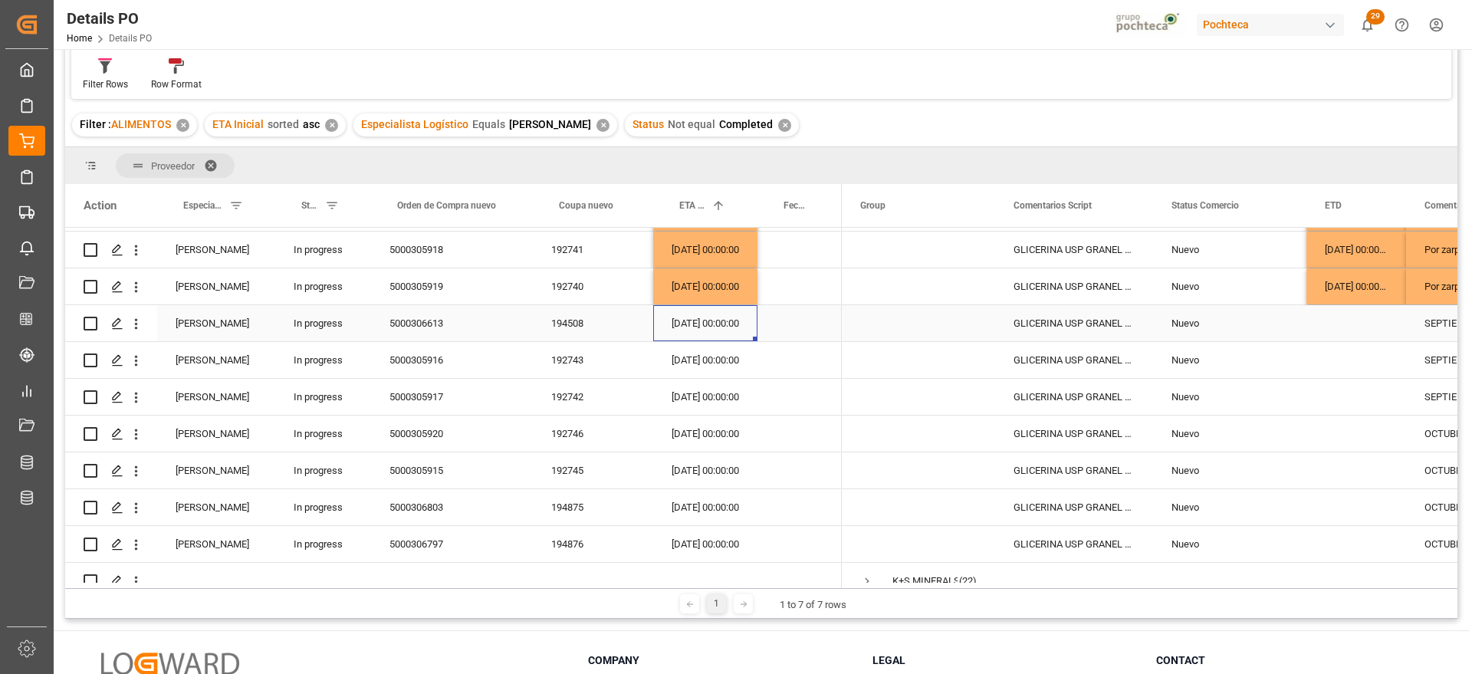
click at [707, 318] on div "01-09-2025 00:00:00" at bounding box center [705, 323] width 104 height 36
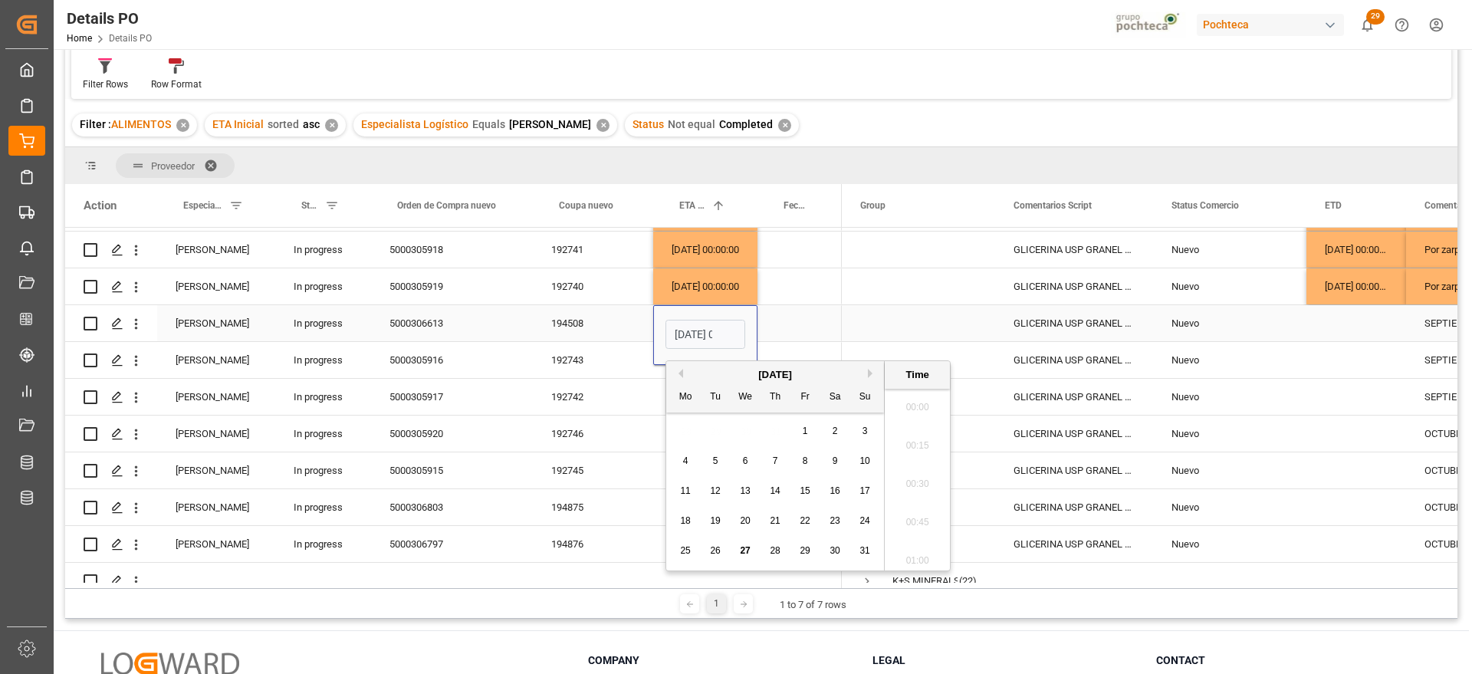
scroll to position [1615, 0]
click at [868, 373] on button "Next Month" at bounding box center [872, 373] width 9 height 9
click at [835, 520] on span "27" at bounding box center [835, 520] width 10 height 11
type input "27-09-2025 00:00"
click at [786, 316] on div "Press SPACE to select this row." at bounding box center [799, 323] width 84 height 36
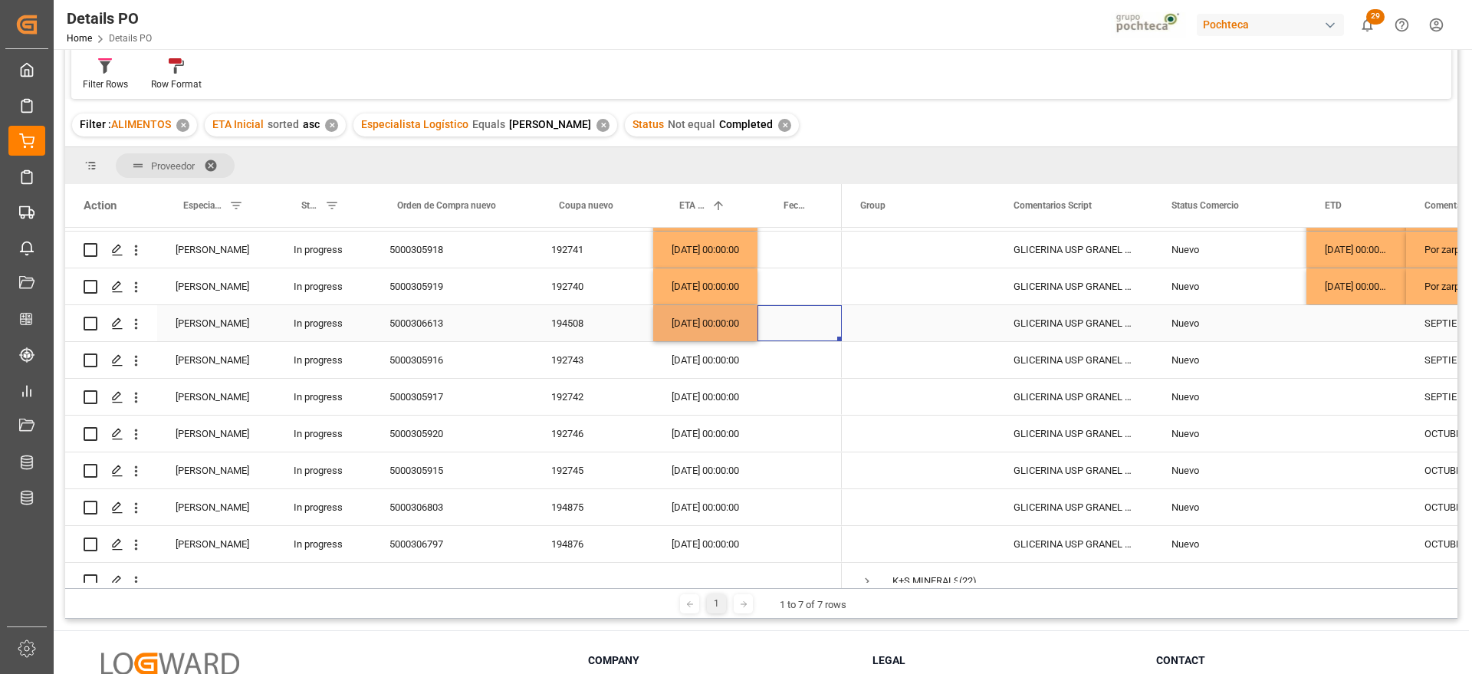
click at [696, 325] on div "[DATE] 00:00:00" at bounding box center [705, 323] width 104 height 36
click at [721, 370] on div "01-09-2025 00:00:00" at bounding box center [705, 360] width 104 height 36
click at [715, 396] on div "01-09-2025 00:00:00" at bounding box center [705, 397] width 104 height 36
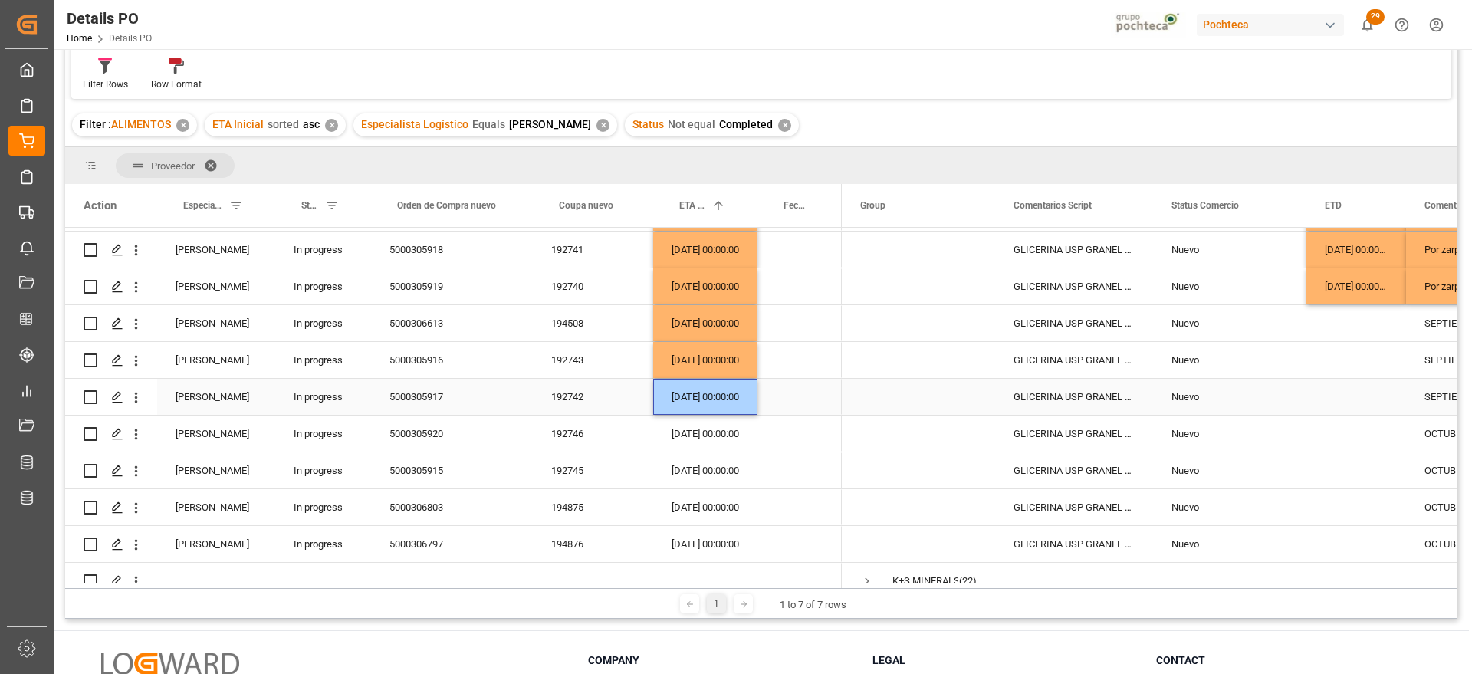
click at [723, 416] on div "[DATE] 00:00:00" at bounding box center [705, 434] width 104 height 36
click at [732, 509] on div "[DATE] 00:00:00" at bounding box center [705, 507] width 104 height 36
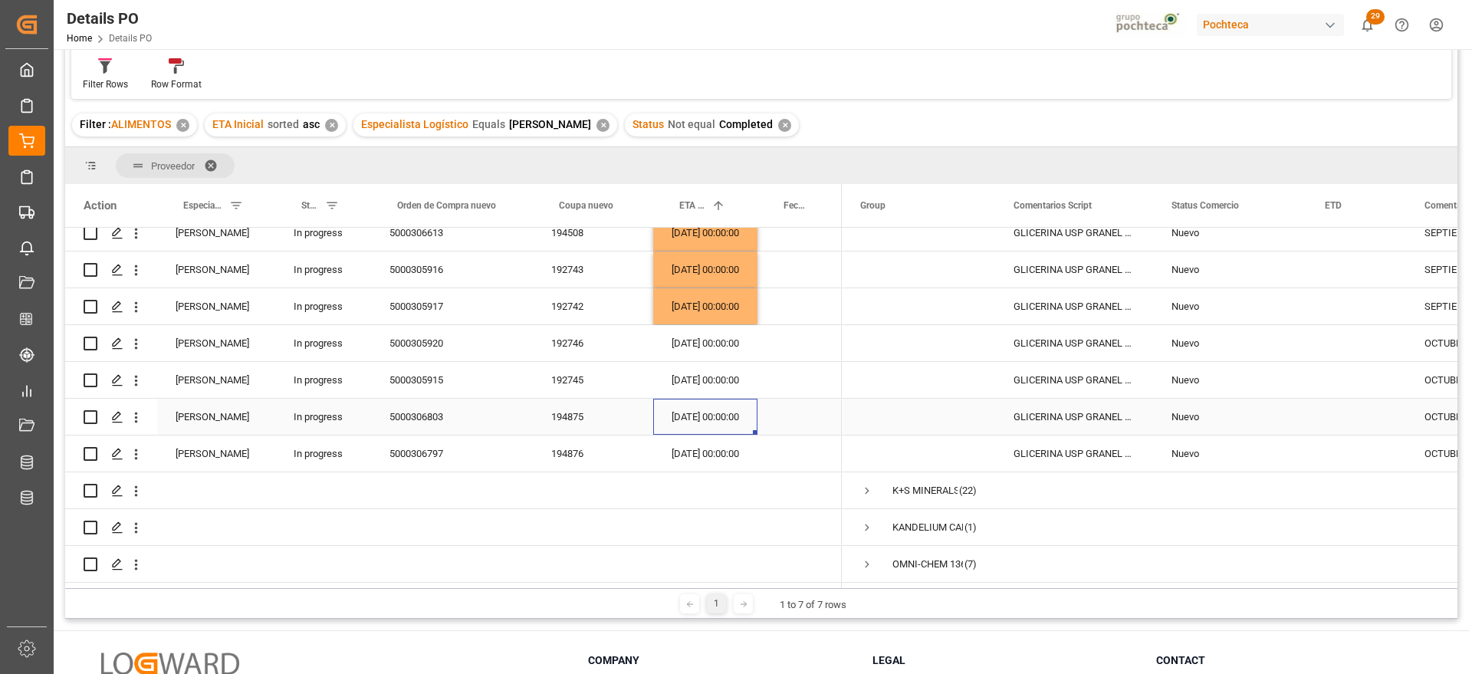
scroll to position [180, 0]
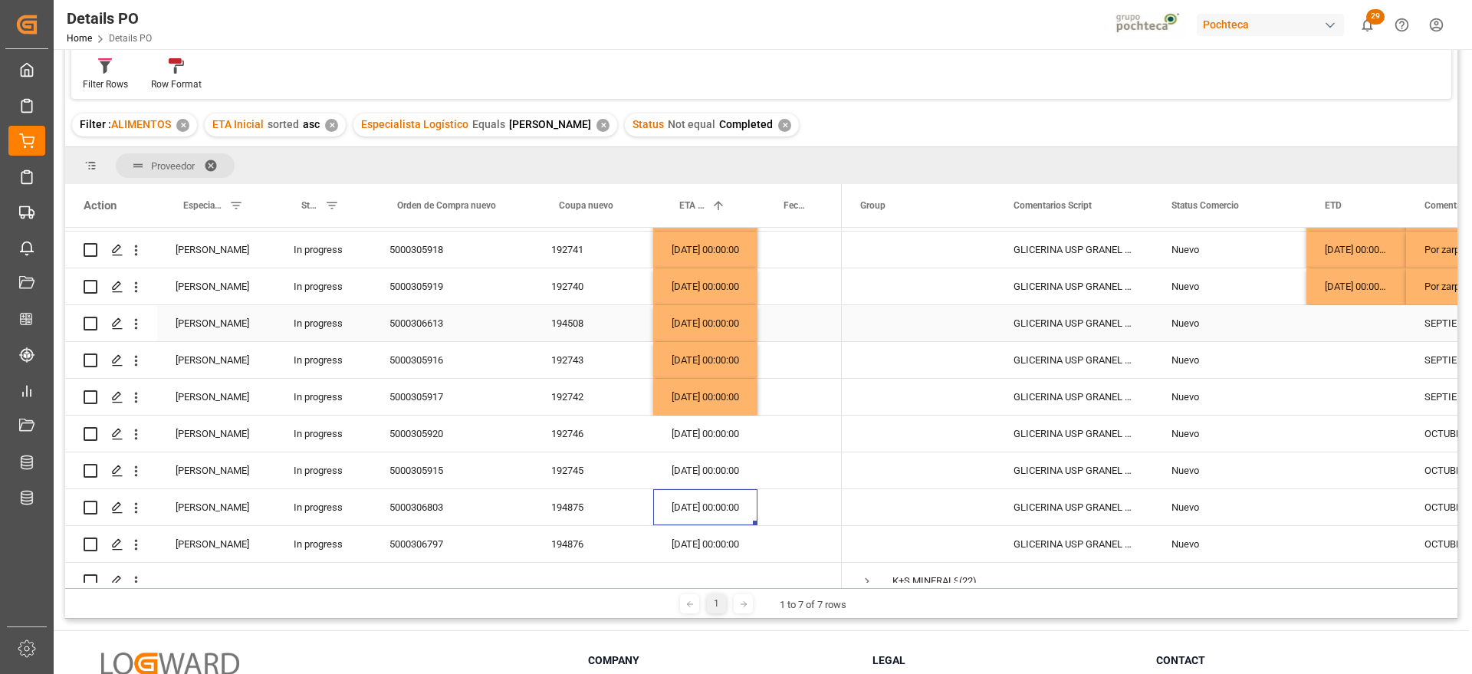
click at [1398, 327] on div "Press SPACE to select this row." at bounding box center [1356, 323] width 100 height 36
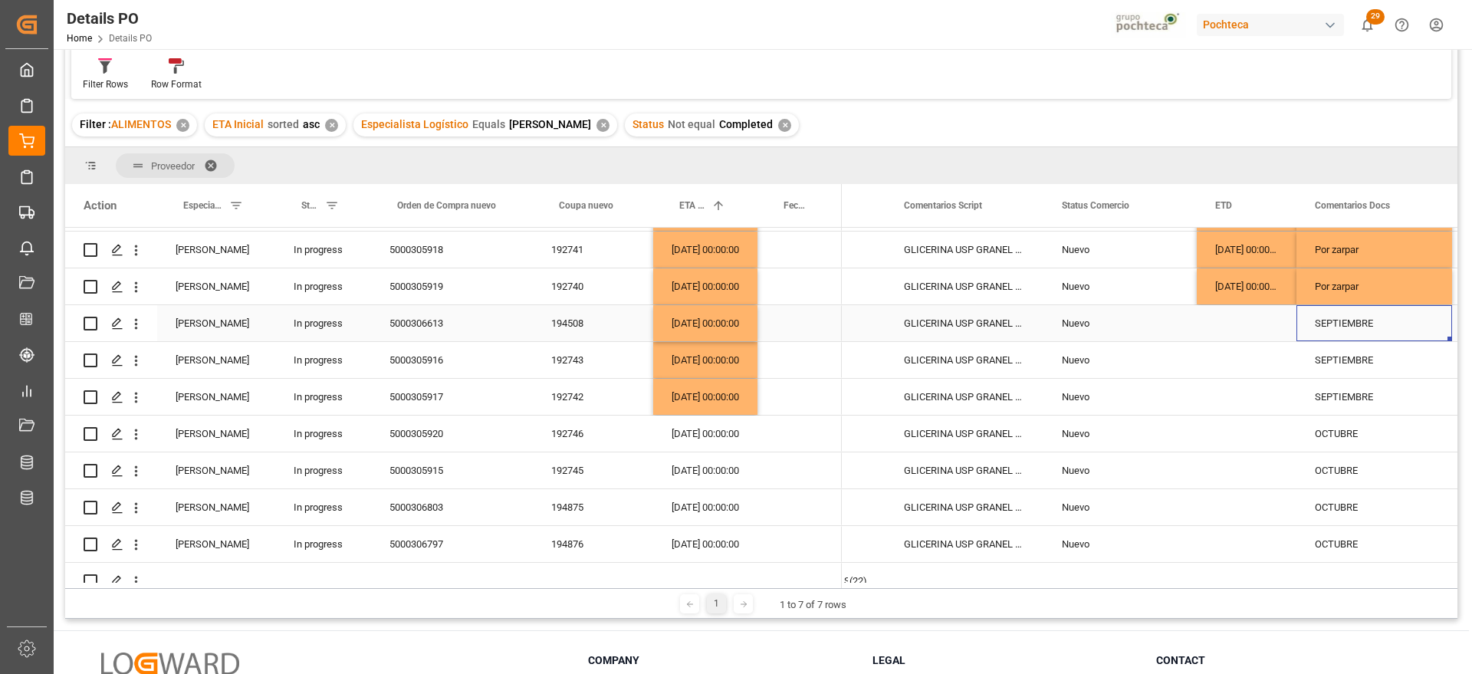
click at [1362, 320] on div "SEPTIEMBRE" at bounding box center [1374, 323] width 156 height 36
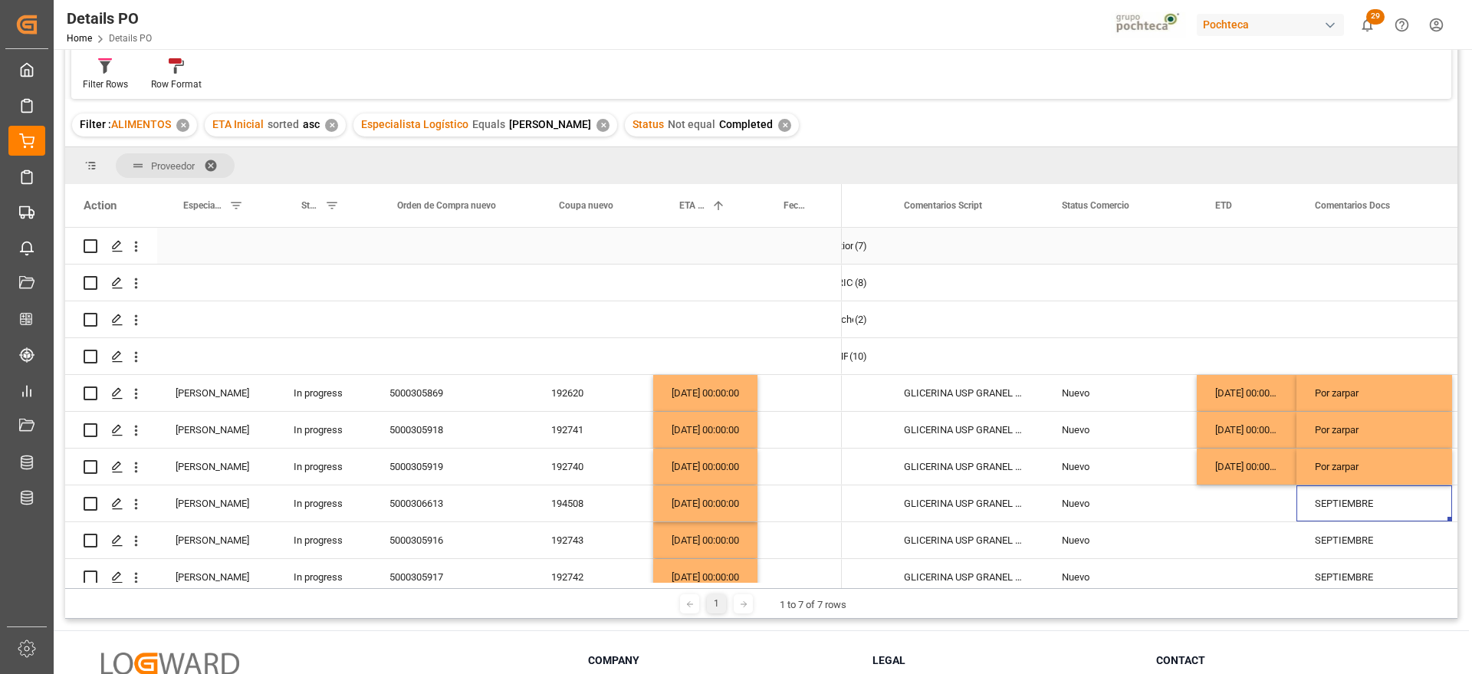
scroll to position [0, 0]
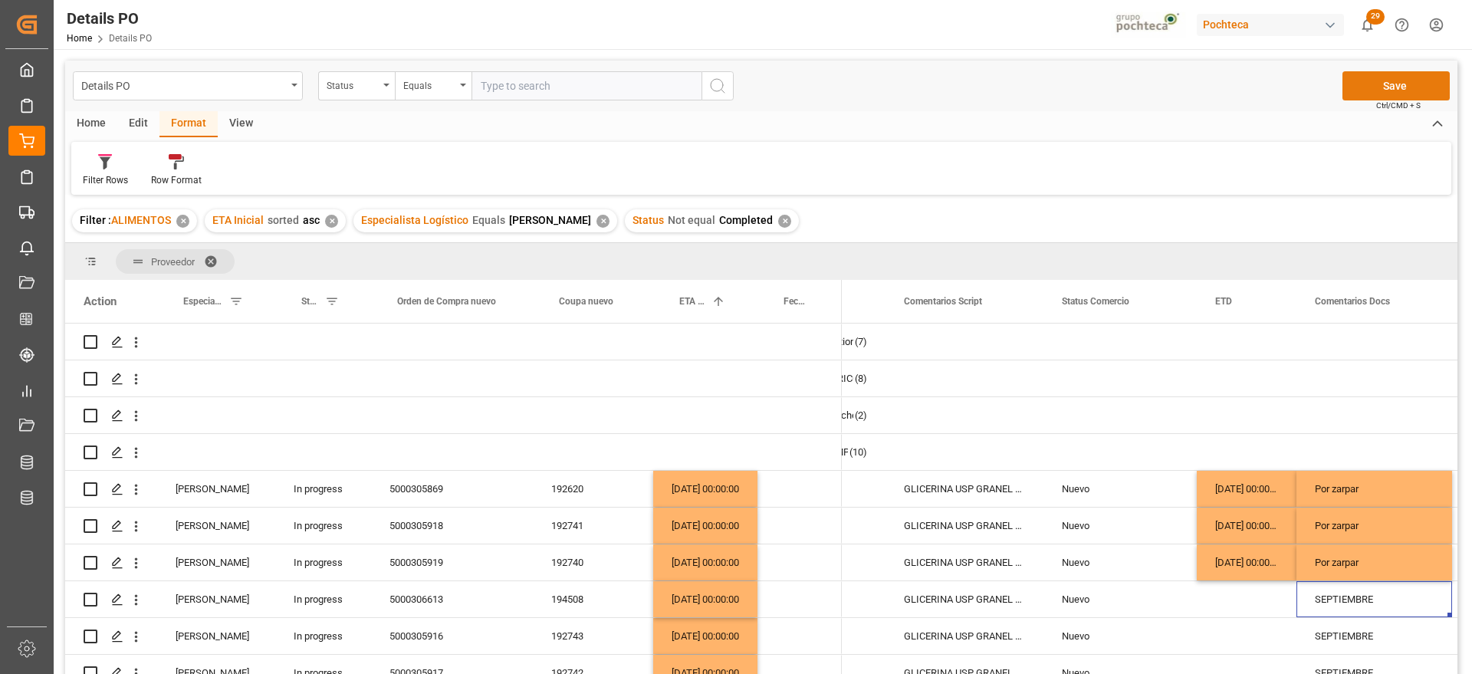
click at [1408, 81] on button "Save" at bounding box center [1395, 85] width 107 height 29
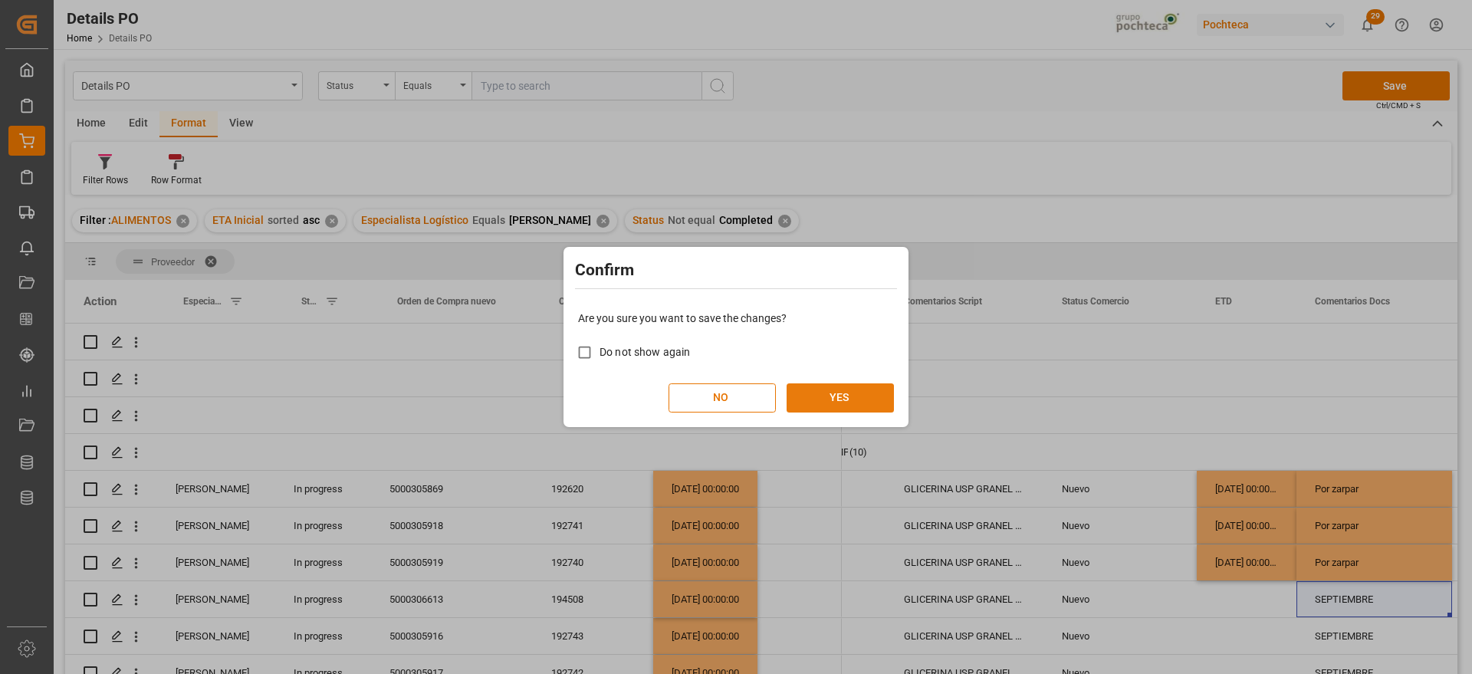
click at [853, 384] on button "YES" at bounding box center [840, 397] width 107 height 29
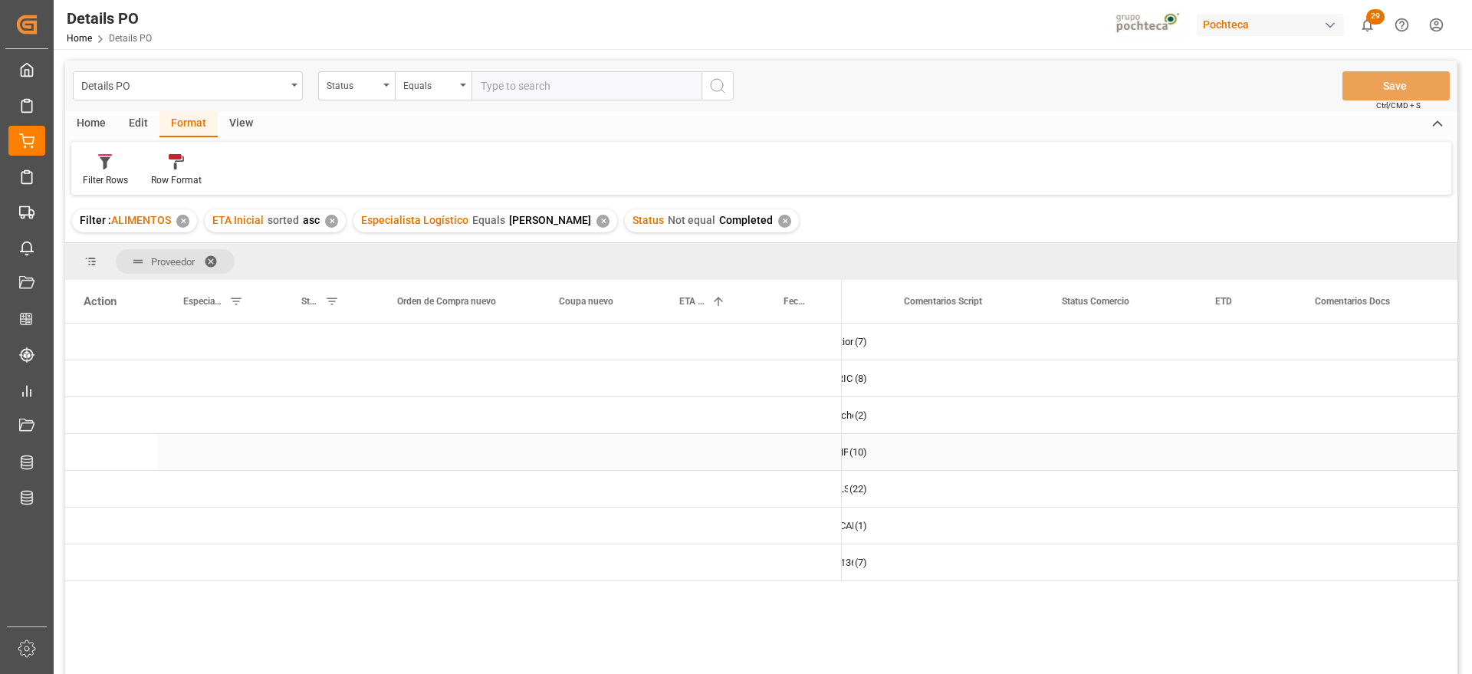
click at [747, 472] on div "Press SPACE to select this row." at bounding box center [705, 489] width 104 height 36
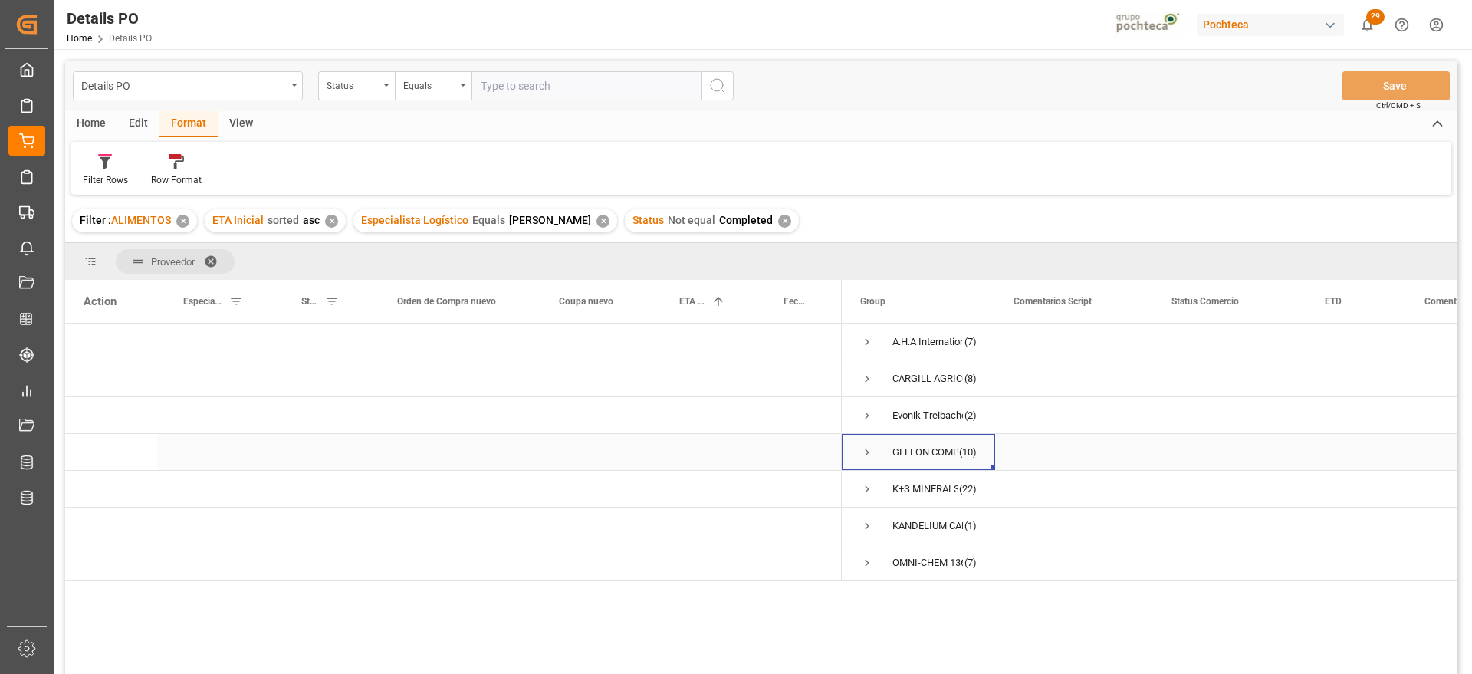
click at [862, 448] on span "Press SPACE to select this row." at bounding box center [867, 452] width 14 height 14
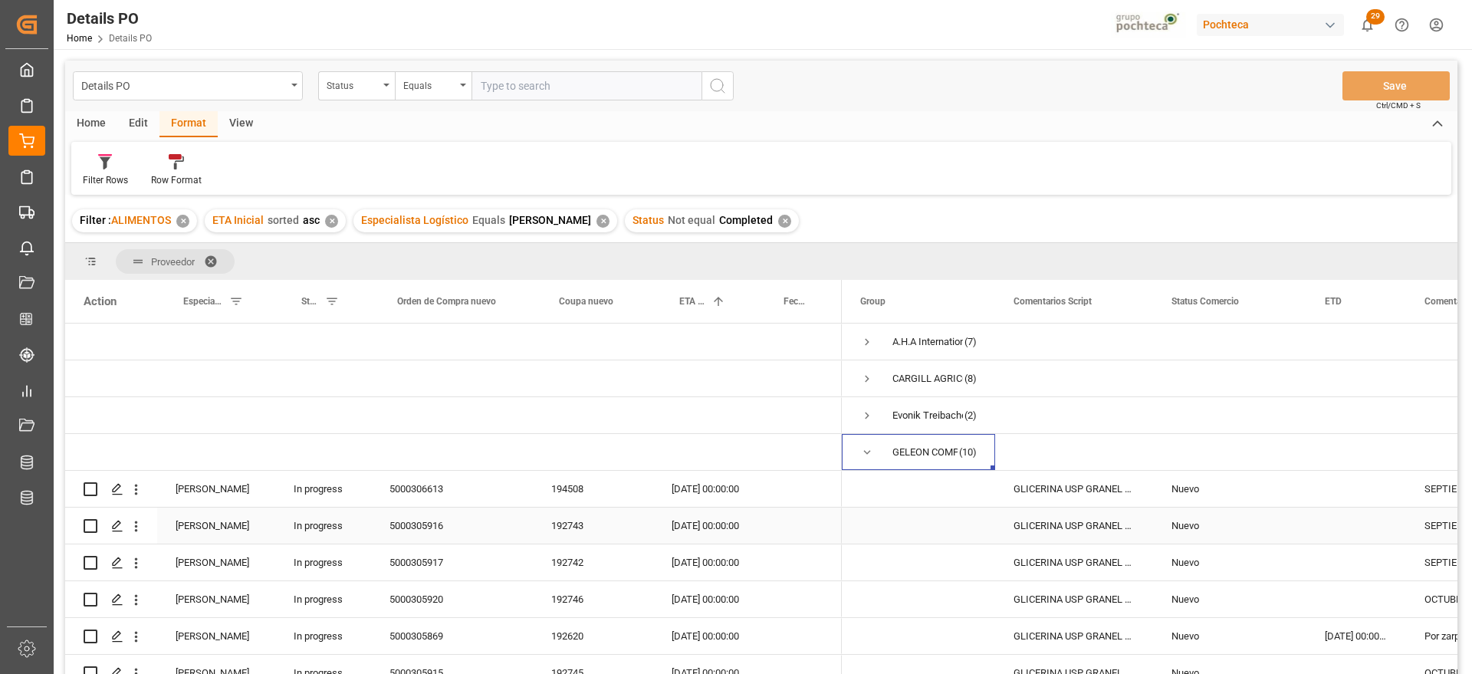
click at [1080, 497] on div "GLICERINA USP GRANEL ARG (69511)" at bounding box center [1074, 489] width 158 height 36
click at [1079, 492] on div "GLICERINA USP GRANEL ARG (69511)" at bounding box center [1074, 489] width 158 height 36
click at [1079, 492] on input "GLICERINA USP GRANEL ARG (69511)" at bounding box center [1073, 497] width 133 height 29
click at [1086, 491] on input "GLICERINA USP GRANEL ARG (69511)" at bounding box center [1073, 497] width 133 height 29
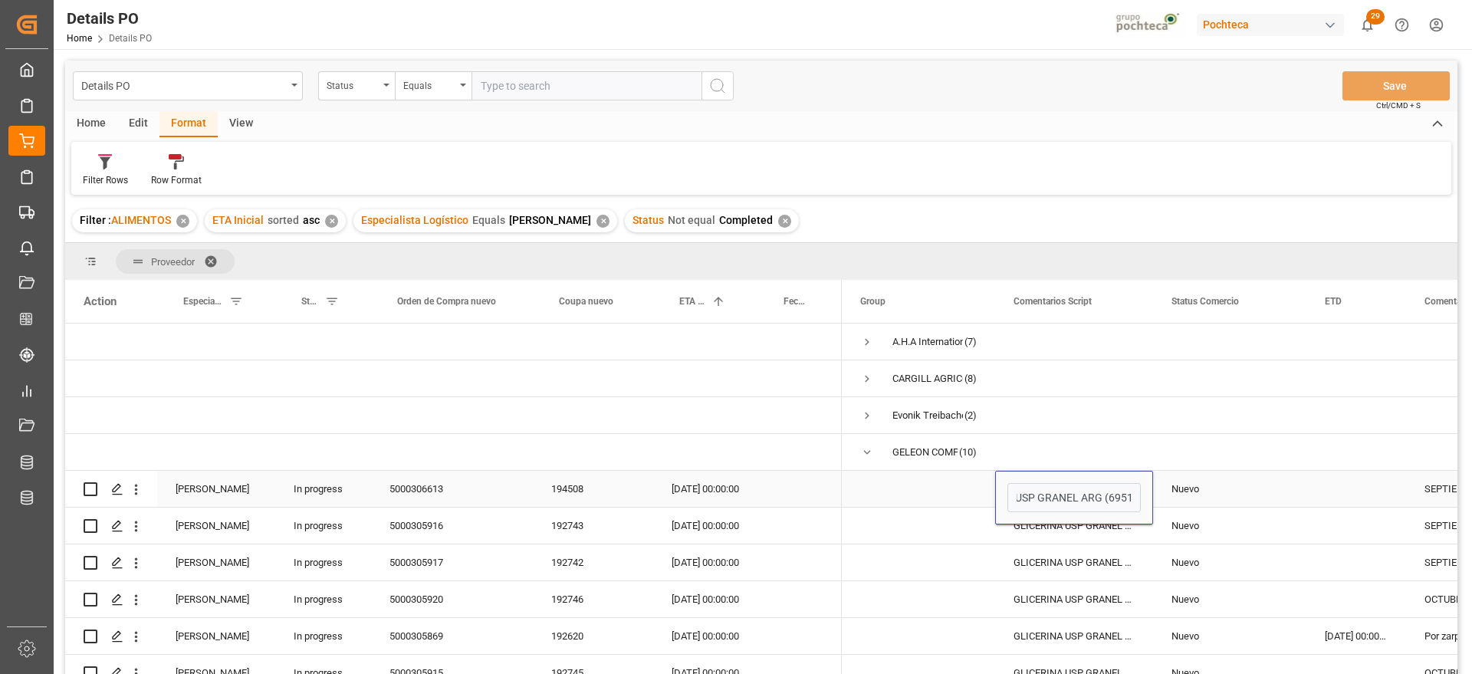
scroll to position [0, 67]
click at [1115, 495] on input "GLICERINA USP GRANEL ARG (69511)" at bounding box center [1073, 497] width 133 height 29
click at [1230, 498] on div "Nuevo" at bounding box center [1229, 489] width 117 height 35
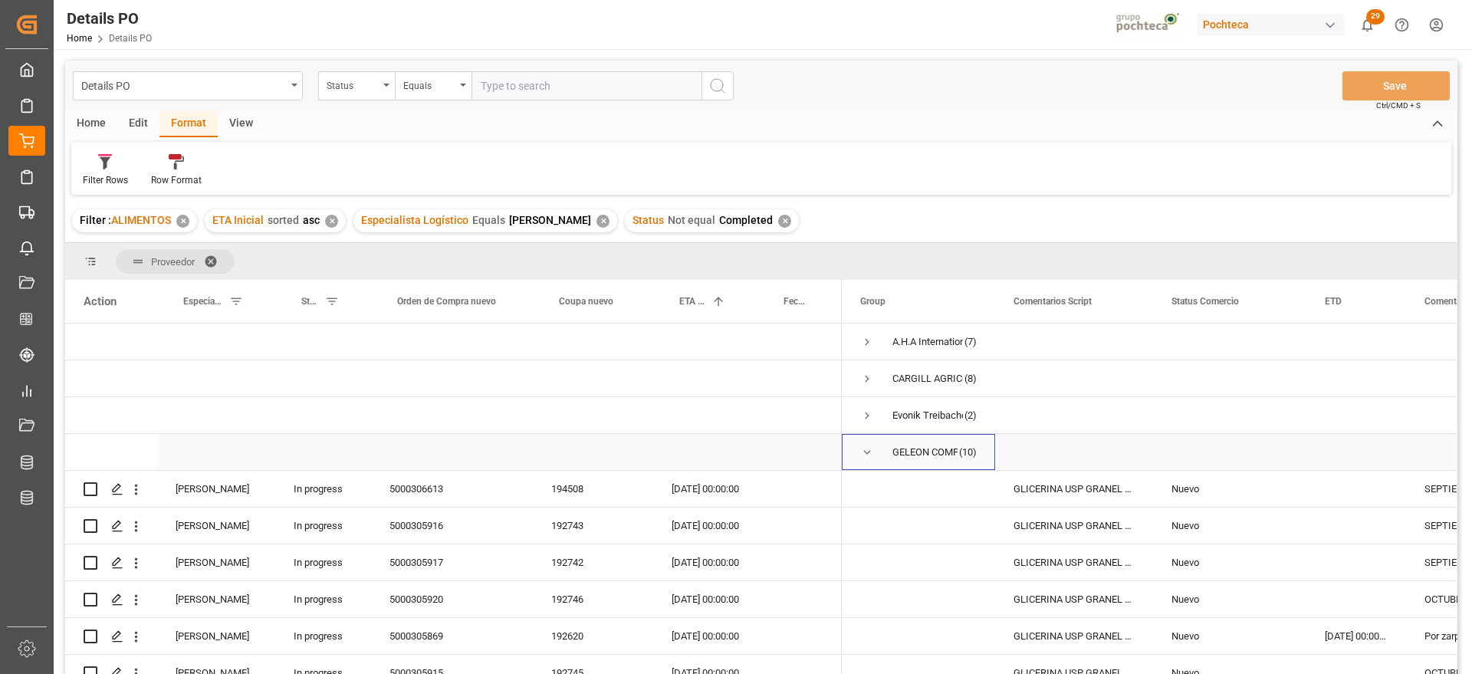
click at [859, 448] on div "GELEON COMPANY SA (10)" at bounding box center [918, 452] width 153 height 36
click at [869, 451] on span "Press SPACE to select this row." at bounding box center [867, 452] width 14 height 14
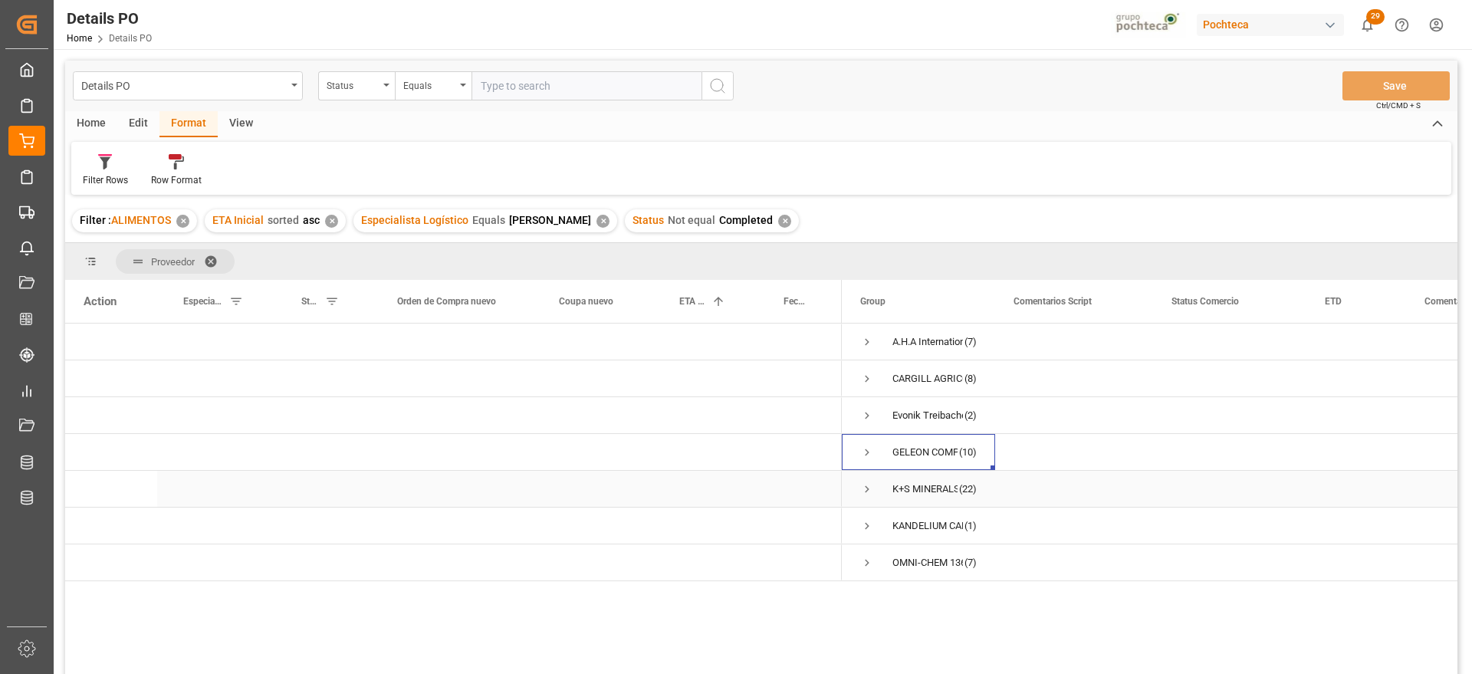
click at [863, 488] on span "Press SPACE to select this row." at bounding box center [867, 489] width 14 height 14
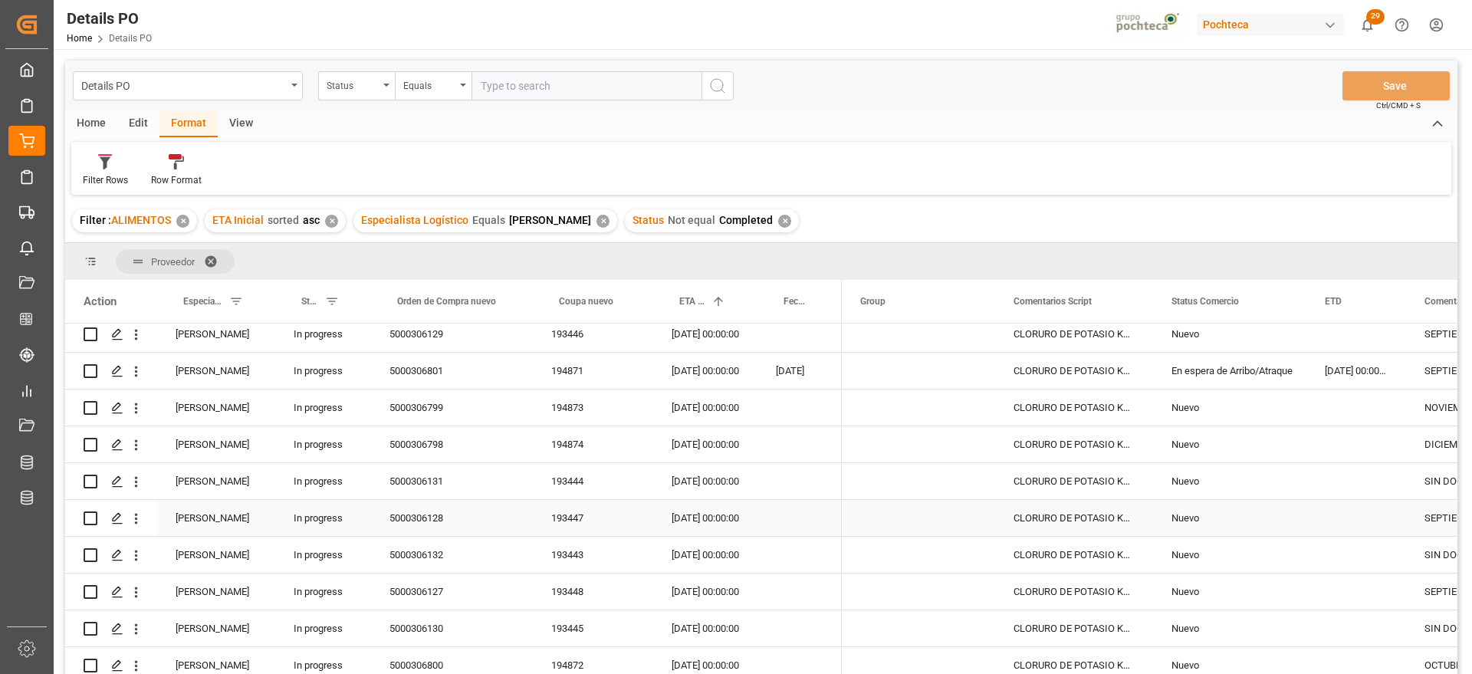
scroll to position [96, 0]
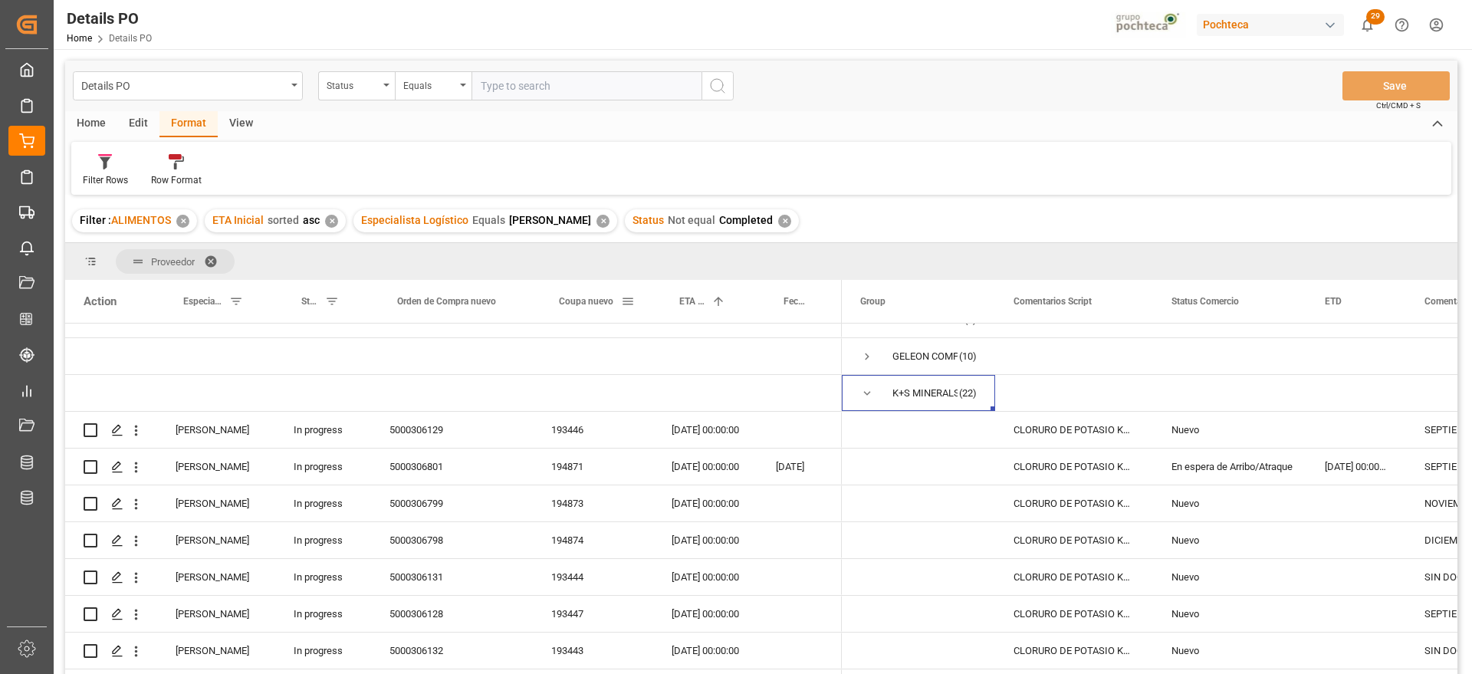
click at [577, 304] on span "Coupa nuevo" at bounding box center [586, 301] width 54 height 11
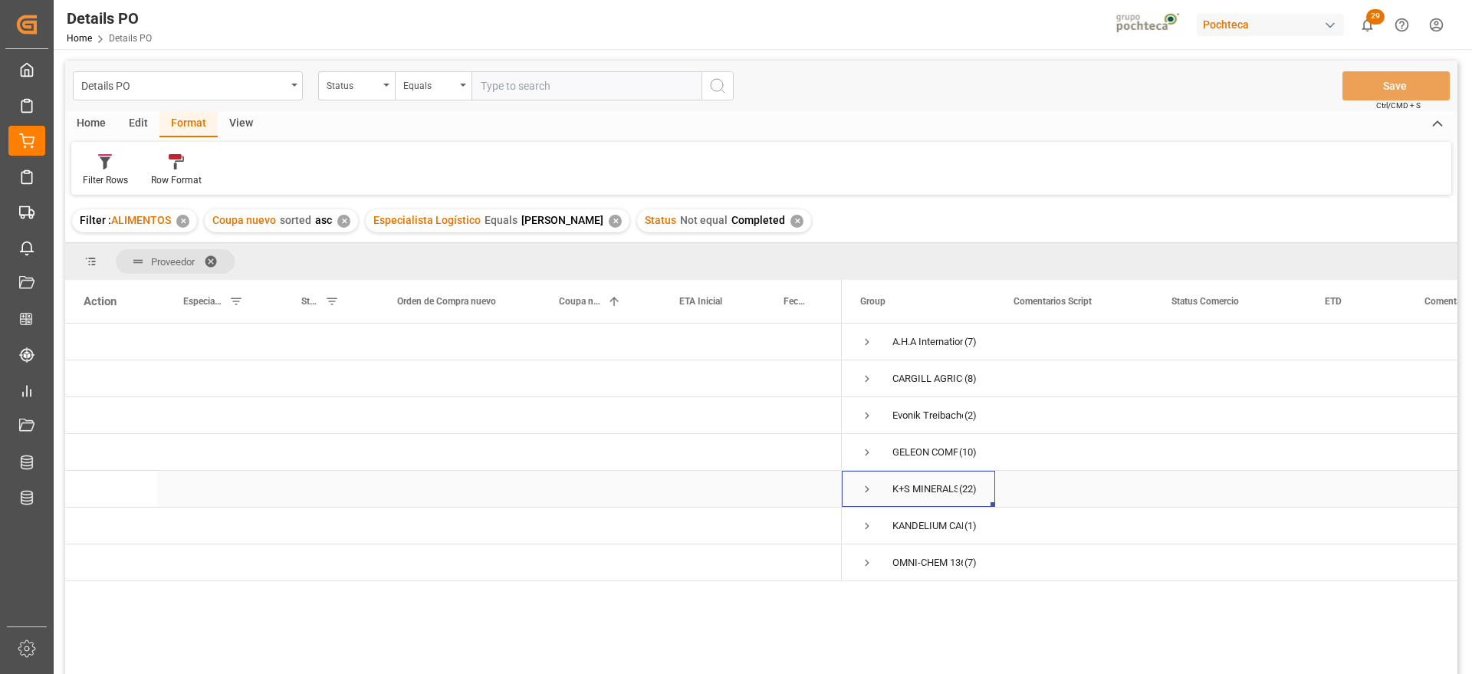
click at [866, 488] on span "Press SPACE to select this row." at bounding box center [867, 489] width 14 height 14
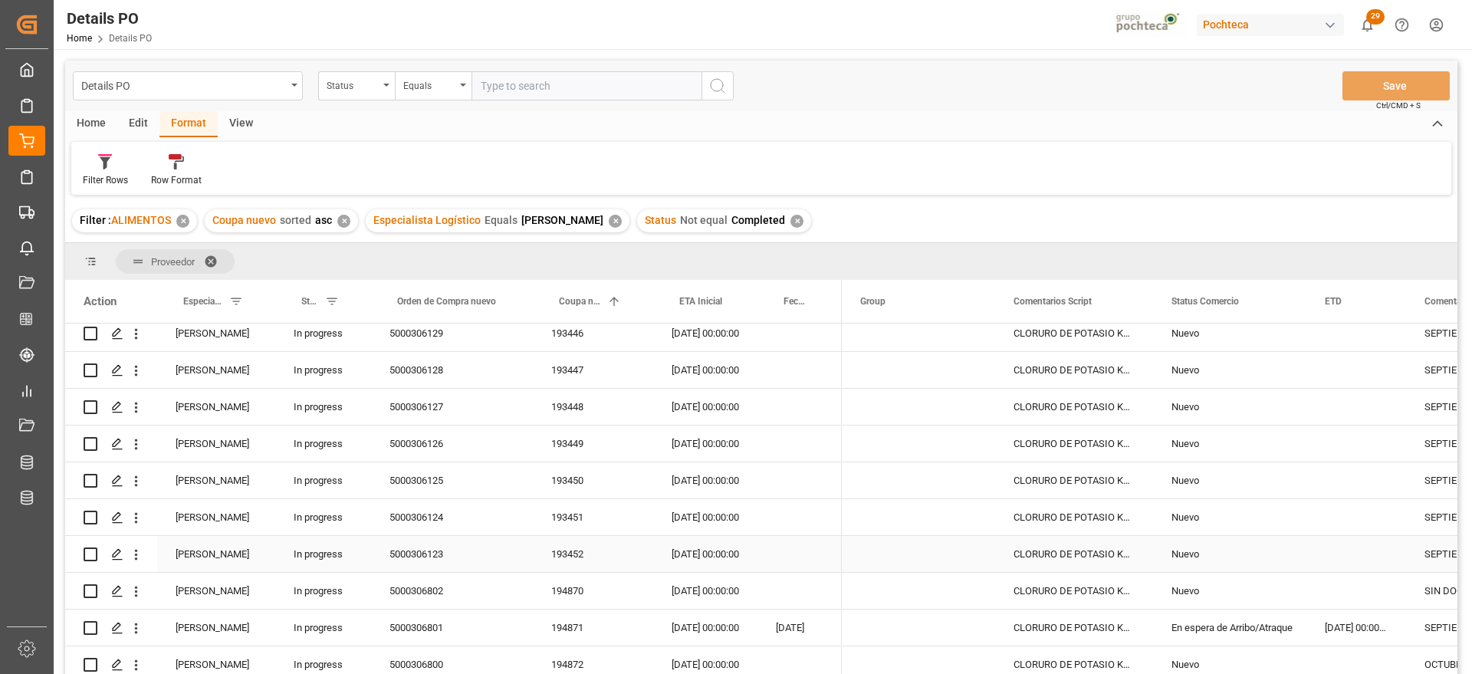
scroll to position [334, 0]
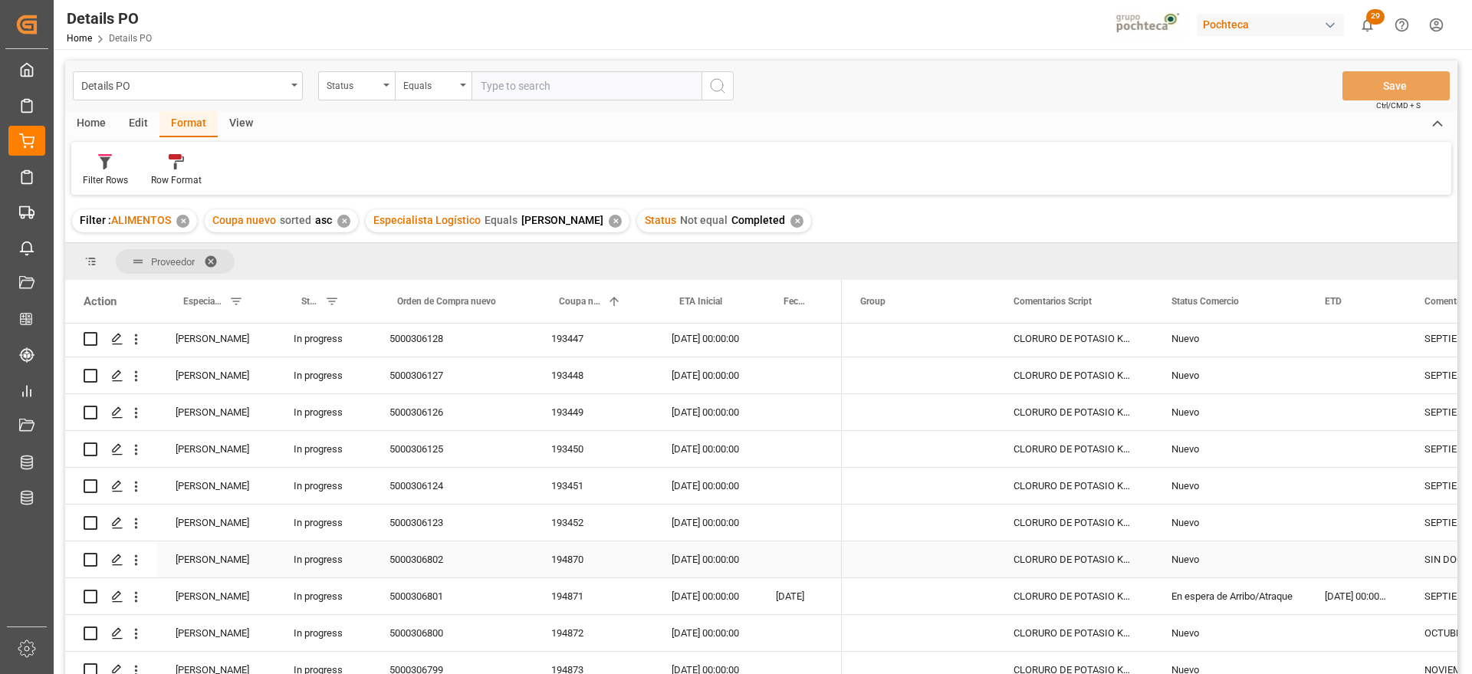
click at [566, 556] on div "194870" at bounding box center [593, 559] width 120 height 36
click at [1203, 554] on div "Nuevo" at bounding box center [1229, 559] width 117 height 35
click at [1283, 599] on div "En espera de Arribo/Atraque" at bounding box center [1229, 596] width 117 height 35
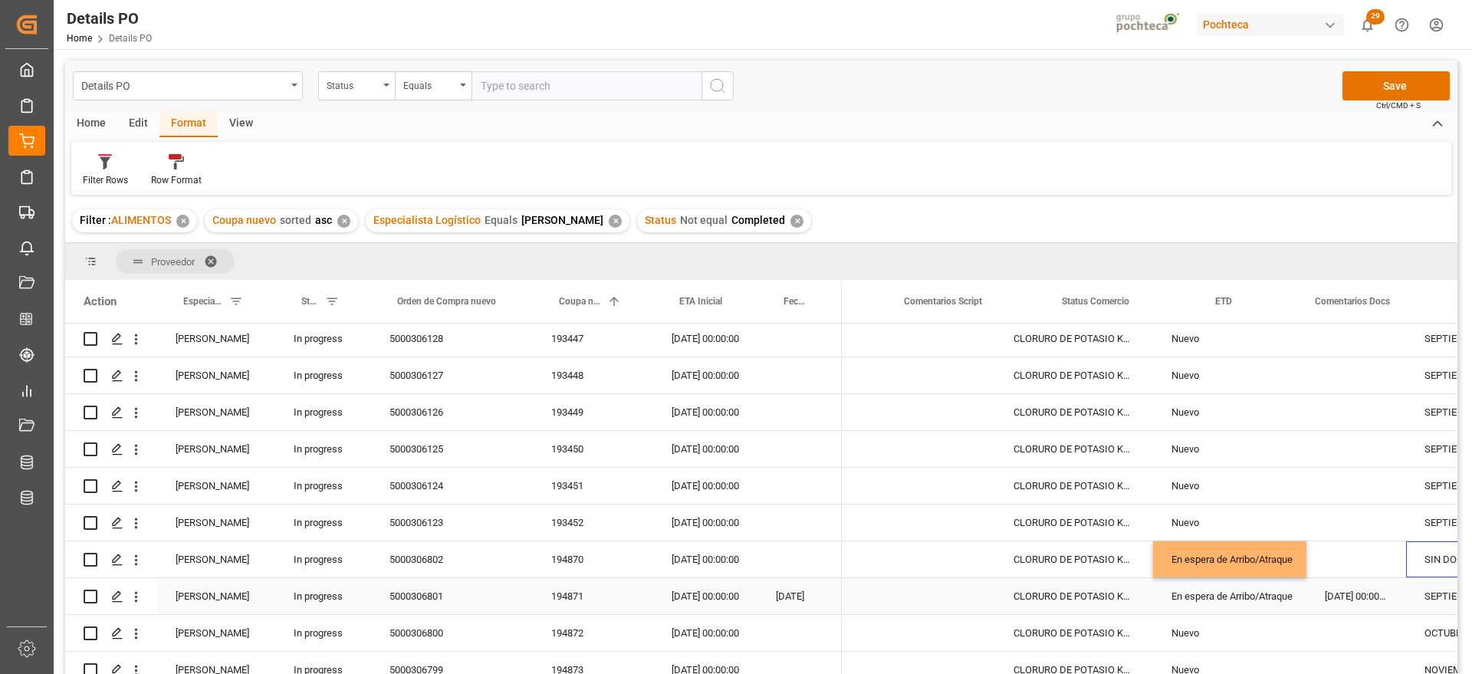
scroll to position [0, 110]
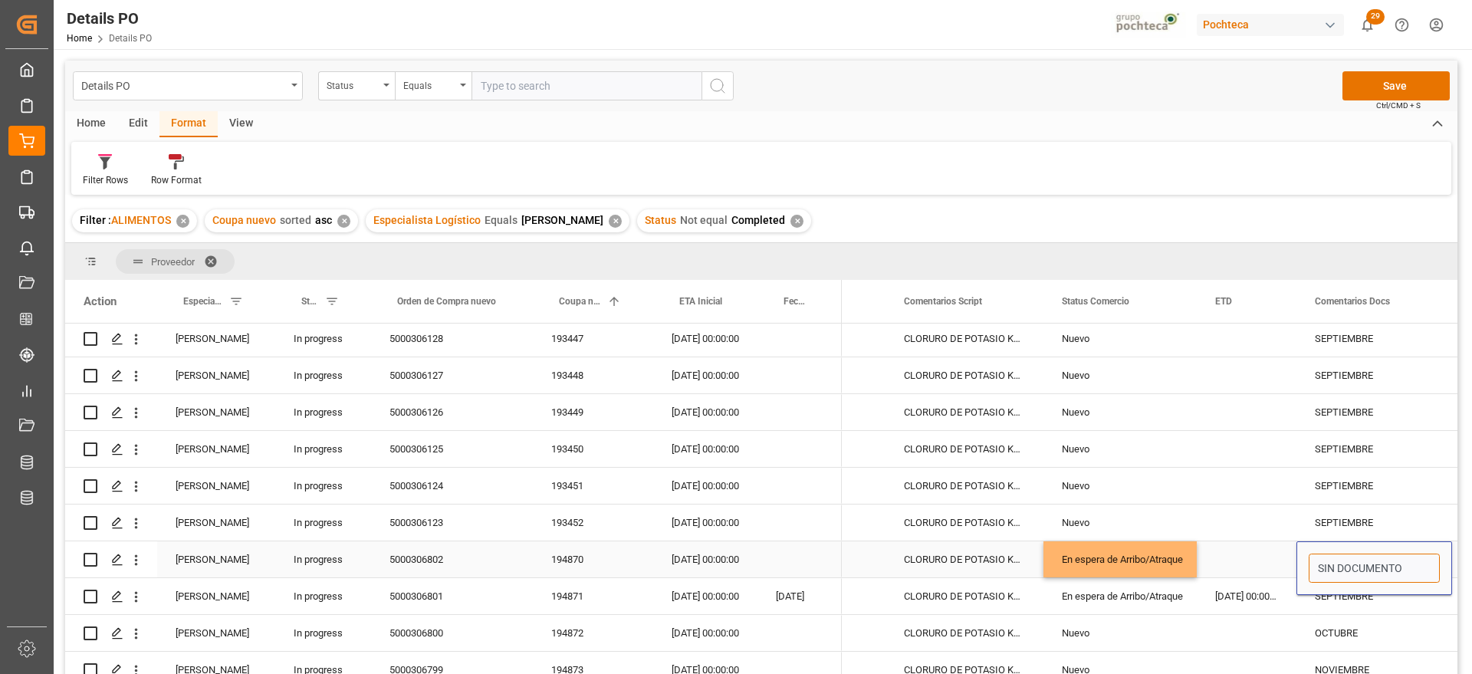
drag, startPoint x: 1412, startPoint y: 565, endPoint x: 1319, endPoint y: 552, distance: 94.4
click at [1319, 552] on div "SIN DOCUMENTO" at bounding box center [1374, 568] width 156 height 54
type input "e"
type input "EN ESPERA DE ARRIBO"
click at [679, 558] on div "[DATE] 00:00:00" at bounding box center [705, 559] width 104 height 36
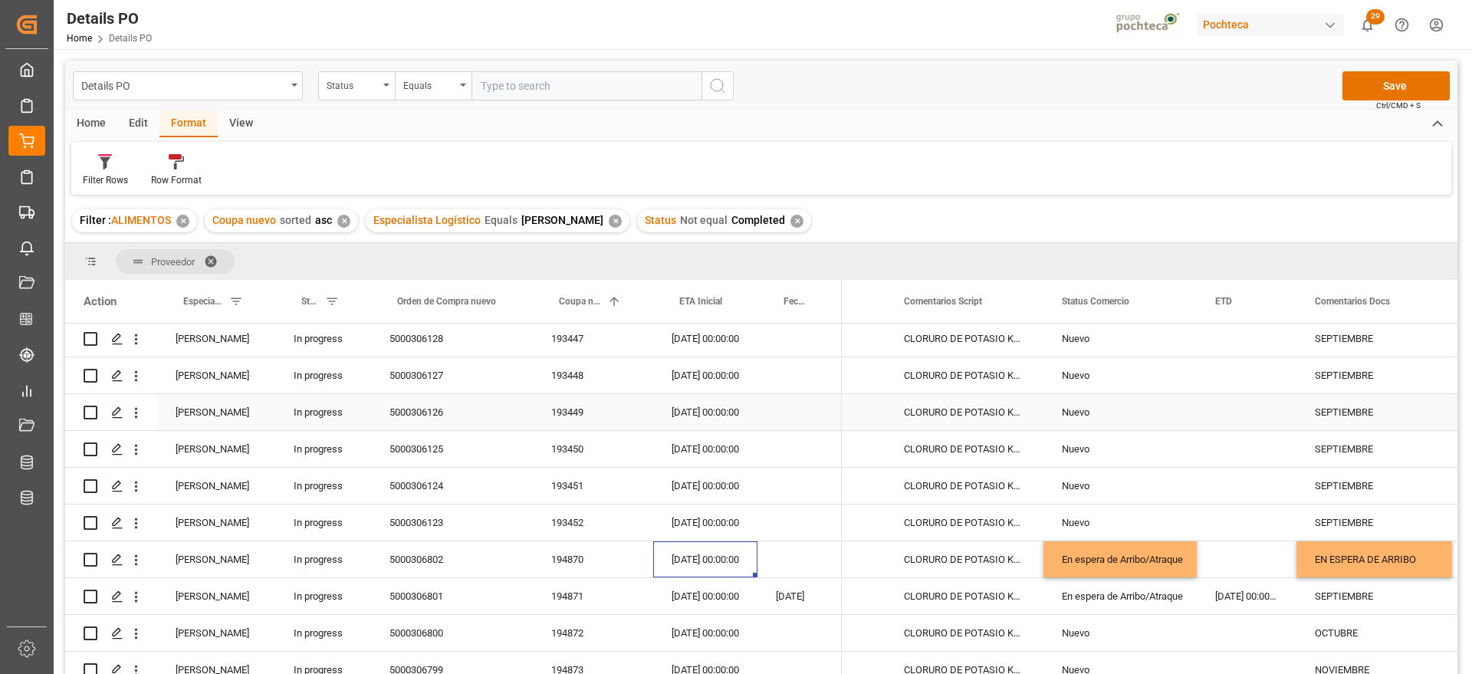
scroll to position [238, 0]
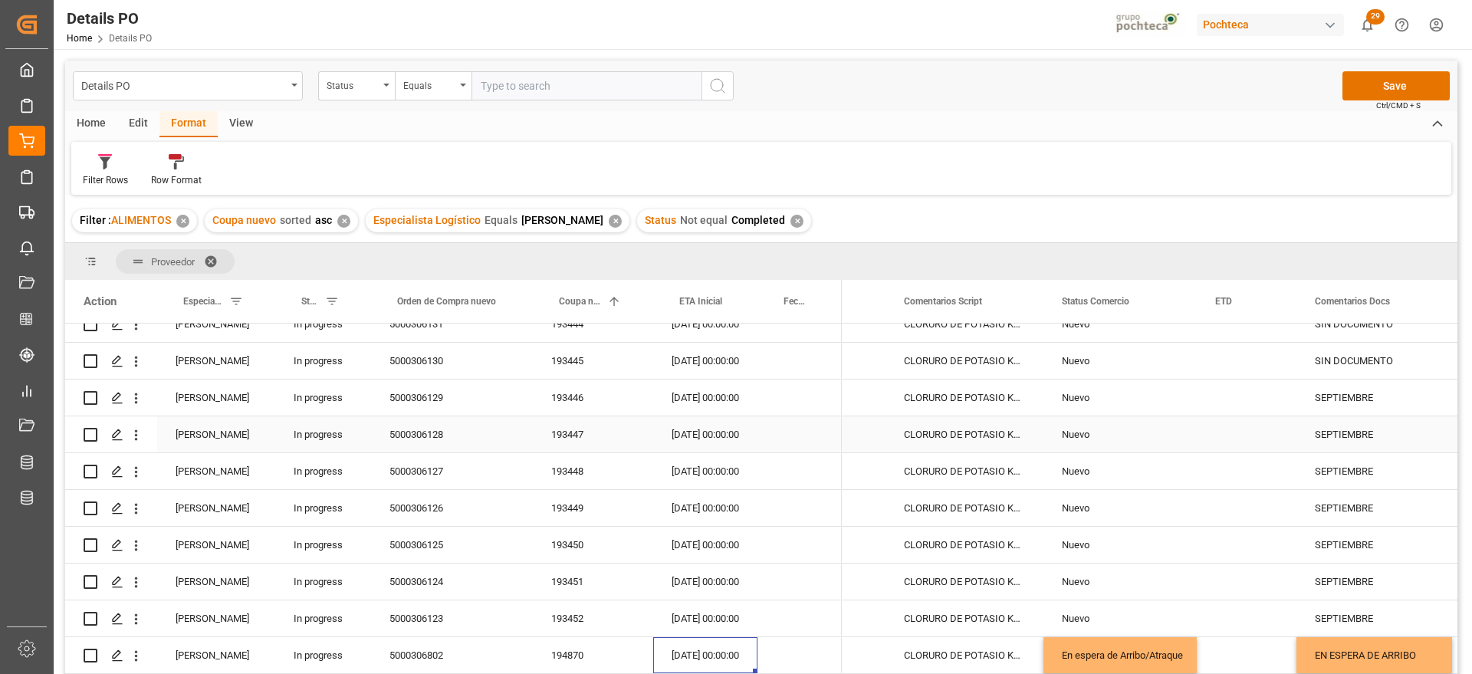
click at [590, 432] on div "193447" at bounding box center [593, 434] width 120 height 36
click at [1084, 432] on div "Nuevo" at bounding box center [1120, 434] width 117 height 35
click at [1169, 439] on icon "open menu" at bounding box center [1168, 444] width 18 height 18
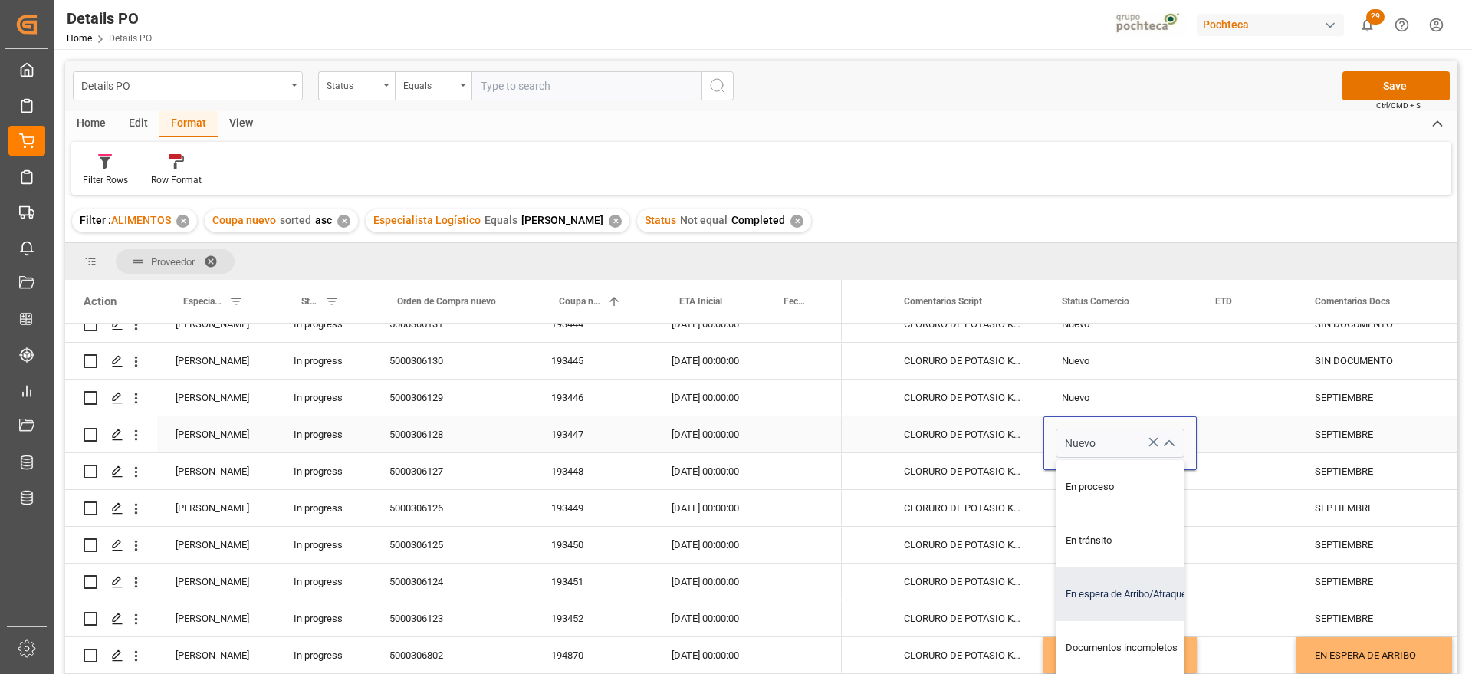
click at [1152, 597] on div "En espera de Arribo/Atraque" at bounding box center [1129, 594] width 146 height 54
type input "En espera de Arribo/Atraque"
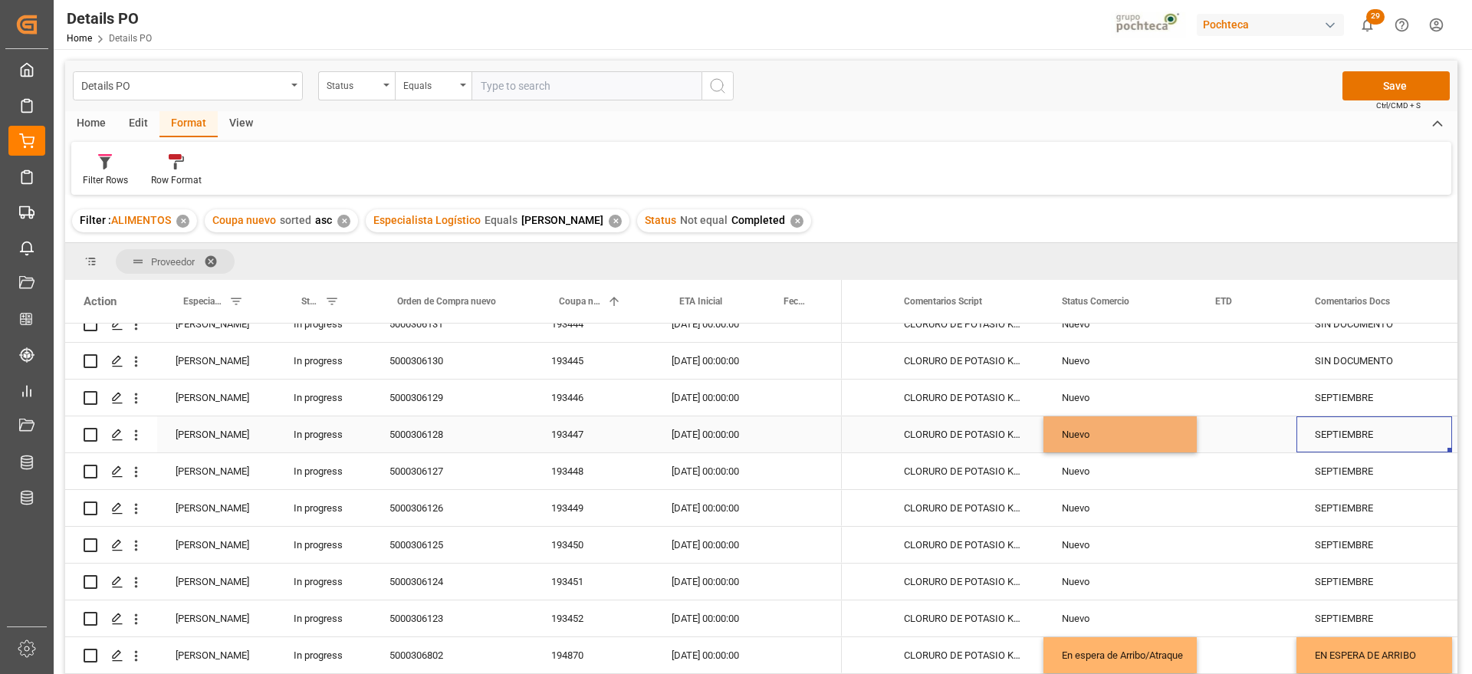
click at [1350, 434] on div "SEPTIEMBRE" at bounding box center [1374, 434] width 156 height 36
drag, startPoint x: 1391, startPoint y: 437, endPoint x: 1309, endPoint y: 439, distance: 82.1
click at [1309, 439] on input "SEPTIEMBRE" at bounding box center [1374, 443] width 131 height 29
type input "EN ESPERA DE ARRIBO"
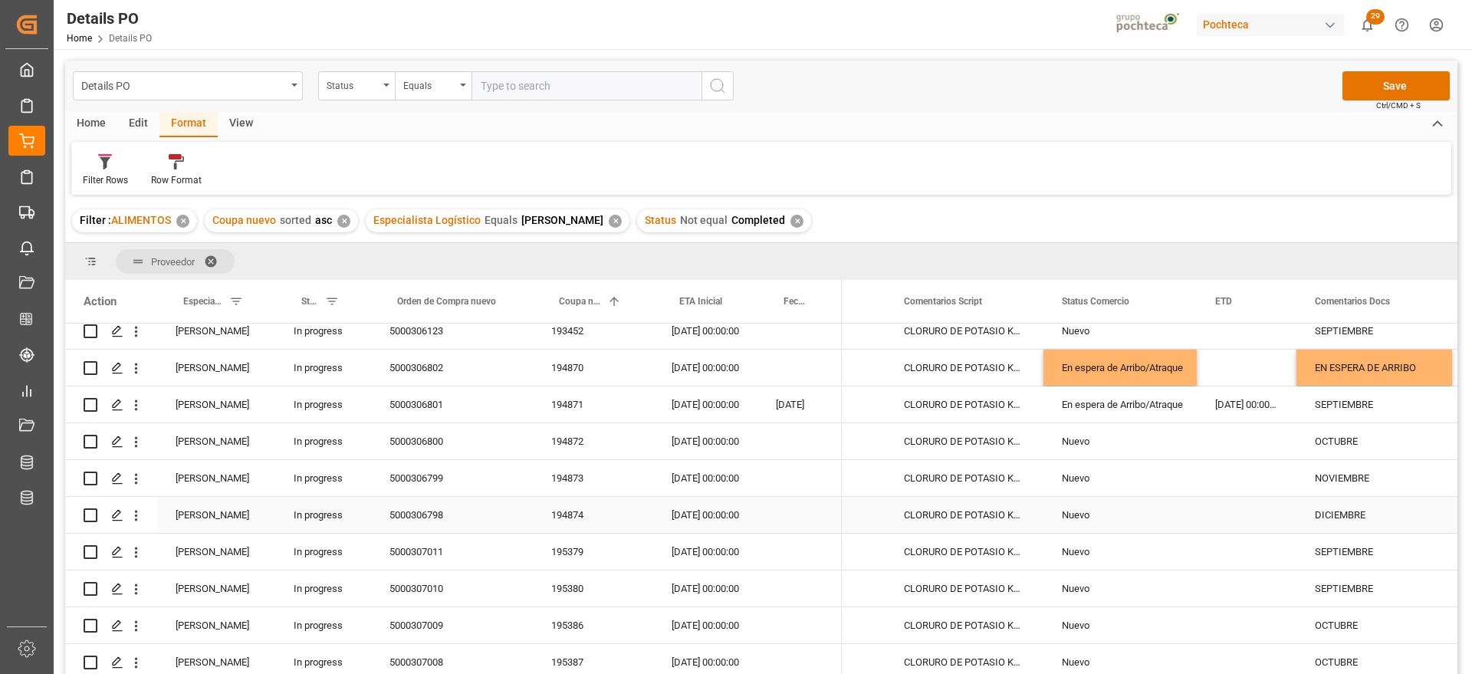
scroll to position [622, 0]
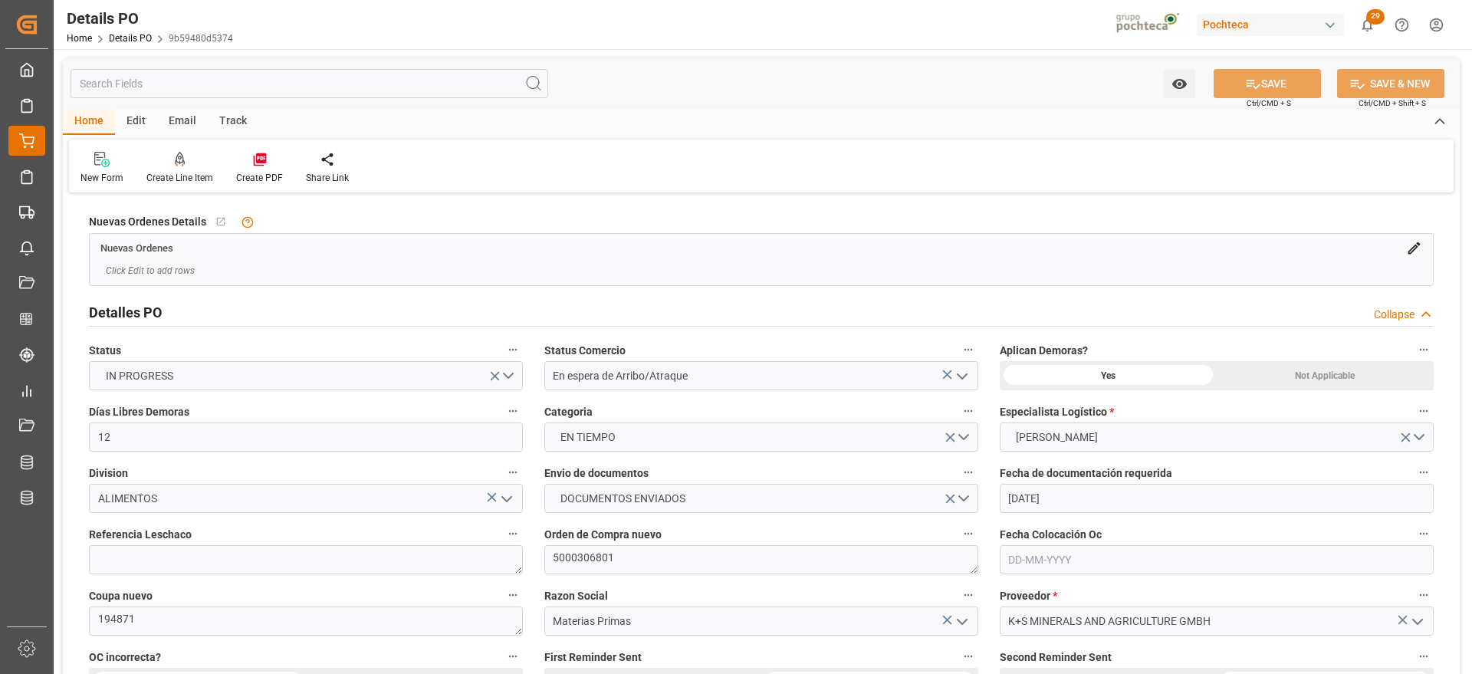
scroll to position [1246, 0]
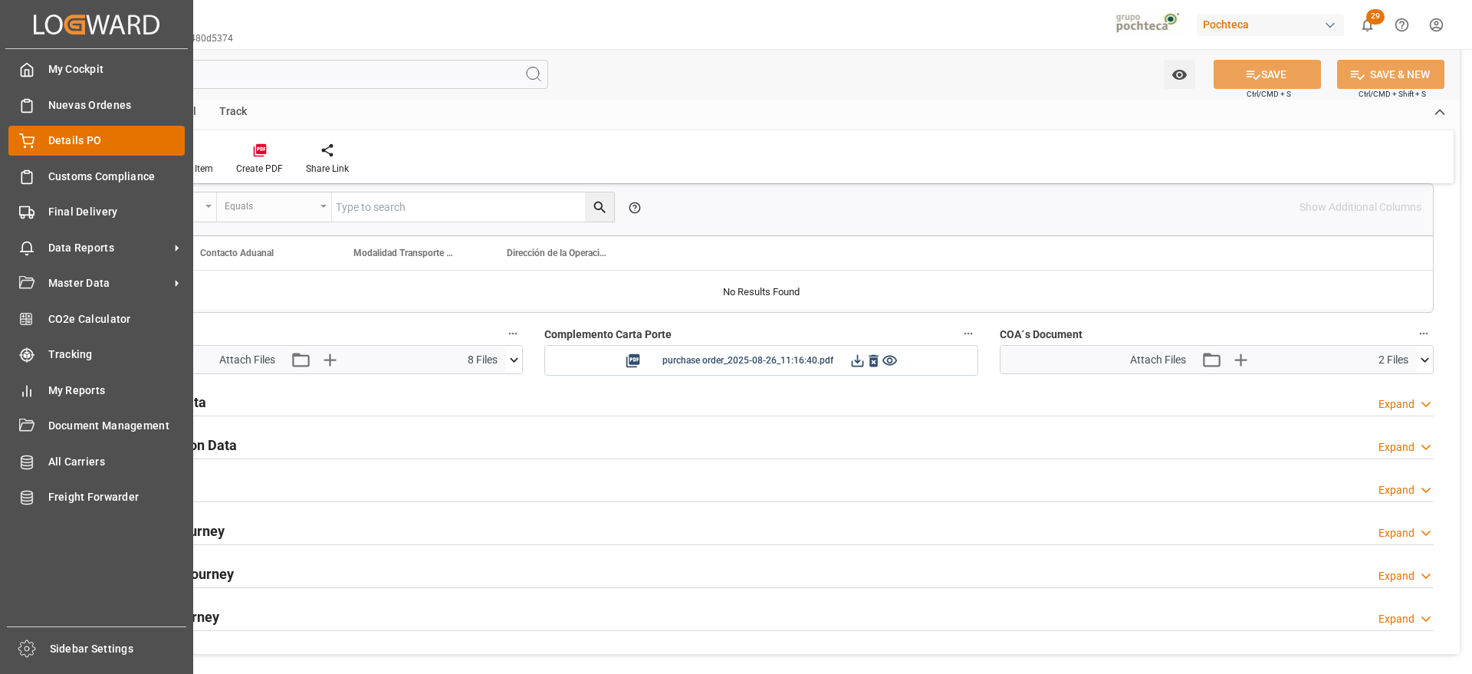
click at [38, 134] on div "Details PO Details PO" at bounding box center [96, 141] width 176 height 30
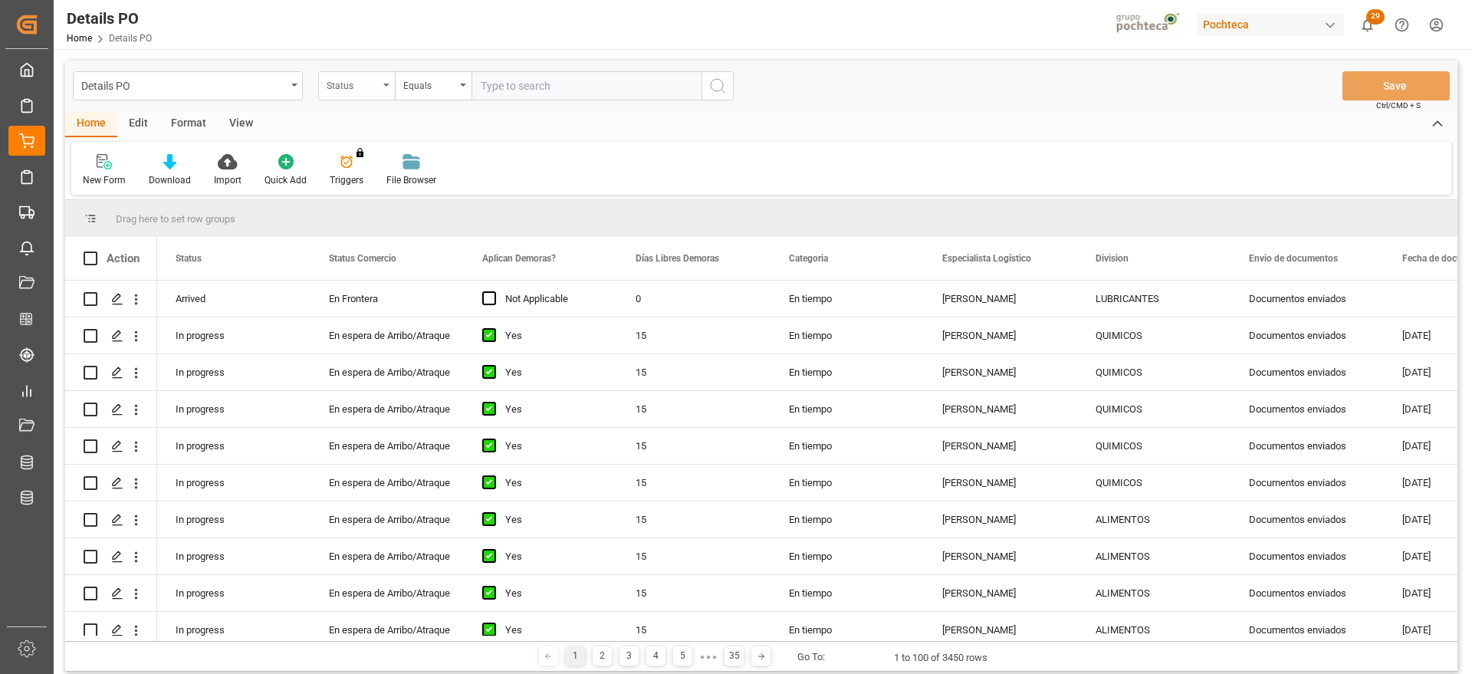
click at [361, 88] on div "Status" at bounding box center [353, 84] width 52 height 18
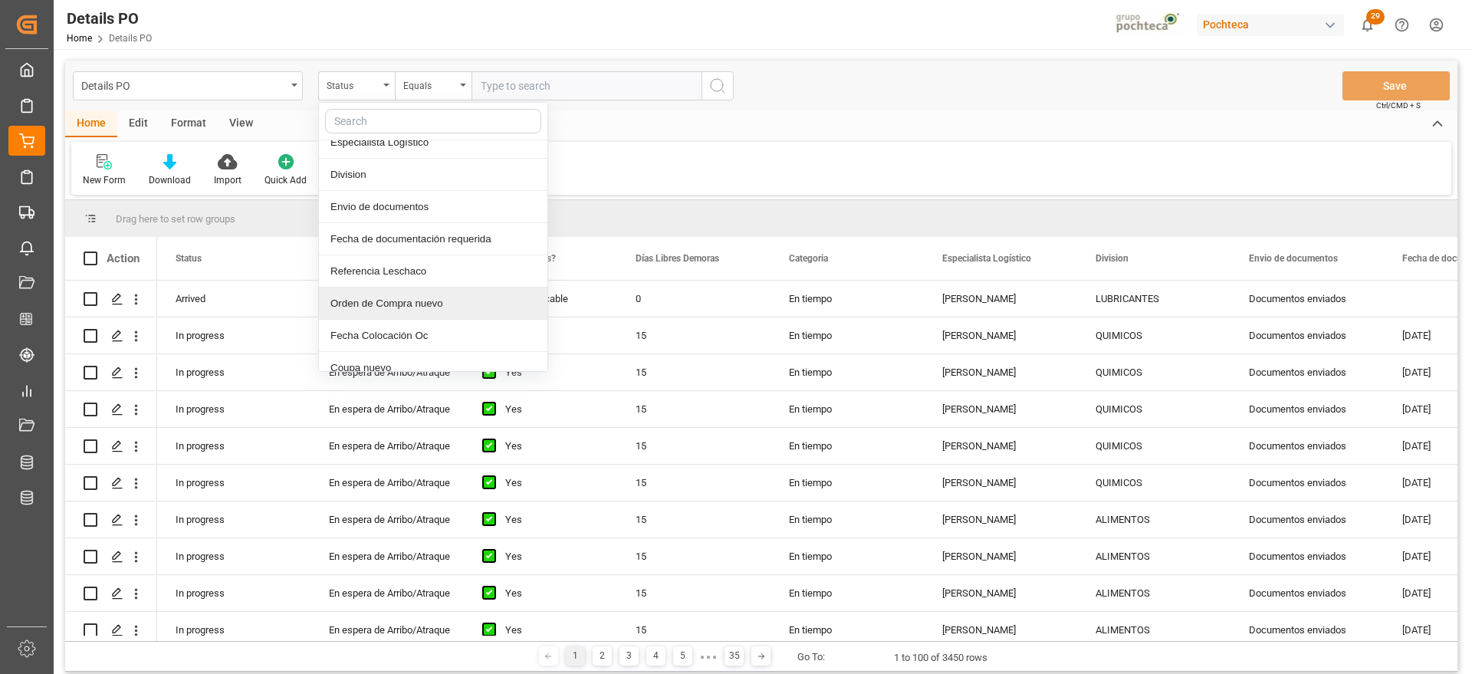
scroll to position [192, 0]
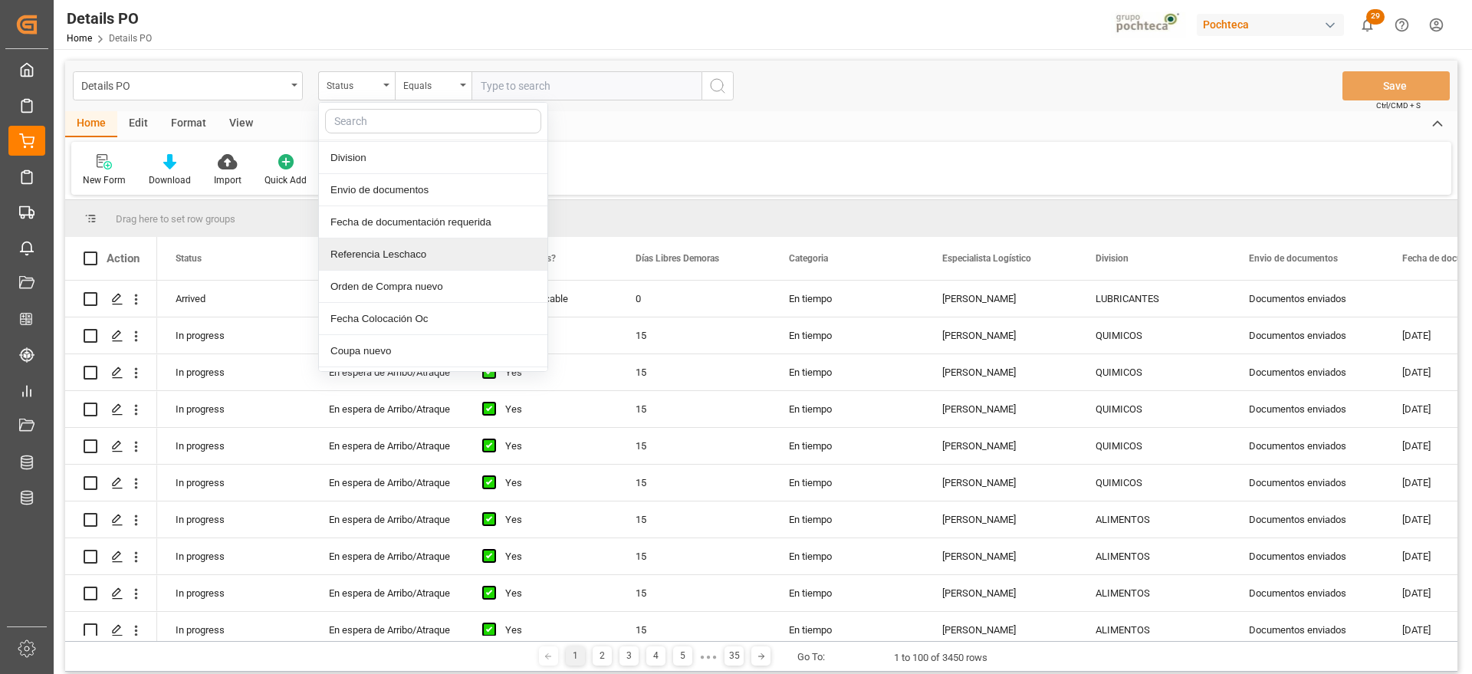
click at [423, 259] on div "Referencia Leschaco" at bounding box center [433, 254] width 228 height 32
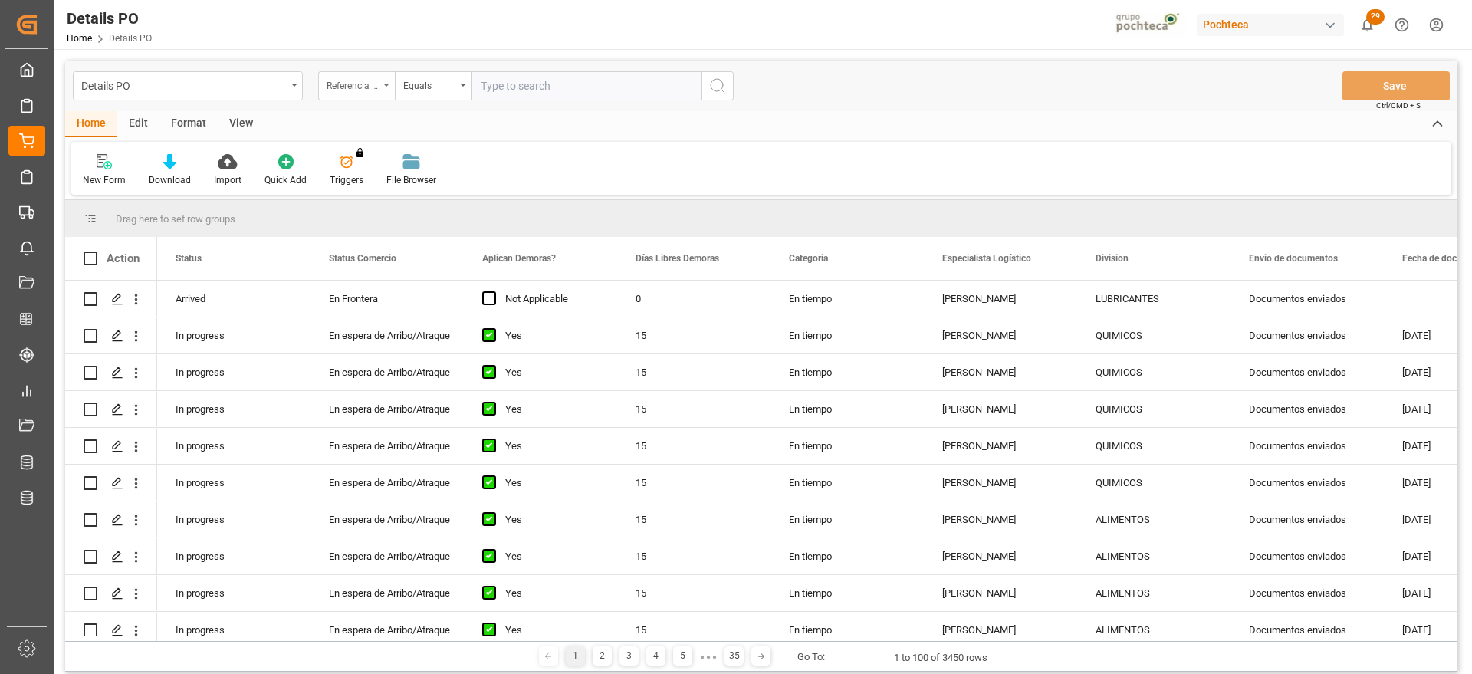
click at [373, 87] on div "Referencia Leschaco" at bounding box center [353, 84] width 52 height 18
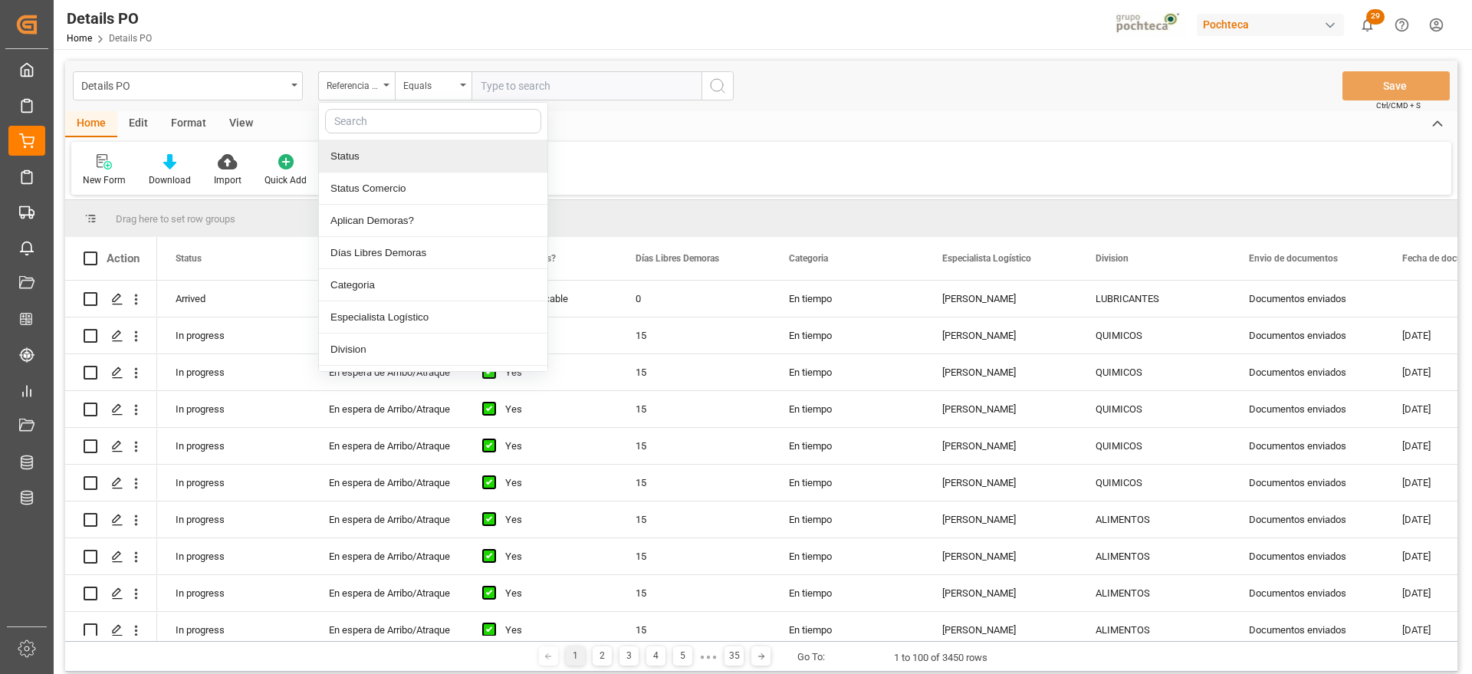
click at [403, 130] on div at bounding box center [433, 122] width 228 height 38
click at [403, 124] on input "text" at bounding box center [433, 121] width 216 height 25
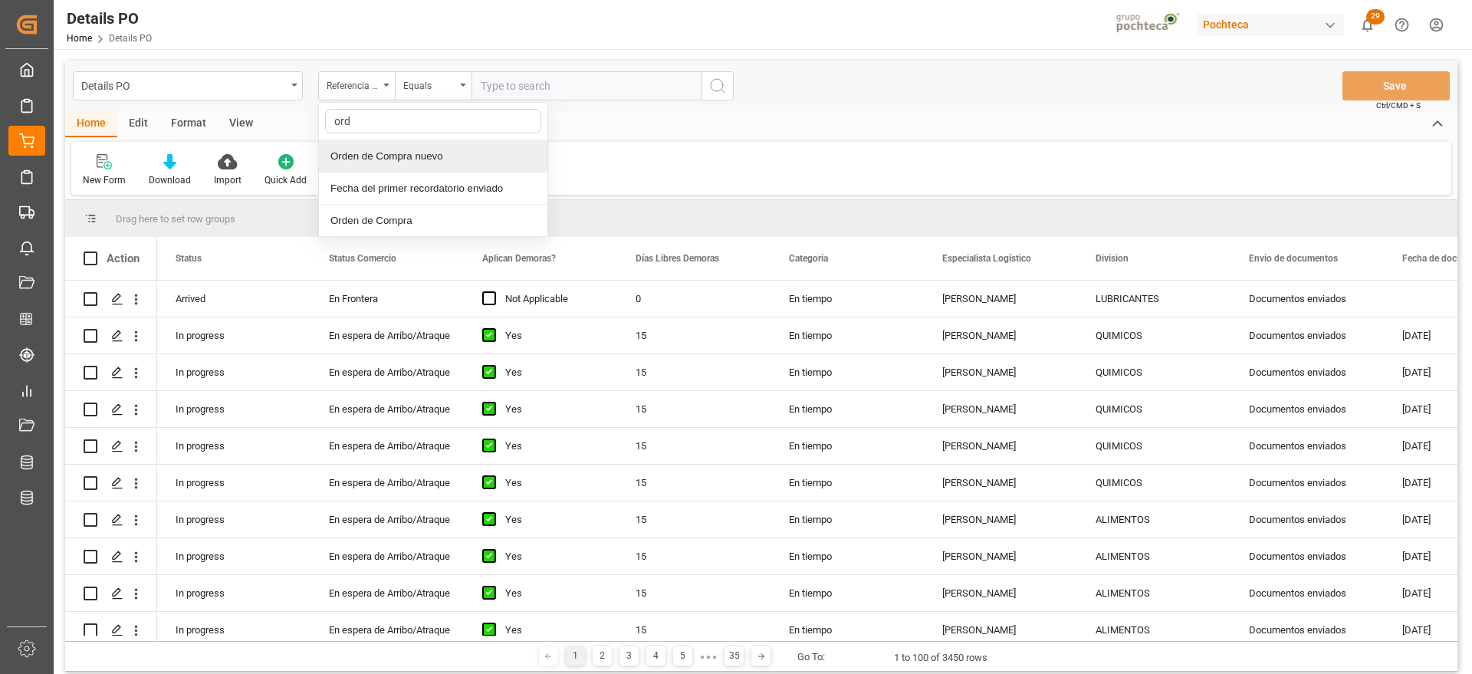
type input "orde"
click at [409, 149] on div "Orden de Compra nuevo" at bounding box center [433, 156] width 228 height 32
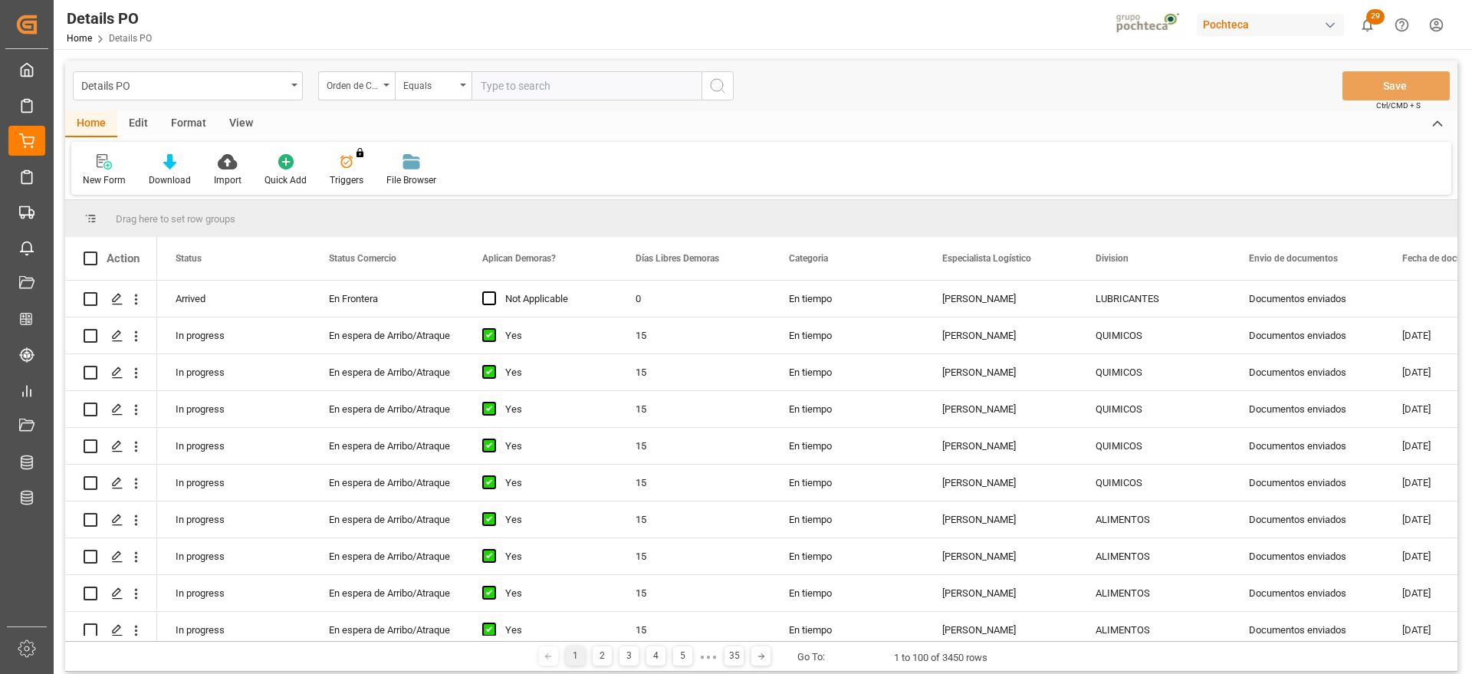
click at [543, 79] on input "text" at bounding box center [587, 85] width 230 height 29
paste input "5000303491"
type input "5000303491"
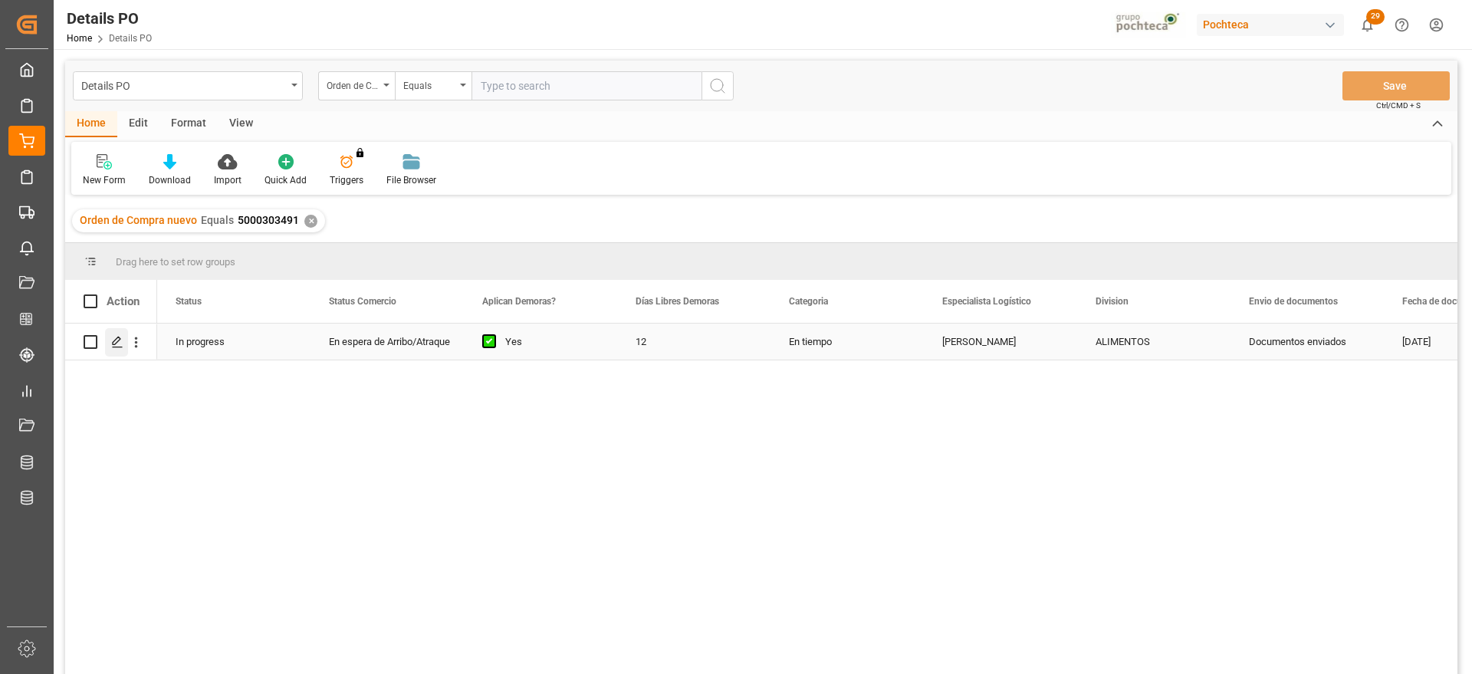
click at [120, 340] on icon "Press SPACE to select this row." at bounding box center [117, 342] width 12 height 12
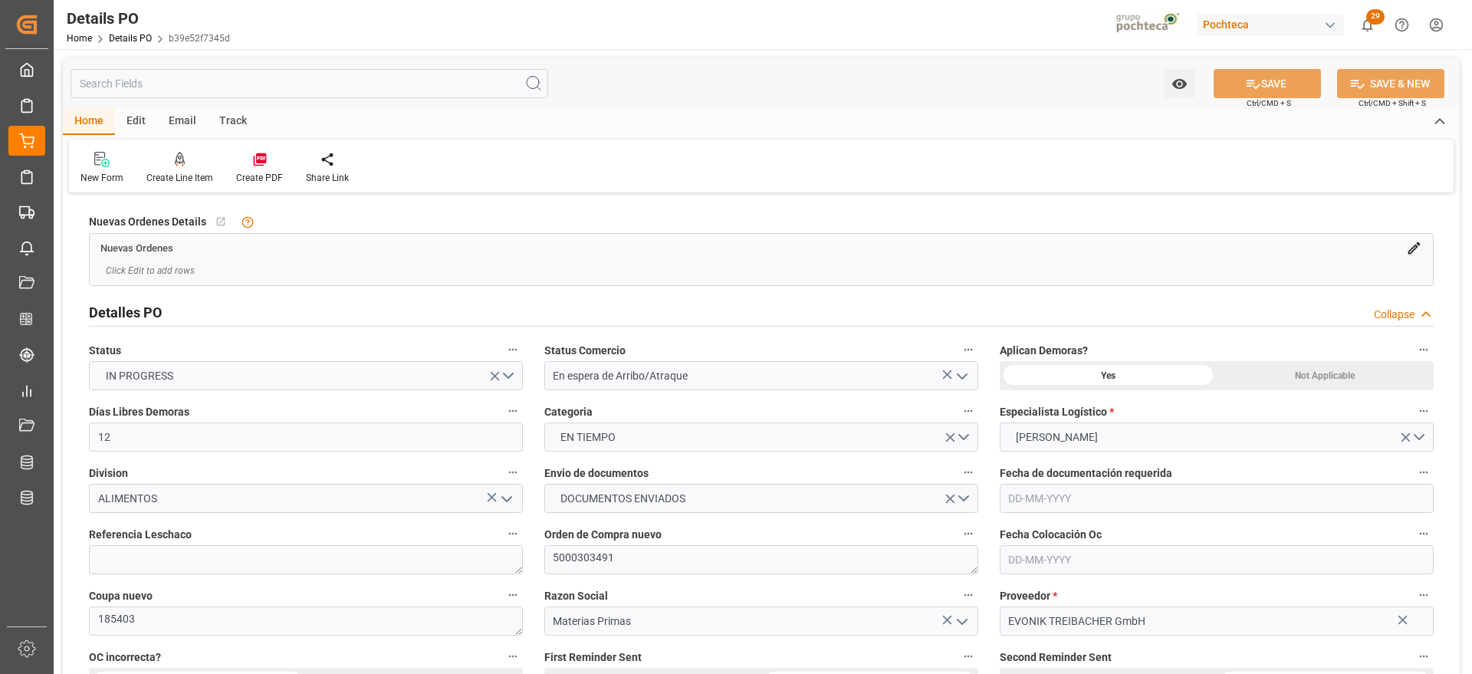
type input "12"
type input "[DATE]"
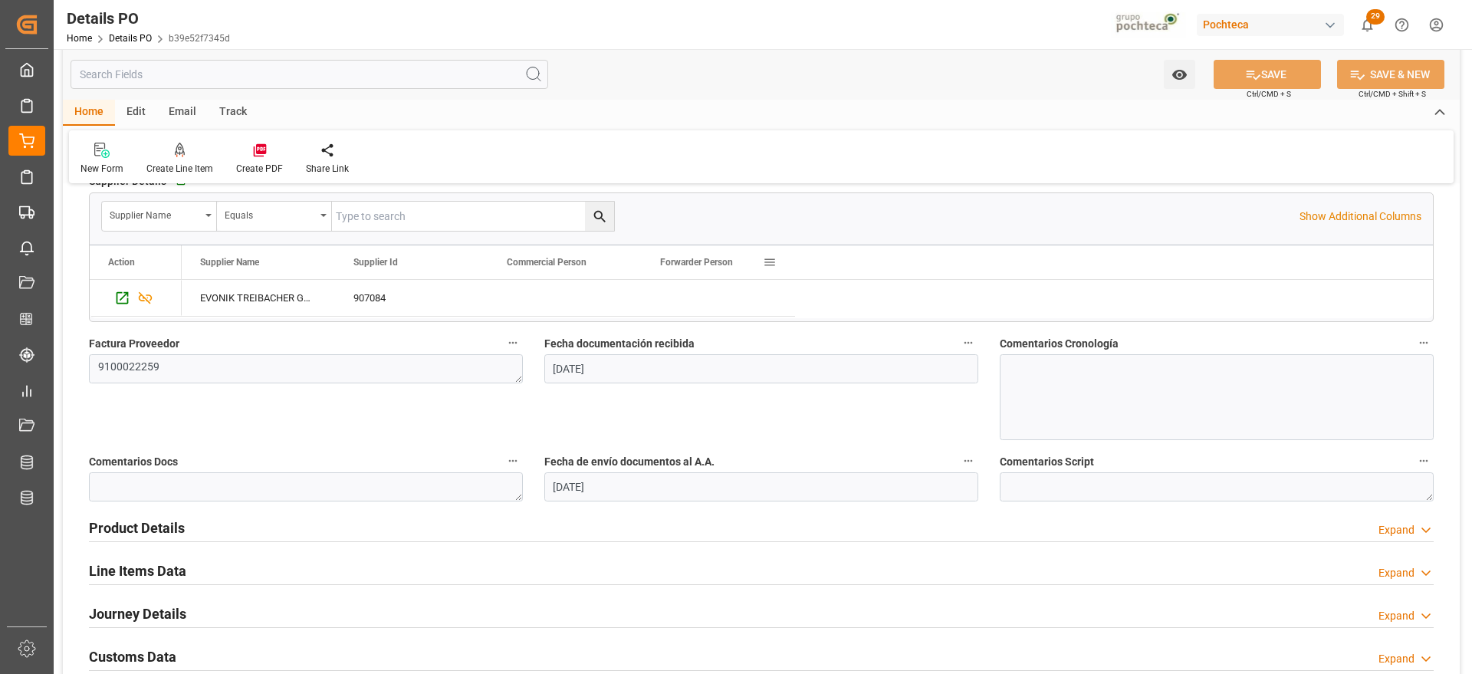
scroll to position [863, 0]
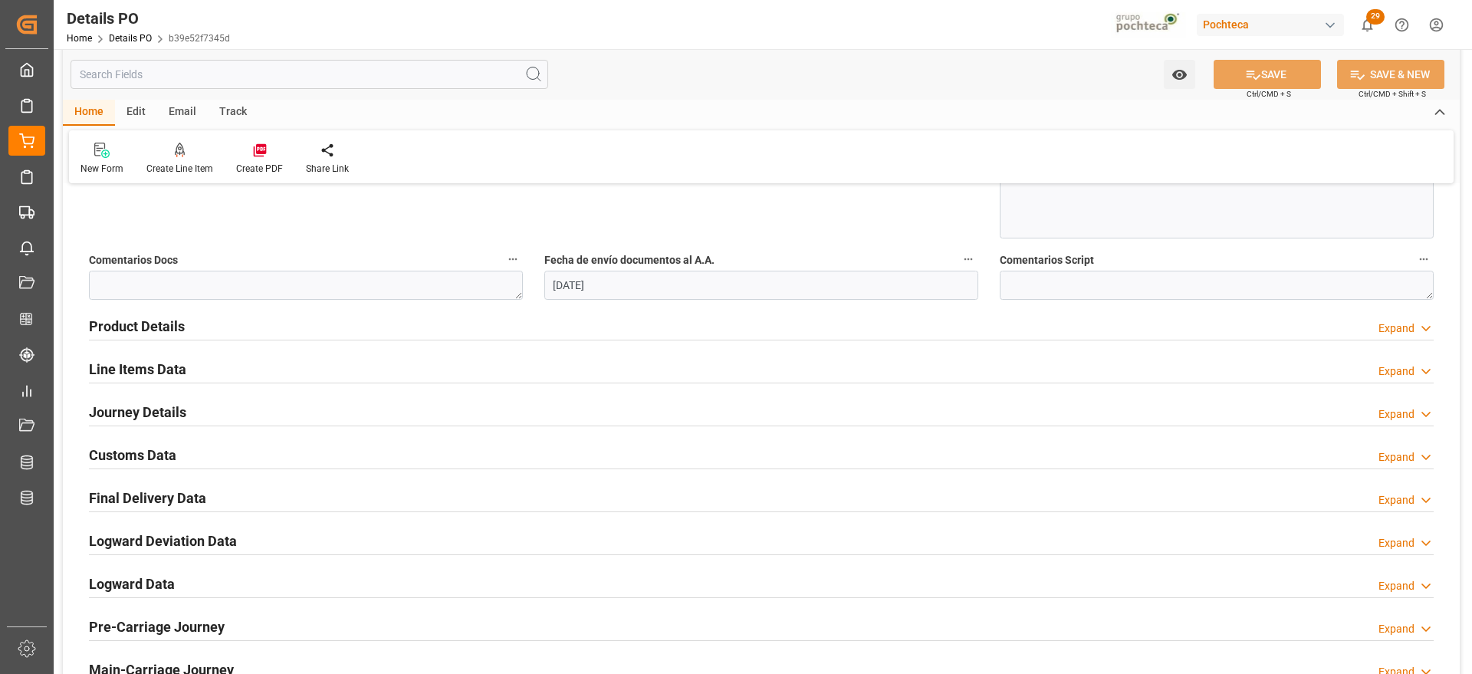
click at [134, 458] on h2 "Customs Data" at bounding box center [132, 455] width 87 height 21
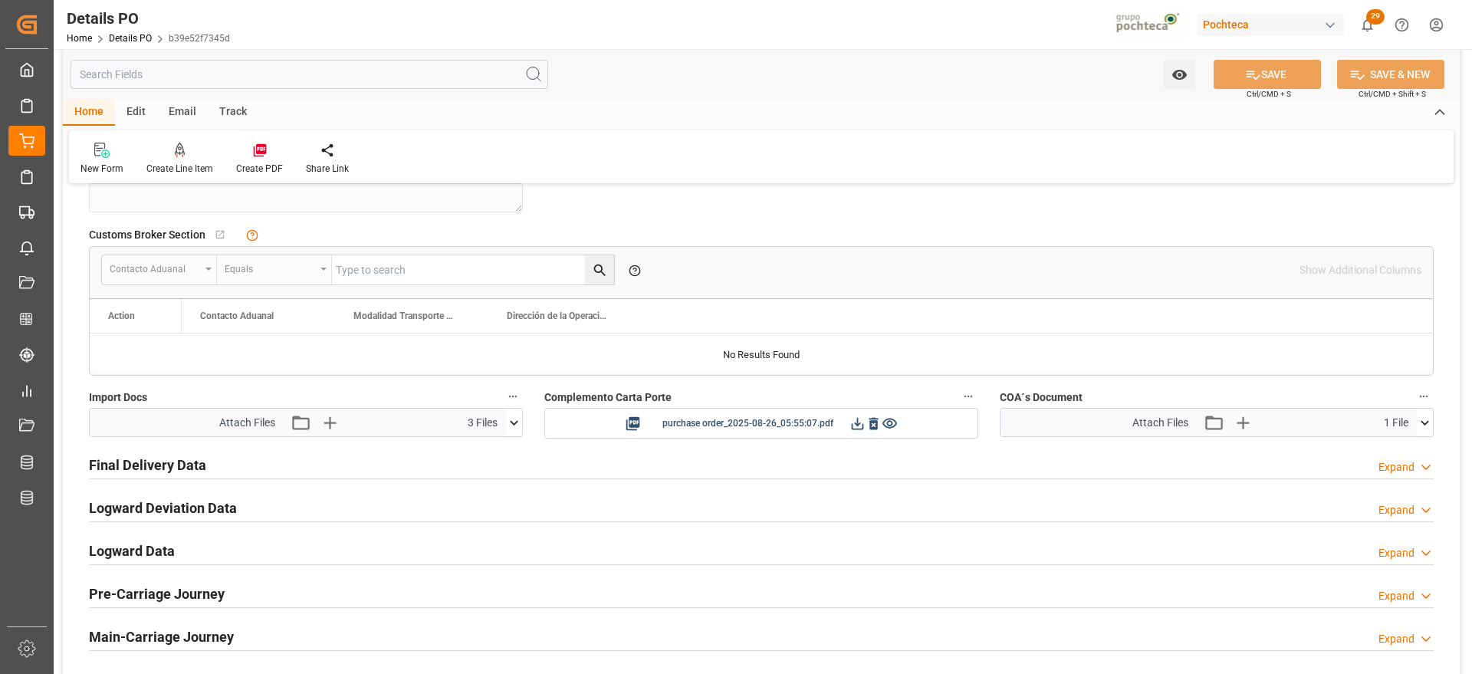
scroll to position [1150, 0]
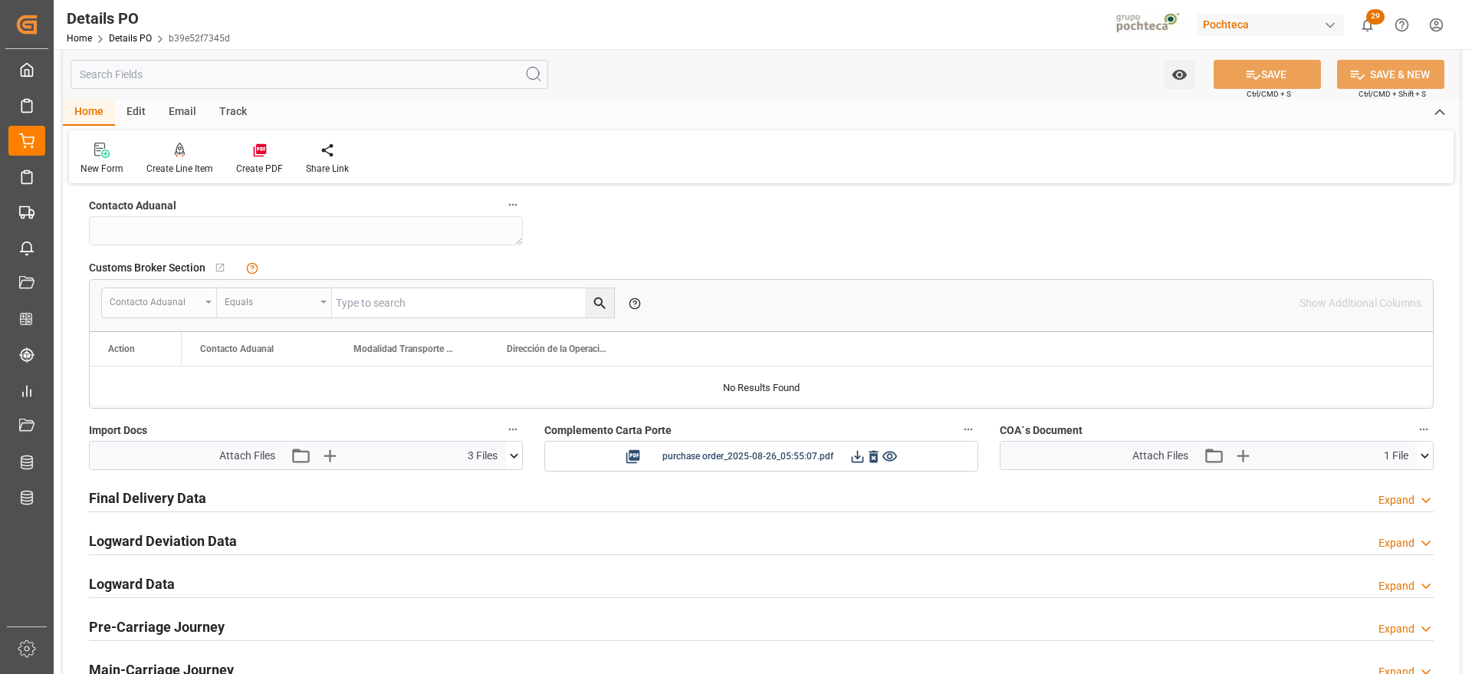
click at [517, 452] on icon at bounding box center [514, 456] width 16 height 16
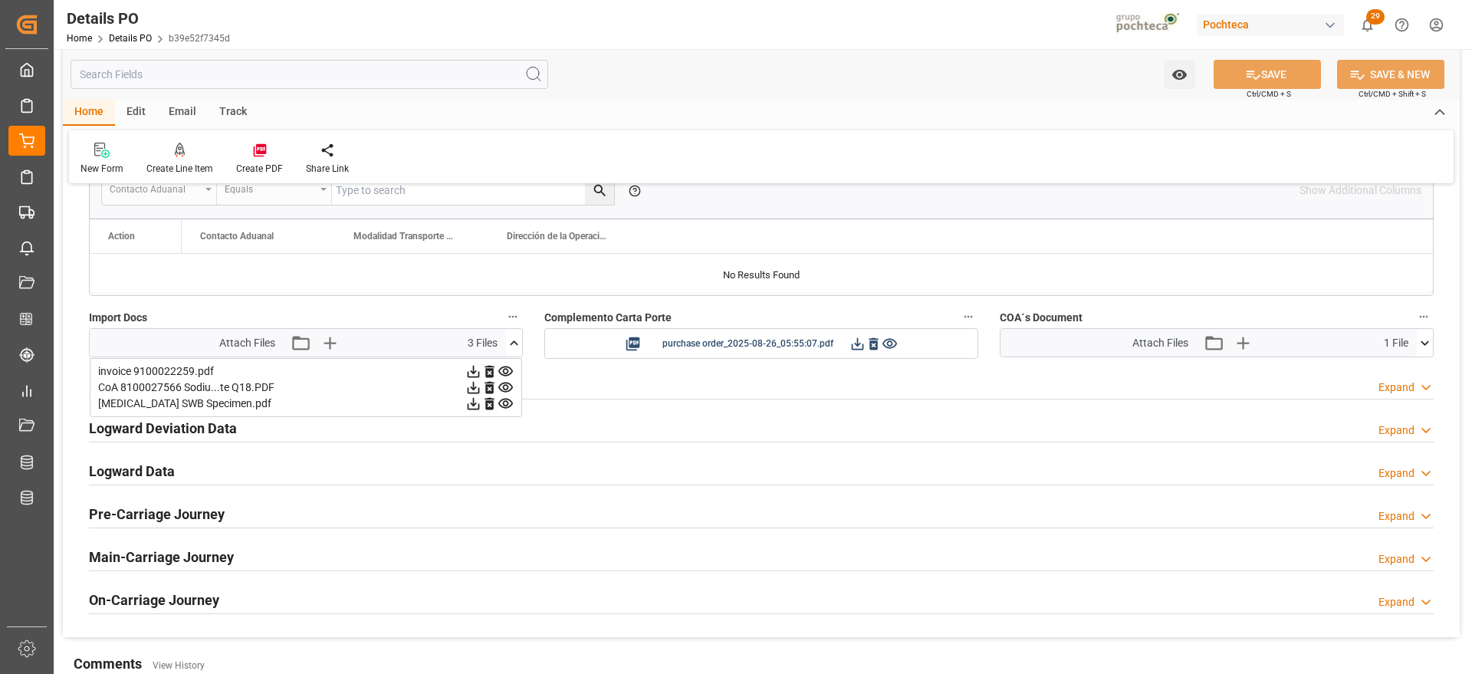
scroll to position [1342, 0]
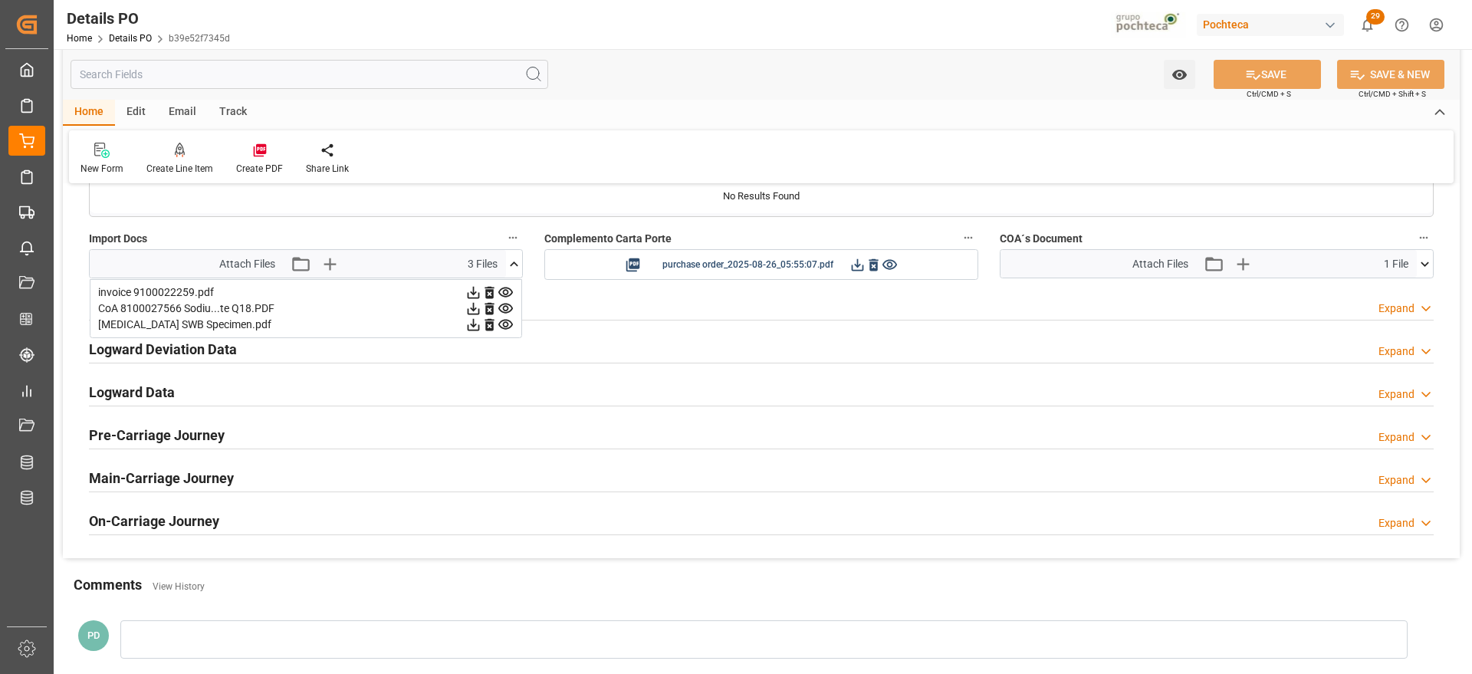
click at [494, 291] on icon at bounding box center [489, 292] width 16 height 16
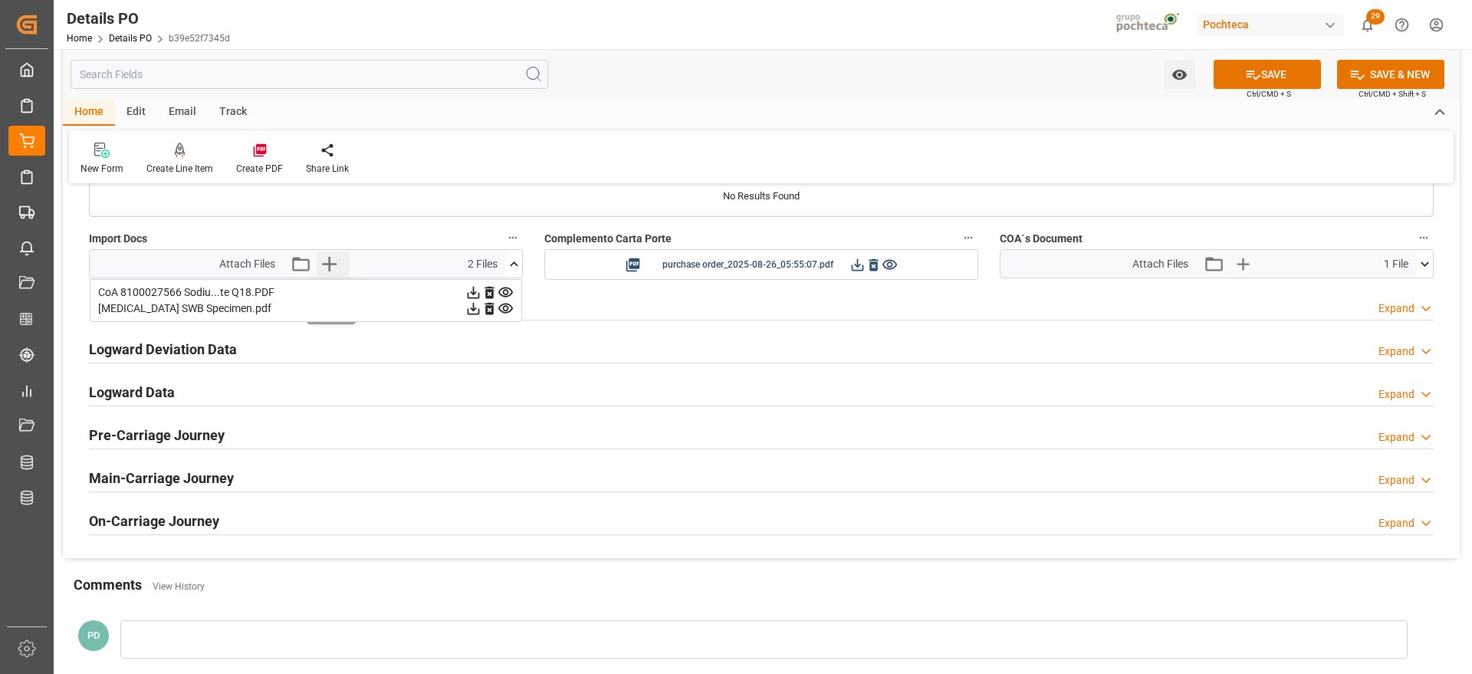
click at [325, 263] on icon "button" at bounding box center [329, 264] width 15 height 15
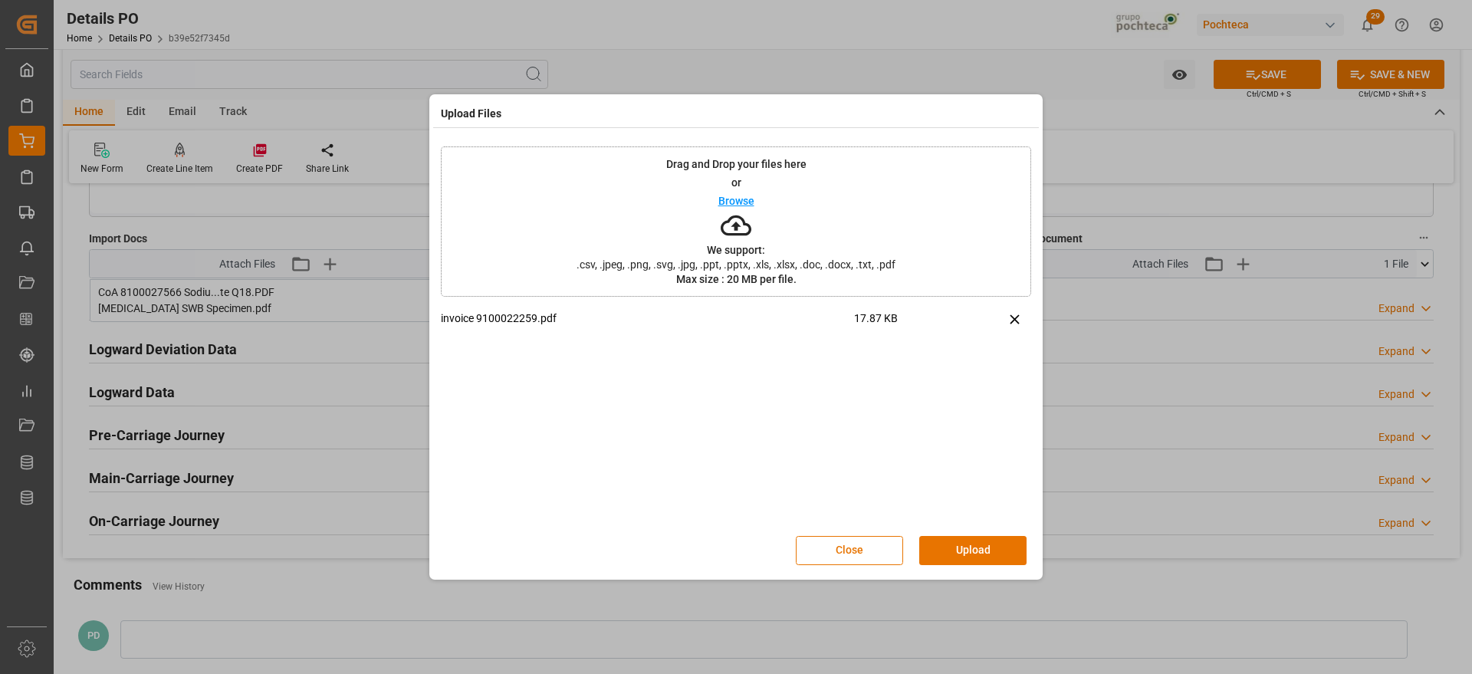
click at [978, 545] on button "Upload" at bounding box center [972, 550] width 107 height 29
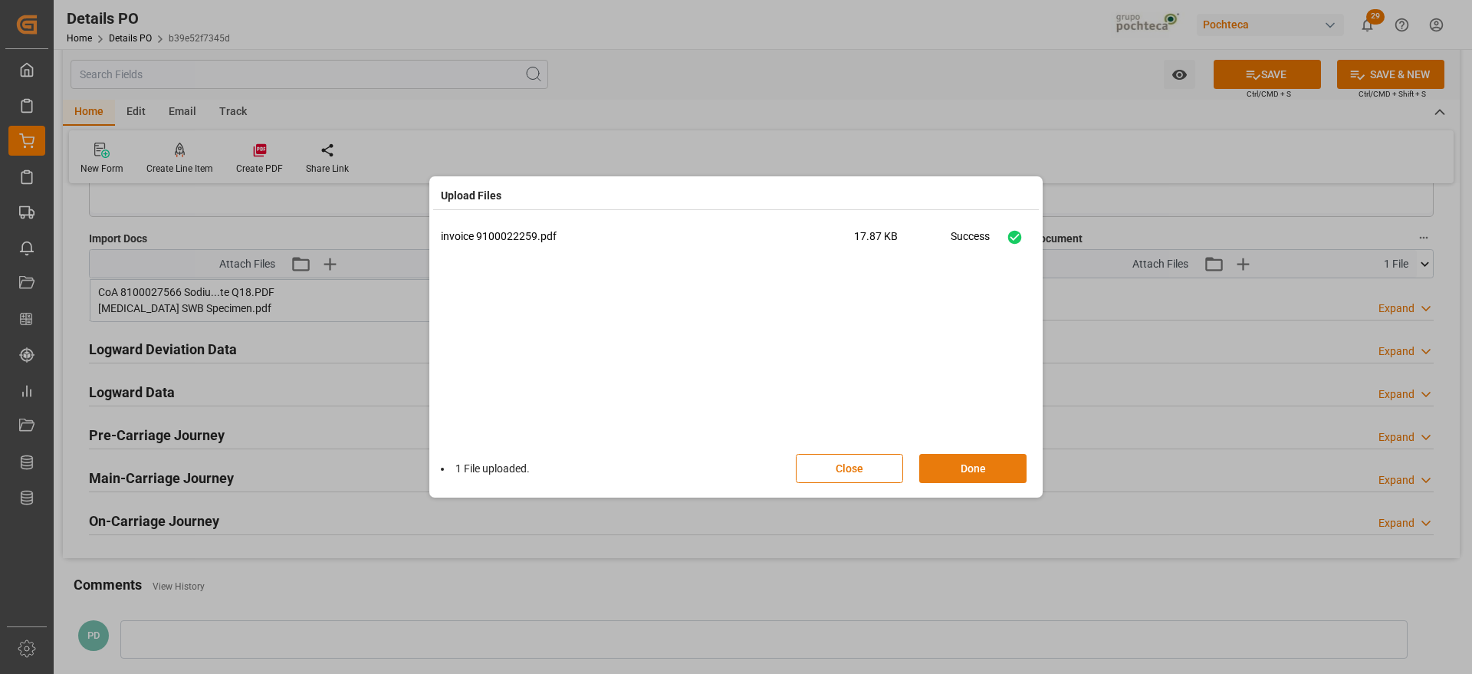
click at [989, 462] on button "Done" at bounding box center [972, 468] width 107 height 29
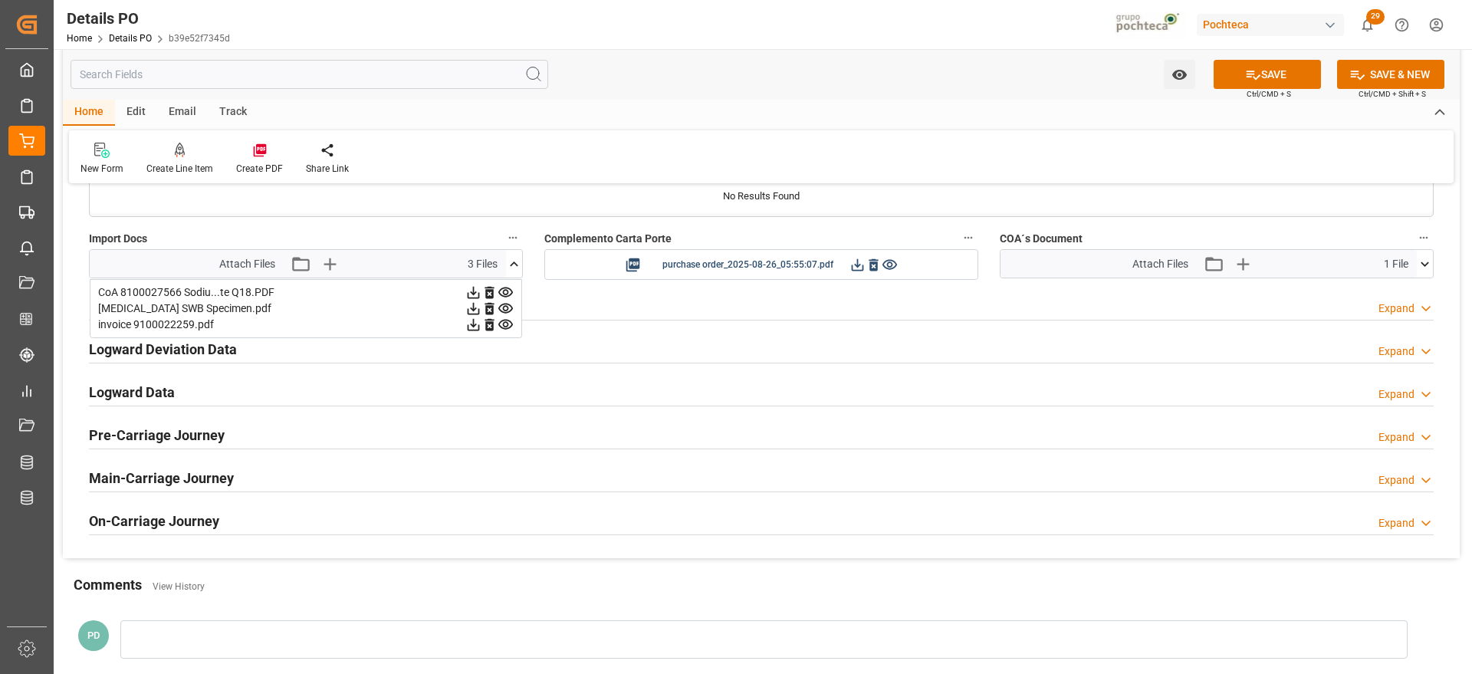
click at [1279, 72] on button "SAVE" at bounding box center [1267, 74] width 107 height 29
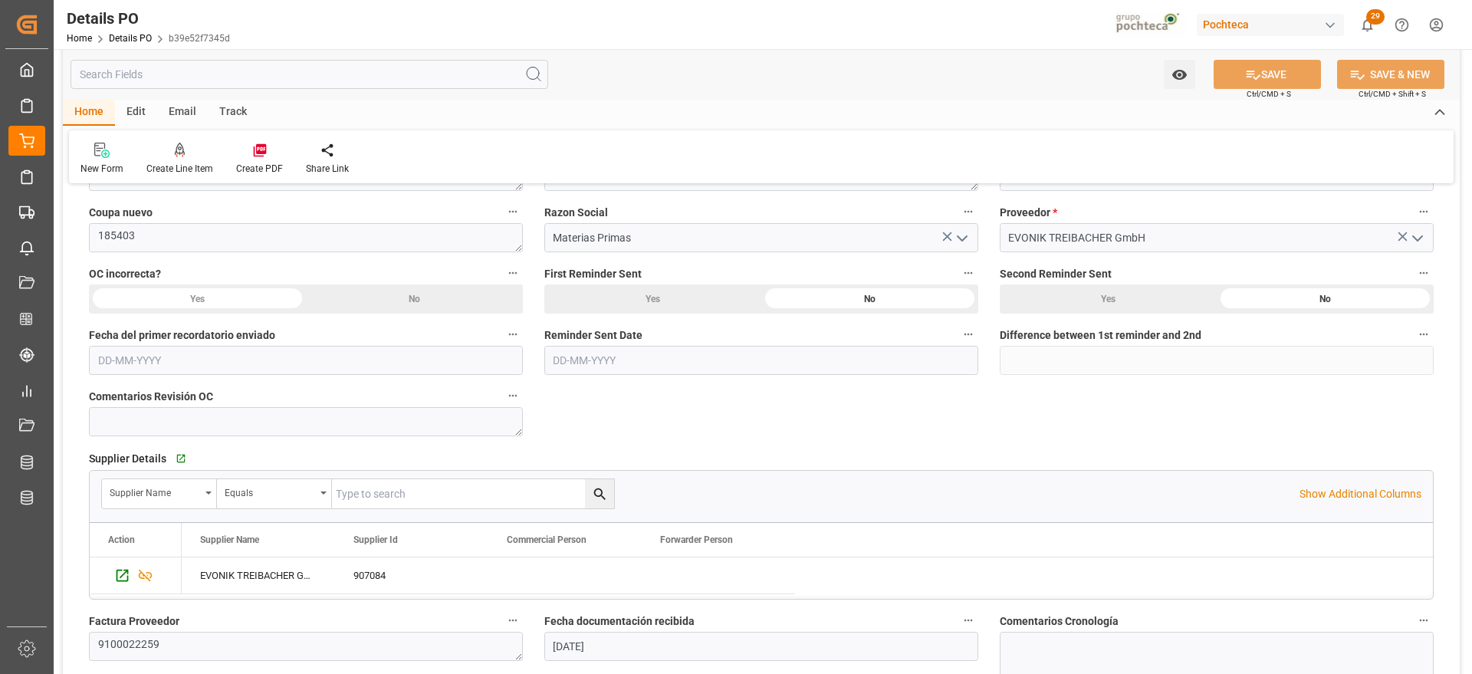
scroll to position [0, 0]
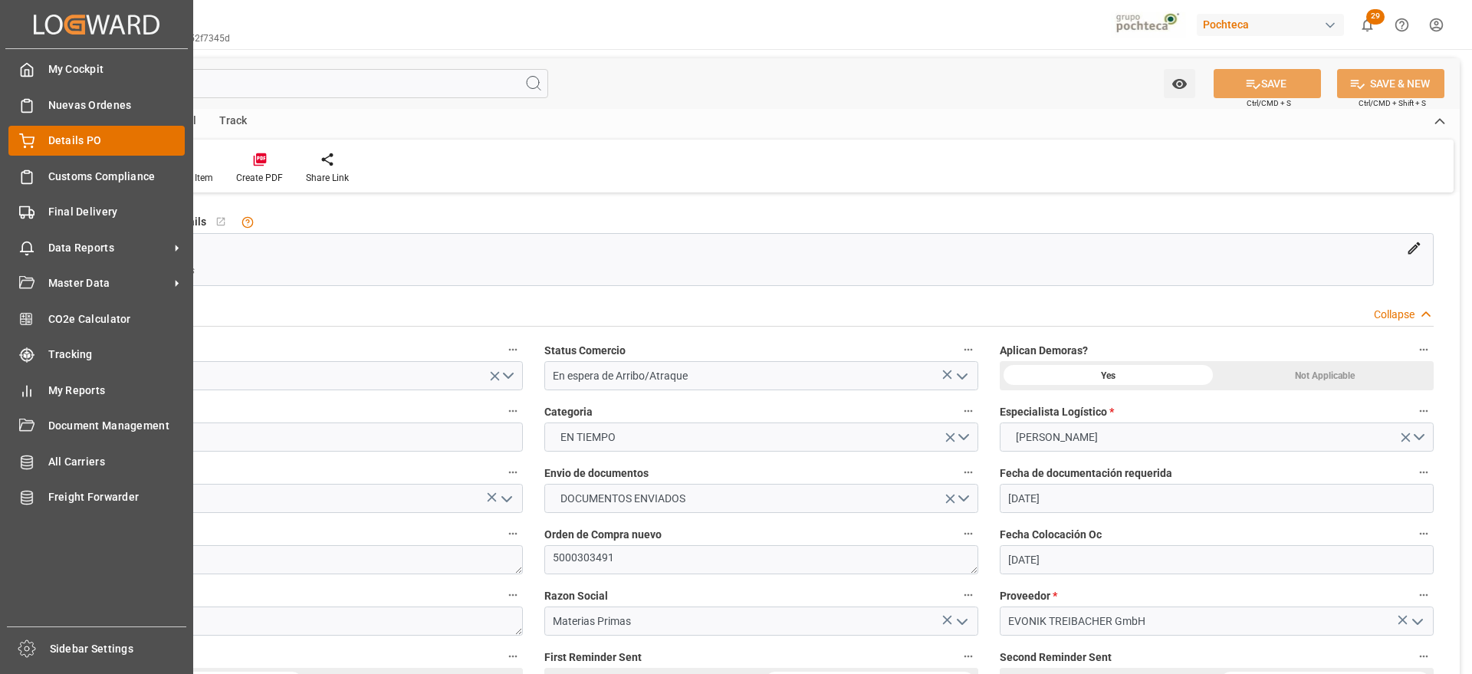
click at [60, 142] on span "Details PO" at bounding box center [116, 141] width 137 height 16
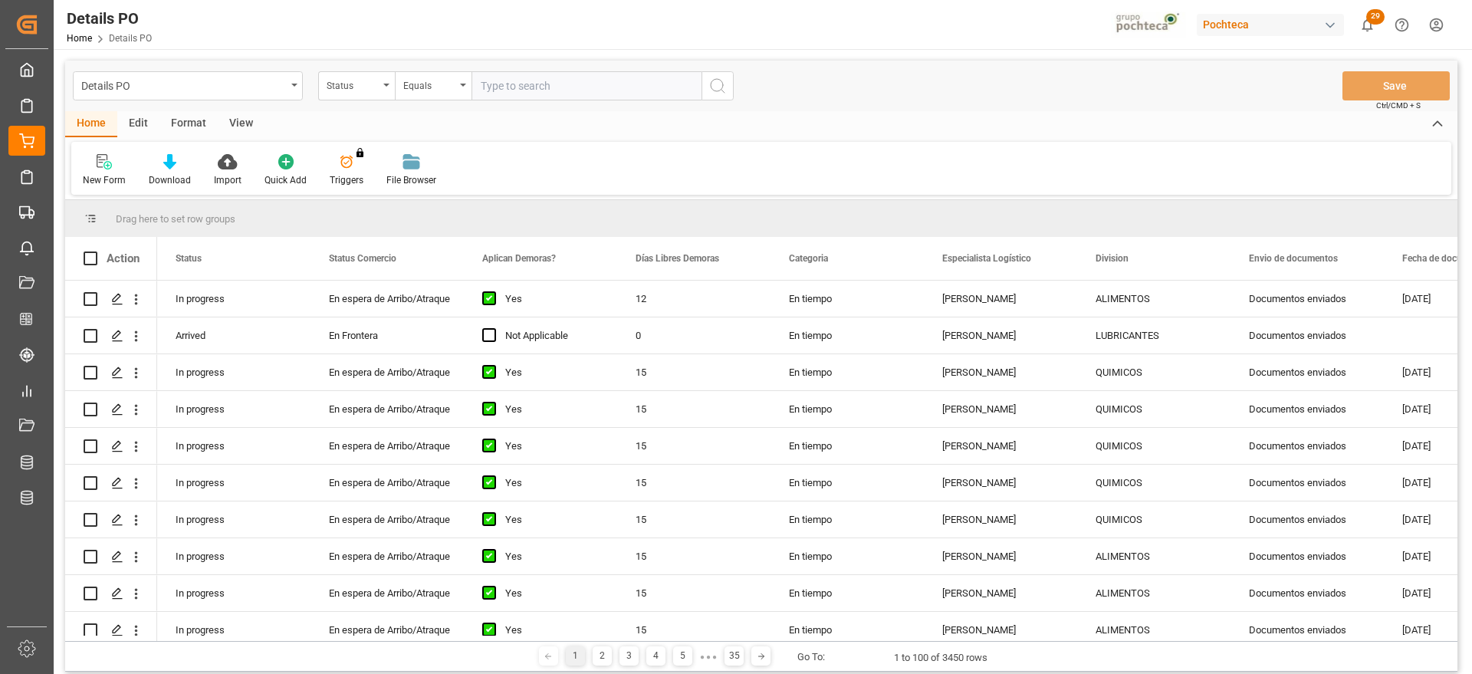
click at [352, 84] on div "Status" at bounding box center [353, 84] width 52 height 18
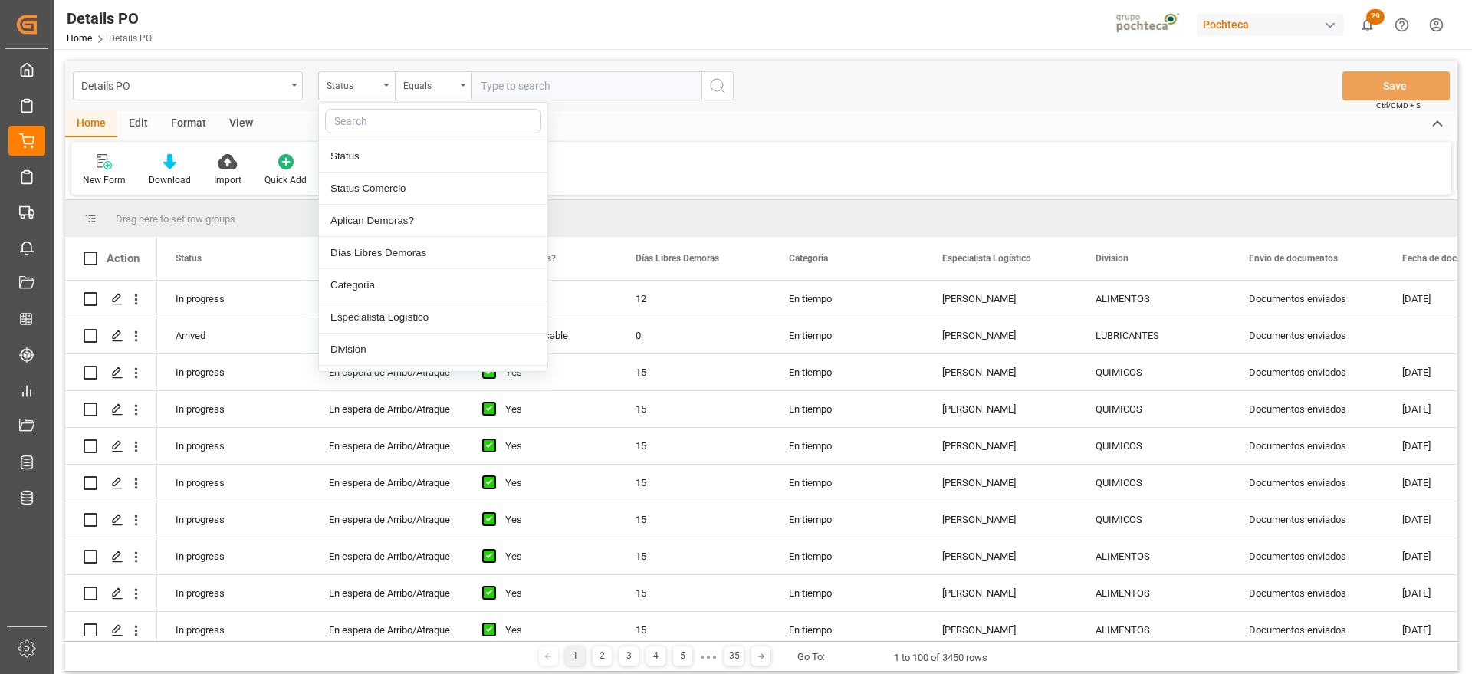
click at [385, 126] on input "text" at bounding box center [433, 121] width 216 height 25
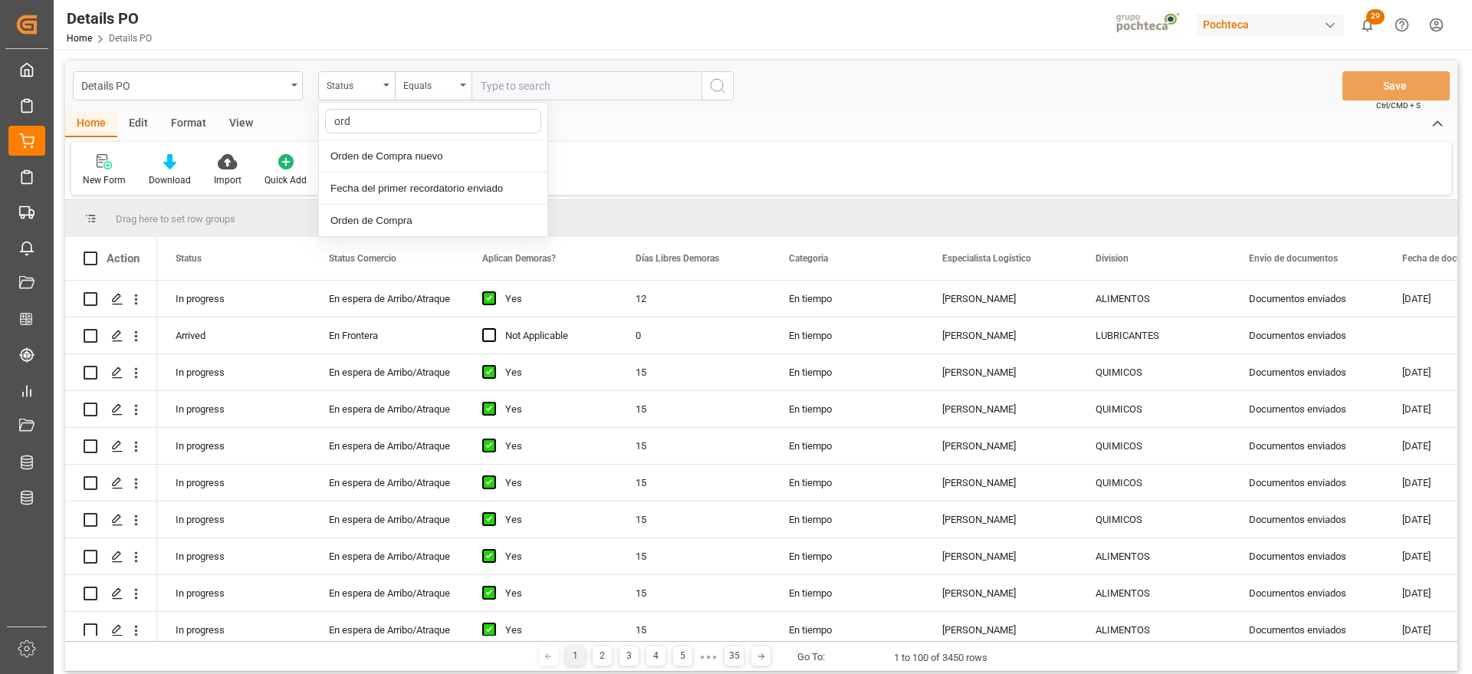
type input "orde"
click at [422, 150] on div "Orden de Compra nuevo" at bounding box center [433, 156] width 228 height 32
click at [544, 87] on input "text" at bounding box center [587, 85] width 230 height 29
paste input "5000304626"
type input "5000304626"
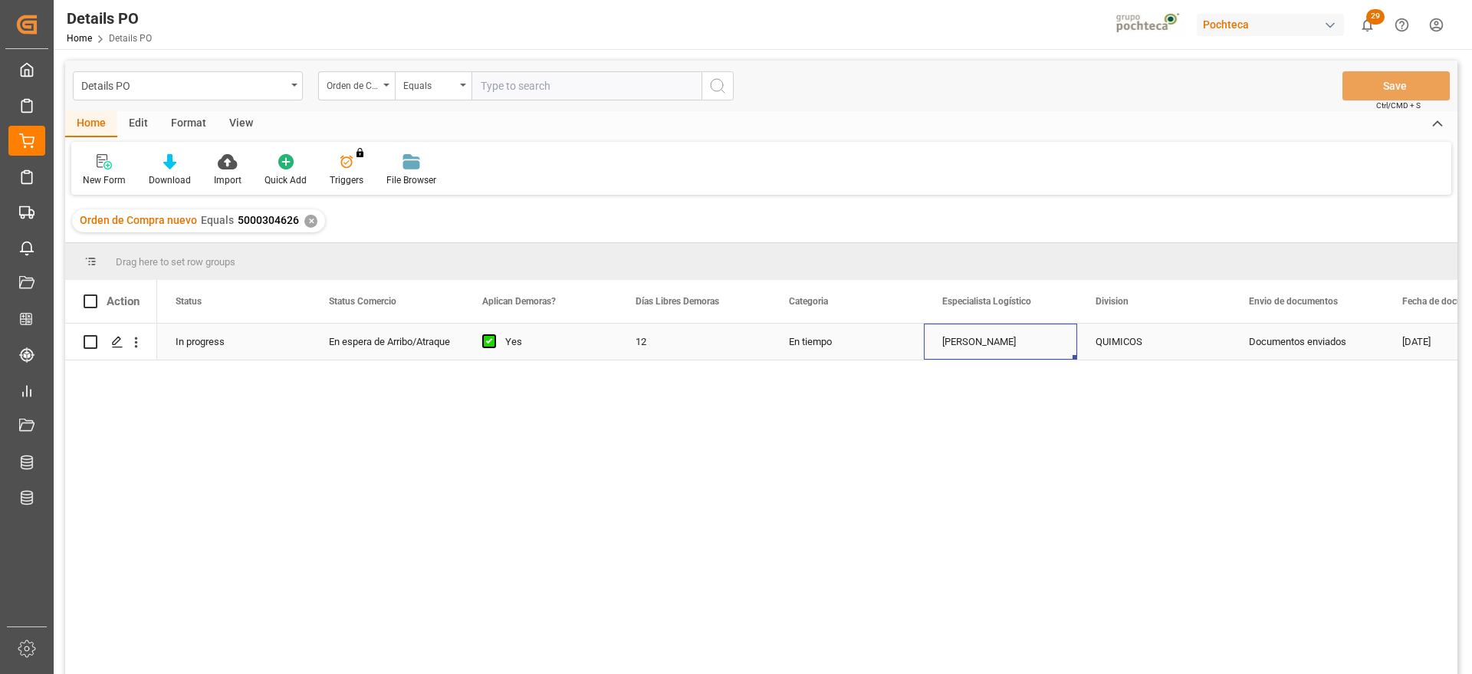
click at [1030, 342] on div "Paola Díaz López" at bounding box center [1000, 342] width 153 height 36
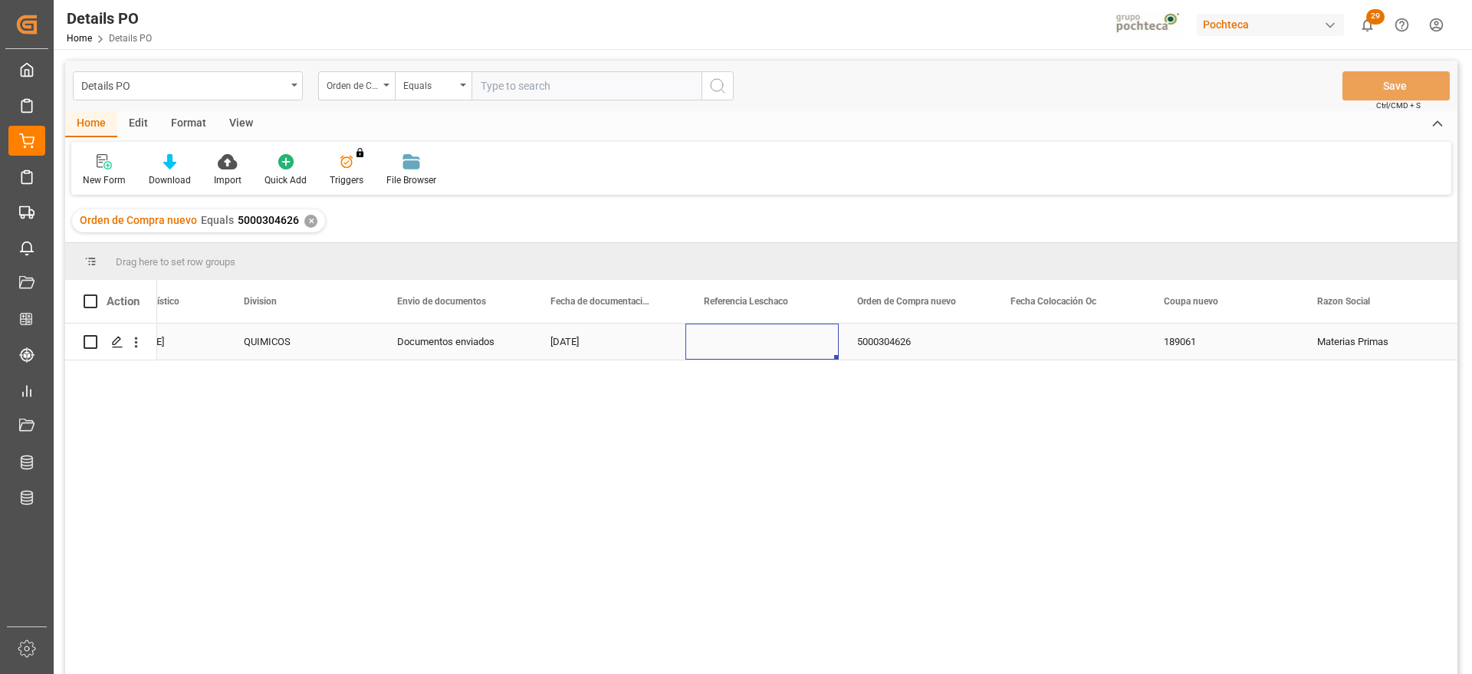
click at [763, 342] on div "Press SPACE to select this row." at bounding box center [761, 342] width 153 height 36
click at [763, 342] on input "Press SPACE to select this row." at bounding box center [762, 350] width 129 height 29
type input "250906900431"
click at [1408, 79] on button "Save" at bounding box center [1395, 85] width 107 height 29
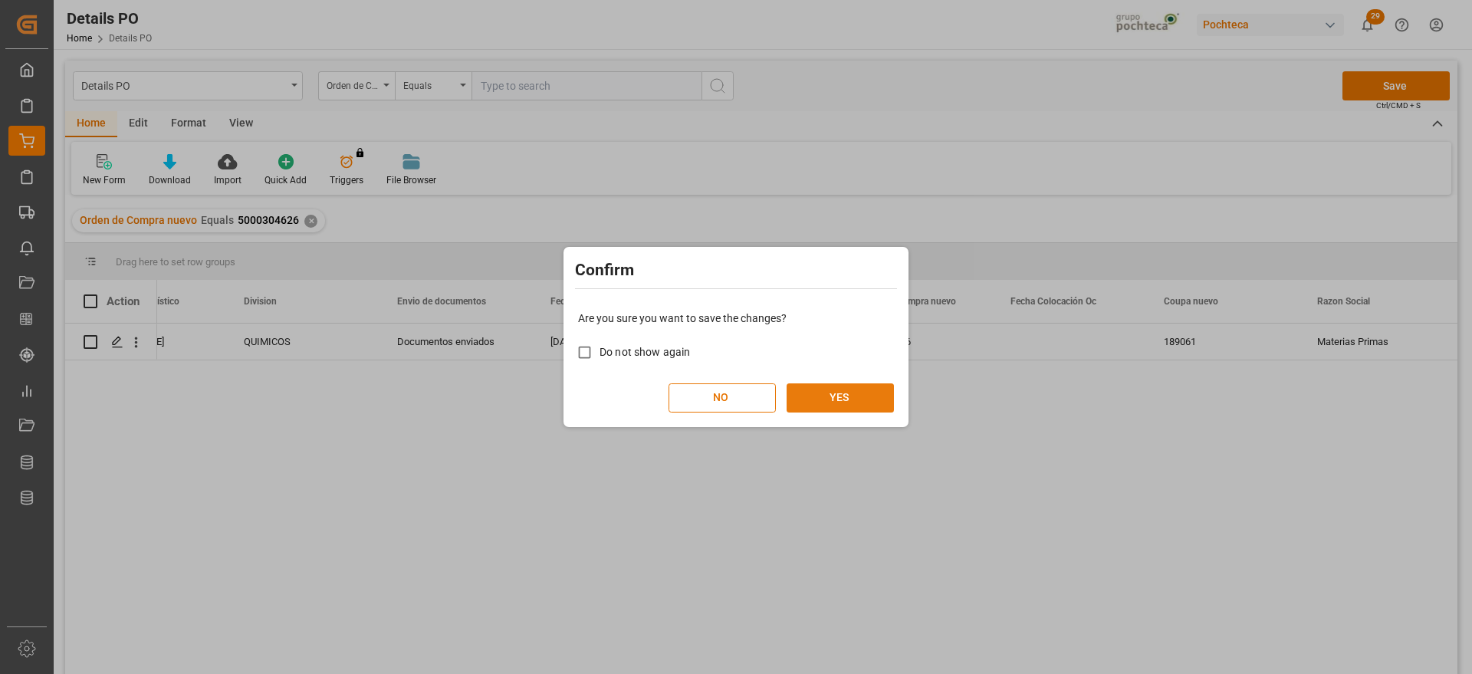
click at [836, 401] on button "YES" at bounding box center [840, 397] width 107 height 29
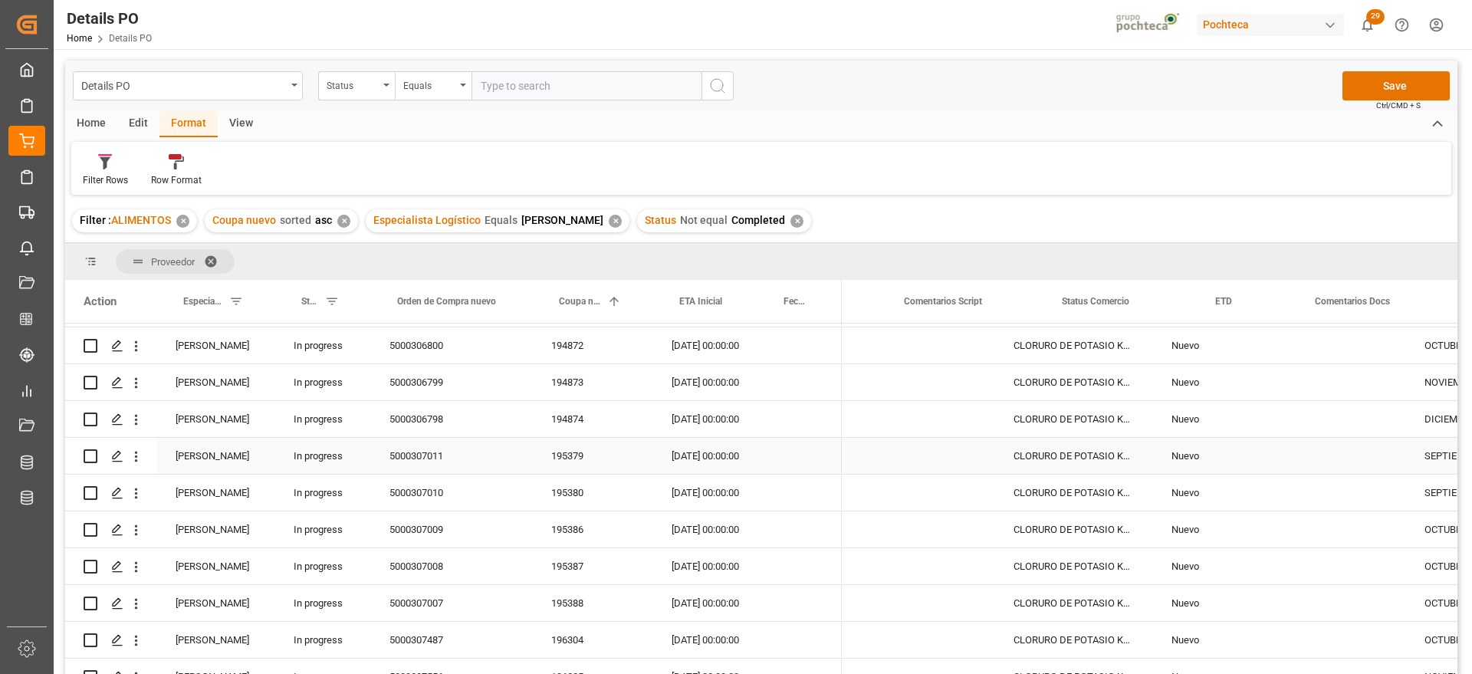
scroll to position [0, 110]
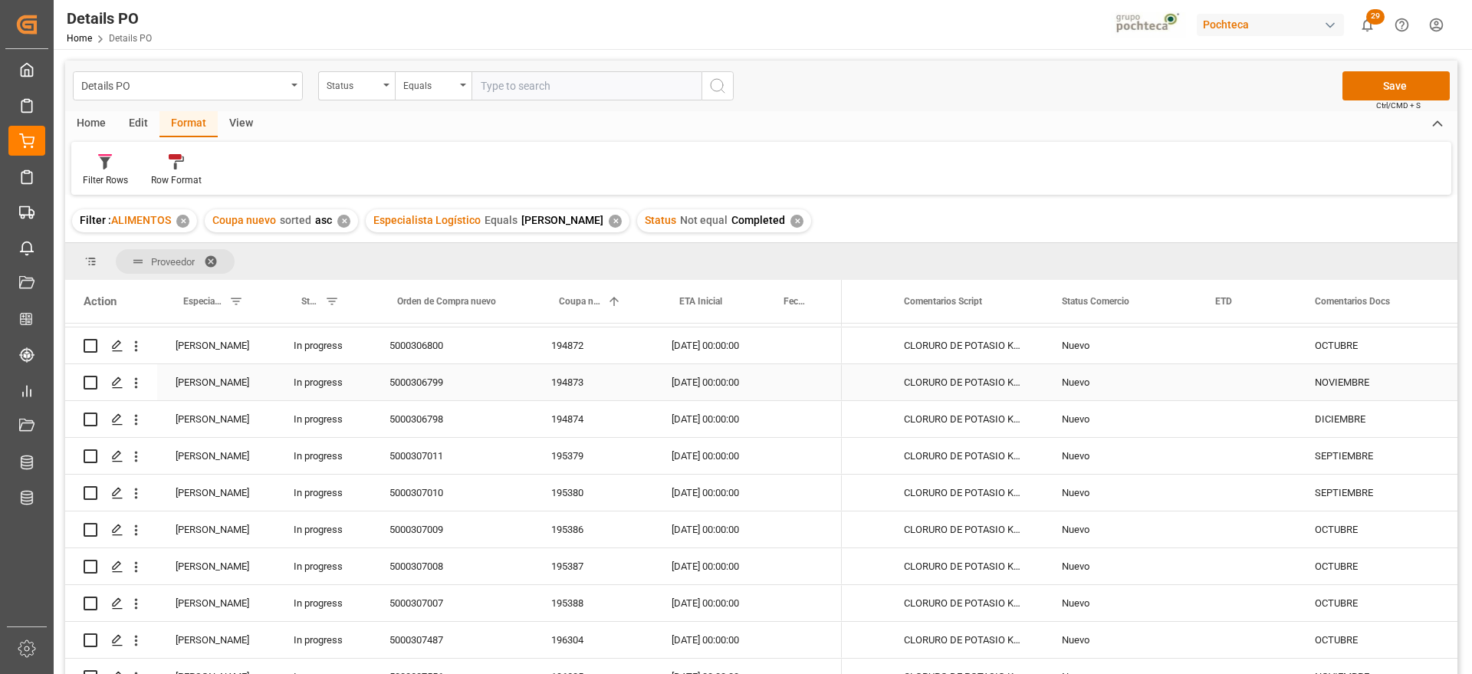
click at [568, 355] on div "194872" at bounding box center [593, 345] width 120 height 36
click at [1103, 349] on div "Nuevo" at bounding box center [1120, 345] width 117 height 35
click at [1175, 350] on icon "open menu" at bounding box center [1168, 355] width 18 height 18
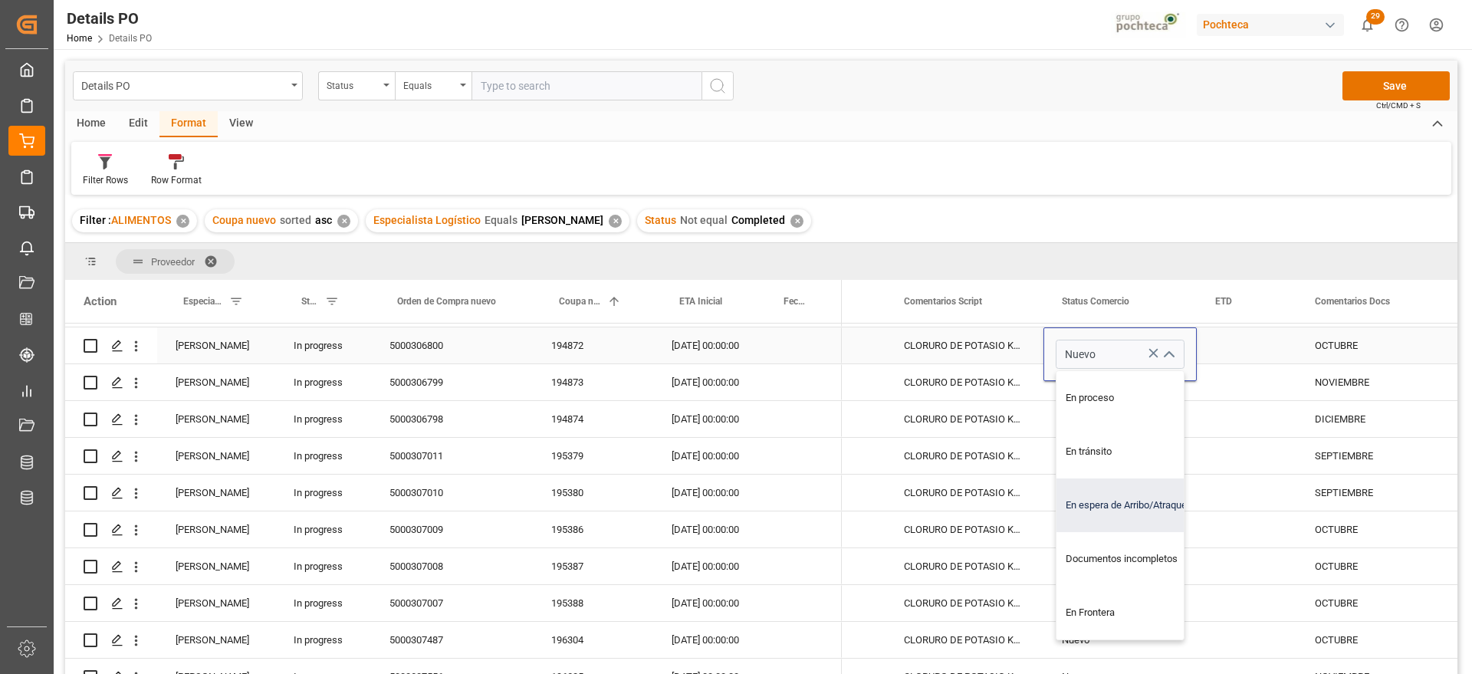
click at [1150, 501] on div "En espera de Arribo/Atraque" at bounding box center [1129, 505] width 146 height 54
type input "En espera de Arribo/Atraque"
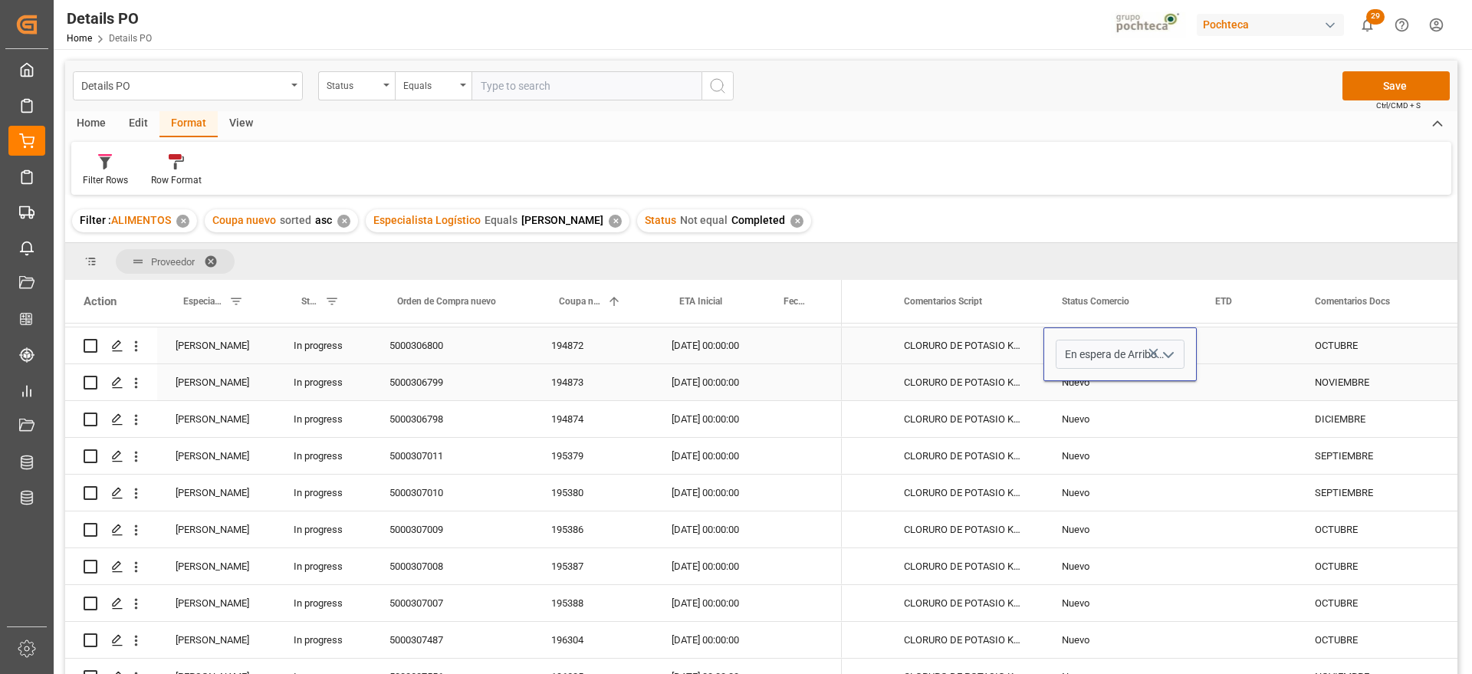
click at [1371, 349] on div "OCTUBRE" at bounding box center [1374, 345] width 156 height 36
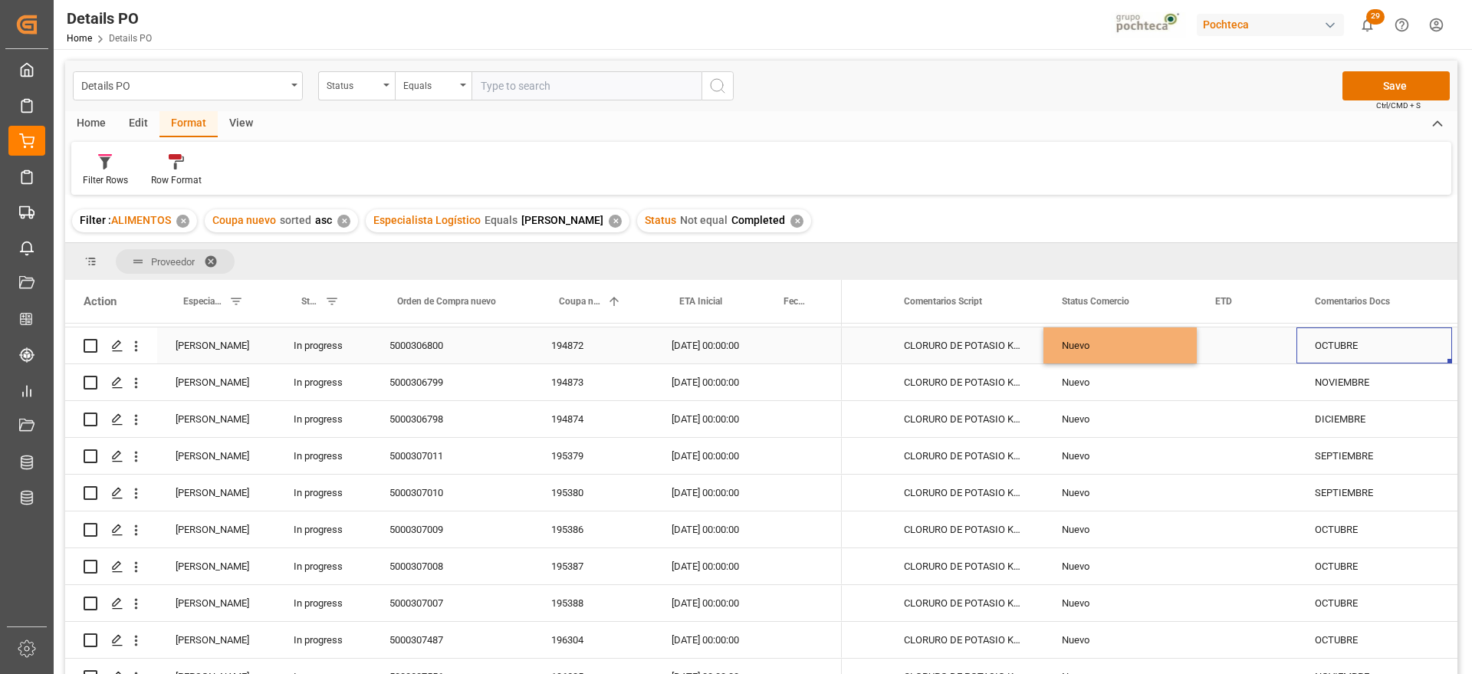
click at [1371, 348] on div "OCTUBRE" at bounding box center [1374, 345] width 156 height 36
drag, startPoint x: 1355, startPoint y: 349, endPoint x: 1322, endPoint y: 351, distance: 33.8
click at [1313, 351] on input "OCTUBRE" at bounding box center [1374, 354] width 131 height 29
type input "EN ESPERA DE ARRIBO"
click at [579, 426] on div "194874" at bounding box center [593, 419] width 120 height 36
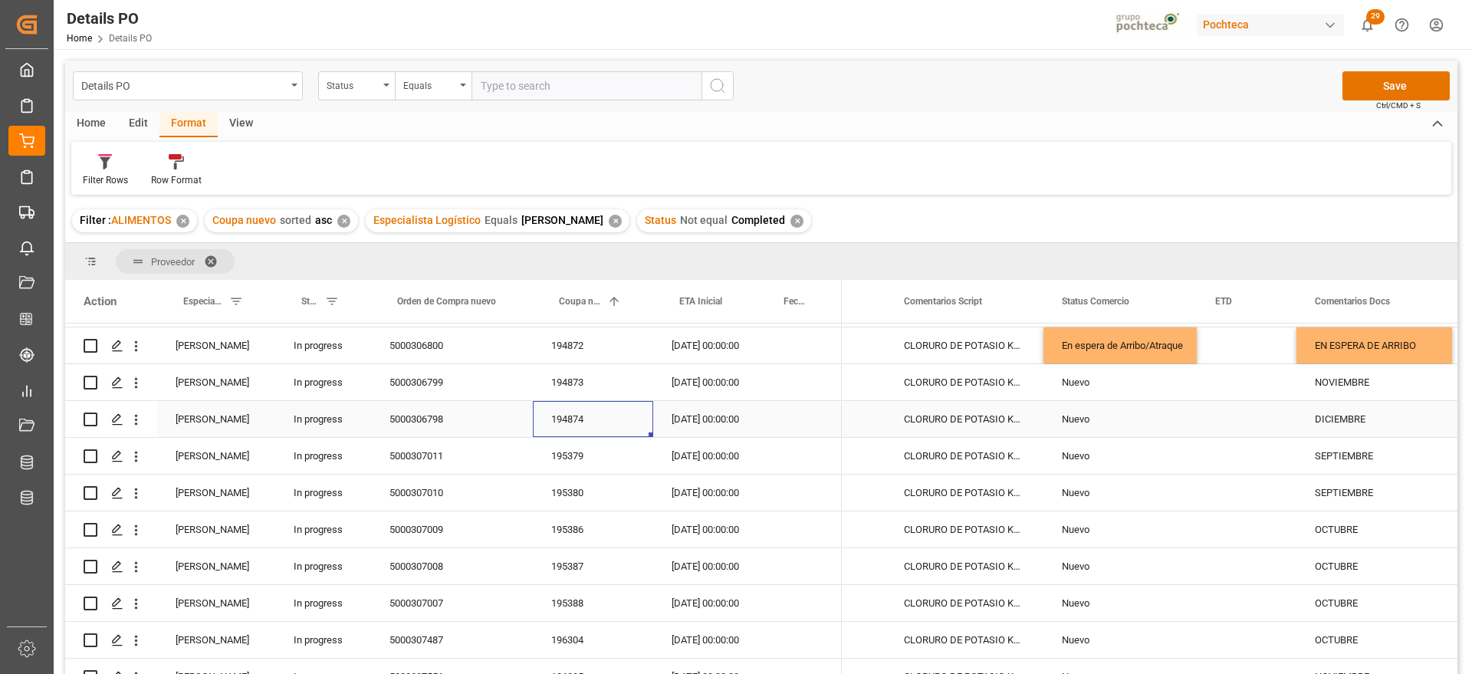
click at [1105, 432] on div "Nuevo" at bounding box center [1120, 419] width 117 height 35
click at [1163, 424] on icon "open menu" at bounding box center [1168, 428] width 18 height 18
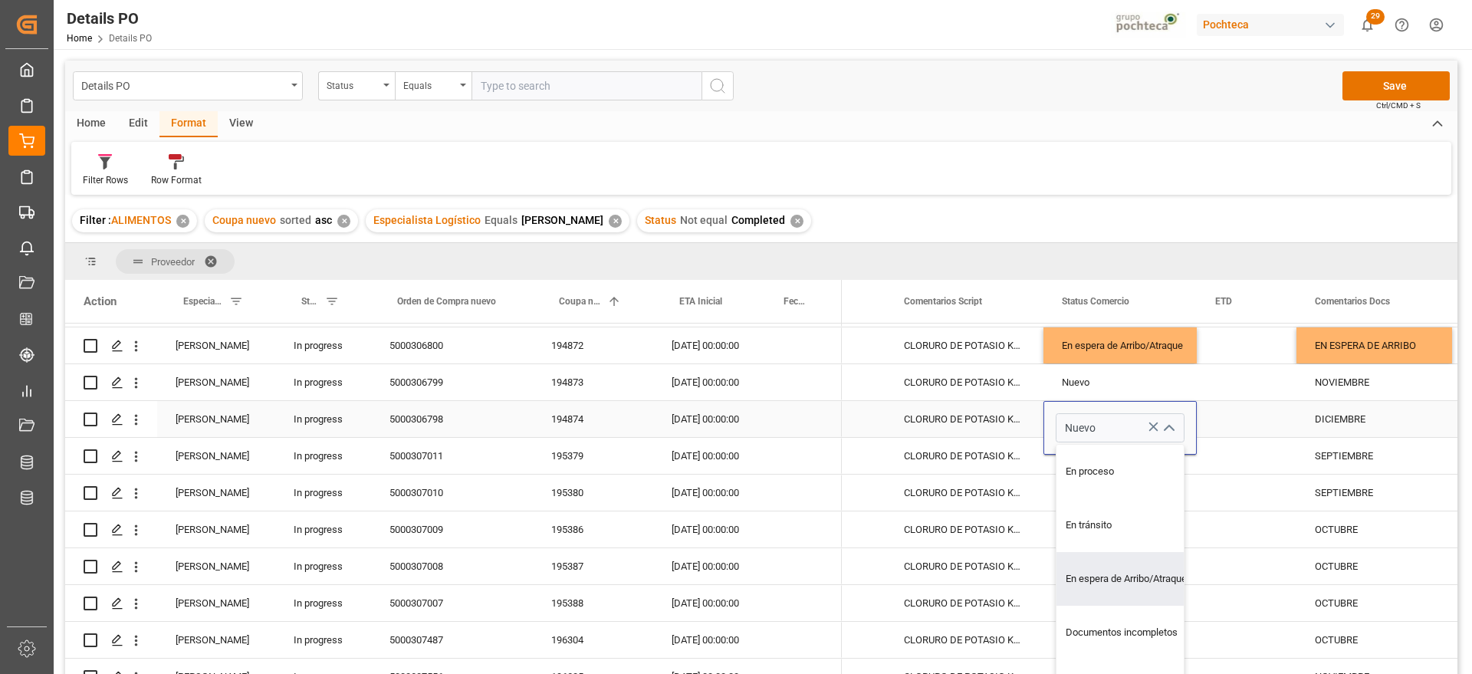
click at [1155, 568] on div "En espera de Arribo/Atraque" at bounding box center [1129, 579] width 146 height 54
type input "En espera de Arribo/Atraque"
click at [1361, 342] on div "EN ESPERA DE ARRIBO" at bounding box center [1374, 345] width 156 height 36
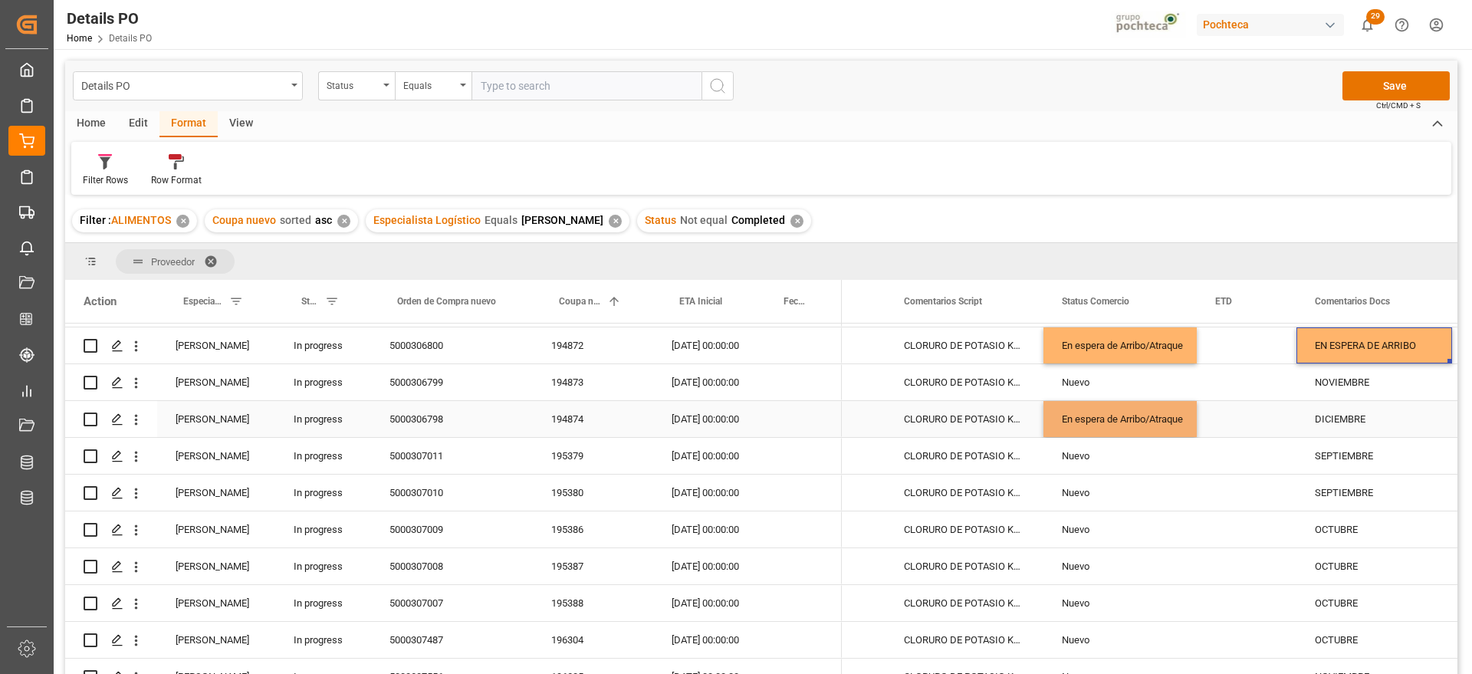
click at [1374, 405] on div "DICIEMBRE" at bounding box center [1374, 419] width 156 height 36
click at [685, 421] on div "[DATE] 00:00:00" at bounding box center [705, 419] width 104 height 36
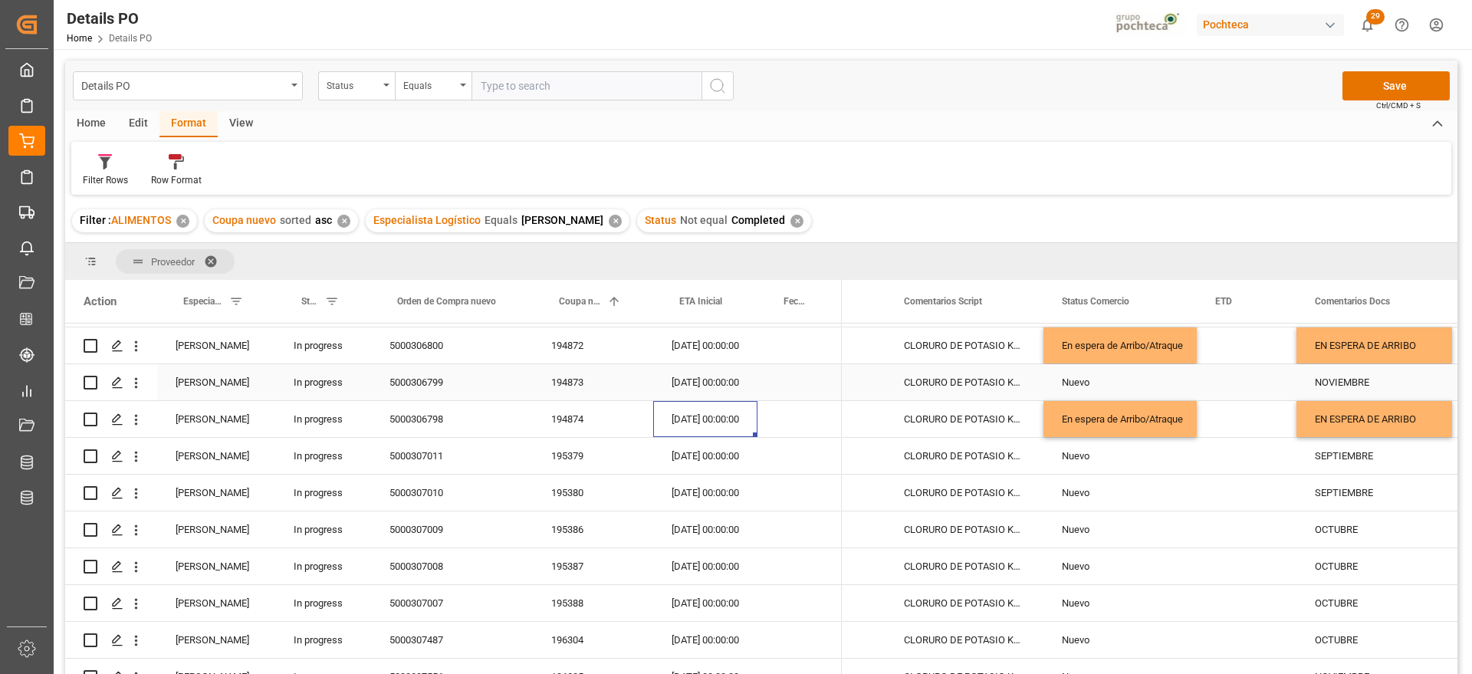
click at [698, 373] on div "[DATE] 00:00:00" at bounding box center [705, 382] width 104 height 36
click at [1077, 343] on div "En espera de Arribo/Atraque" at bounding box center [1120, 345] width 117 height 35
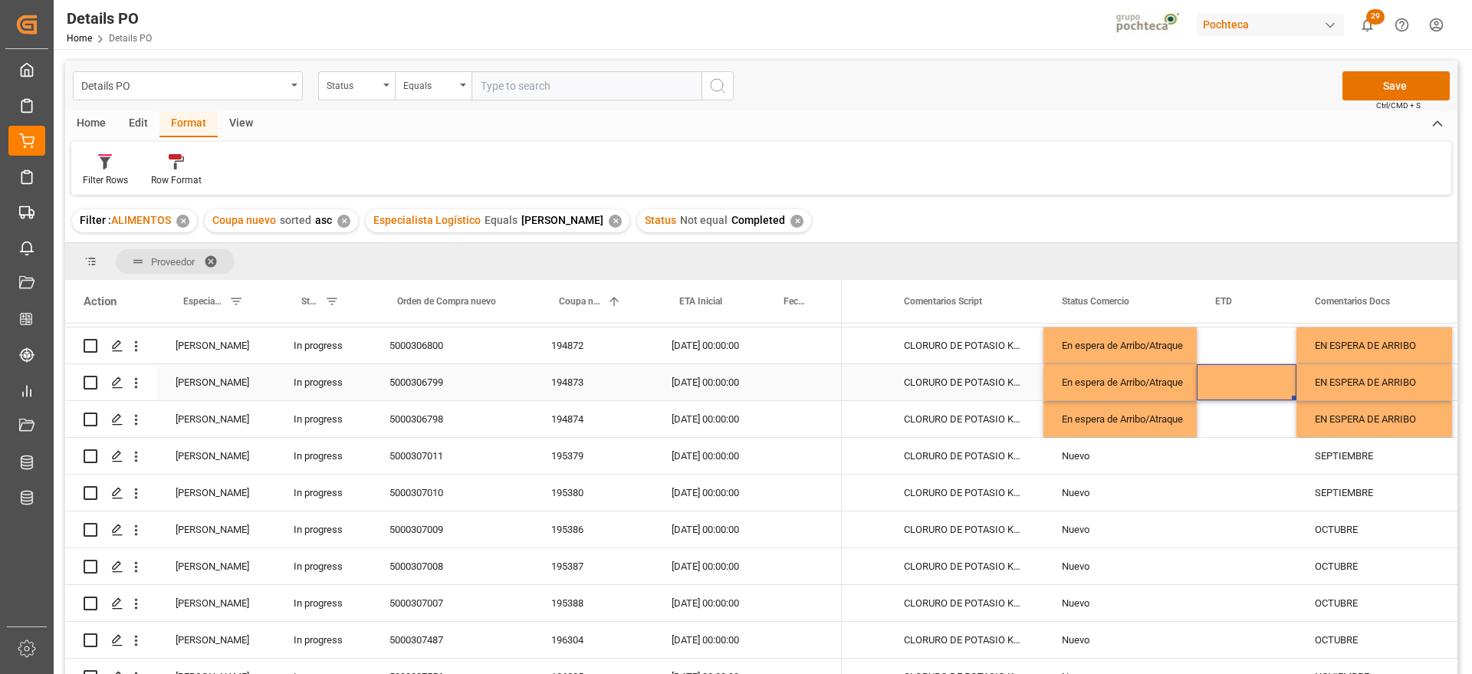
click at [712, 383] on div "[DATE] 00:00:00" at bounding box center [705, 382] width 104 height 36
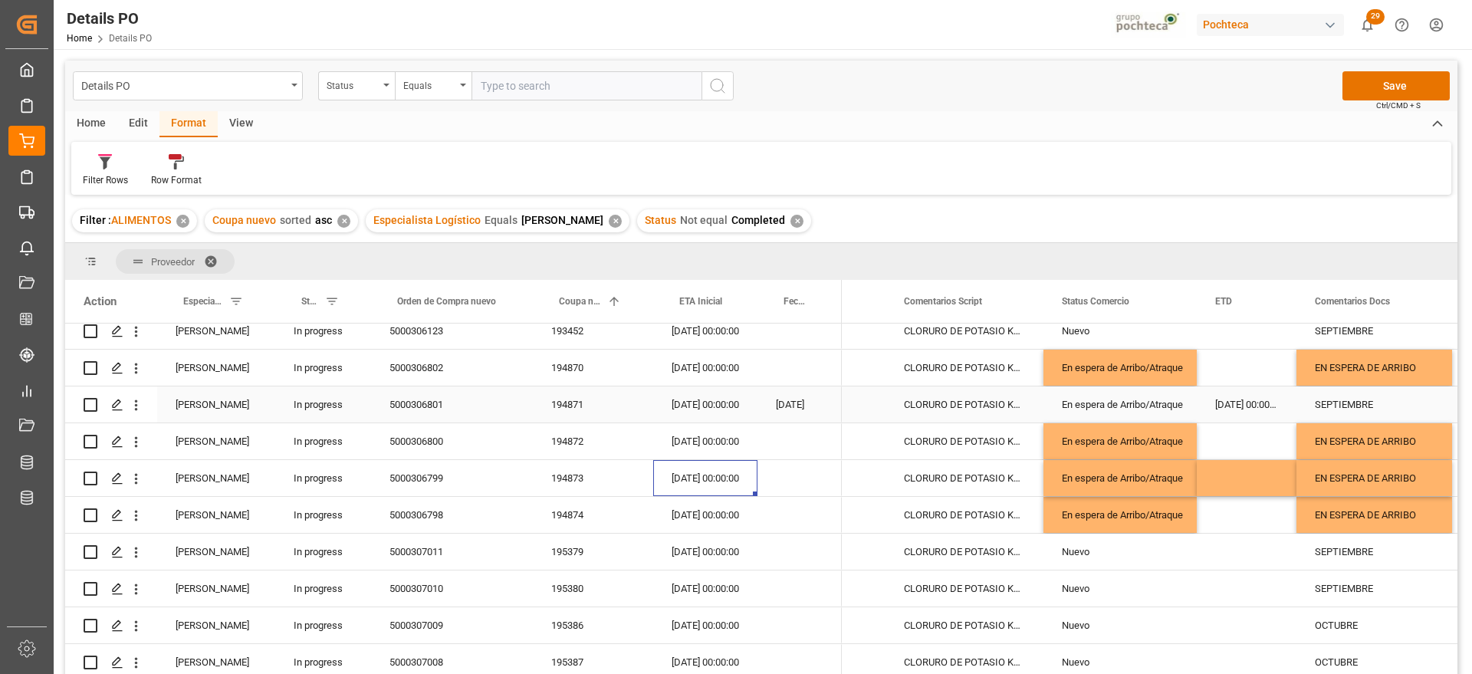
click at [711, 399] on div "[DATE] 00:00:00" at bounding box center [705, 404] width 104 height 36
click at [1182, 491] on div "En espera de Arribo/Atraque" at bounding box center [1119, 478] width 153 height 36
click at [1402, 79] on button "Save" at bounding box center [1395, 85] width 107 height 29
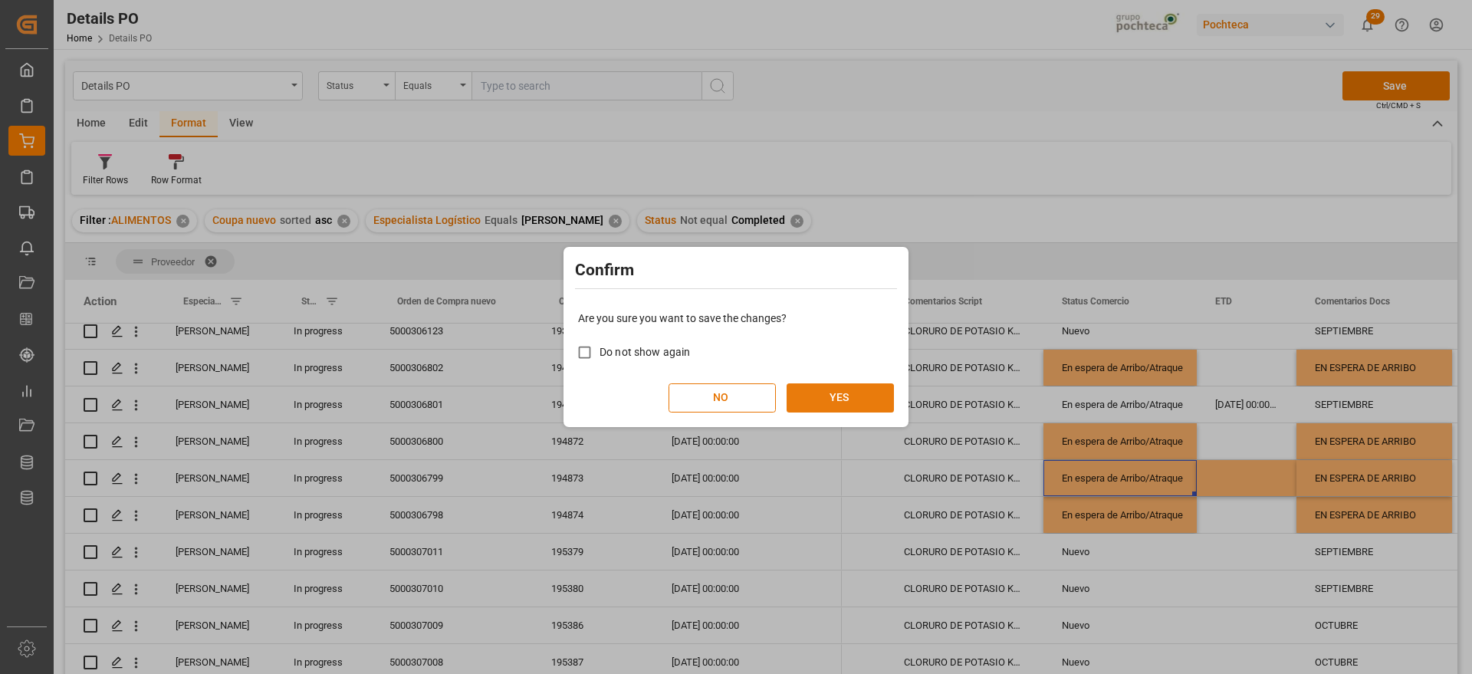
click at [841, 391] on button "YES" at bounding box center [840, 397] width 107 height 29
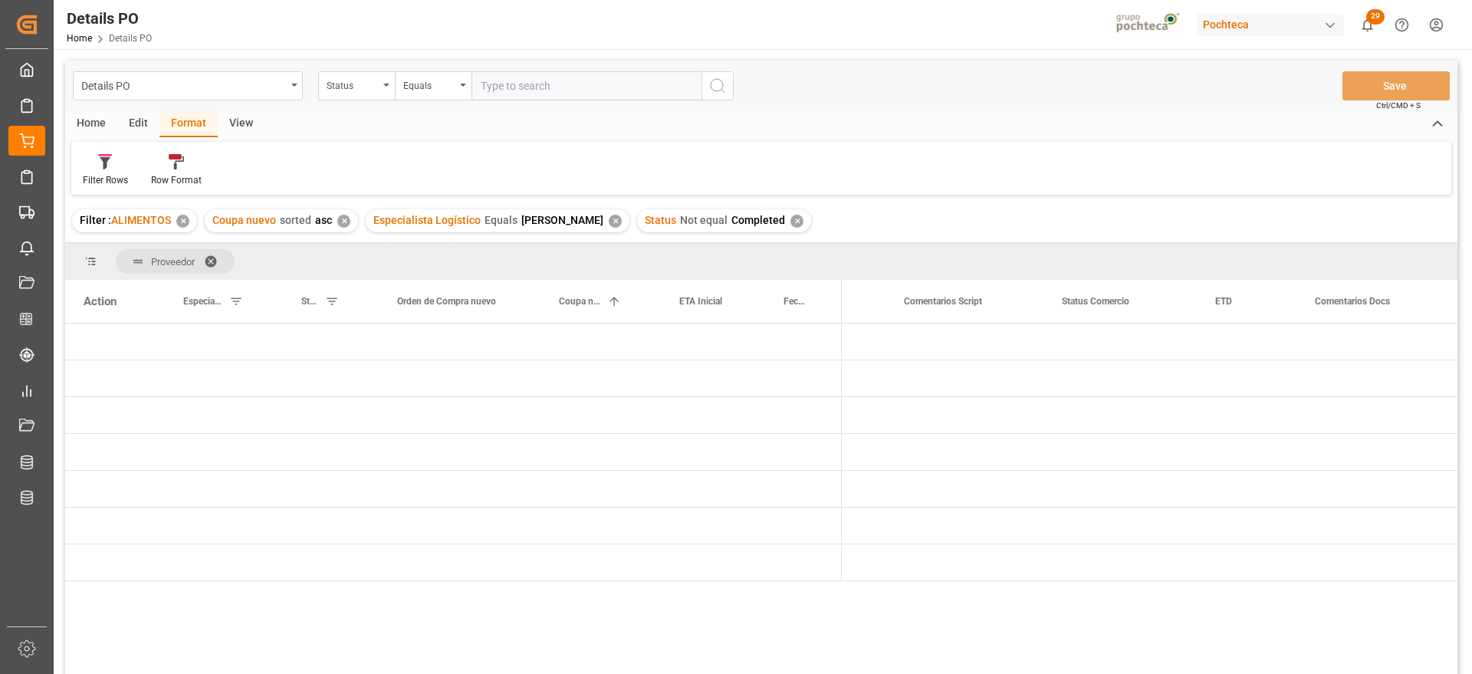
scroll to position [0, 0]
click at [782, 558] on div "Press SPACE to select this row." at bounding box center [799, 562] width 84 height 36
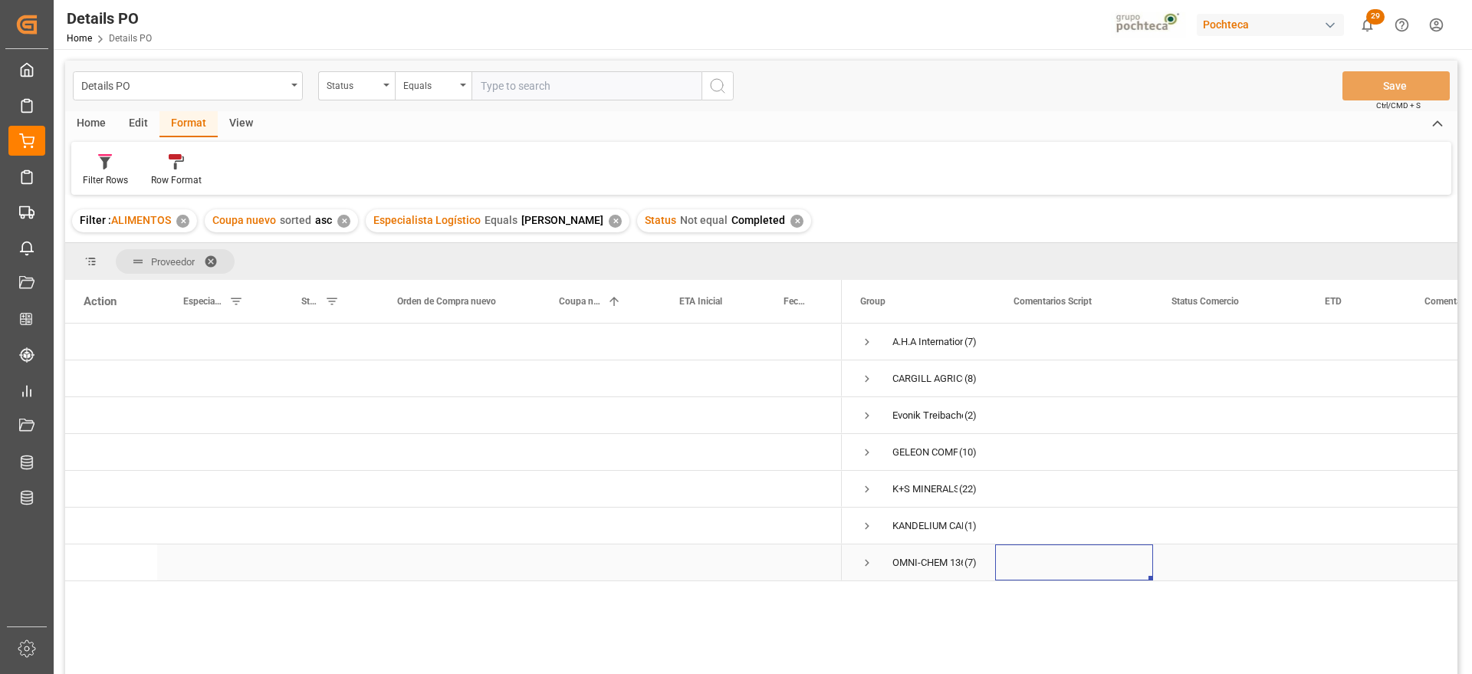
click at [867, 560] on span "Press SPACE to select this row." at bounding box center [867, 563] width 14 height 14
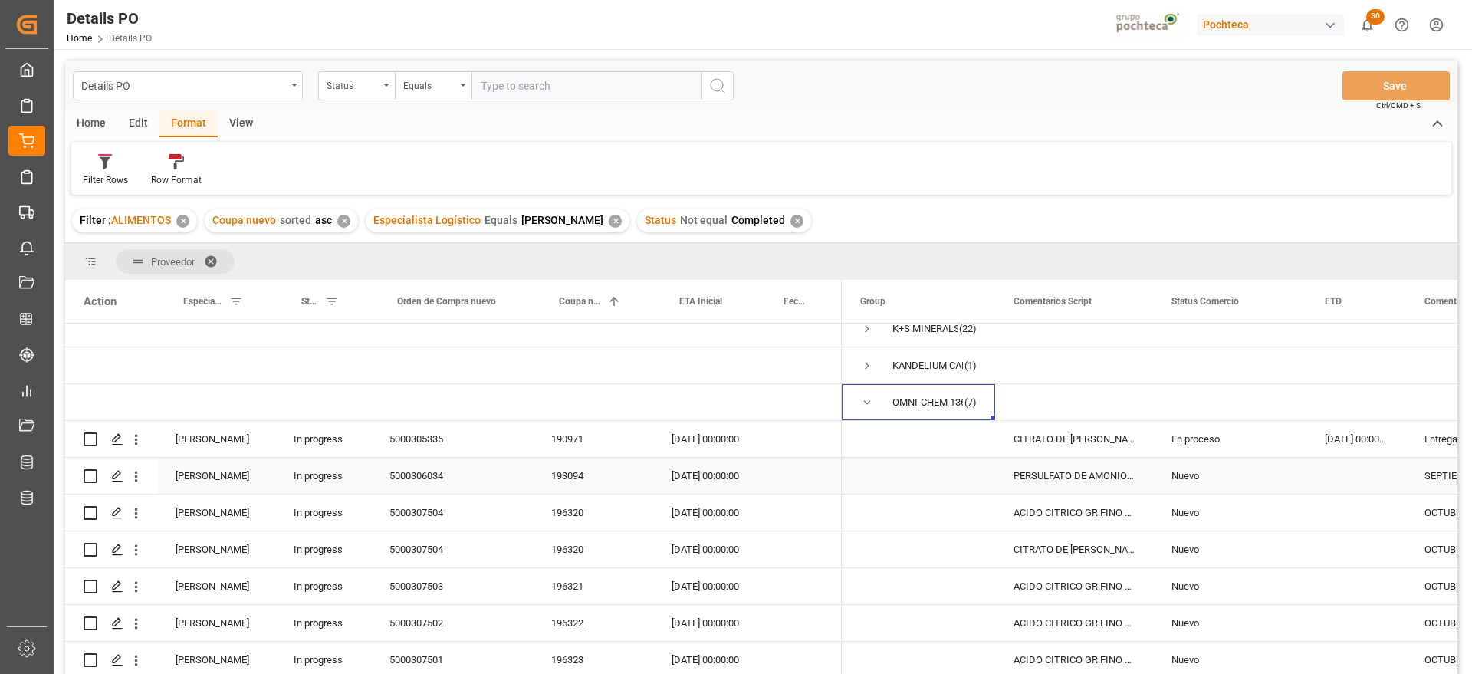
scroll to position [192, 0]
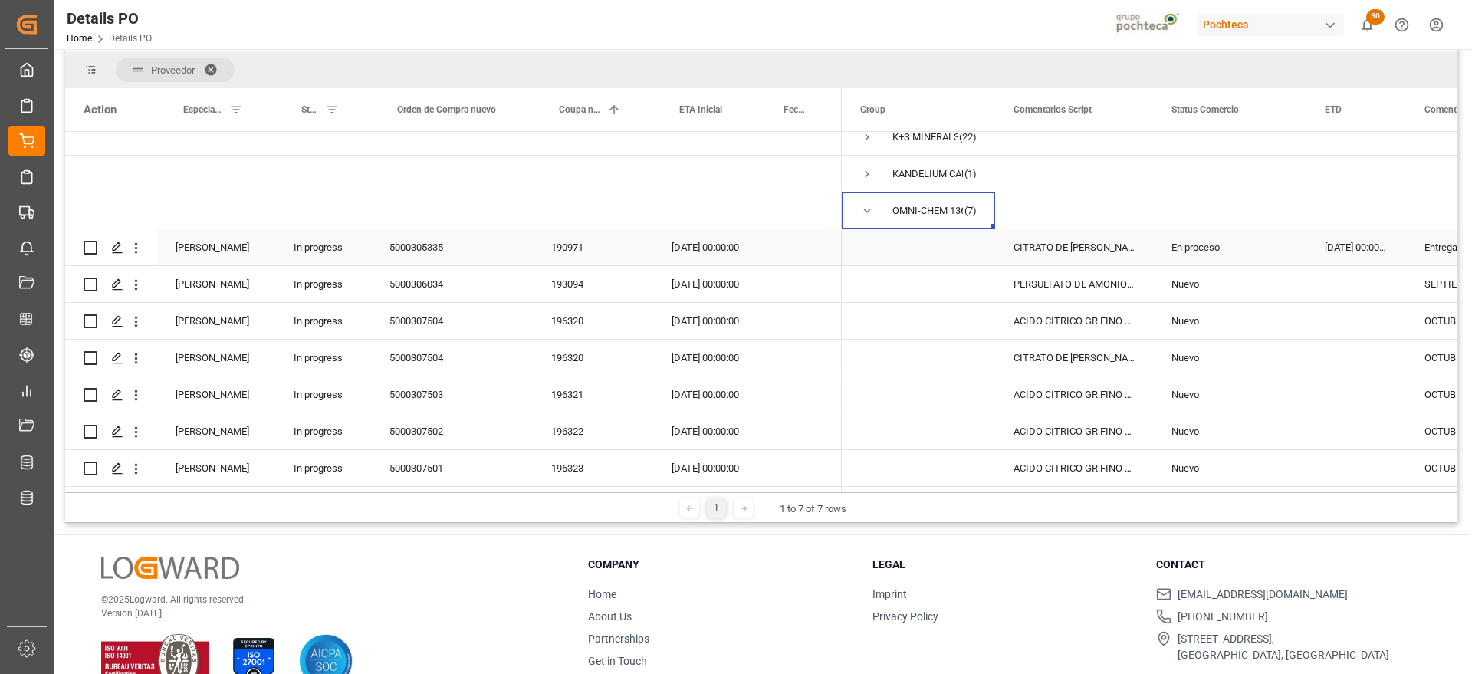
click at [564, 246] on div "190971" at bounding box center [593, 247] width 120 height 36
click at [1346, 229] on div "[DATE] 00:00:00" at bounding box center [1356, 247] width 100 height 36
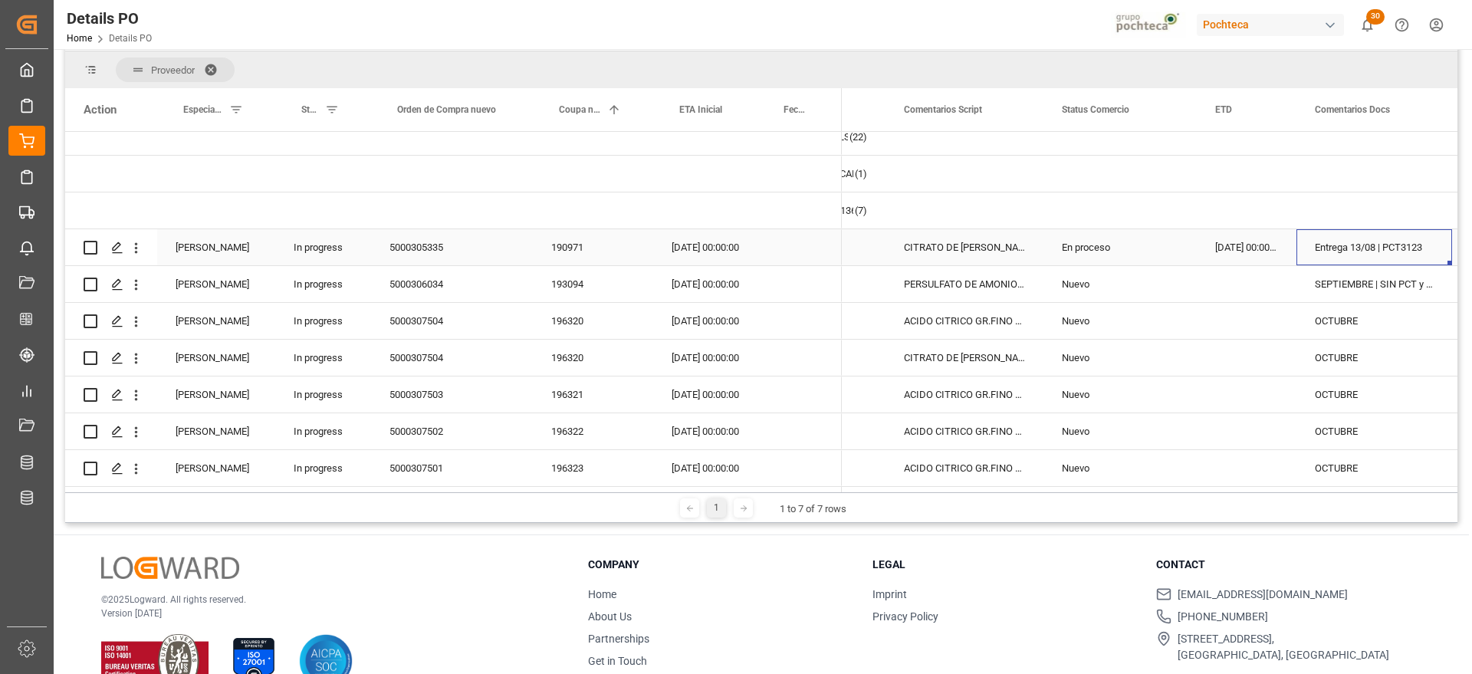
scroll to position [0, 263]
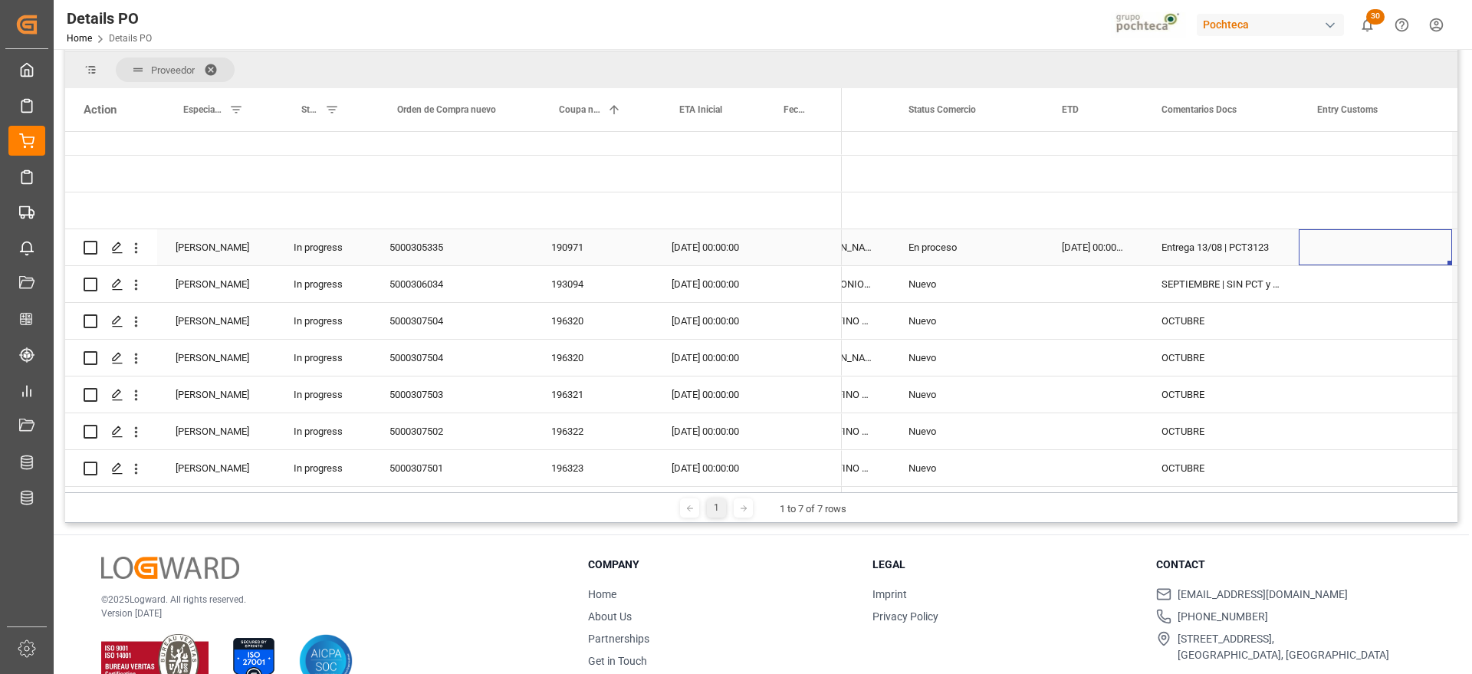
click at [336, 241] on div "In progress" at bounding box center [323, 247] width 96 height 36
click at [343, 253] on button "Select" at bounding box center [323, 256] width 71 height 29
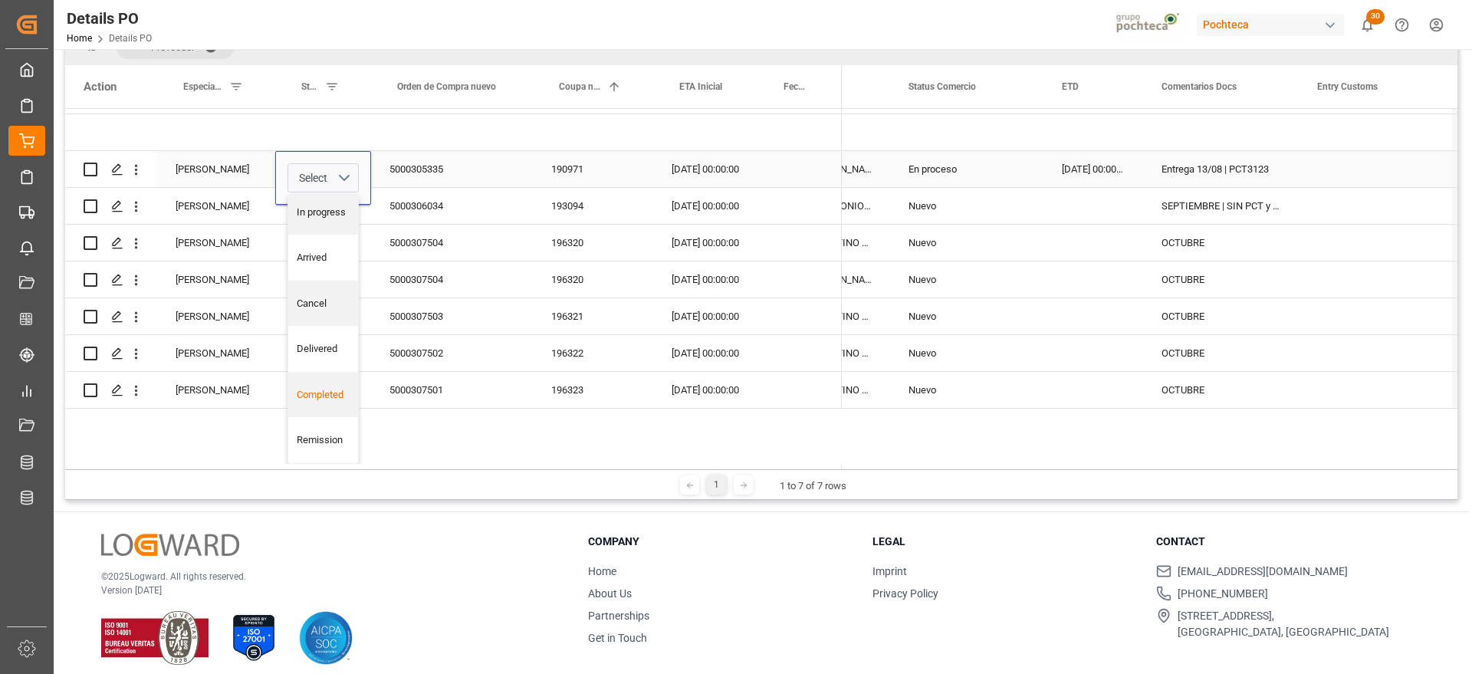
scroll to position [227, 0]
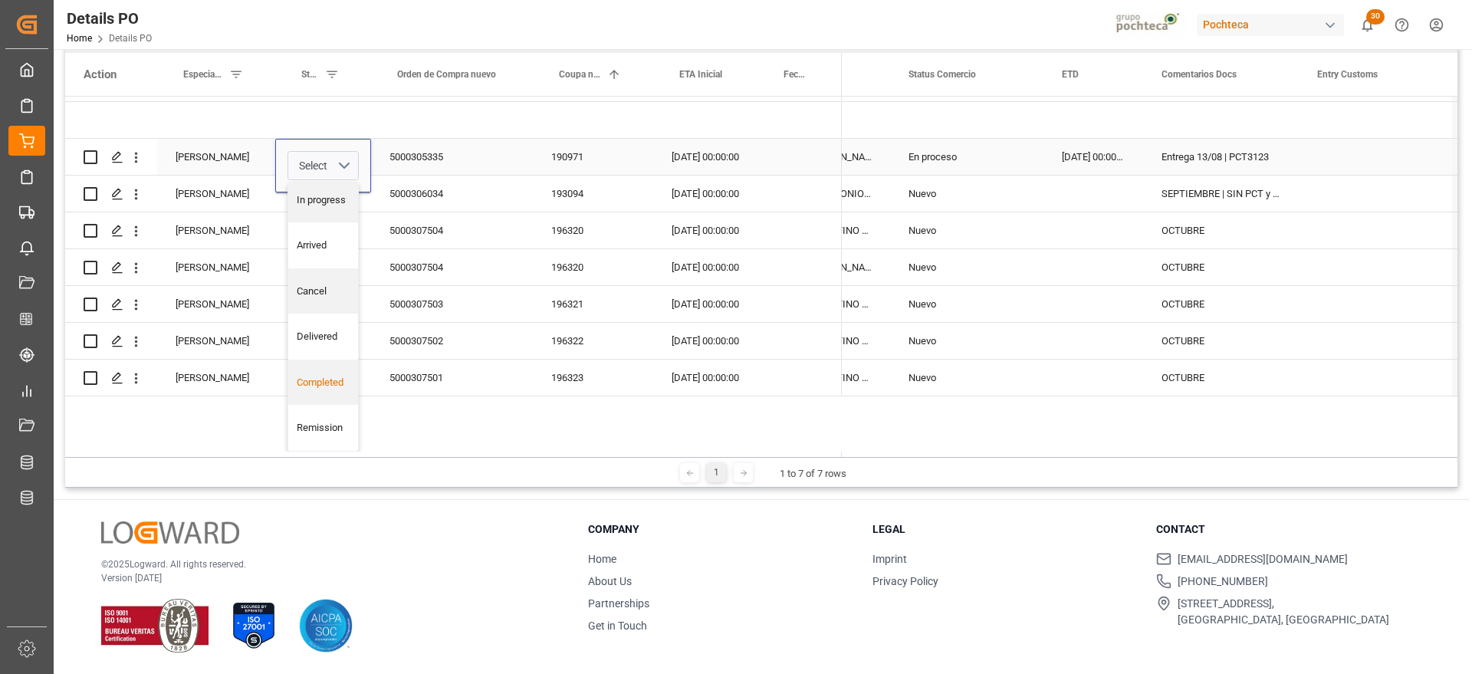
click at [328, 383] on div "Completed" at bounding box center [324, 382] width 54 height 15
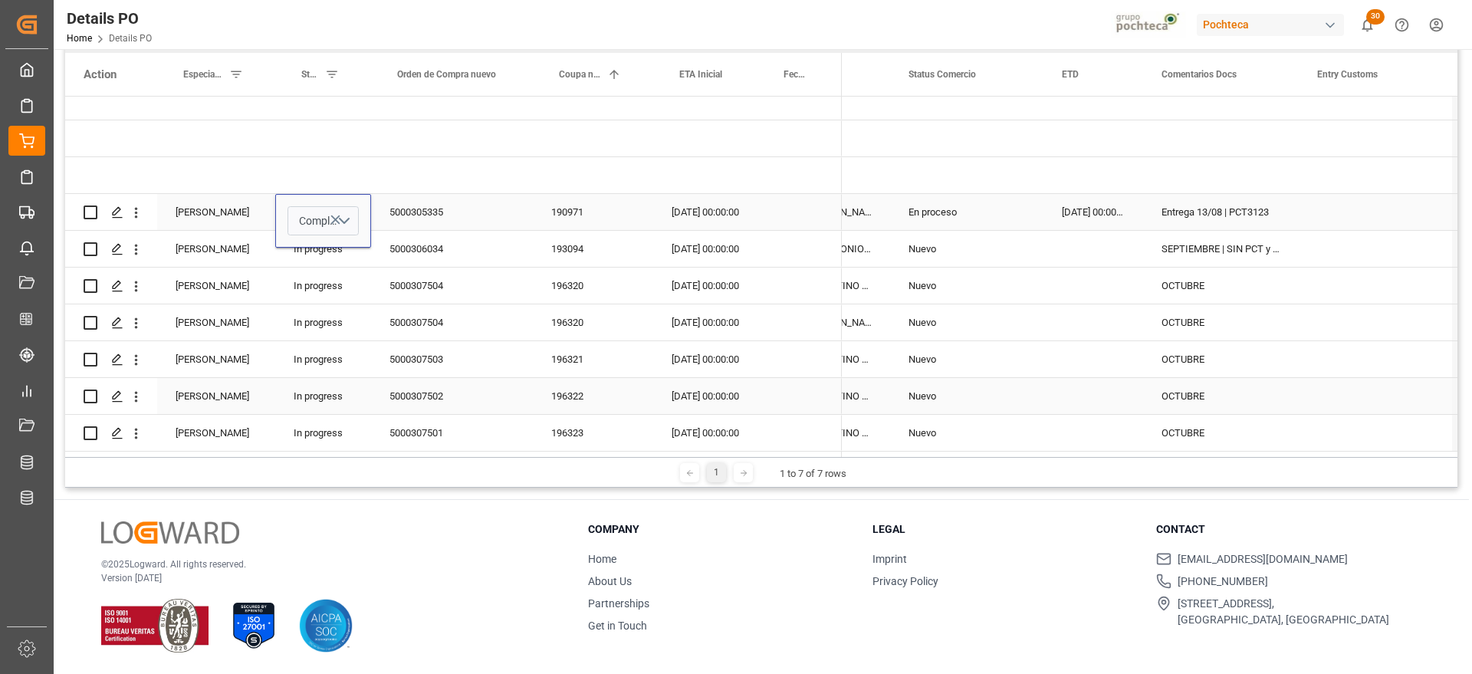
scroll to position [166, 0]
click at [1037, 214] on div "En proceso" at bounding box center [966, 212] width 153 height 36
click at [1126, 244] on div "Press SPACE to select this row." at bounding box center [1093, 249] width 100 height 36
click at [557, 246] on div "193094" at bounding box center [593, 249] width 120 height 36
click at [713, 243] on div "[DATE] 00:00:00" at bounding box center [705, 249] width 104 height 36
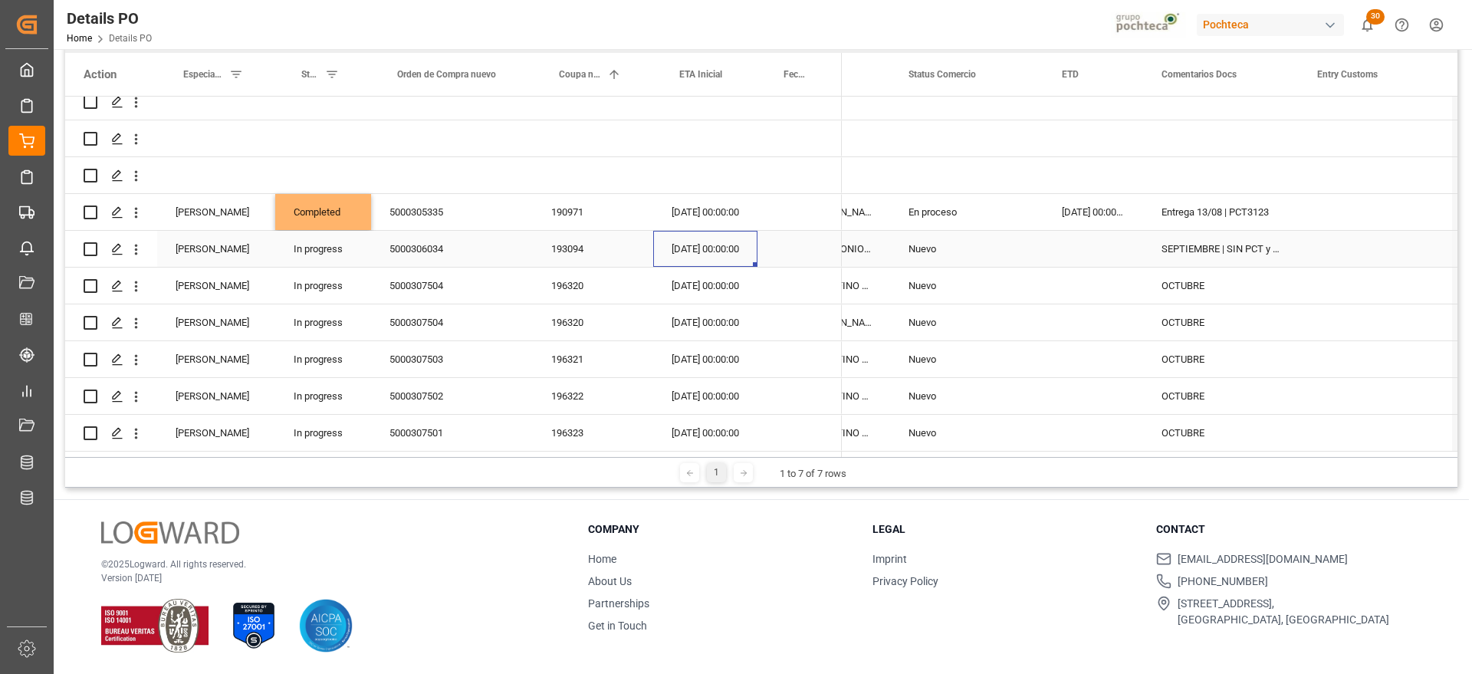
click at [1148, 243] on div "SEPTIEMBRE | SIN PCT y son correo de seguimiento" at bounding box center [1221, 249] width 156 height 36
click at [1214, 241] on div "SEPTIEMBRE | SIN PCT y son correo de seguimiento" at bounding box center [1221, 249] width 156 height 36
click at [1164, 249] on input "SEPTIEMBRE | SIN PCT y son correo de seguimiento" at bounding box center [1220, 257] width 131 height 29
type input "SIN DOCS SEPTIEMBRE | SIN PCT y son correo de seguimiento"
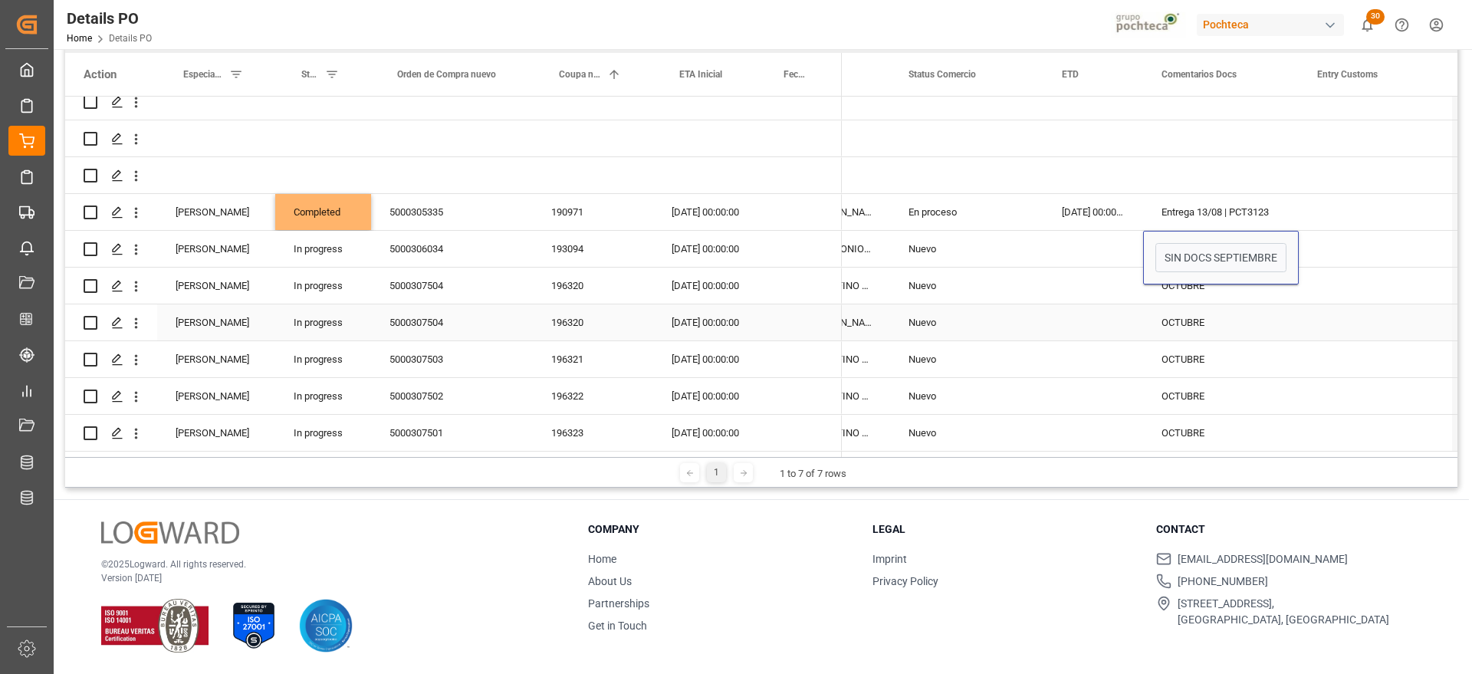
click at [1194, 304] on div "OCTUBRE" at bounding box center [1221, 322] width 156 height 36
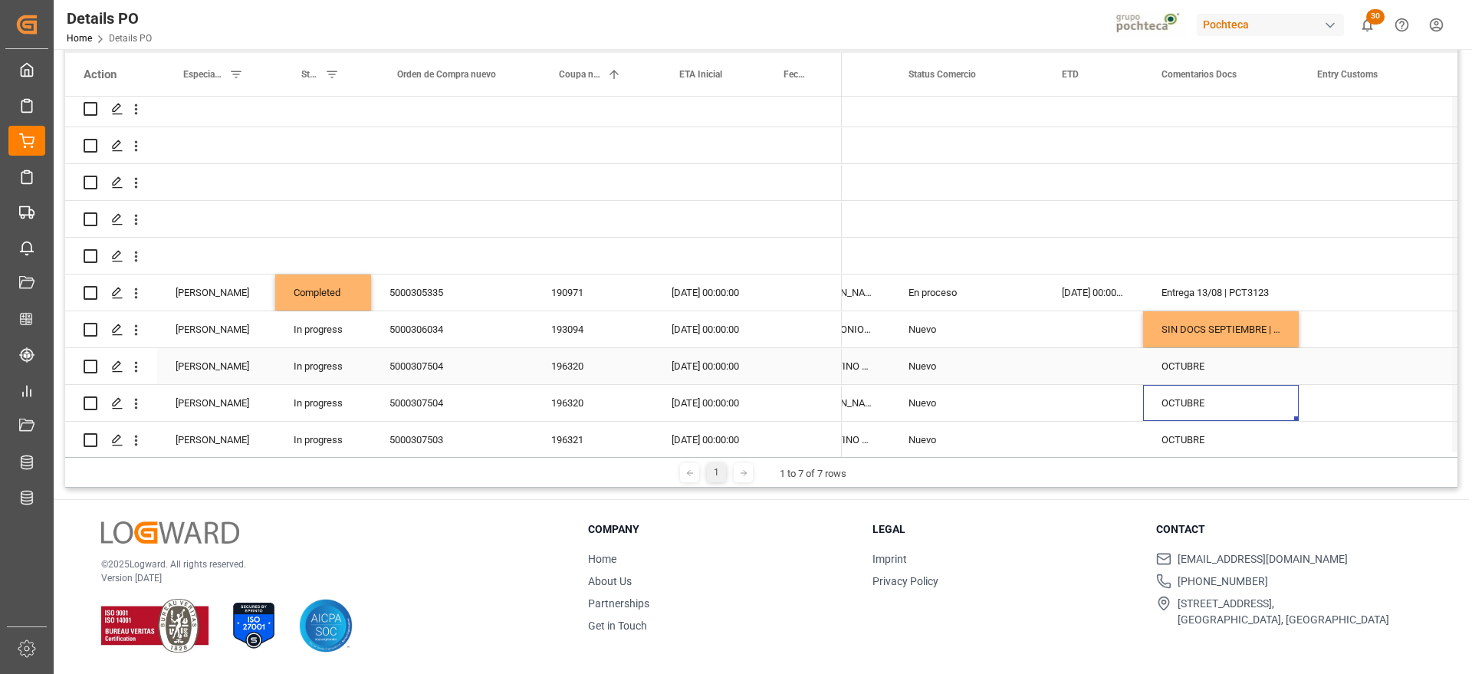
scroll to position [70, 0]
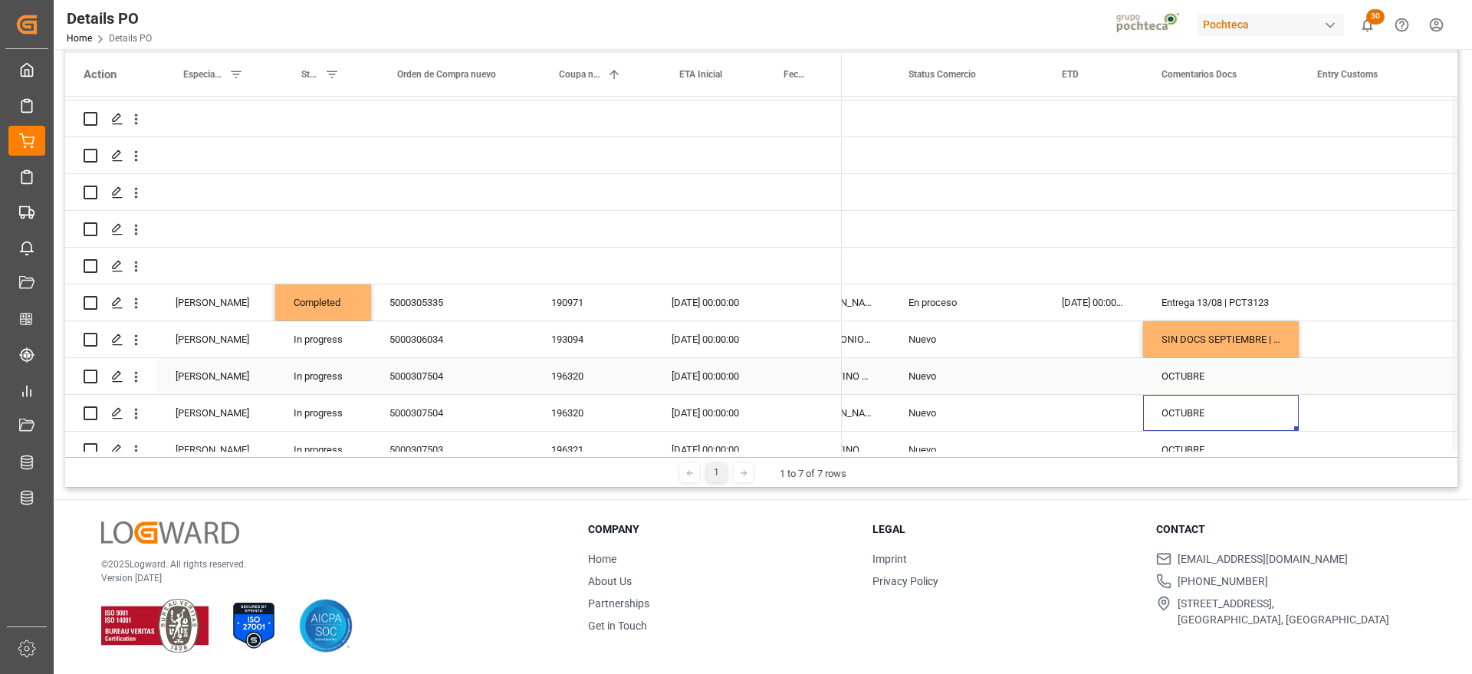
click at [566, 373] on div "196320" at bounding box center [593, 376] width 120 height 36
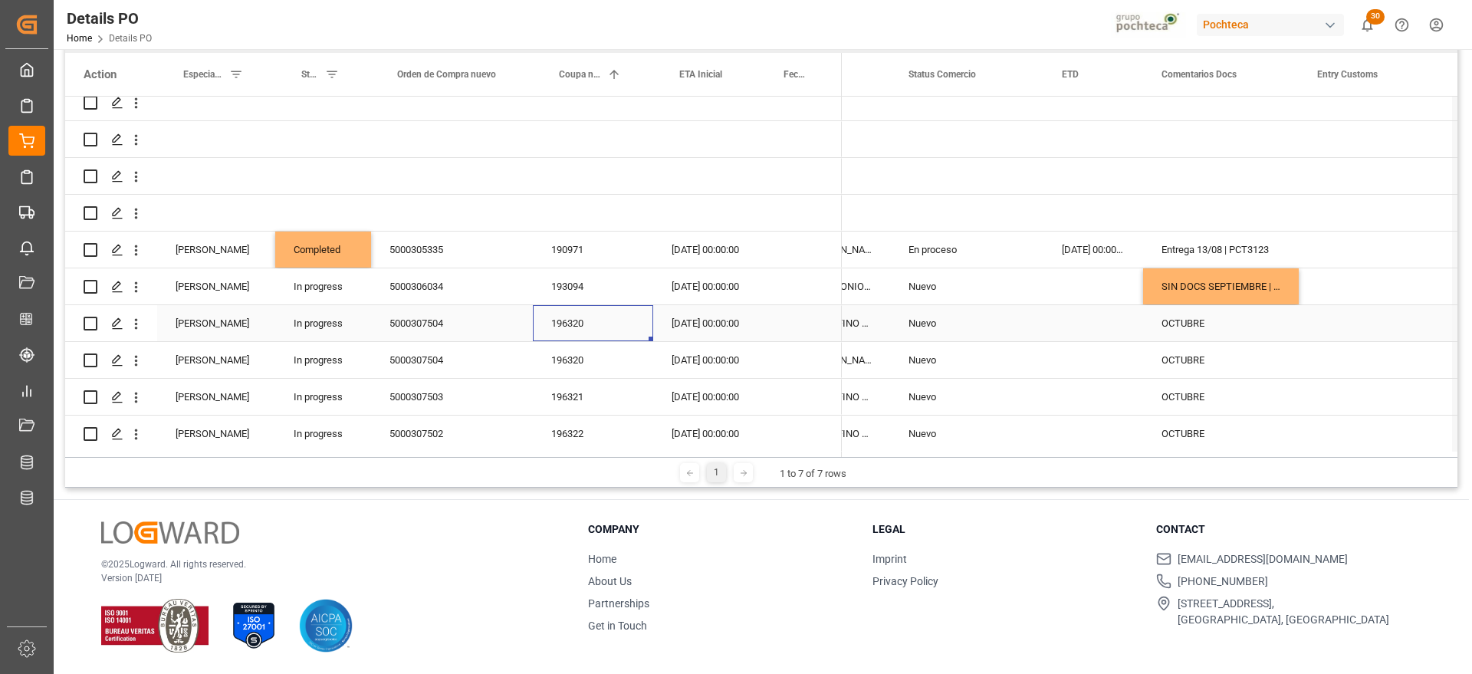
scroll to position [166, 0]
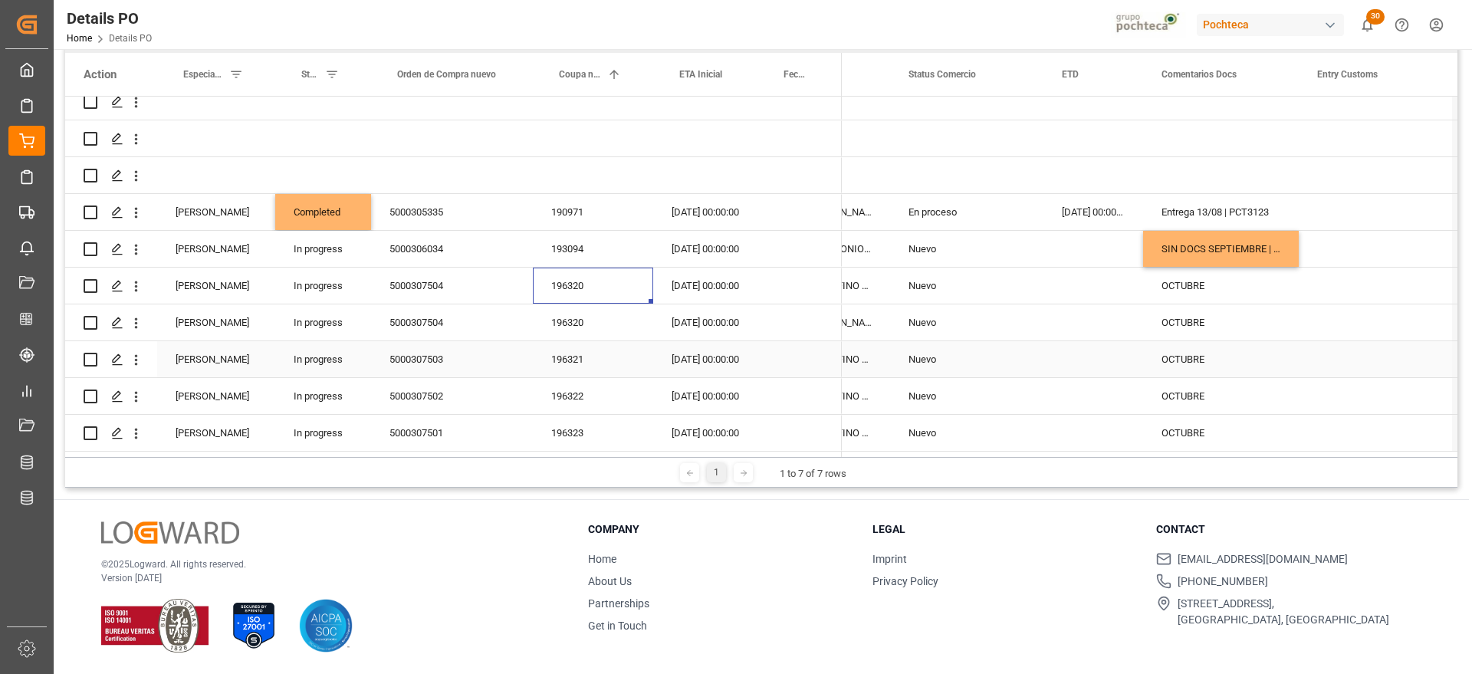
click at [564, 352] on div "196321" at bounding box center [593, 359] width 120 height 36
click at [577, 389] on div "196322" at bounding box center [593, 396] width 120 height 36
click at [1180, 348] on div "OCTUBRE" at bounding box center [1221, 359] width 156 height 36
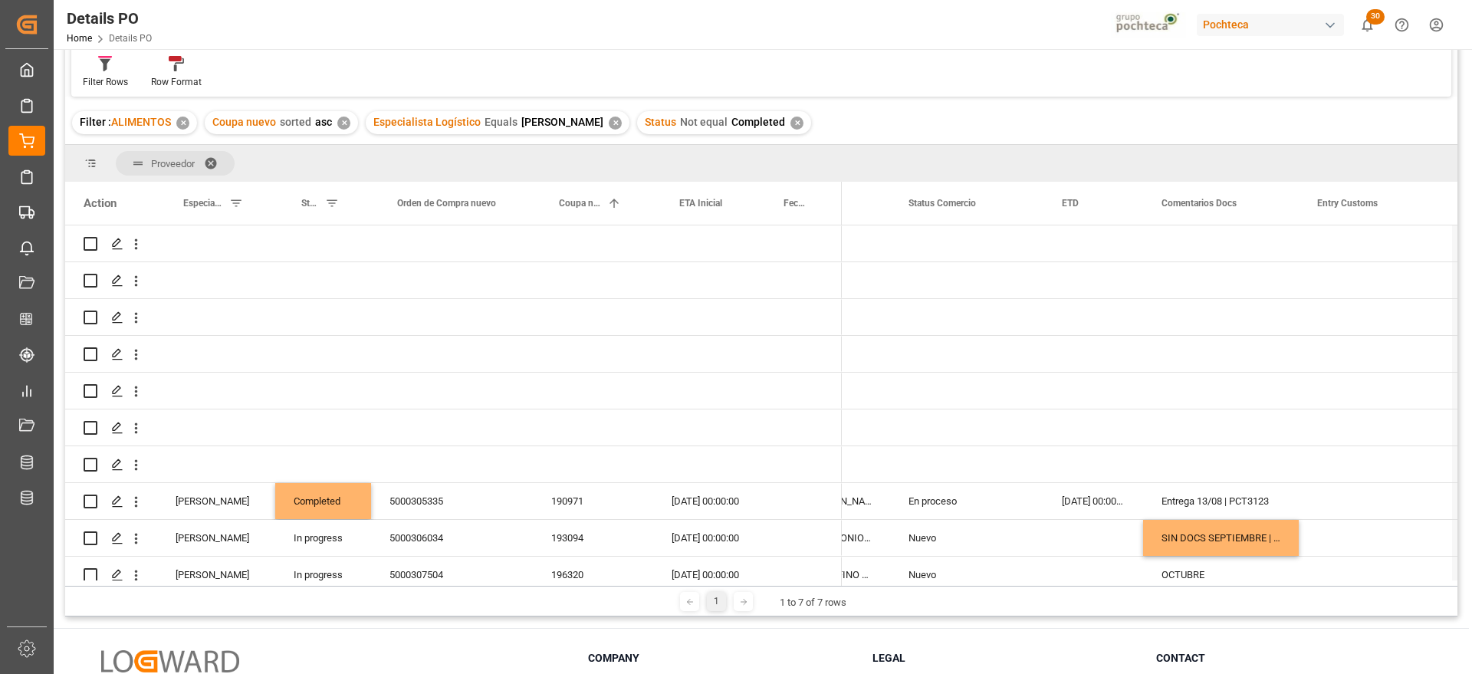
scroll to position [0, 0]
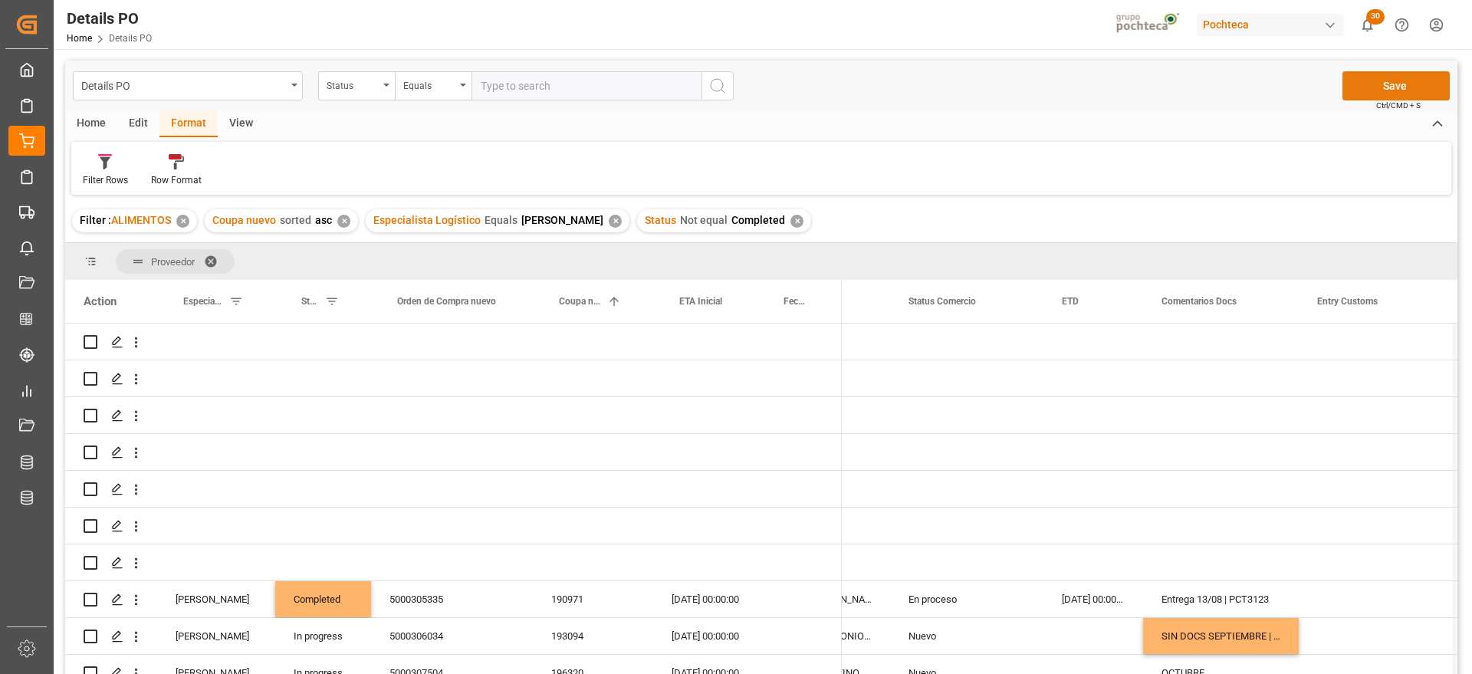
click at [1402, 75] on button "Save" at bounding box center [1395, 85] width 107 height 29
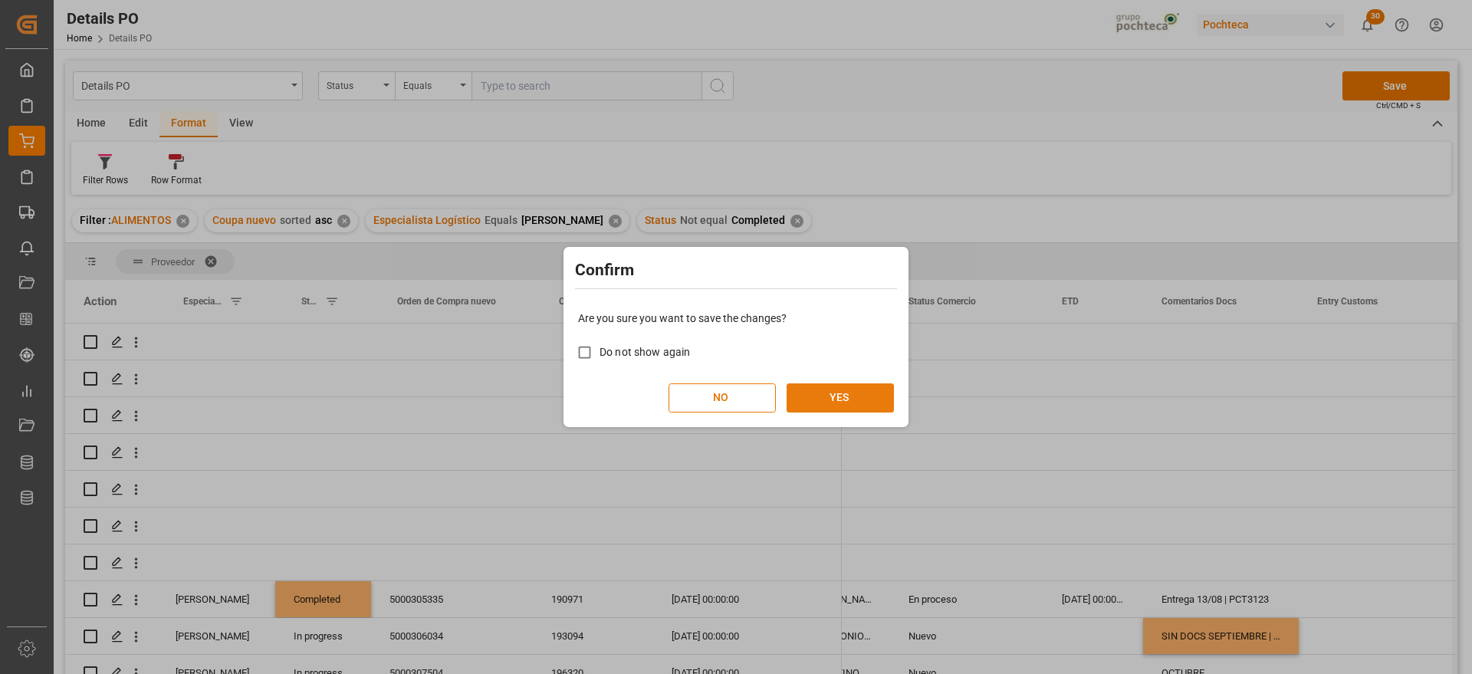
click at [843, 399] on button "YES" at bounding box center [840, 397] width 107 height 29
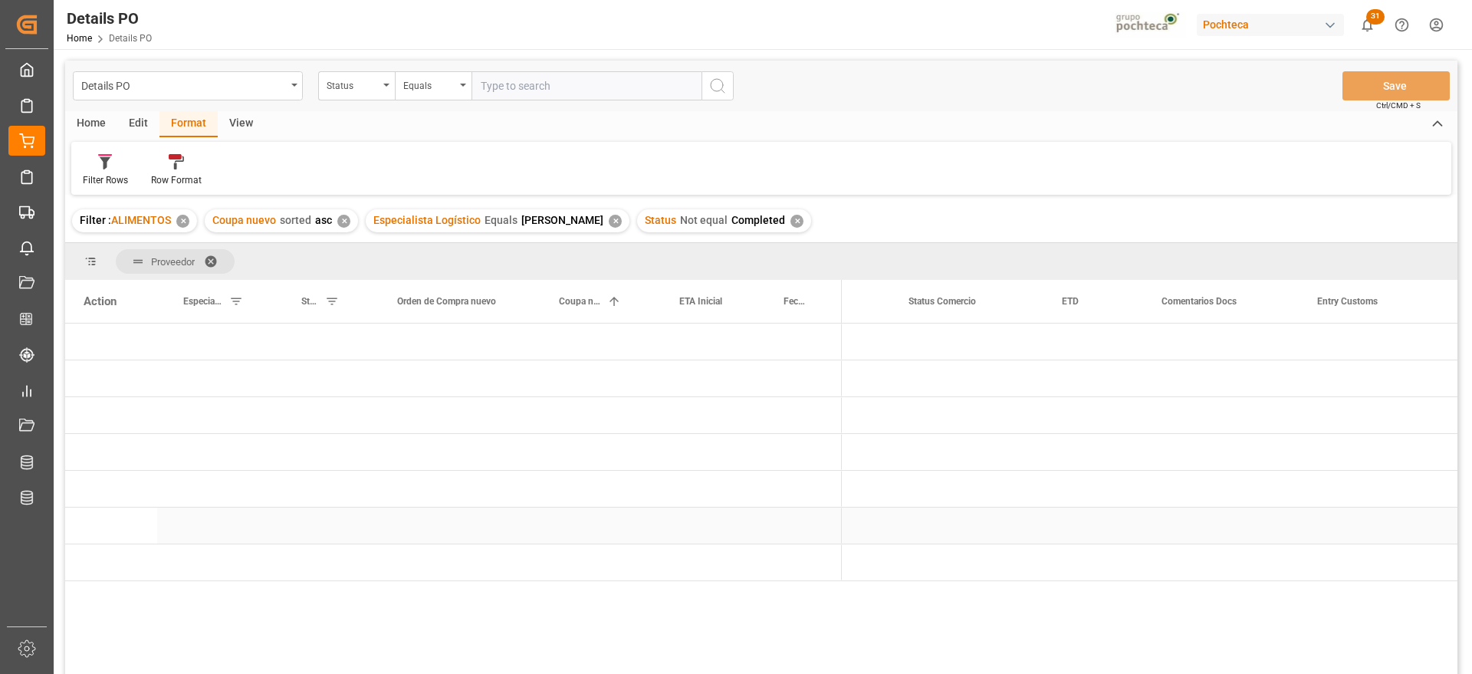
click at [761, 508] on div "Press SPACE to select this row." at bounding box center [799, 526] width 84 height 36
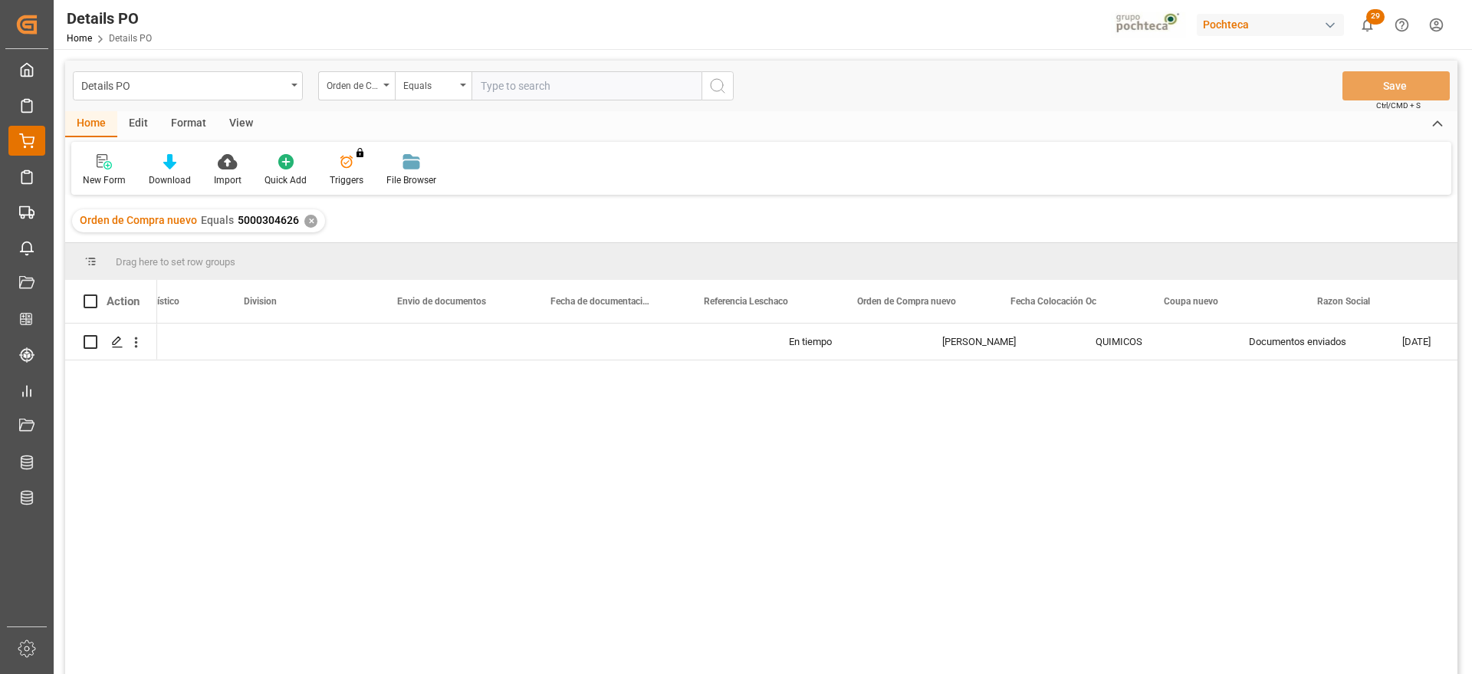
click at [31, 99] on icon at bounding box center [26, 105] width 15 height 15
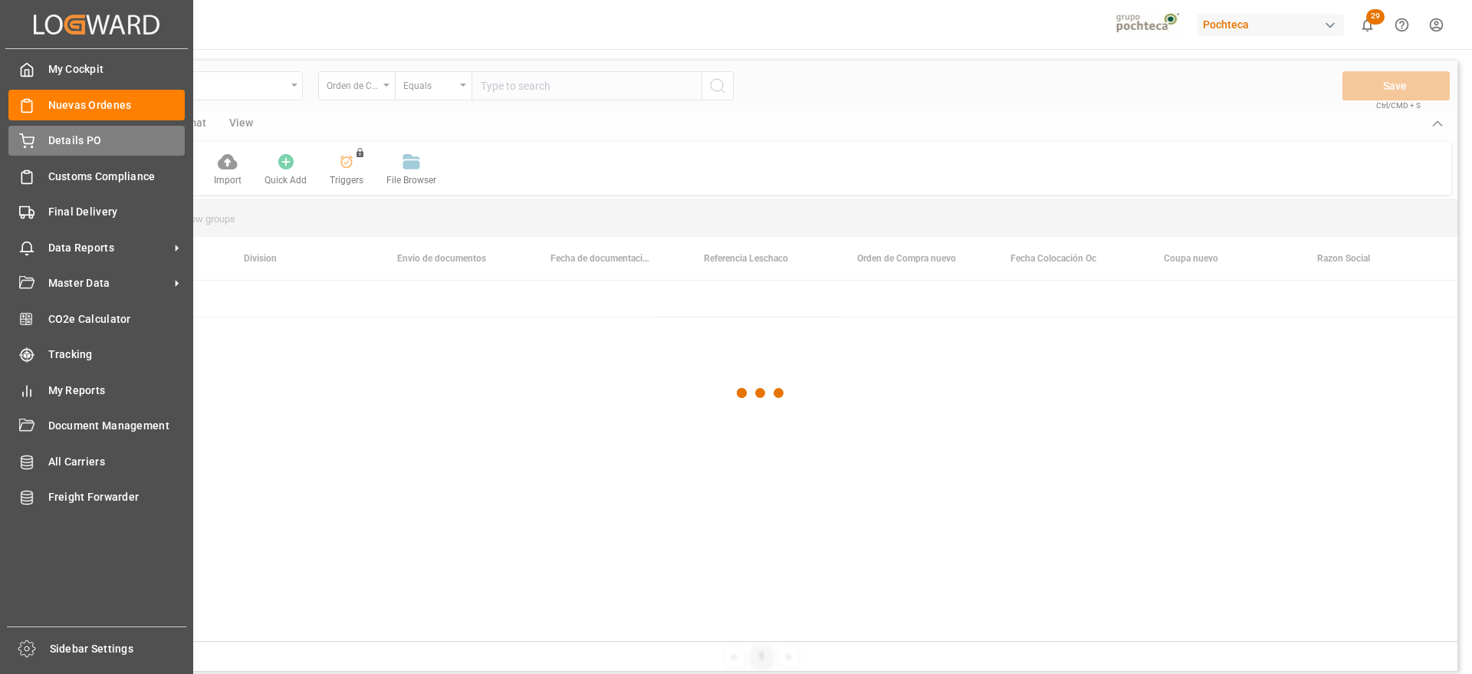
scroll to position [0, 852]
click at [28, 141] on icon at bounding box center [26, 140] width 15 height 15
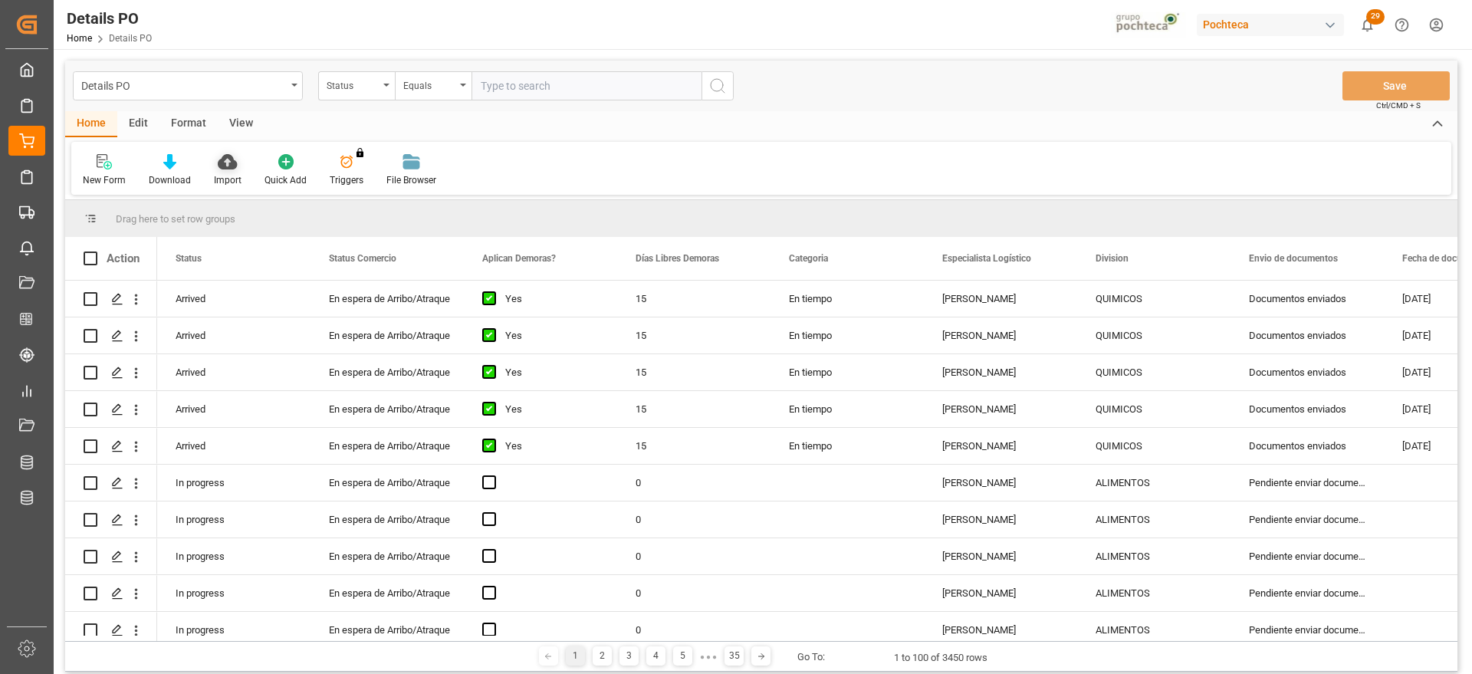
click at [232, 169] on div "Import" at bounding box center [227, 170] width 51 height 34
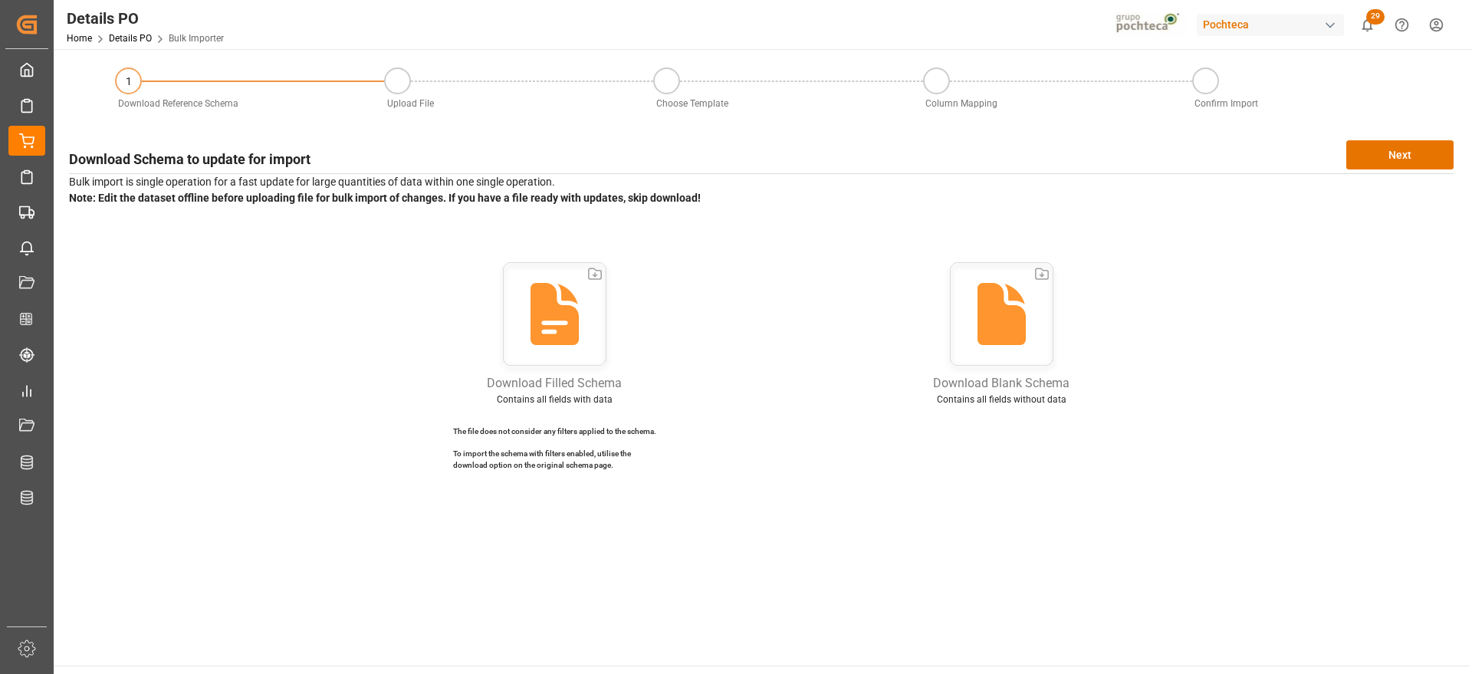
click at [547, 321] on icon at bounding box center [555, 317] width 114 height 114
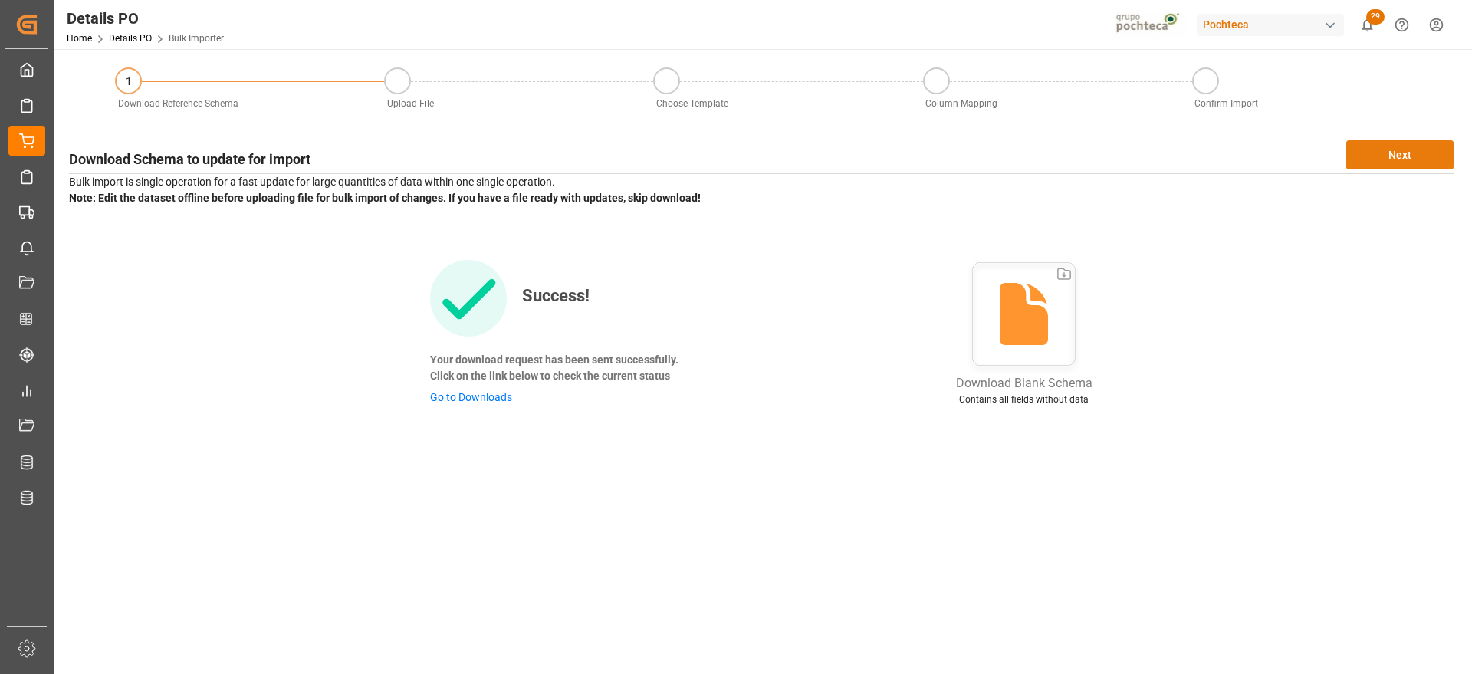
click at [1414, 140] on button "Next" at bounding box center [1399, 154] width 107 height 29
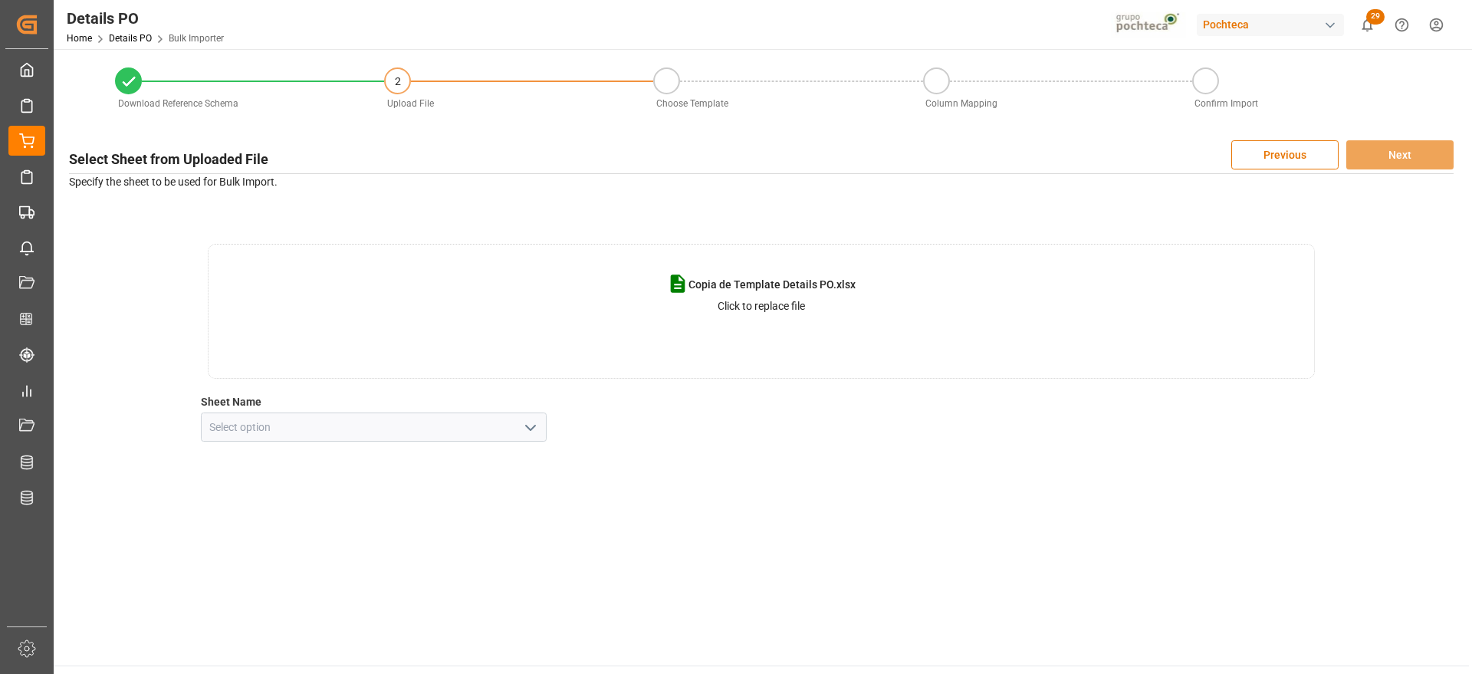
click at [1354, 396] on div "Copia de Template Details PO.xlsx Click to replace file Sheet Name" at bounding box center [761, 343] width 1385 height 198
click at [533, 427] on polyline "open menu" at bounding box center [530, 428] width 9 height 5
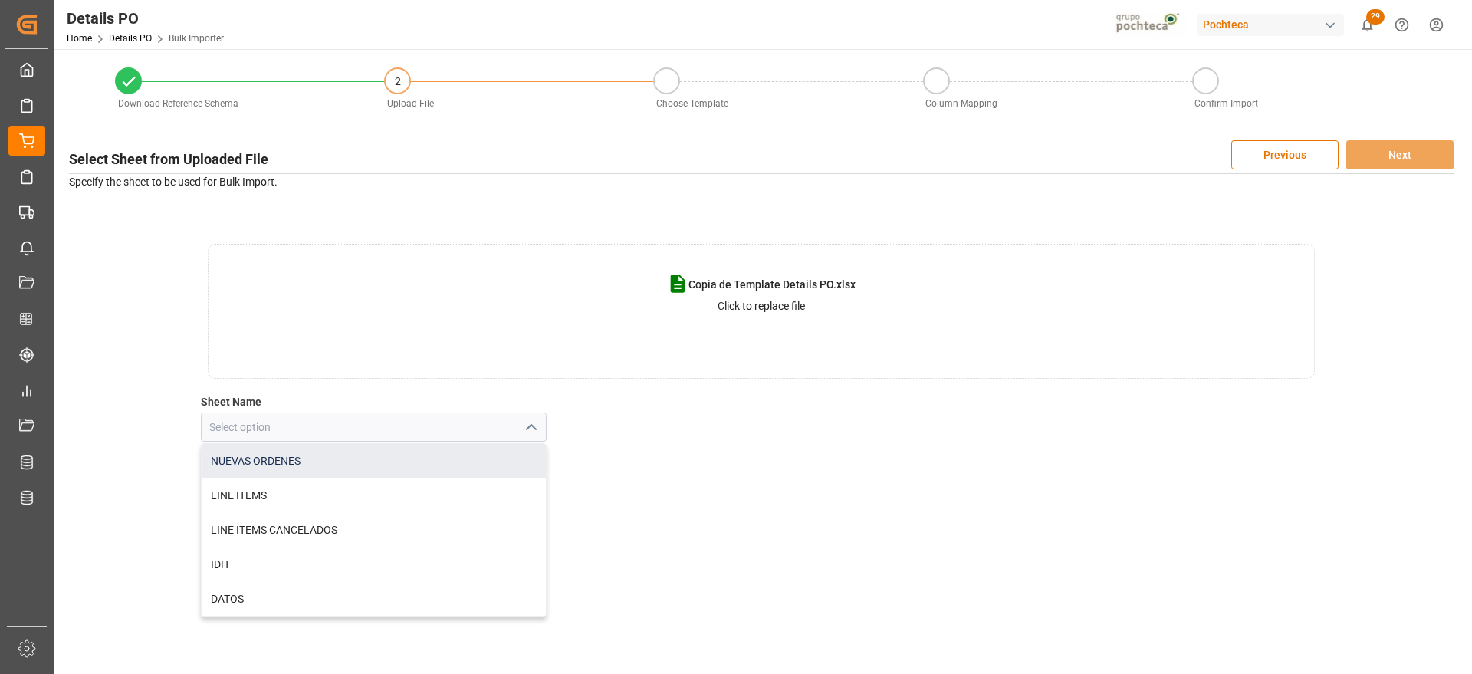
click at [435, 461] on div "NUEVAS ORDENES" at bounding box center [374, 461] width 345 height 35
type input "NUEVAS ORDENES"
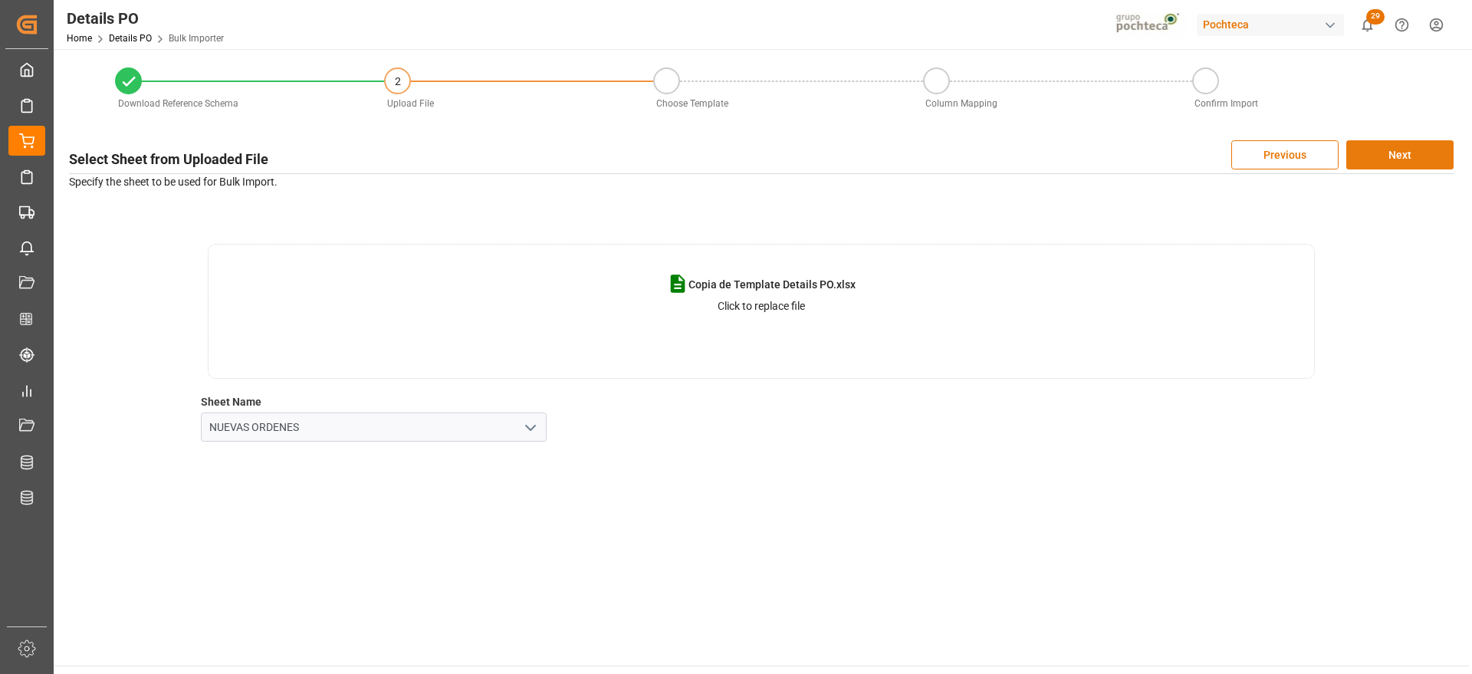
click at [1419, 160] on button "Next" at bounding box center [1399, 154] width 107 height 29
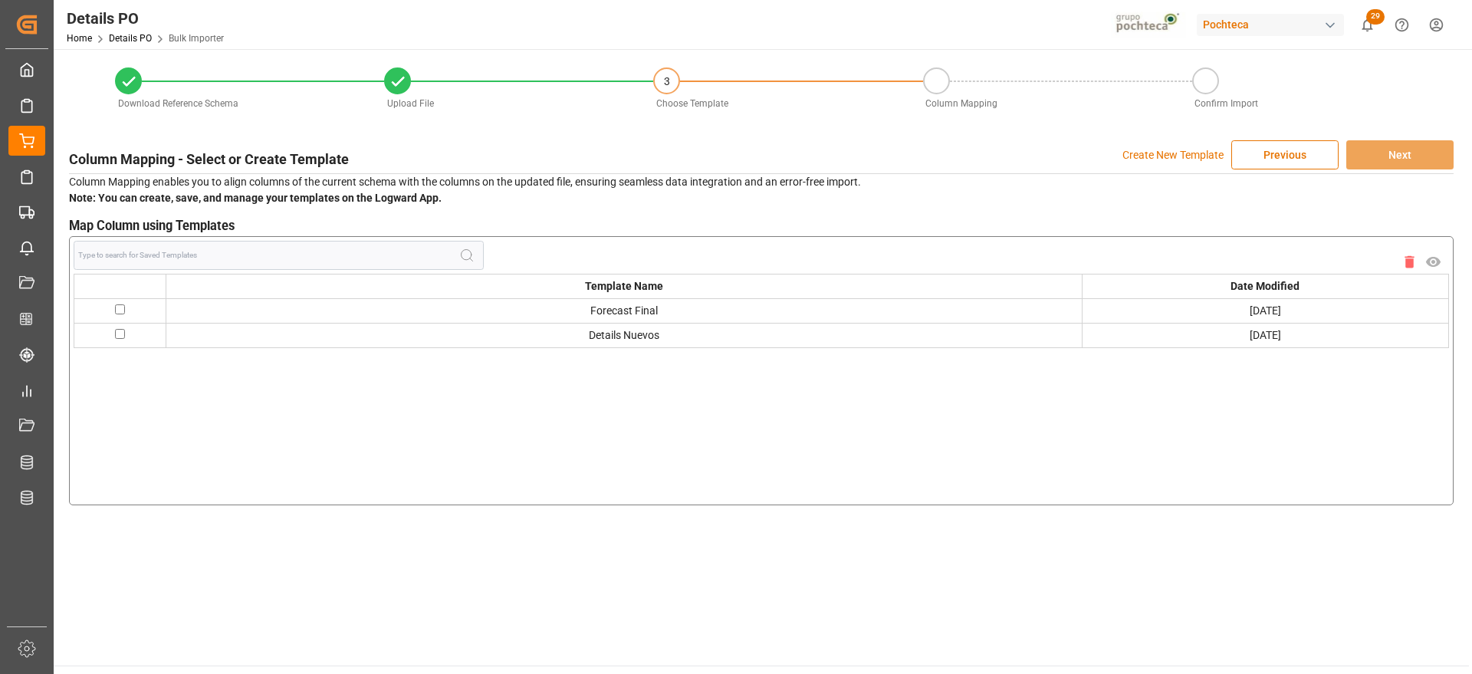
click at [124, 309] on input "checkbox" at bounding box center [120, 309] width 10 height 10
checkbox input "true"
click at [1421, 145] on button "Next" at bounding box center [1399, 154] width 107 height 29
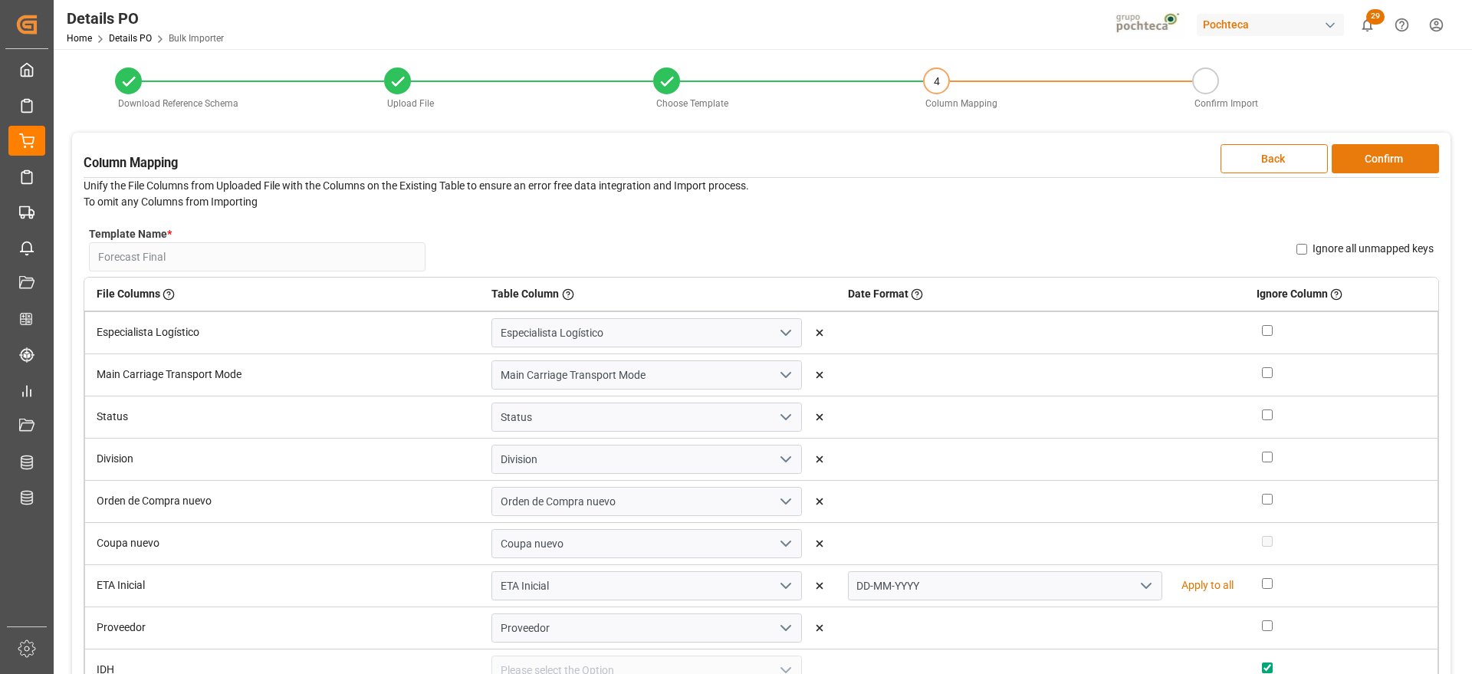
click at [1403, 157] on button "Confirm" at bounding box center [1385, 158] width 107 height 29
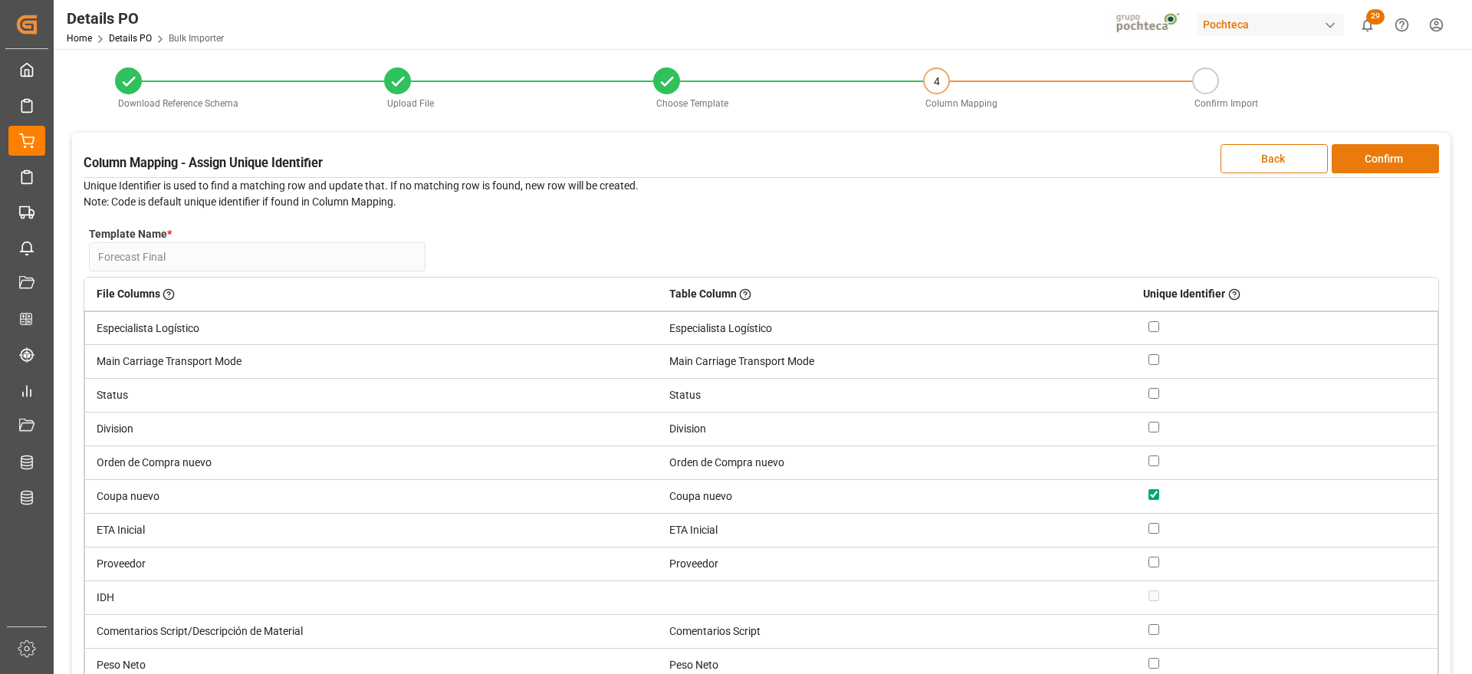
click at [1403, 157] on button "Confirm" at bounding box center [1385, 158] width 107 height 29
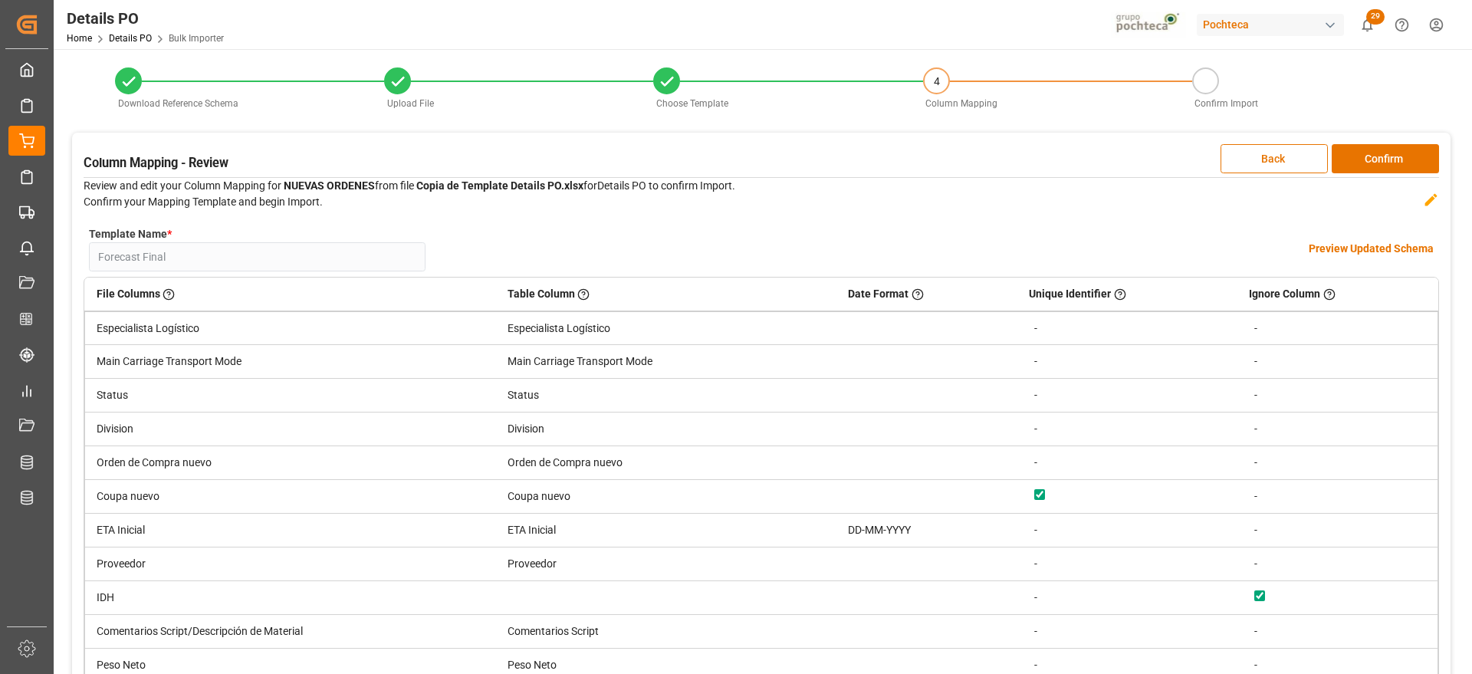
click at [1371, 241] on h4 "Preview Updated Schema" at bounding box center [1371, 249] width 125 height 16
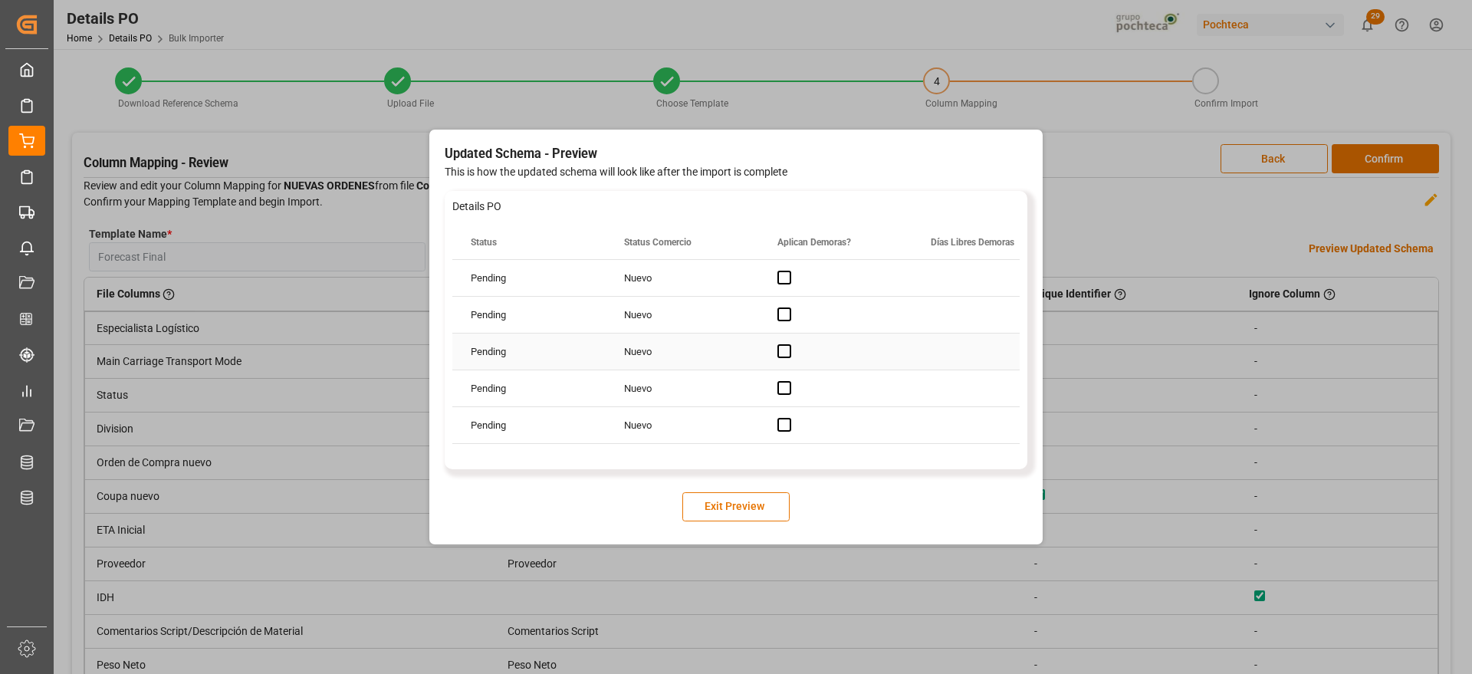
click at [618, 343] on div "Nuevo" at bounding box center [682, 352] width 153 height 36
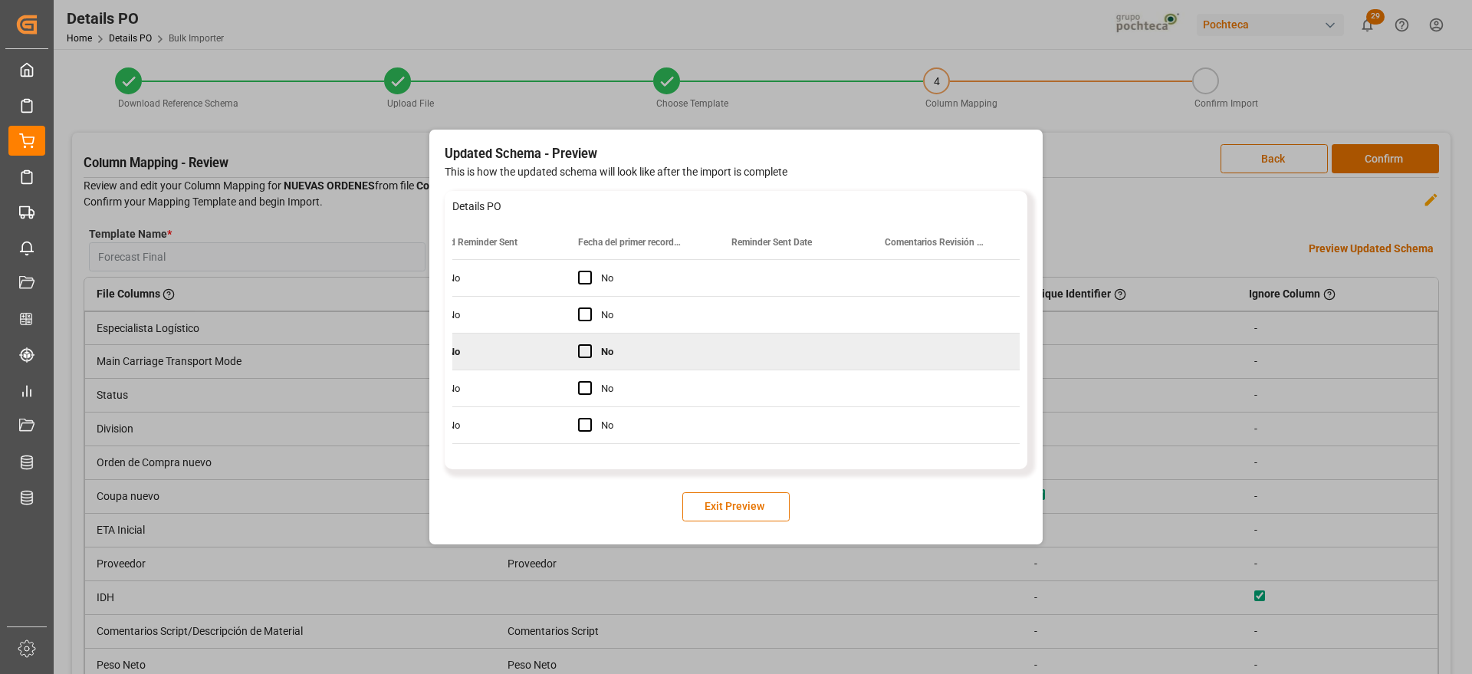
scroll to position [0, 2653]
click at [763, 514] on button "Exit Preview" at bounding box center [735, 506] width 107 height 29
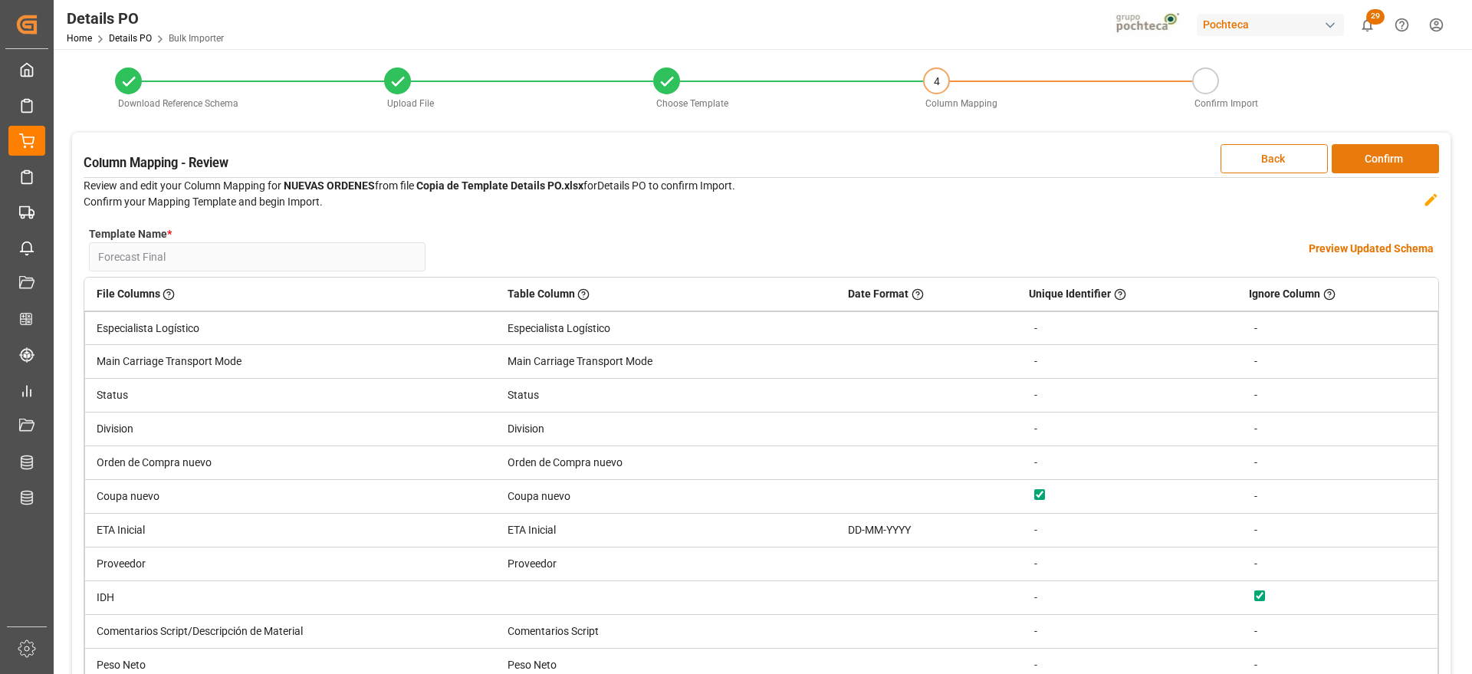
click at [1394, 150] on button "Confirm" at bounding box center [1385, 158] width 107 height 29
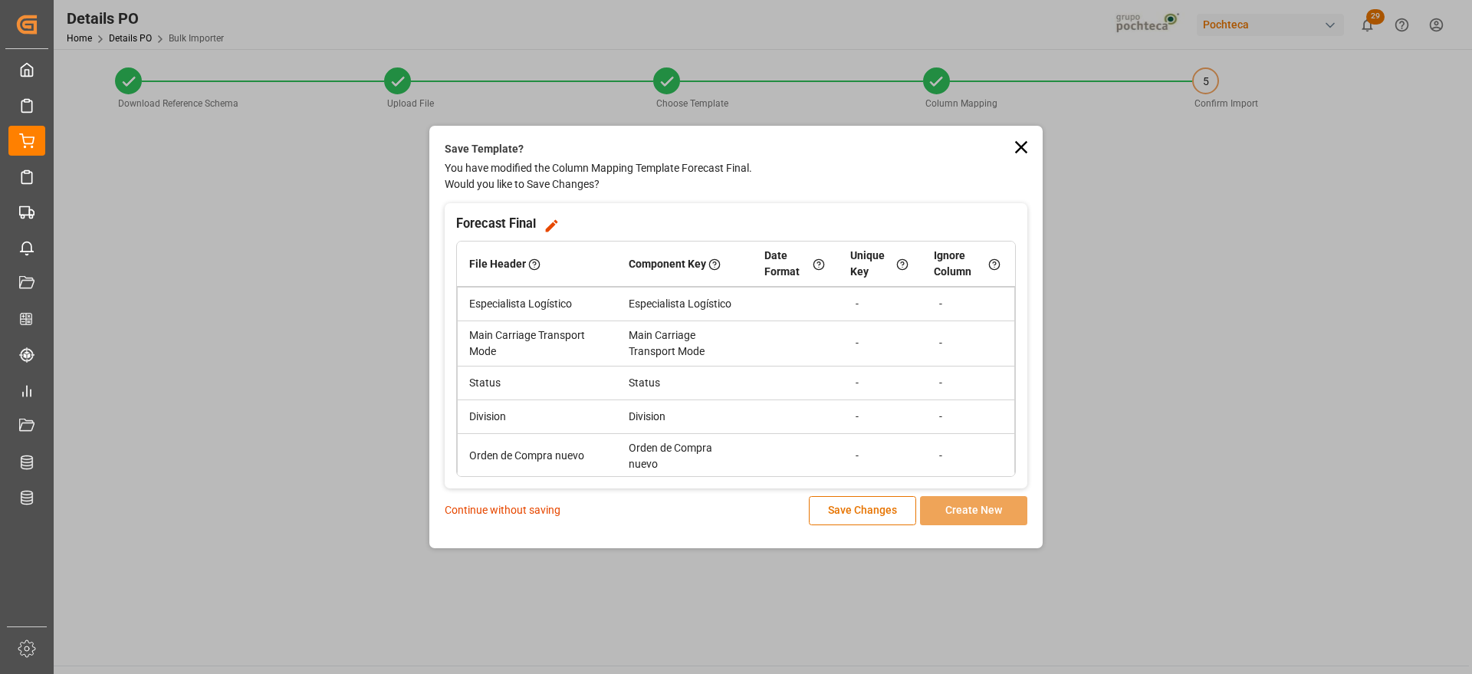
click at [516, 510] on p "Continue without saving" at bounding box center [503, 510] width 116 height 16
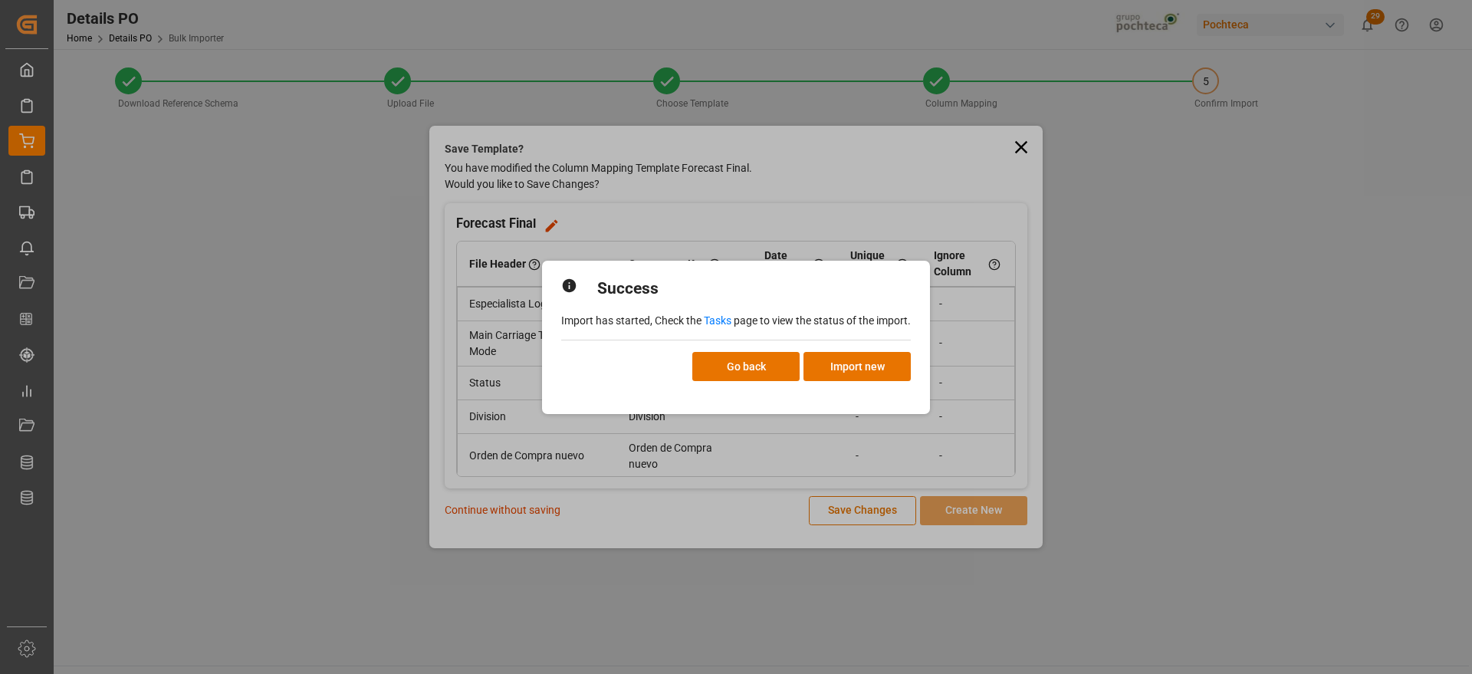
click at [1321, 166] on div "Success Import has started, Check the Tasks page to view the status of the impo…" at bounding box center [736, 337] width 1472 height 674
click at [719, 320] on link "Tasks" at bounding box center [718, 320] width 28 height 12
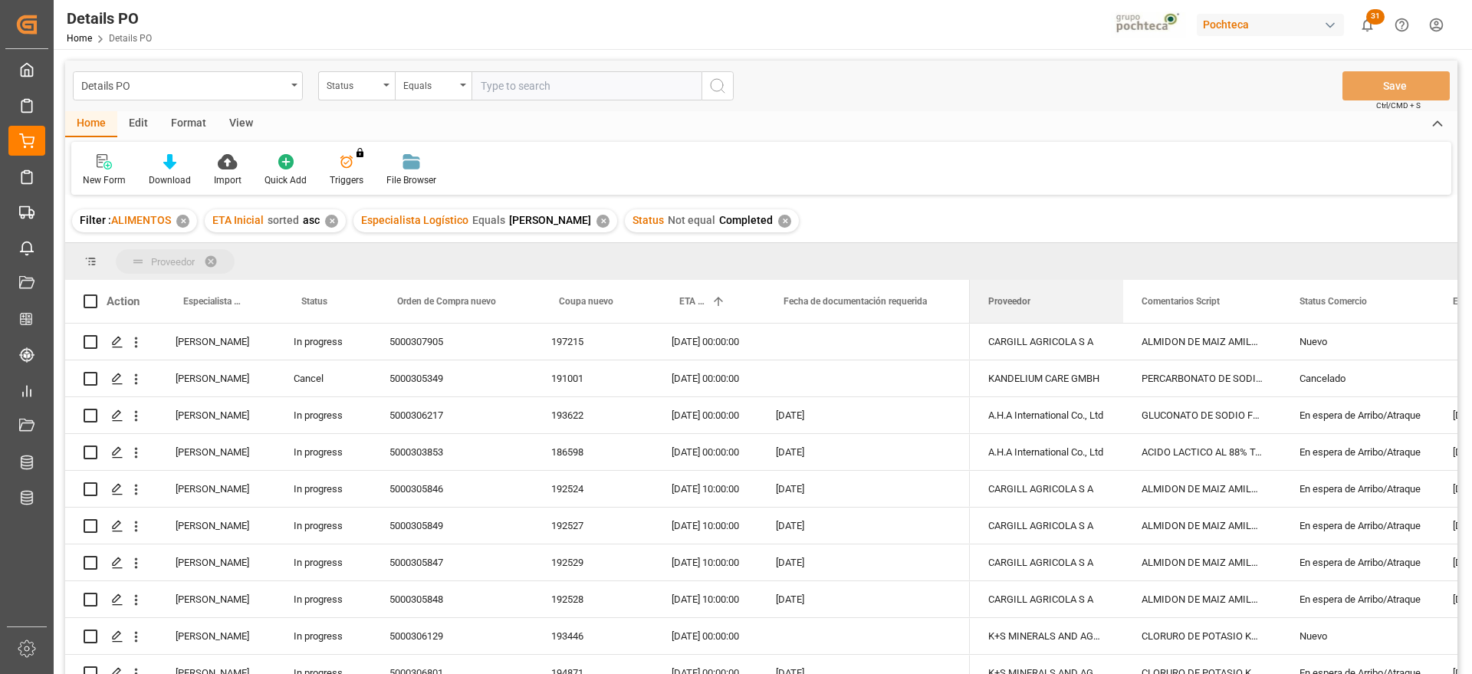
drag, startPoint x: 1012, startPoint y: 340, endPoint x: 987, endPoint y: 261, distance: 83.7
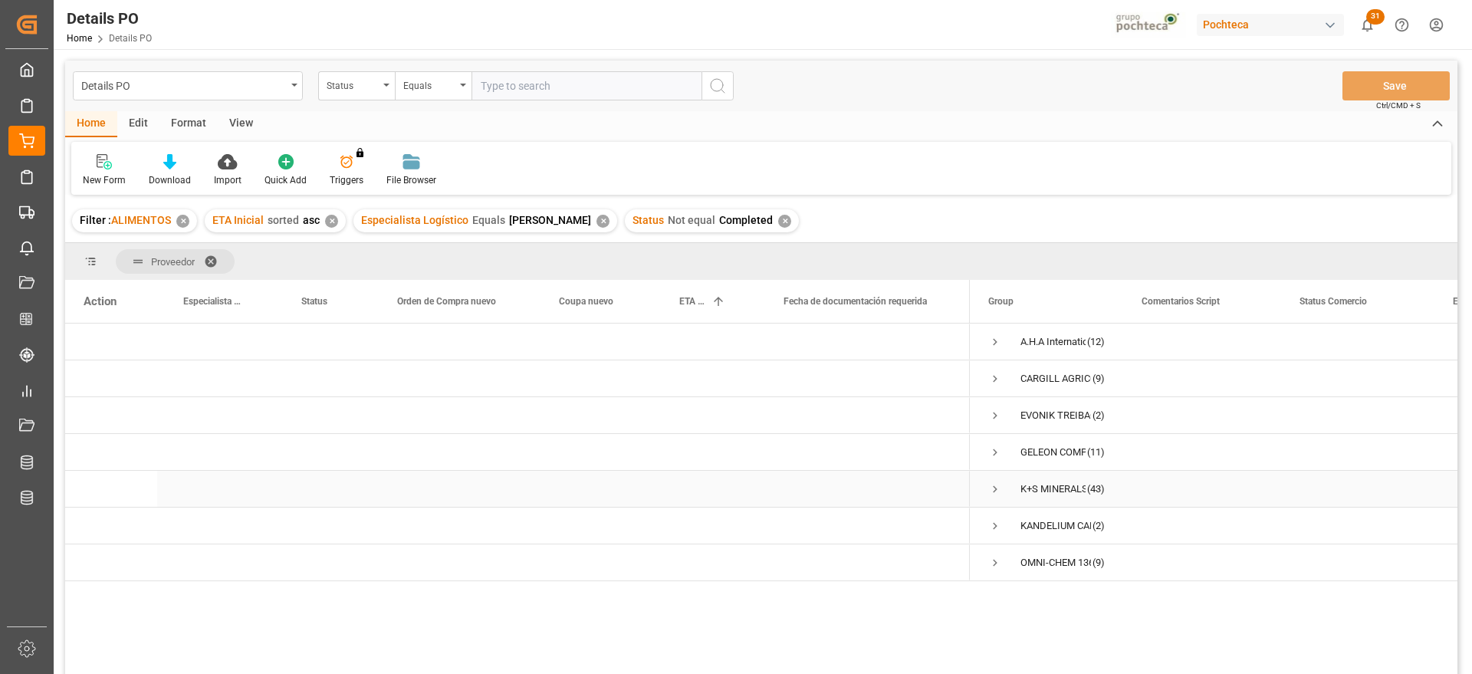
click at [991, 483] on span "Press SPACE to select this row." at bounding box center [995, 489] width 14 height 14
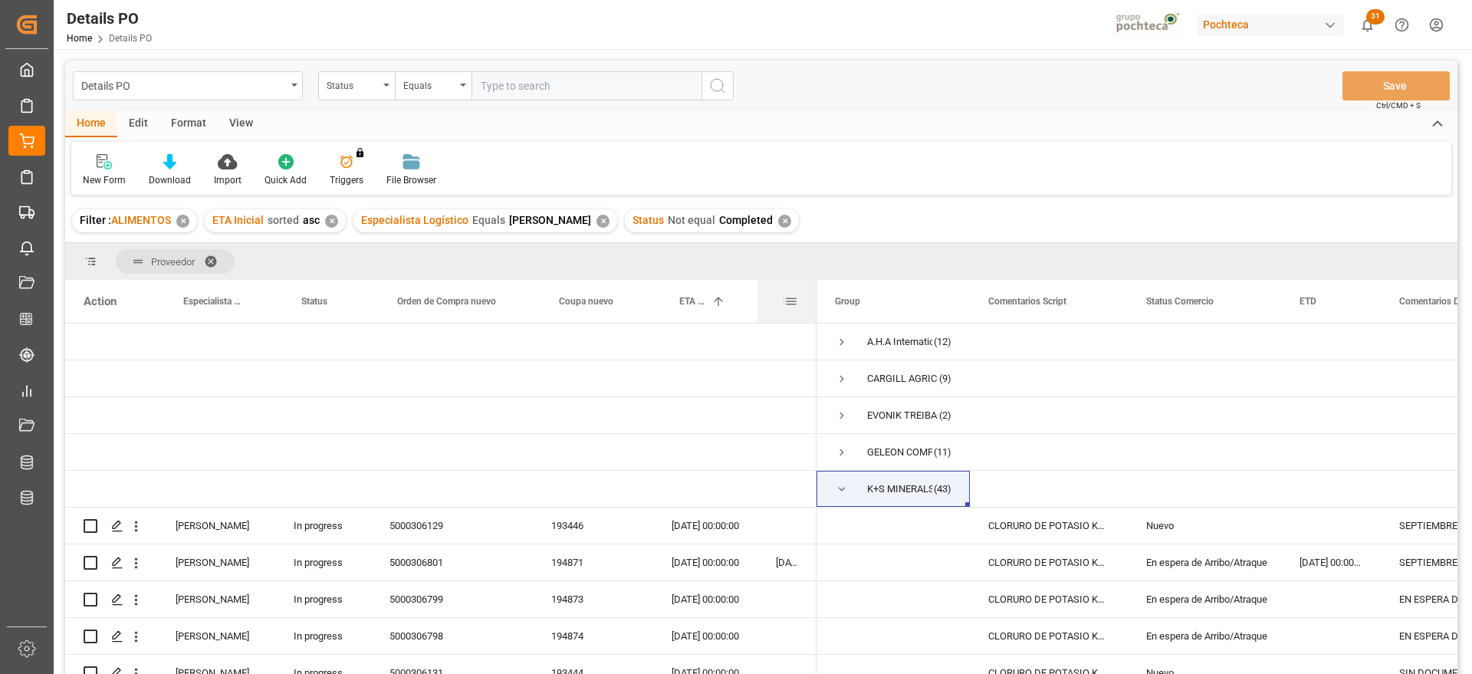
drag, startPoint x: 968, startPoint y: 299, endPoint x: 815, endPoint y: 293, distance: 153.5
click at [815, 293] on div at bounding box center [816, 301] width 6 height 43
click at [844, 486] on span "Press SPACE to select this row." at bounding box center [842, 489] width 14 height 14
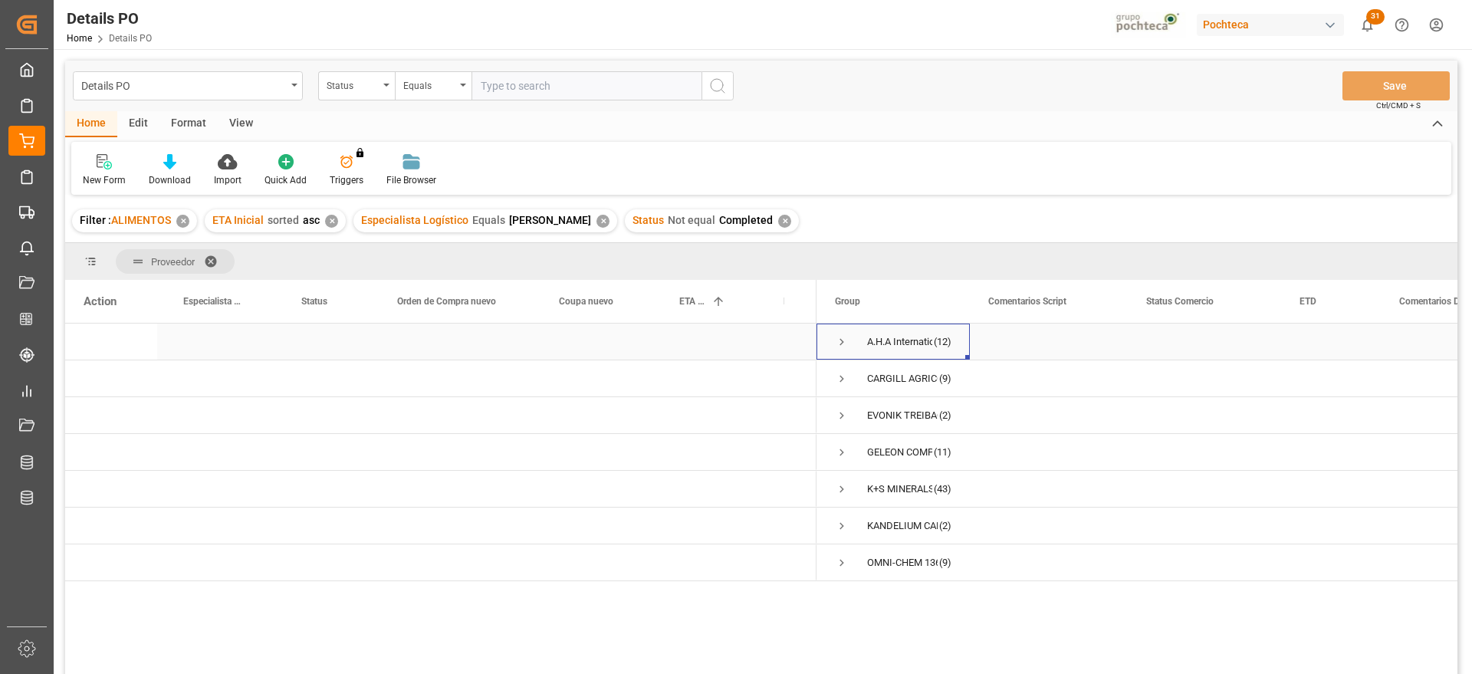
click at [842, 338] on span "Press SPACE to select this row." at bounding box center [842, 342] width 14 height 14
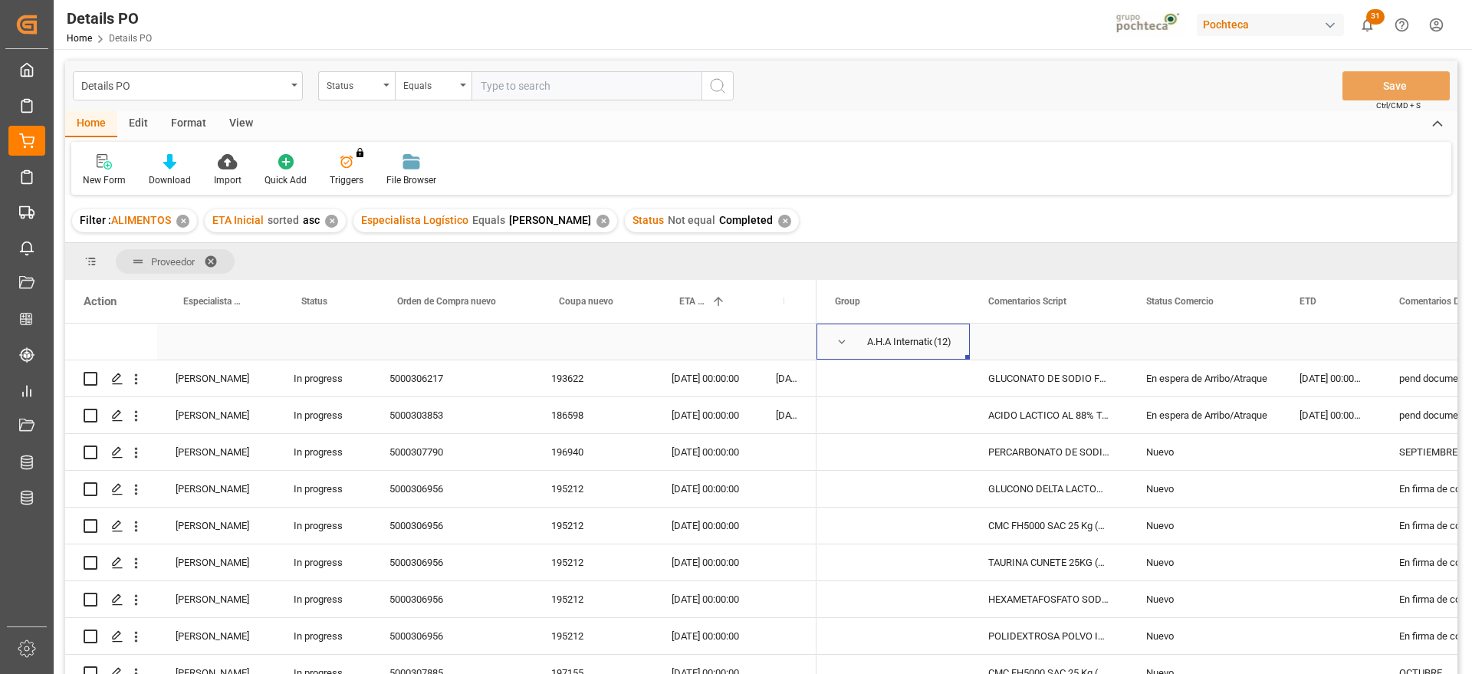
click at [840, 342] on span "Press SPACE to select this row." at bounding box center [842, 342] width 14 height 14
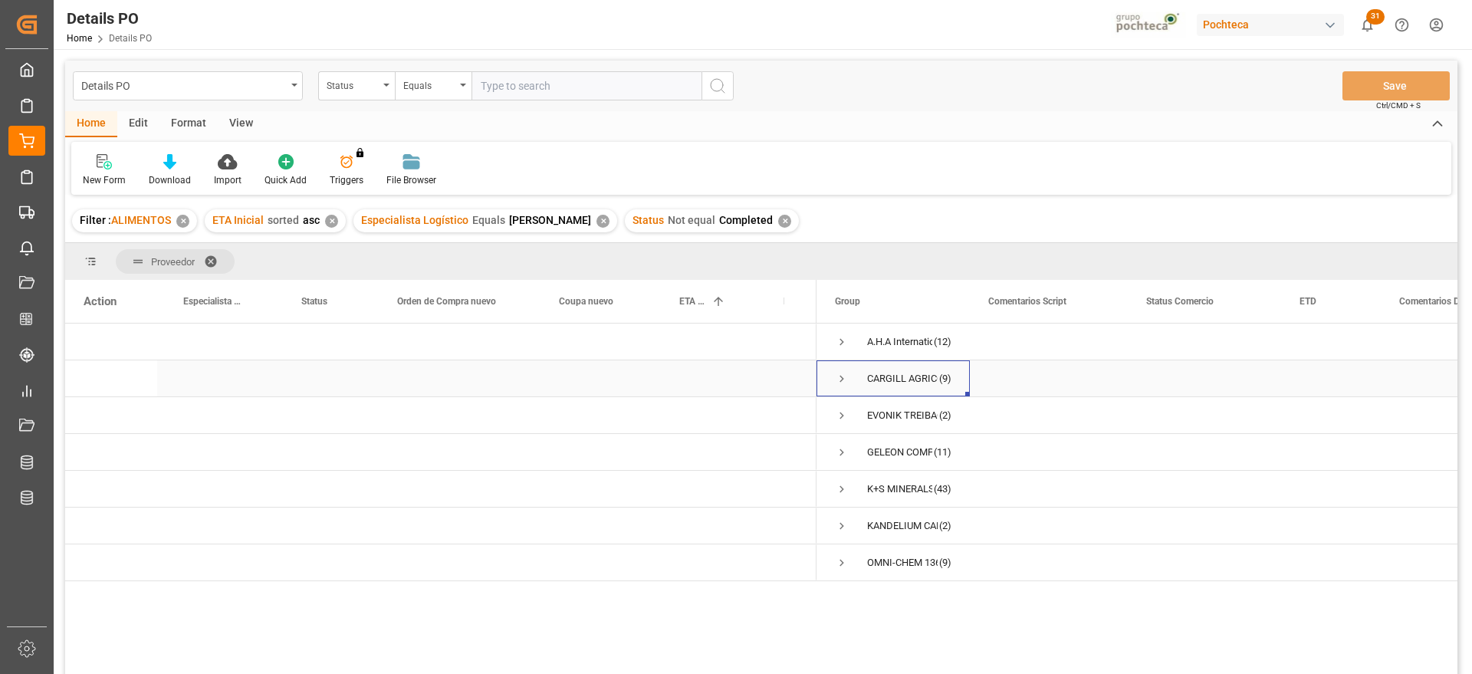
click at [840, 375] on span "Press SPACE to select this row." at bounding box center [842, 379] width 14 height 14
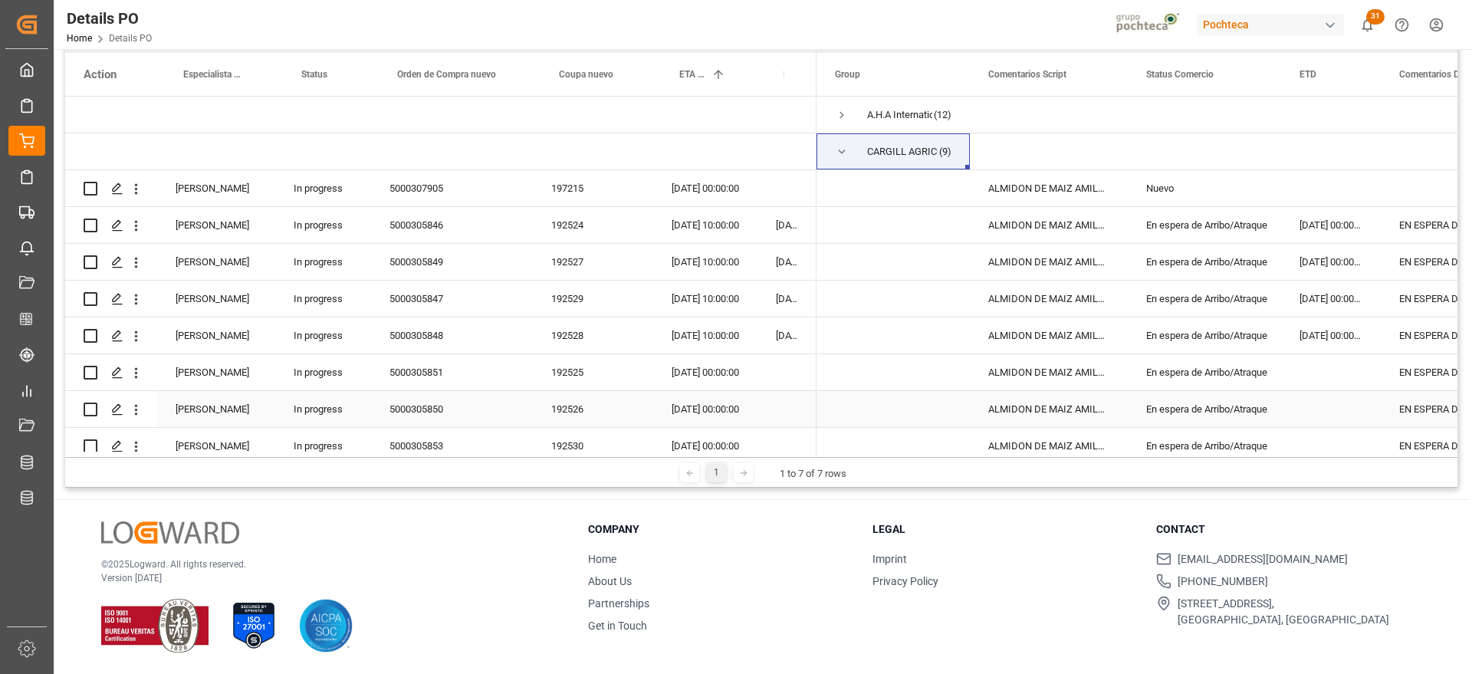
click at [1290, 396] on div "Press SPACE to select this row." at bounding box center [1331, 409] width 100 height 36
click at [518, 291] on div "5000305847" at bounding box center [452, 299] width 162 height 36
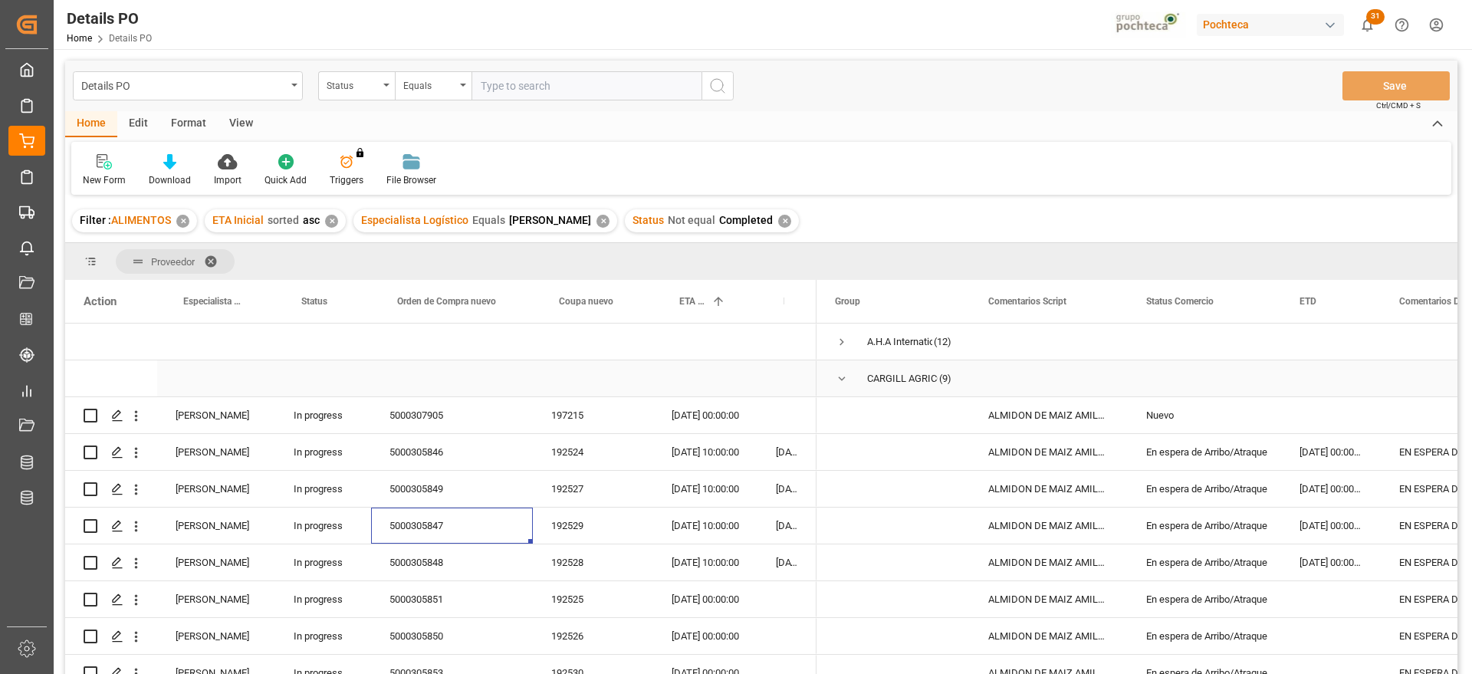
click at [843, 376] on span "Press SPACE to select this row." at bounding box center [842, 379] width 14 height 14
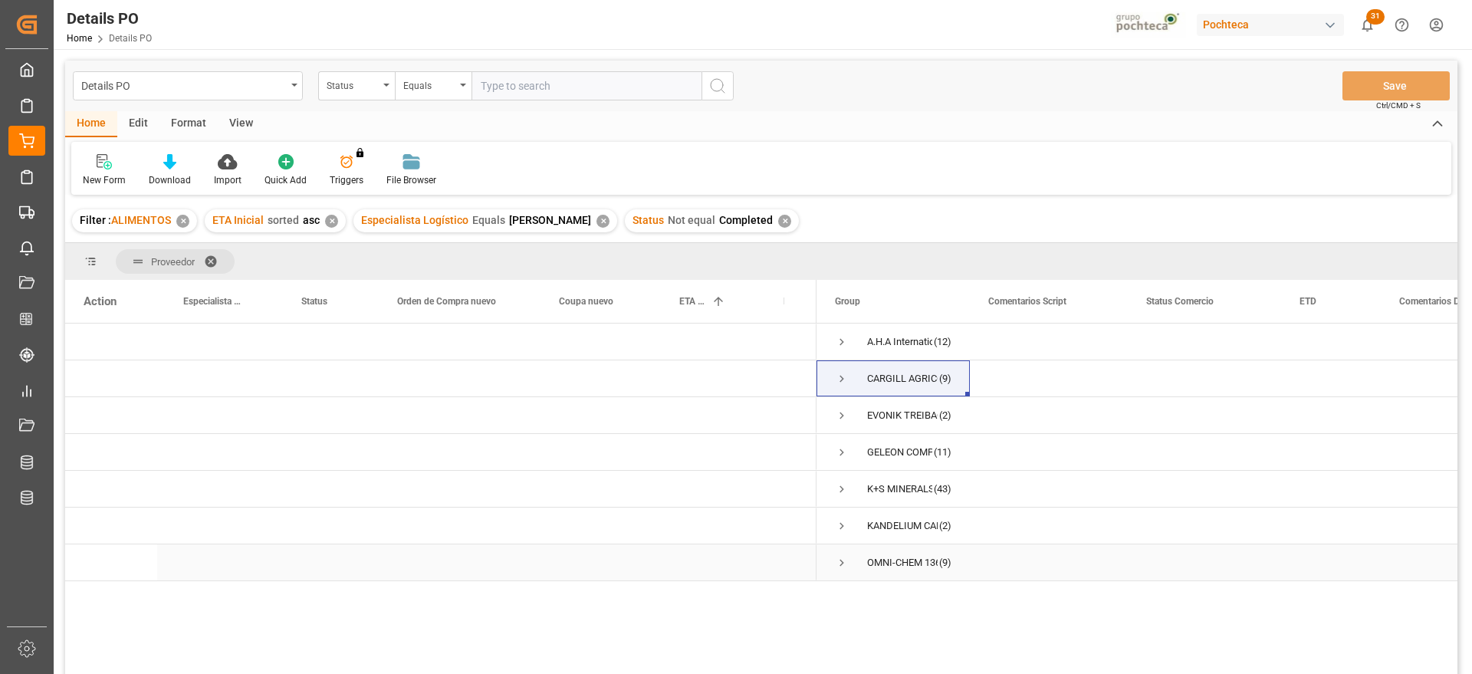
click at [1365, 539] on div "Press SPACE to select this row." at bounding box center [1331, 526] width 100 height 36
